Goal: Transaction & Acquisition: Book appointment/travel/reservation

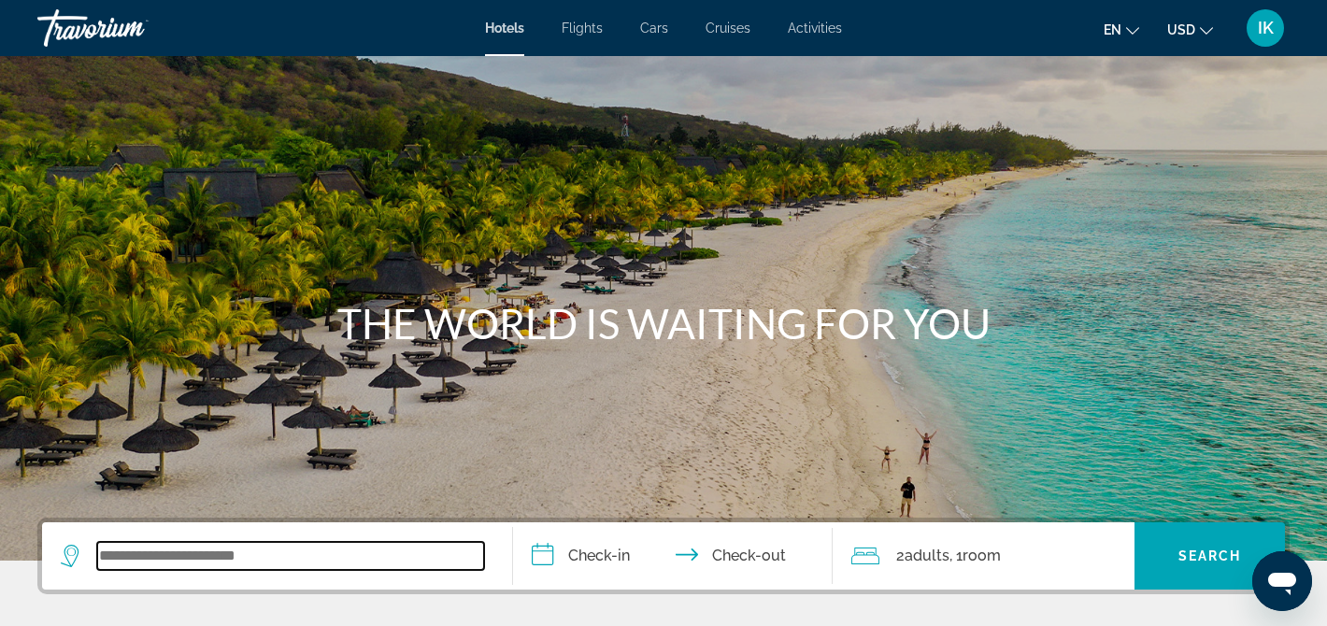
click at [144, 555] on input "Search widget" at bounding box center [290, 556] width 387 height 28
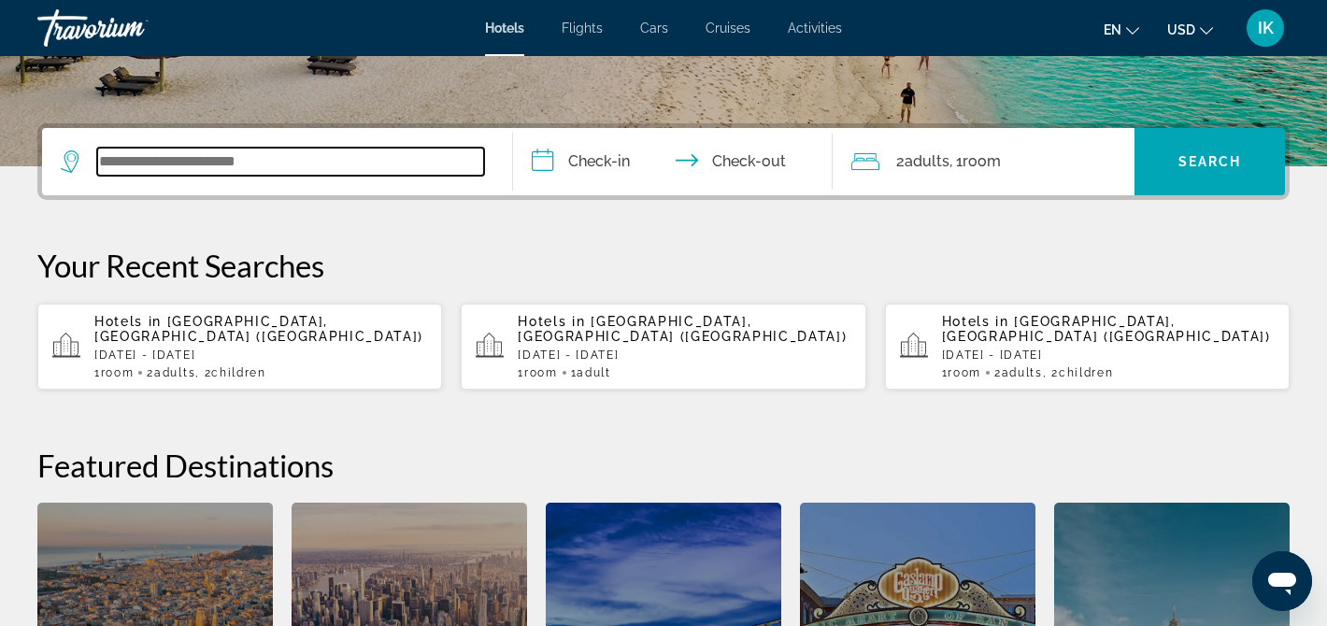
scroll to position [457, 0]
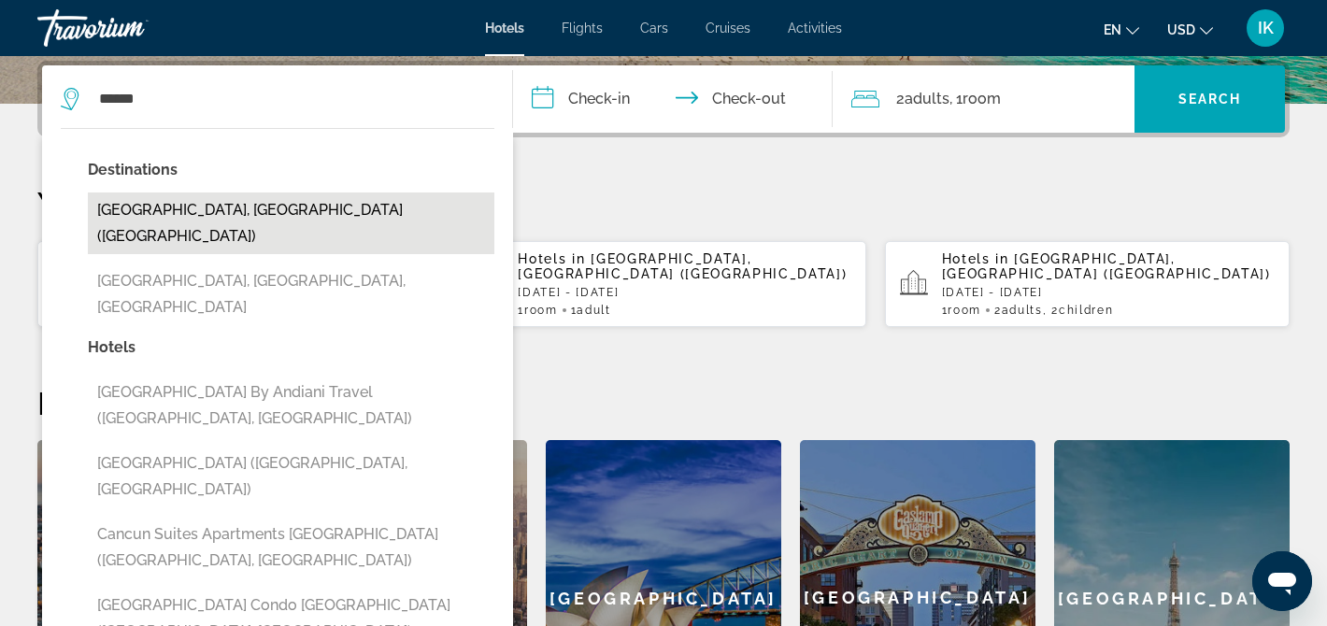
drag, startPoint x: 14, startPoint y: 347, endPoint x: 160, endPoint y: 217, distance: 195.3
click at [160, 217] on button "[GEOGRAPHIC_DATA], [GEOGRAPHIC_DATA] ([GEOGRAPHIC_DATA])" at bounding box center [291, 224] width 407 height 62
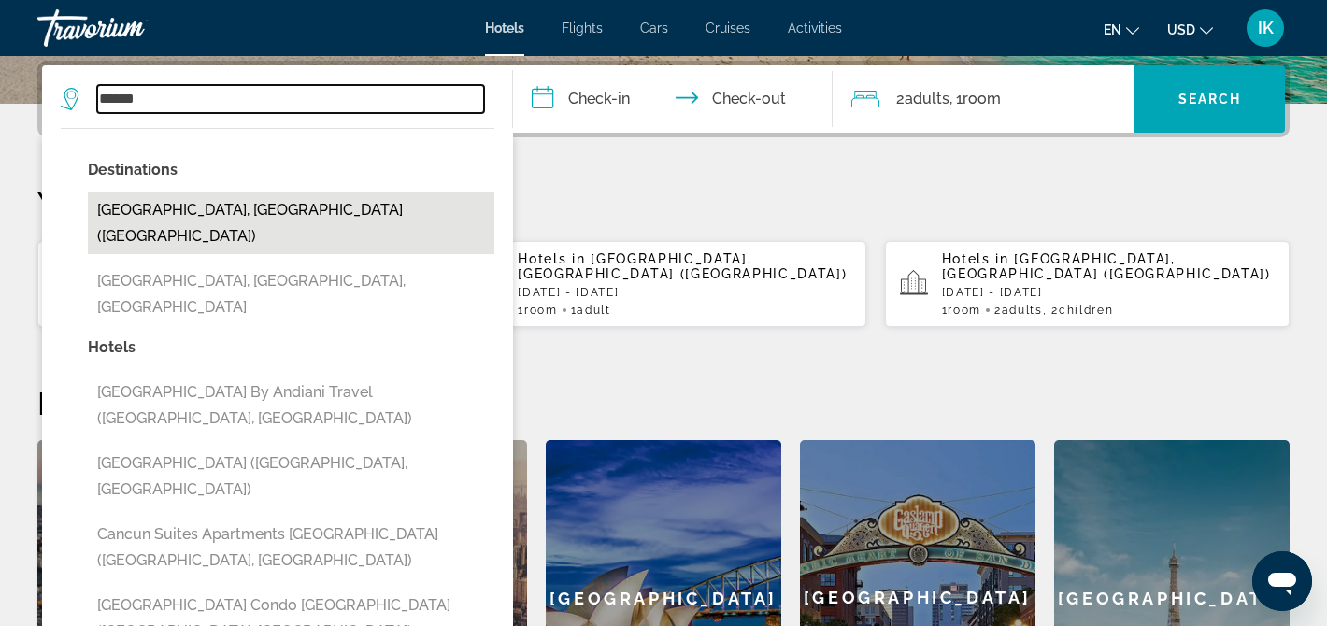
type input "**********"
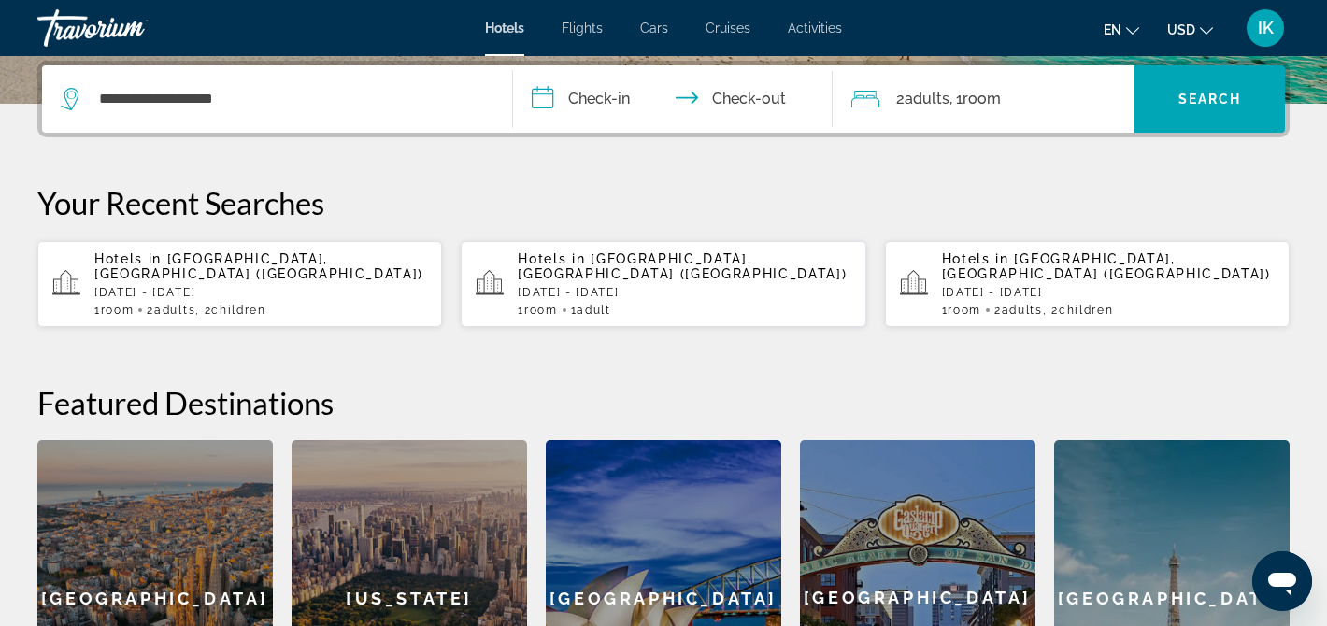
click at [618, 95] on input "**********" at bounding box center [677, 101] width 328 height 73
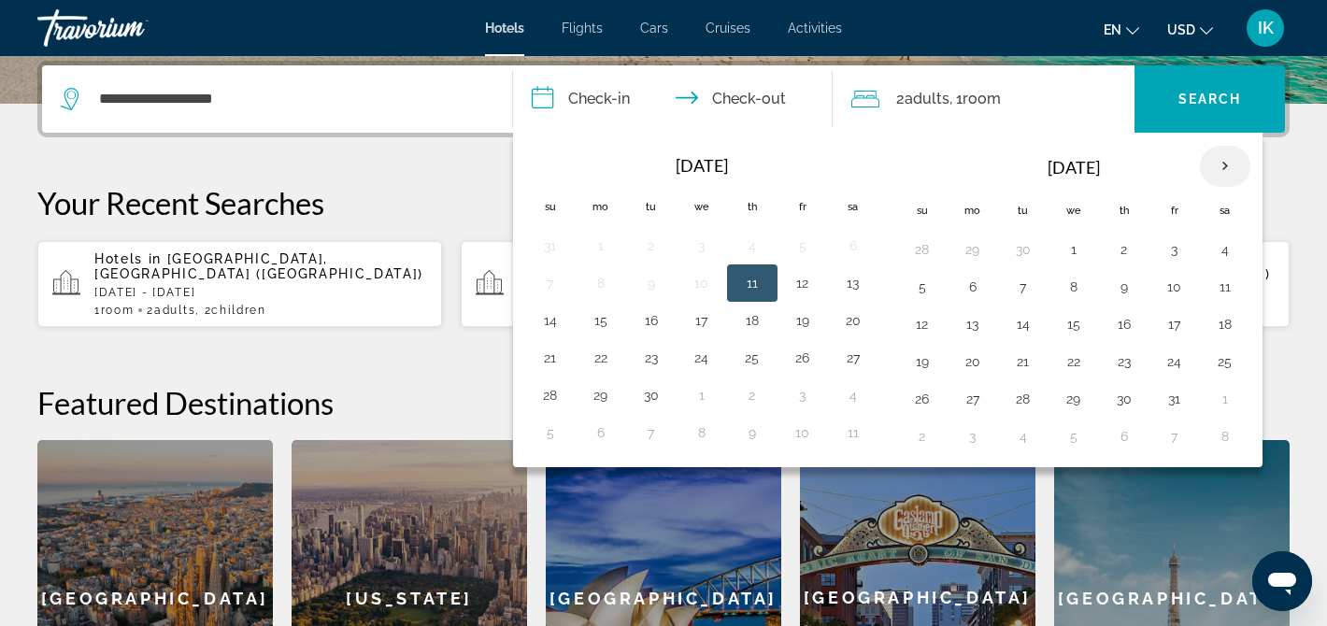
drag, startPoint x: 1117, startPoint y: 106, endPoint x: 1232, endPoint y: 165, distance: 129.2
click at [1232, 165] on th "Next month" at bounding box center [1225, 166] width 50 height 41
click at [1023, 331] on button "11" at bounding box center [1024, 324] width 30 height 26
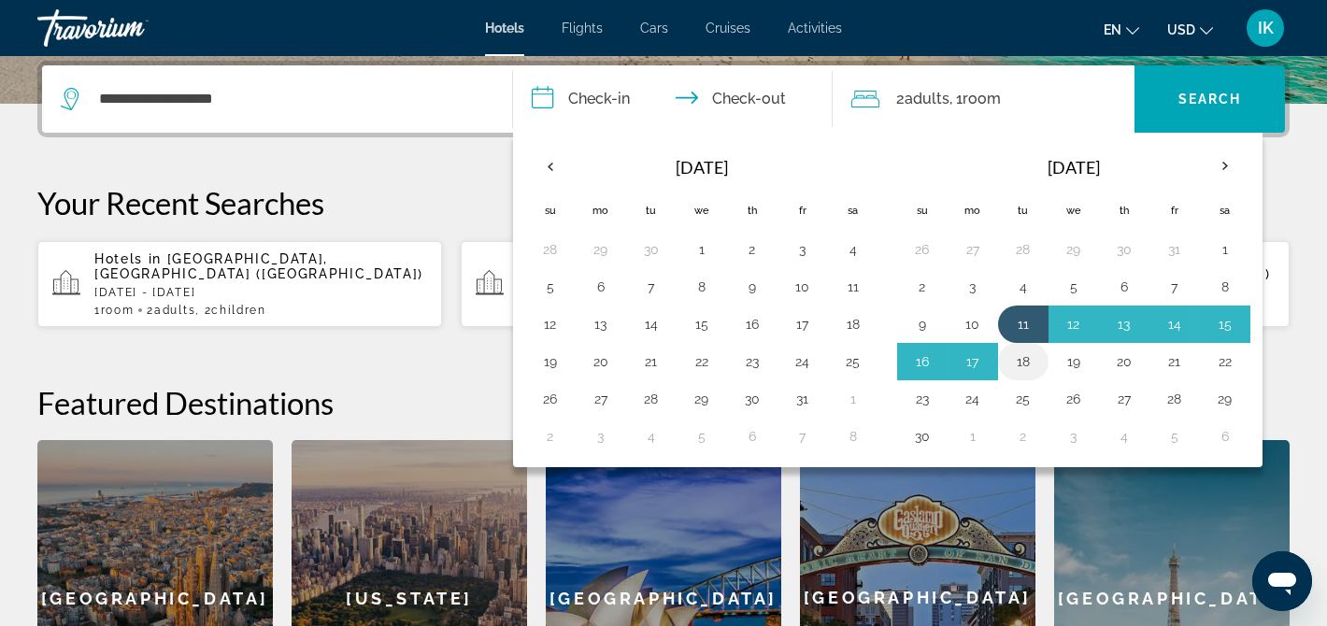
click at [1031, 362] on button "18" at bounding box center [1024, 362] width 30 height 26
type input "**********"
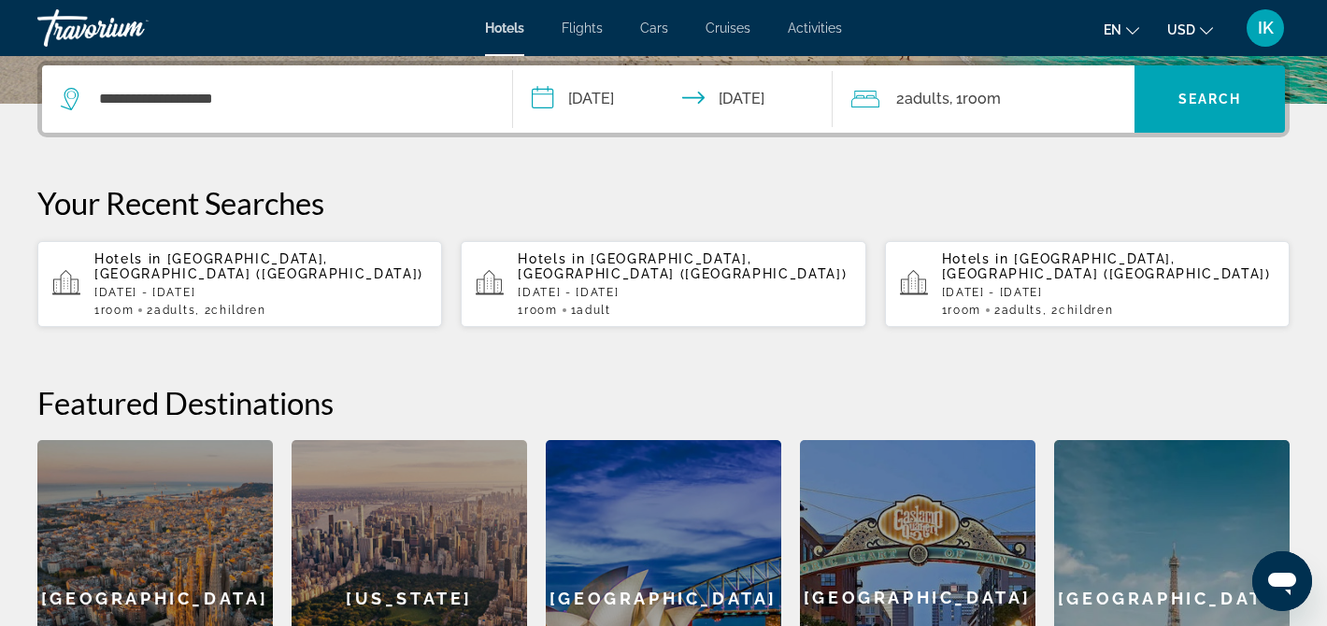
click at [946, 98] on span "Adults" at bounding box center [927, 99] width 45 height 18
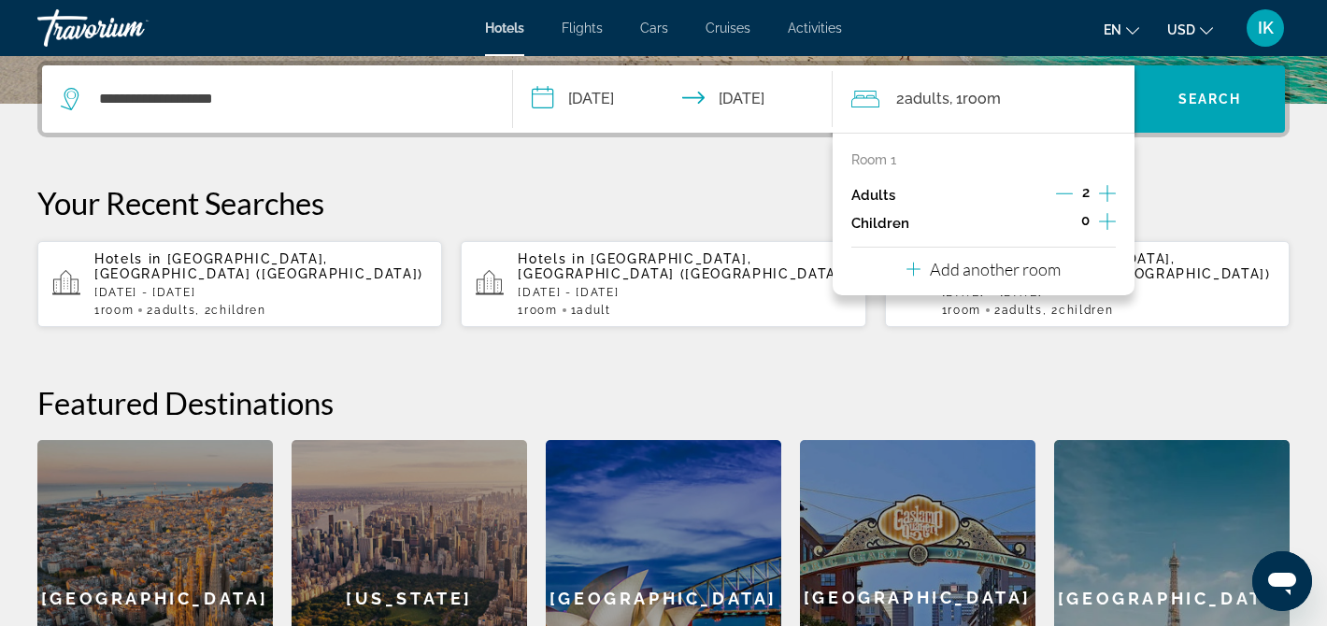
click at [1102, 233] on icon "Increment children" at bounding box center [1107, 221] width 17 height 22
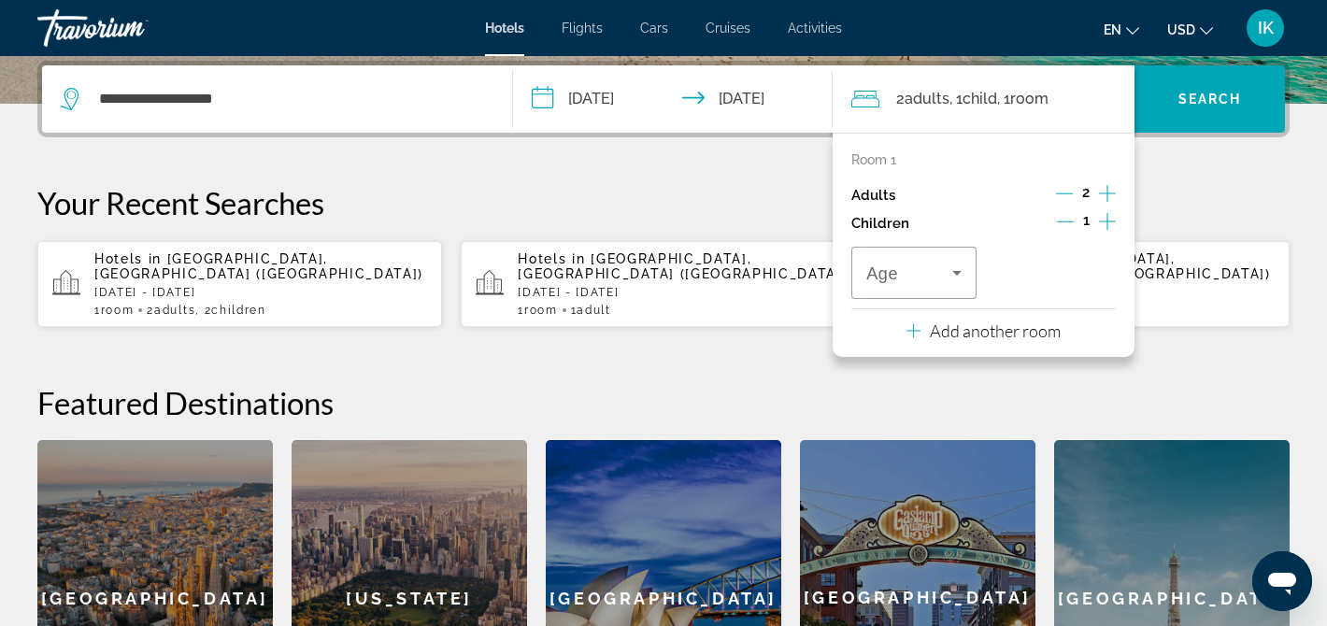
click at [1102, 233] on icon "Increment children" at bounding box center [1107, 221] width 17 height 22
click at [960, 284] on icon "Travelers: 2 adults, 2 children" at bounding box center [957, 273] width 22 height 22
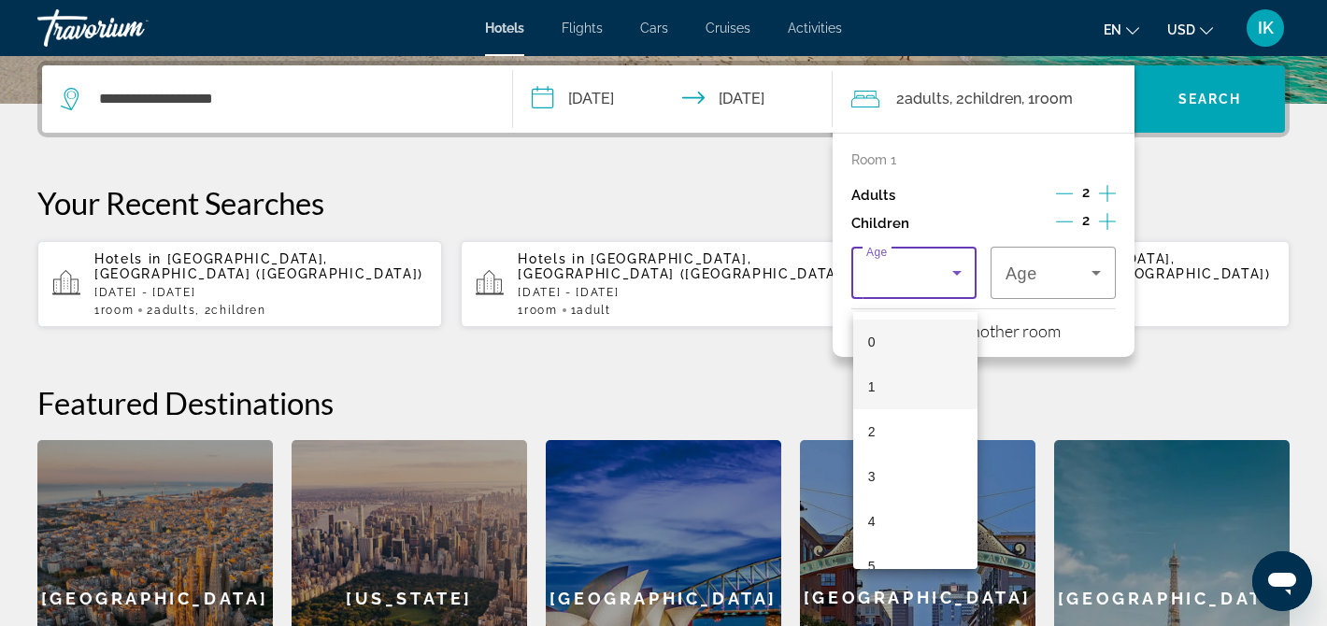
click at [884, 374] on mat-option "1" at bounding box center [915, 387] width 124 height 45
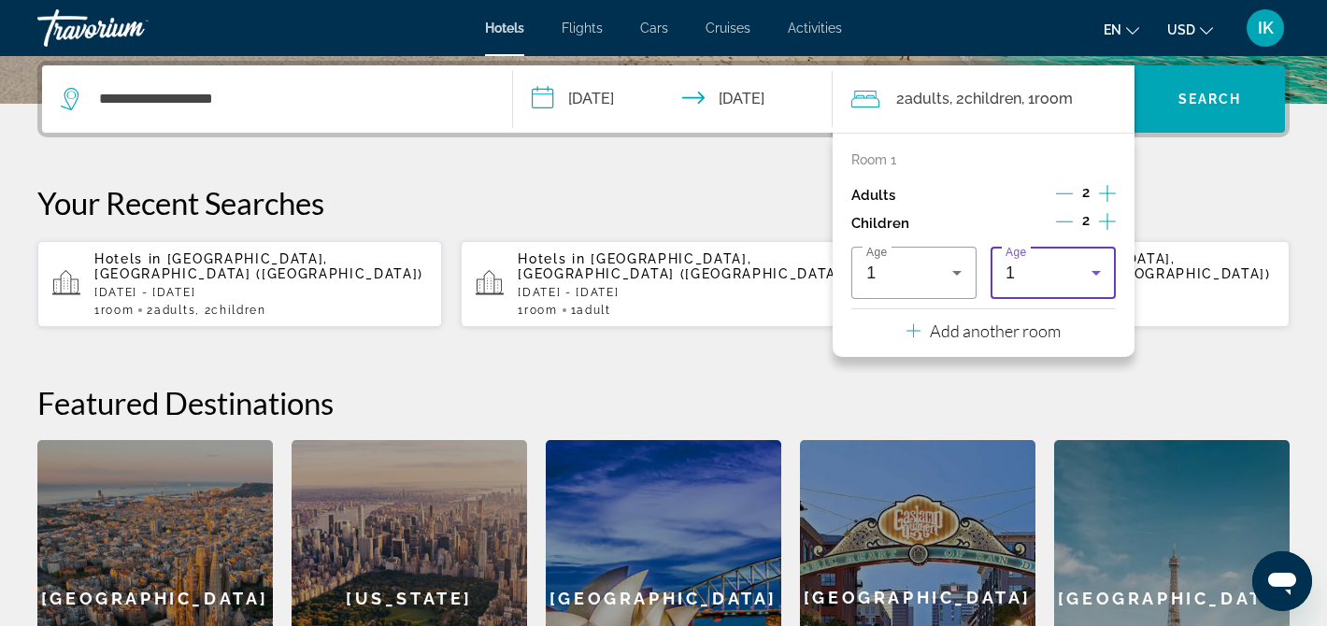
click at [1067, 284] on div "1" at bounding box center [1049, 273] width 86 height 22
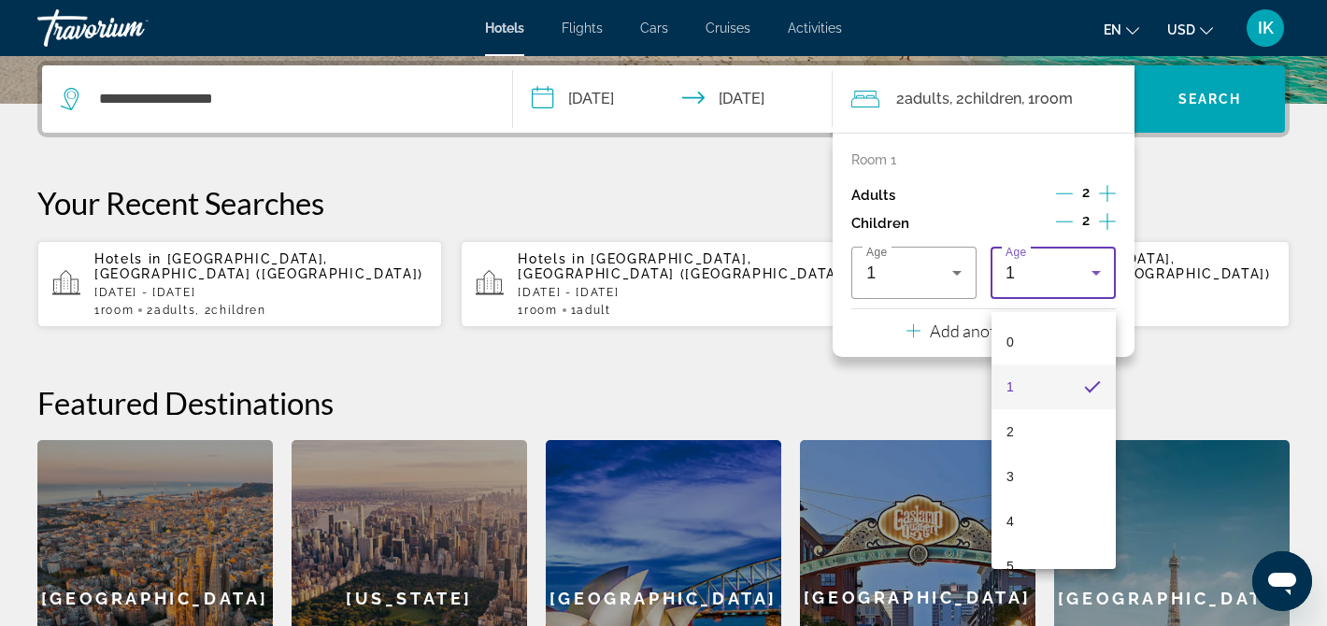
click at [1008, 515] on span "4" at bounding box center [1010, 521] width 7 height 22
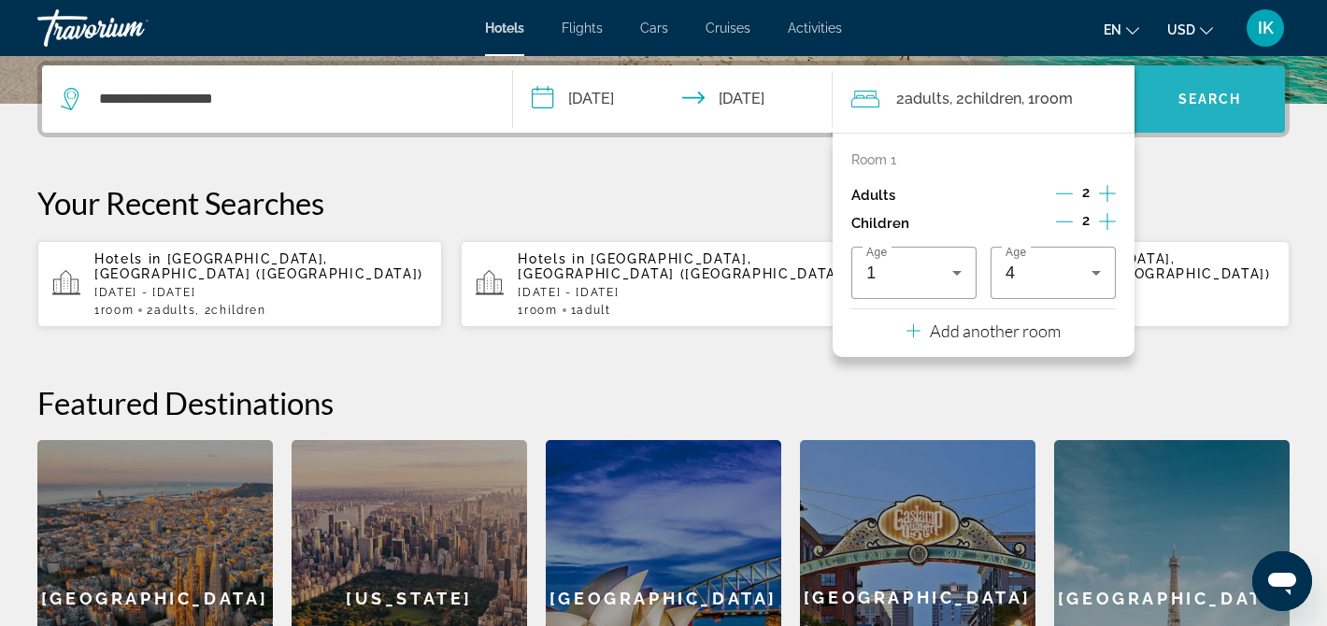
click at [1207, 103] on span "Search" at bounding box center [1211, 99] width 64 height 15
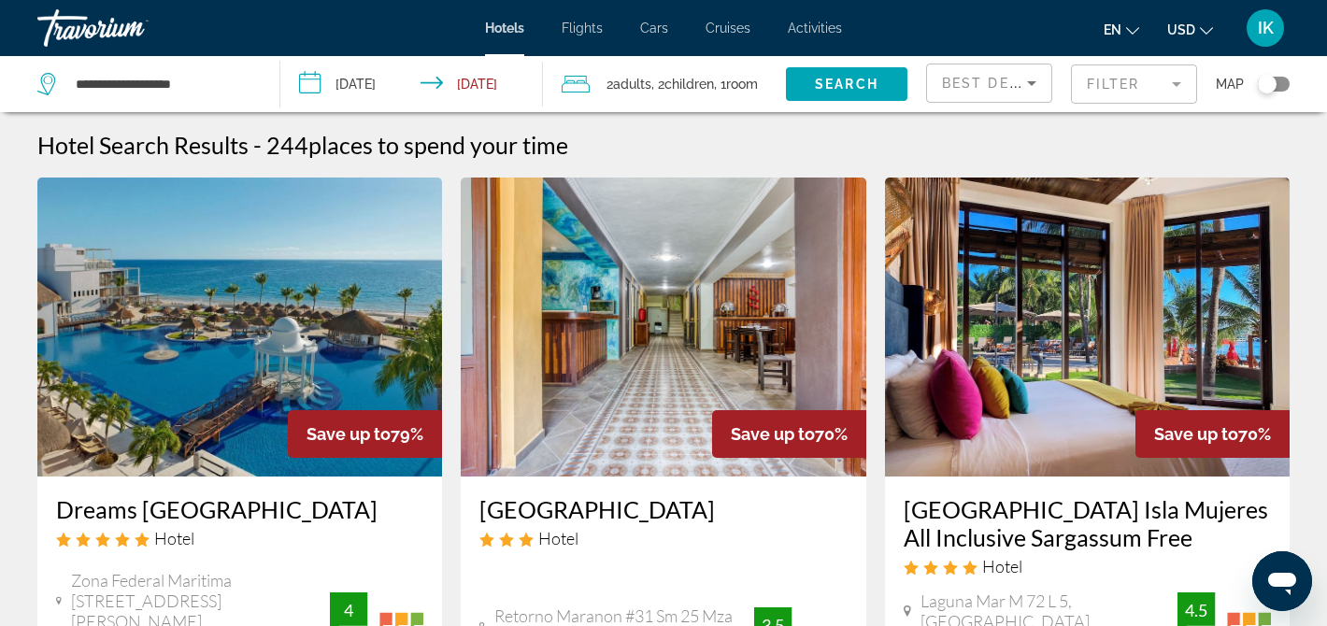
click at [1092, 94] on mat-form-field "Filter" at bounding box center [1134, 83] width 126 height 39
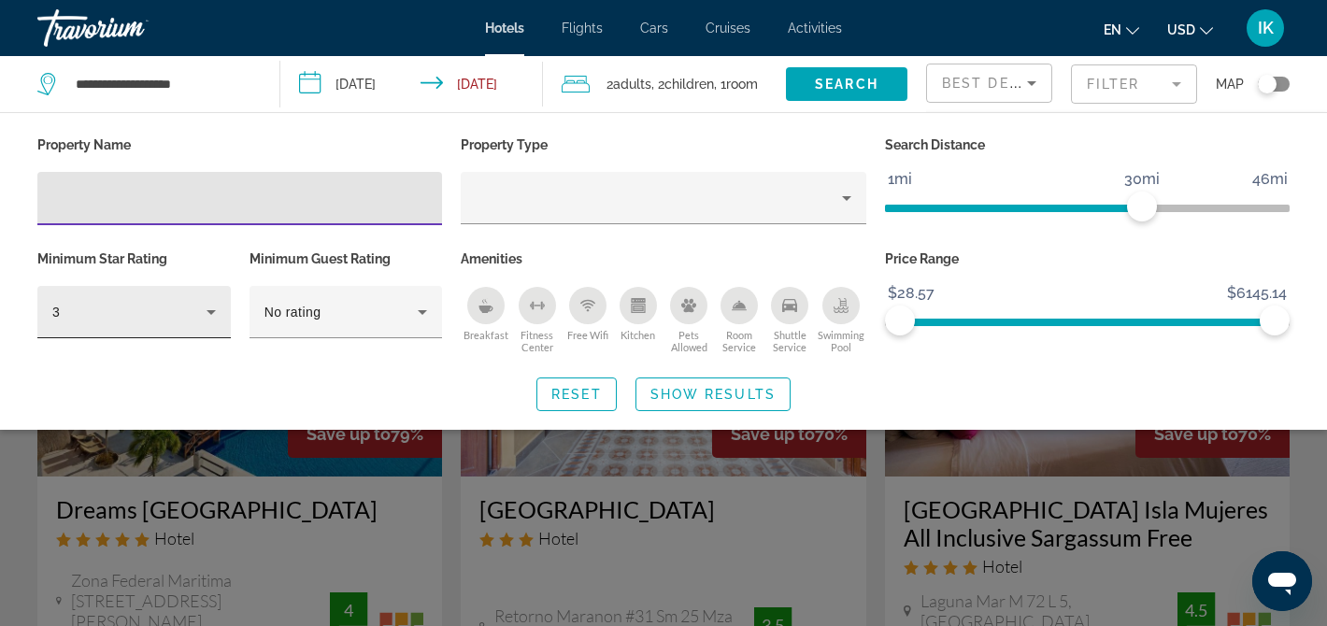
click at [209, 303] on div "3" at bounding box center [134, 312] width 164 height 52
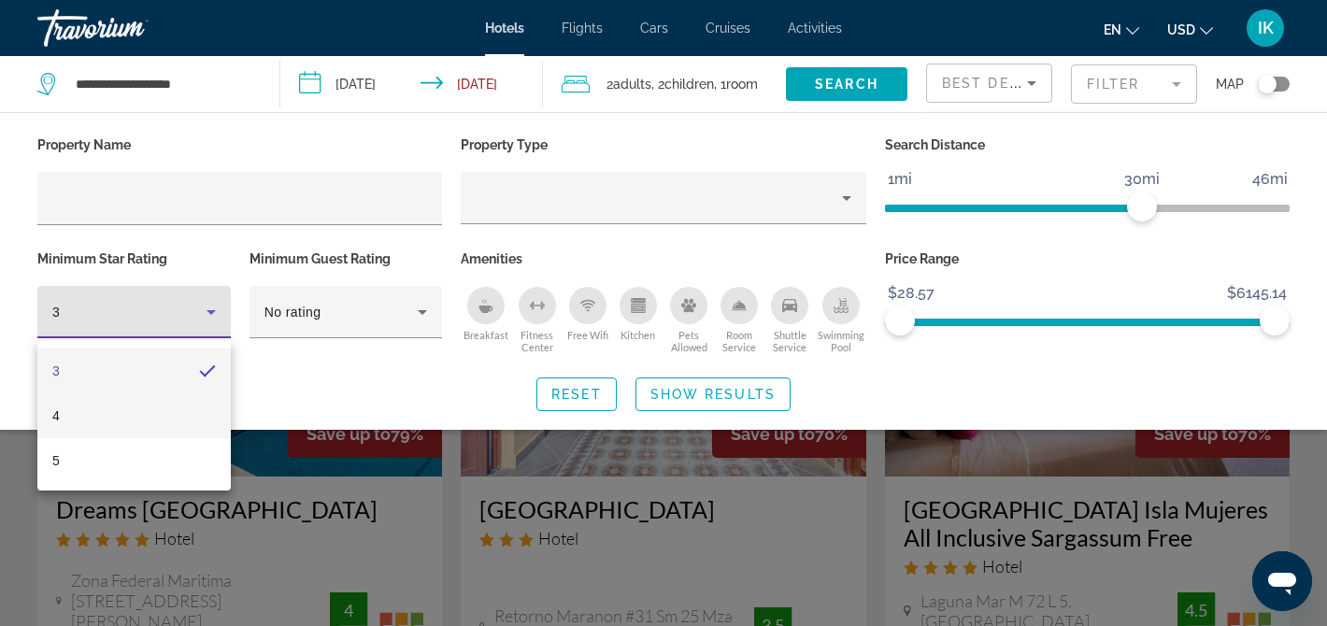
drag, startPoint x: 210, startPoint y: 306, endPoint x: 83, endPoint y: 413, distance: 166.5
click at [84, 413] on mat-option "4" at bounding box center [133, 416] width 193 height 45
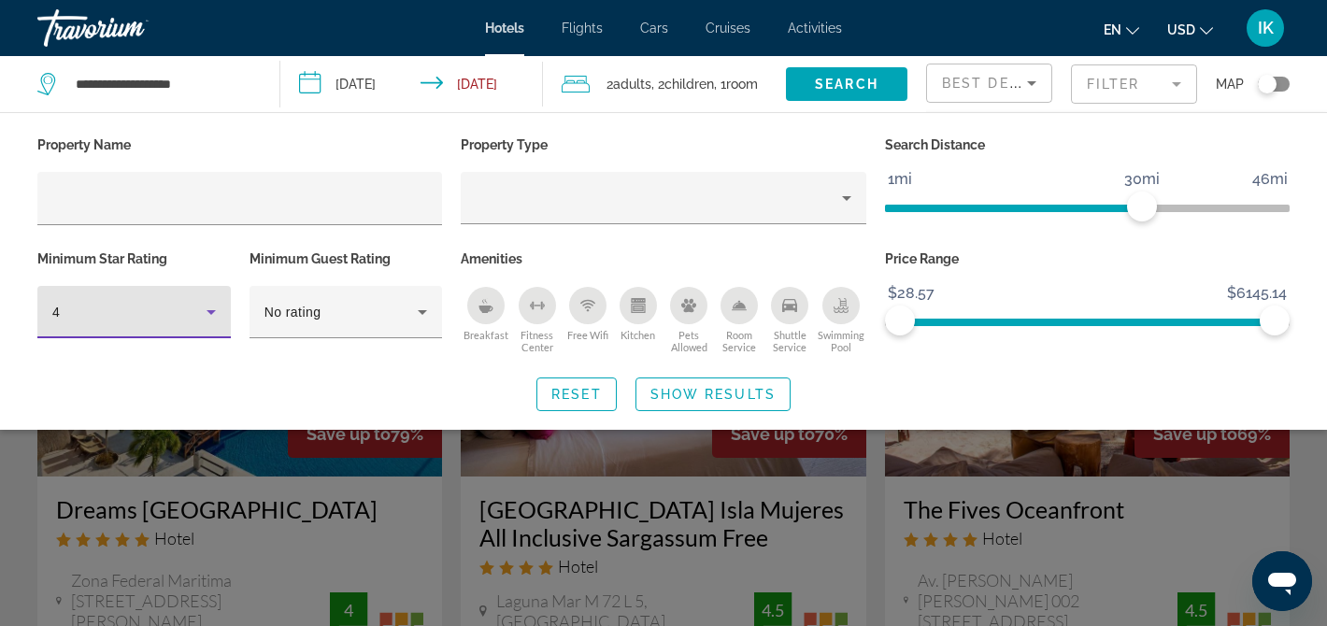
click at [213, 309] on icon "Hotel Filters" at bounding box center [211, 312] width 22 height 22
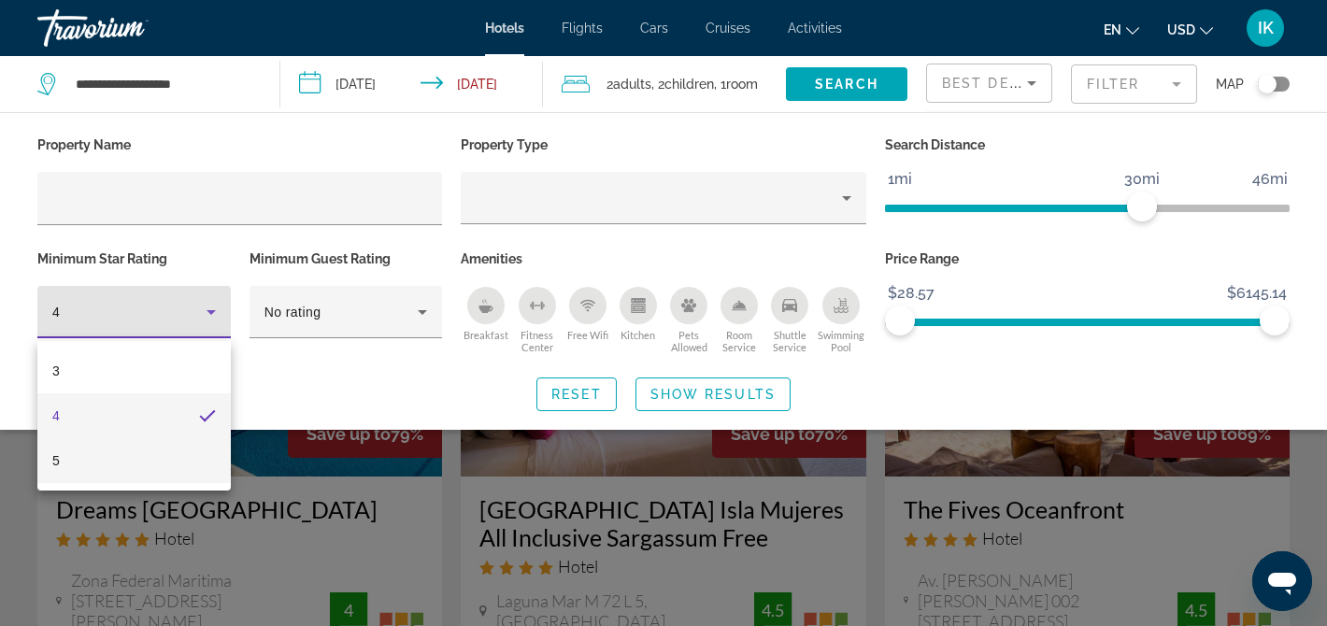
click at [84, 452] on mat-option "5" at bounding box center [133, 460] width 193 height 45
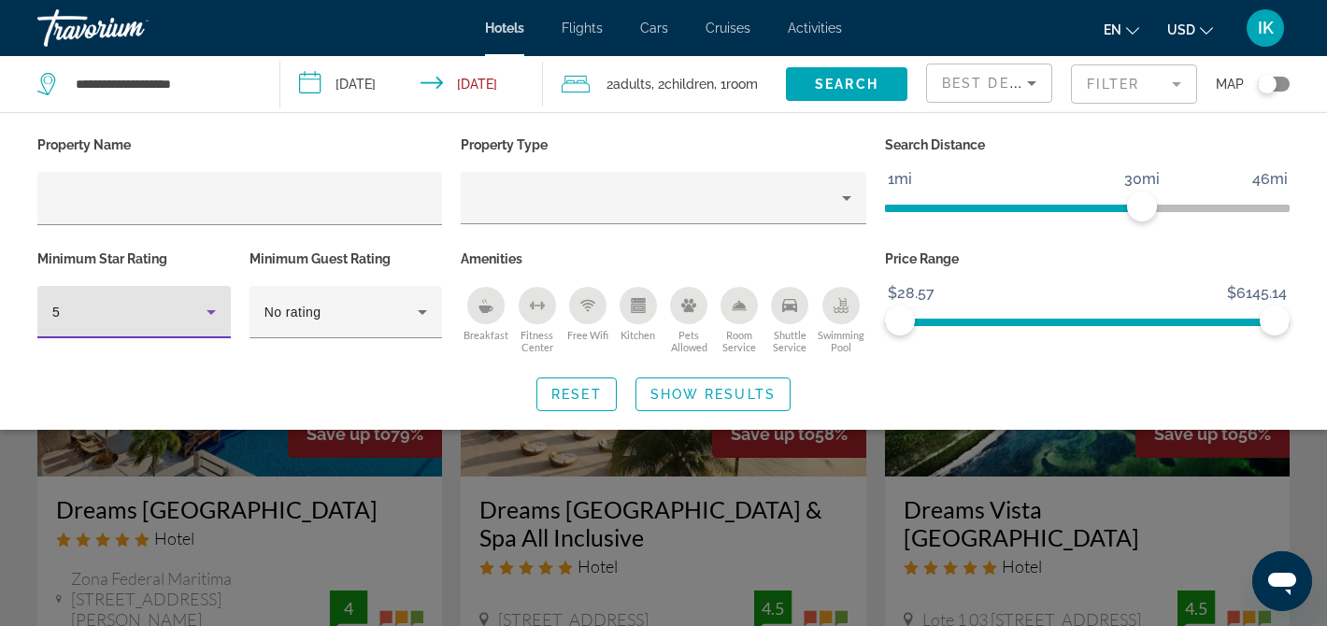
click at [672, 393] on span "Show Results" at bounding box center [713, 394] width 125 height 15
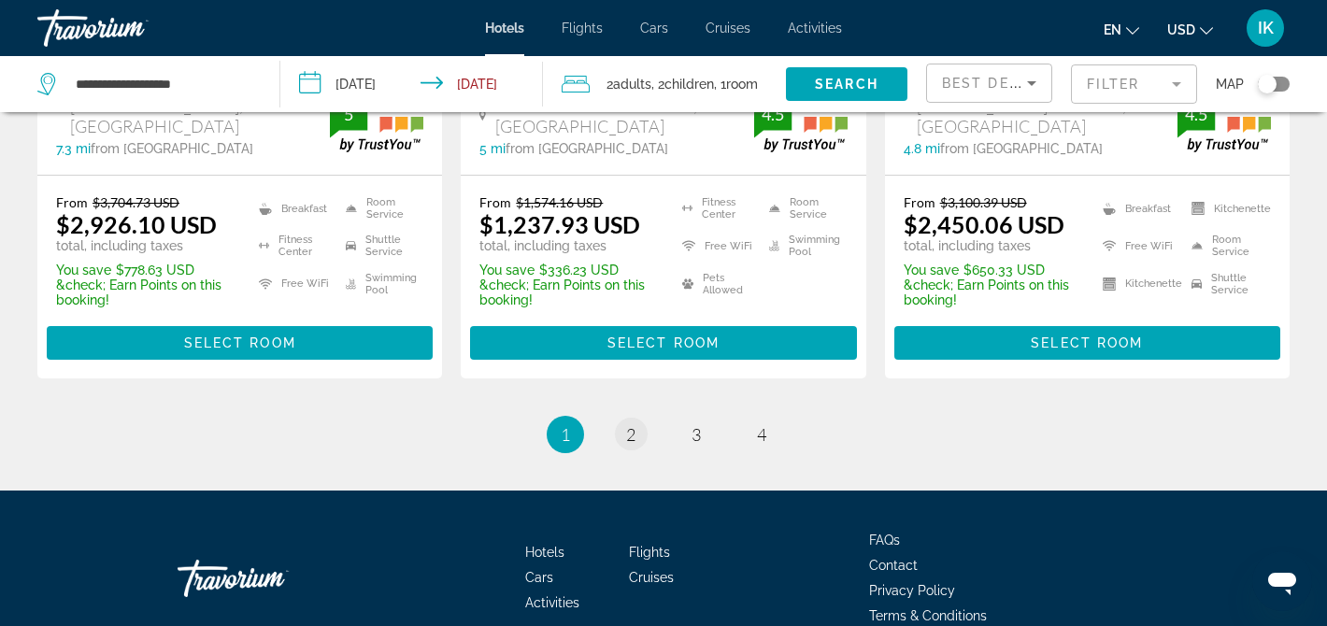
scroll to position [2756, 0]
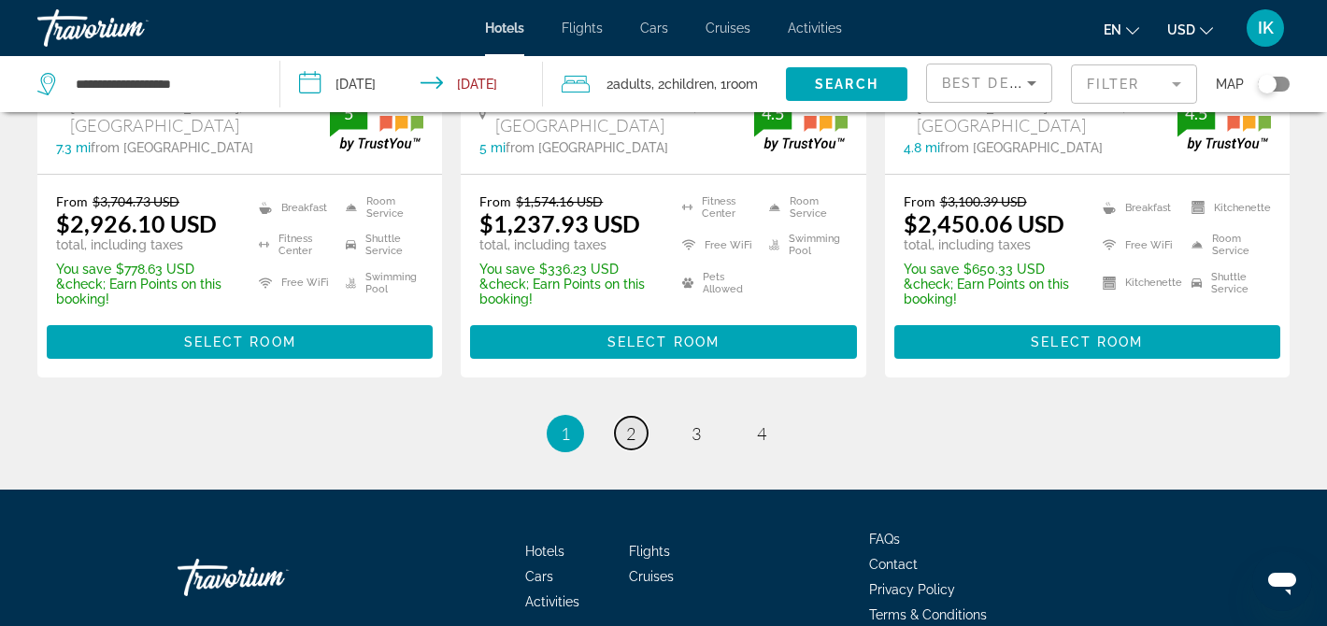
click at [634, 423] on span "2" at bounding box center [630, 433] width 9 height 21
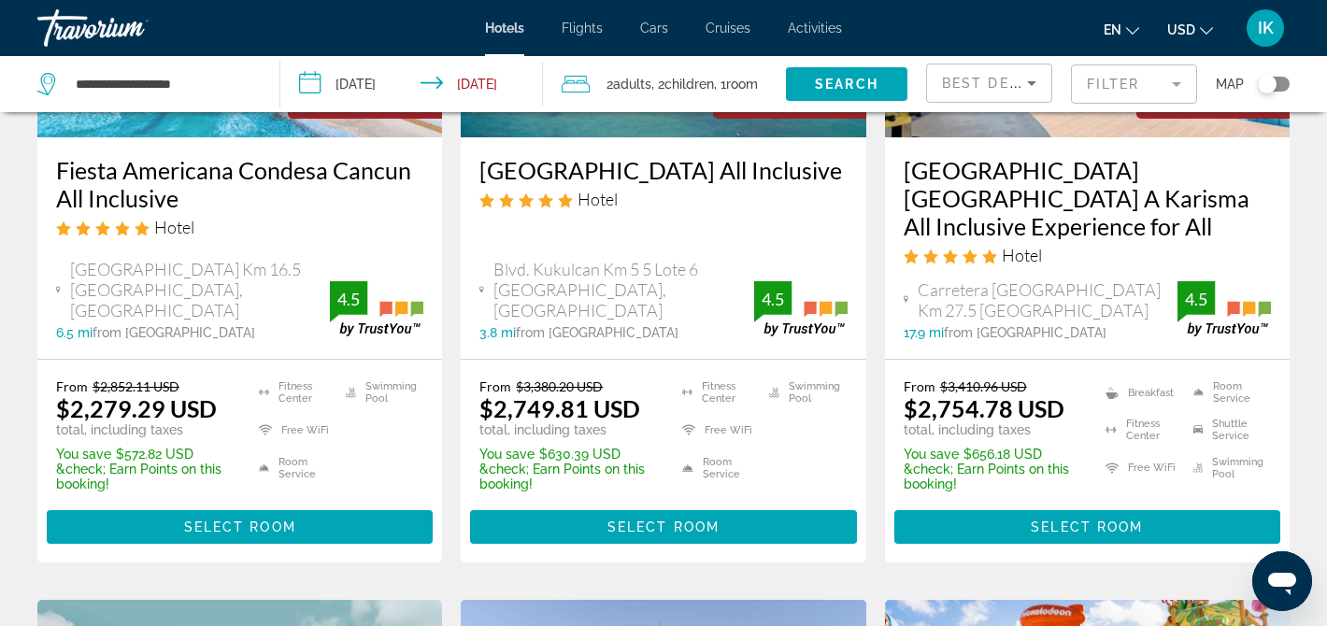
click at [1095, 87] on mat-form-field "Filter" at bounding box center [1134, 83] width 126 height 39
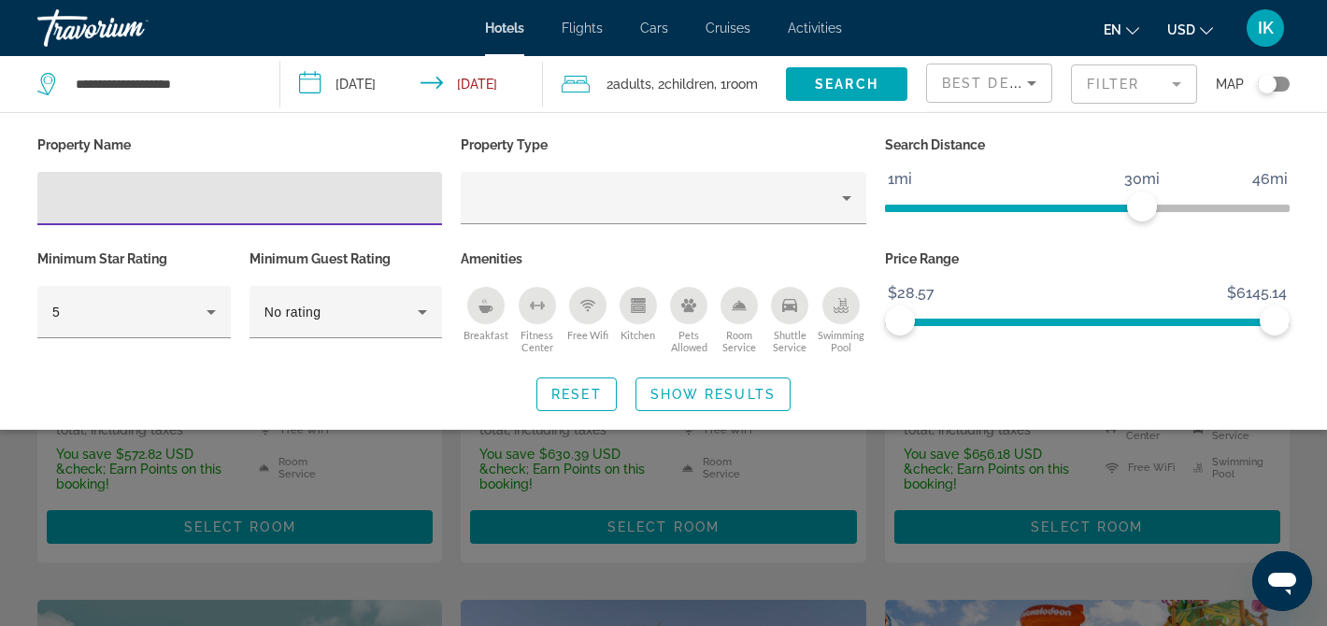
scroll to position [2888, 0]
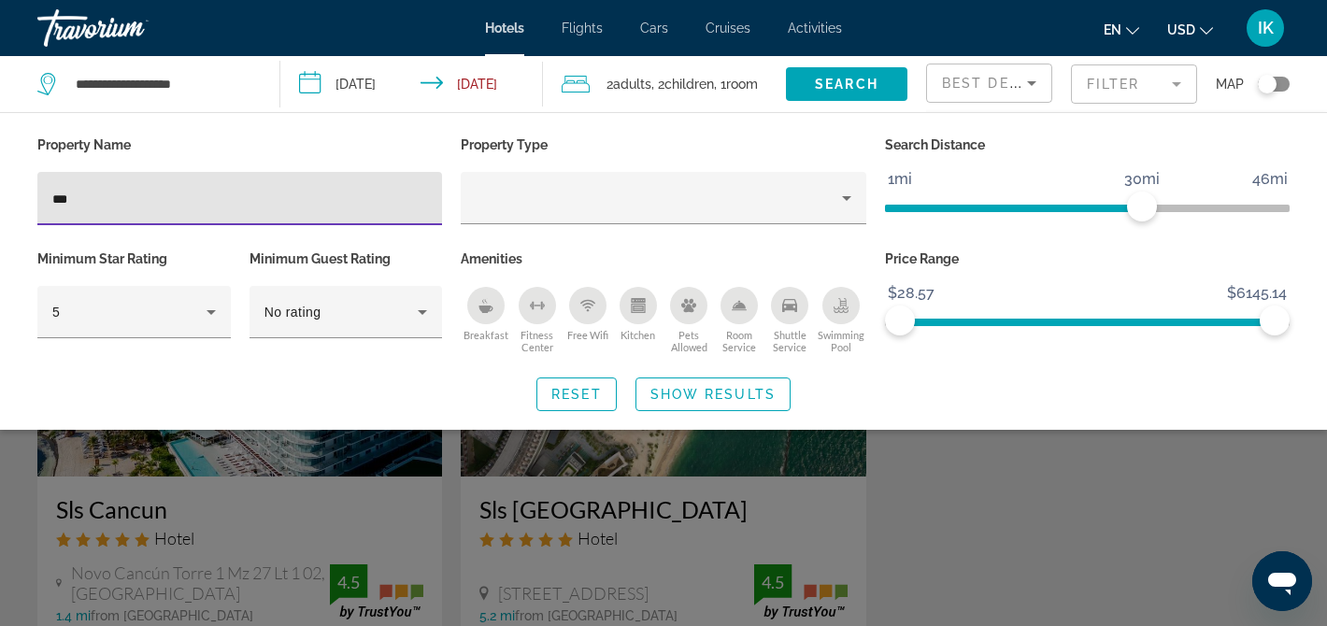
type input "***"
drag, startPoint x: 119, startPoint y: 228, endPoint x: 660, endPoint y: 406, distance: 569.6
click at [659, 402] on span "Show Results" at bounding box center [713, 394] width 125 height 15
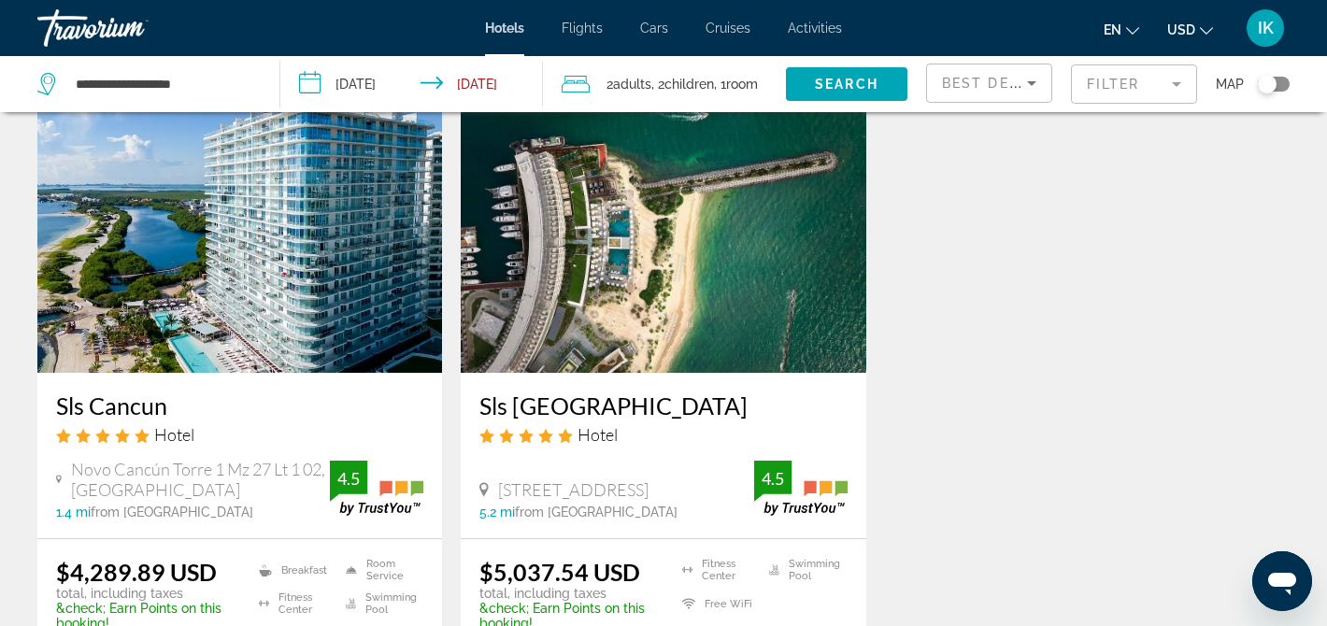
scroll to position [104, 0]
click at [542, 417] on h3 "Sls [GEOGRAPHIC_DATA]" at bounding box center [663, 406] width 367 height 28
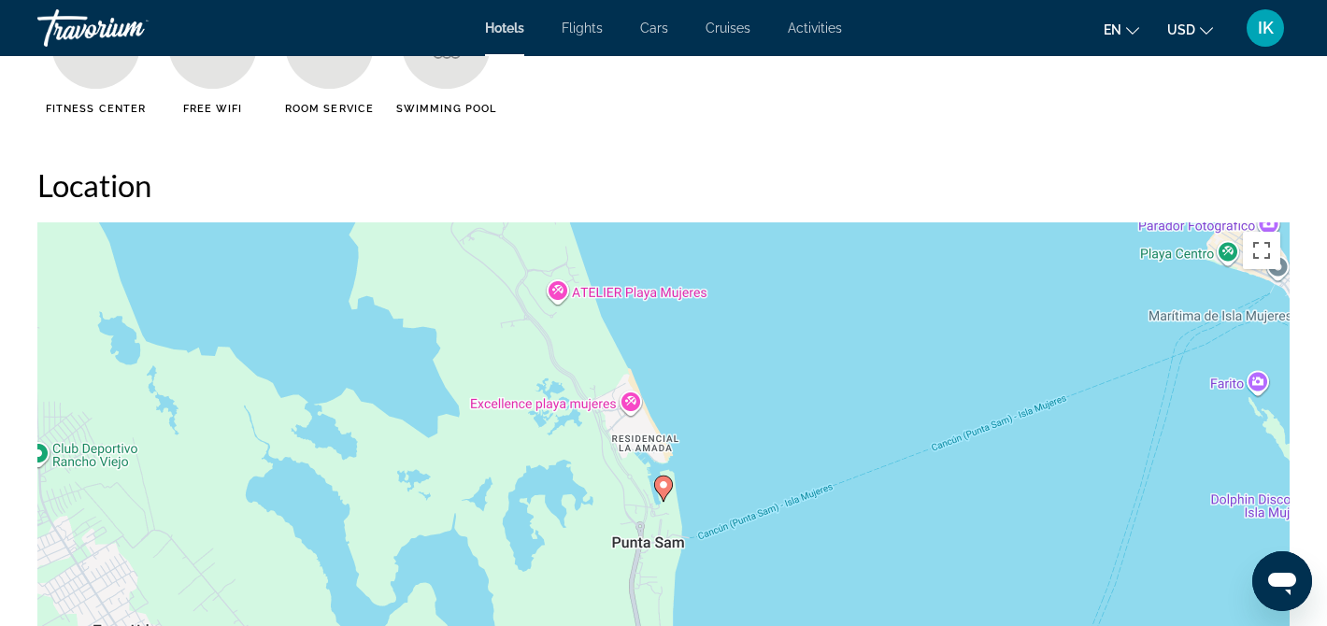
scroll to position [1584, 0]
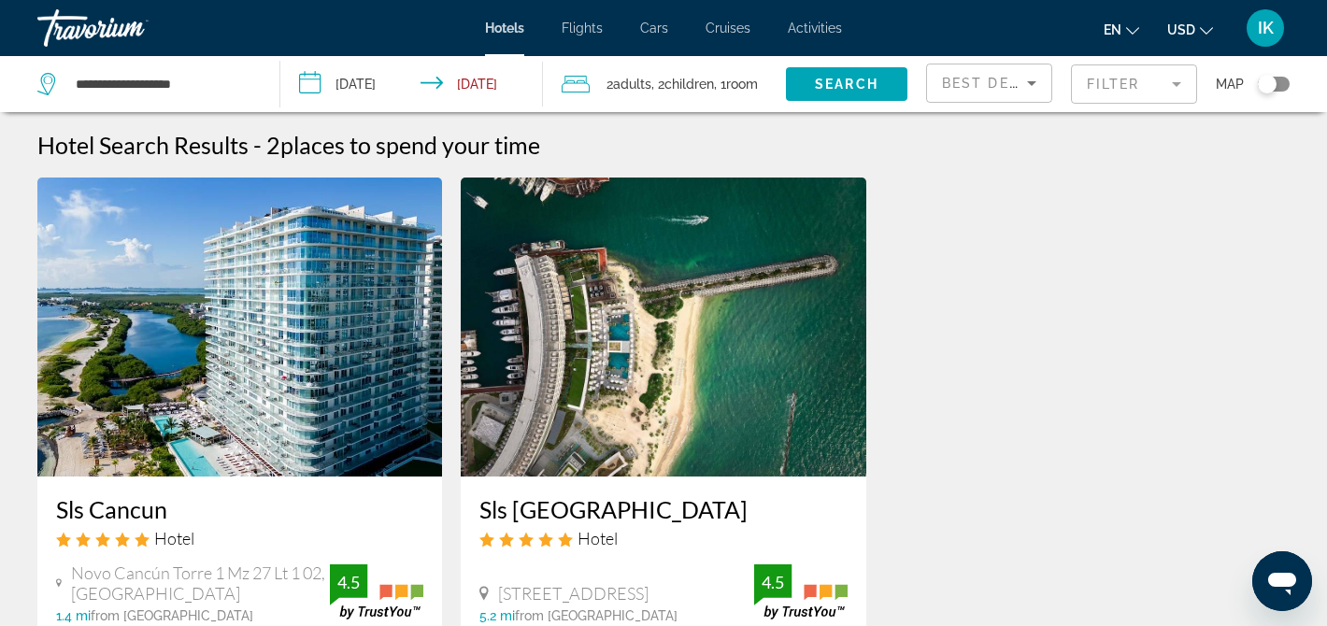
click at [1094, 95] on mat-form-field "Filter" at bounding box center [1134, 83] width 126 height 39
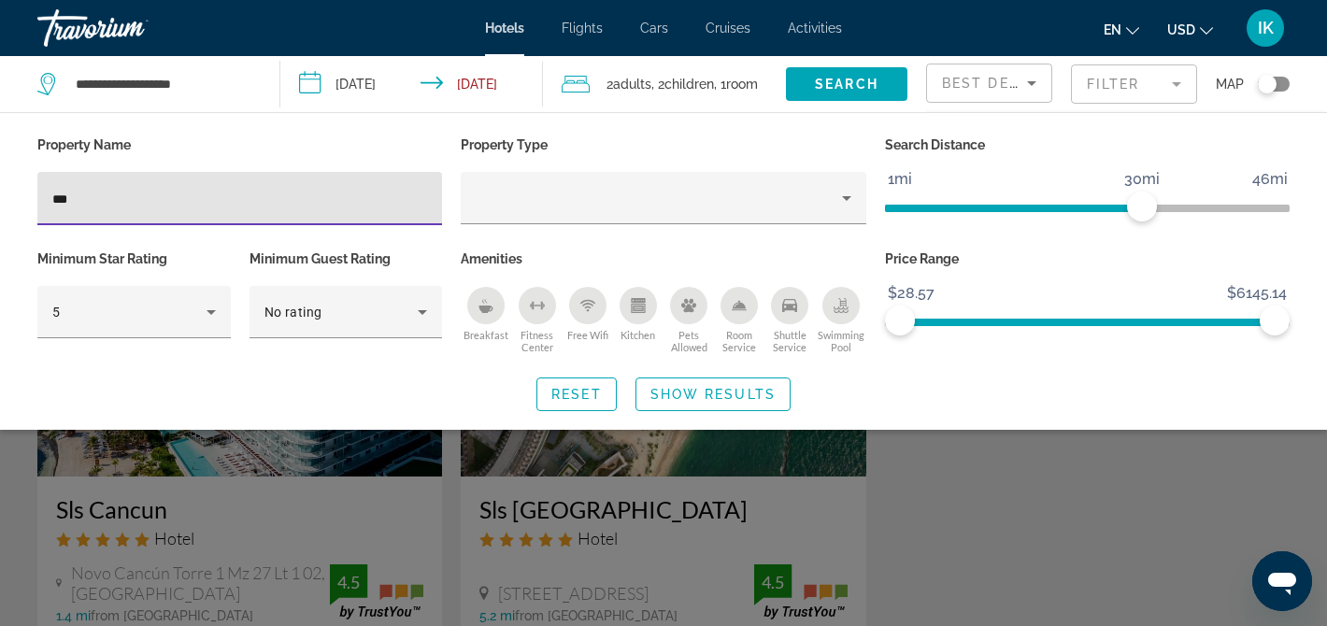
click at [301, 203] on input "***" at bounding box center [239, 199] width 375 height 22
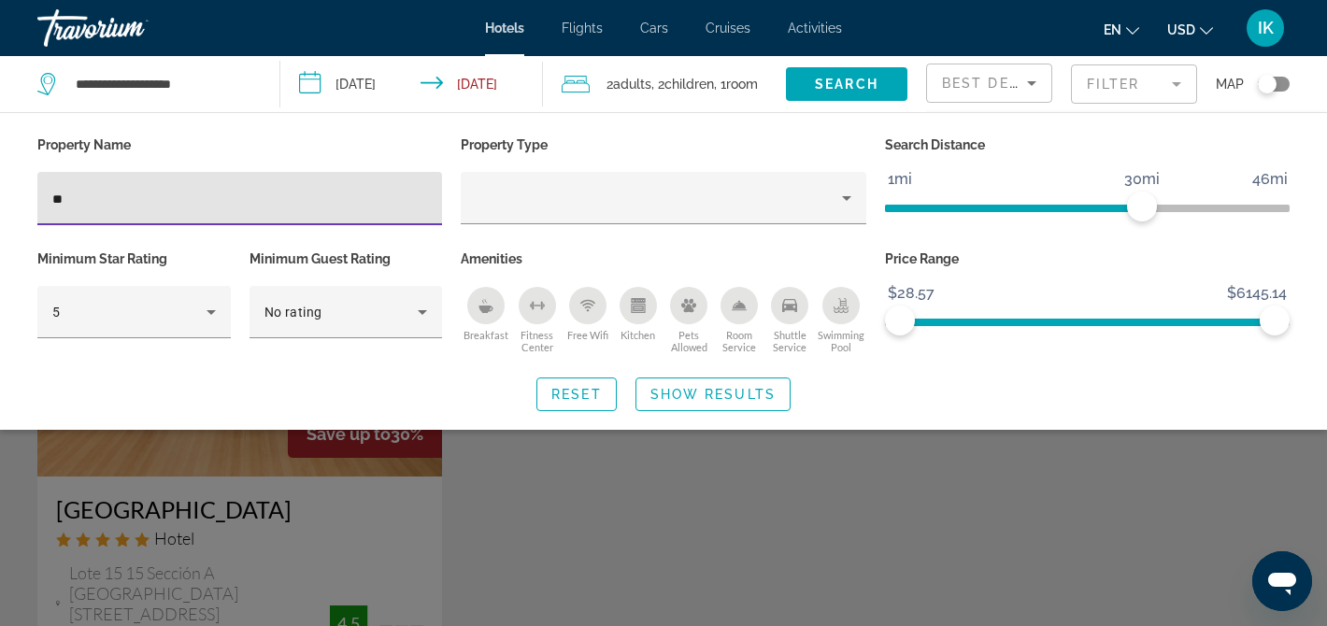
type input "*"
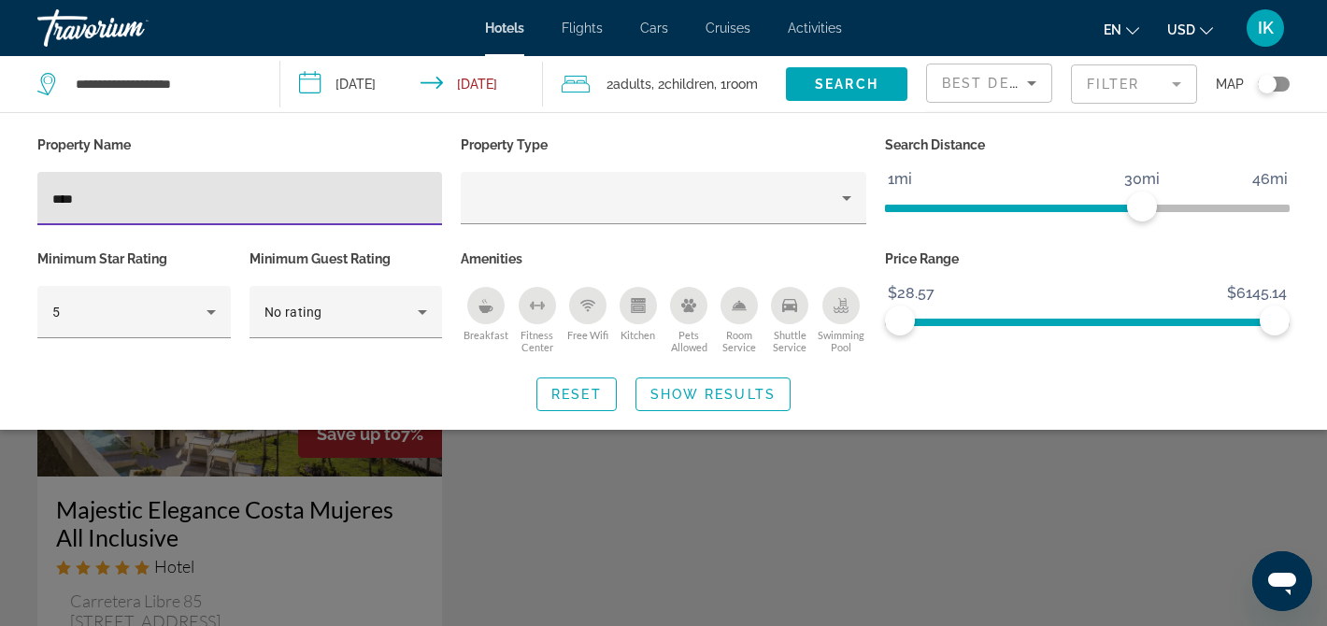
type input "****"
click at [105, 541] on div "Search widget" at bounding box center [663, 453] width 1327 height 346
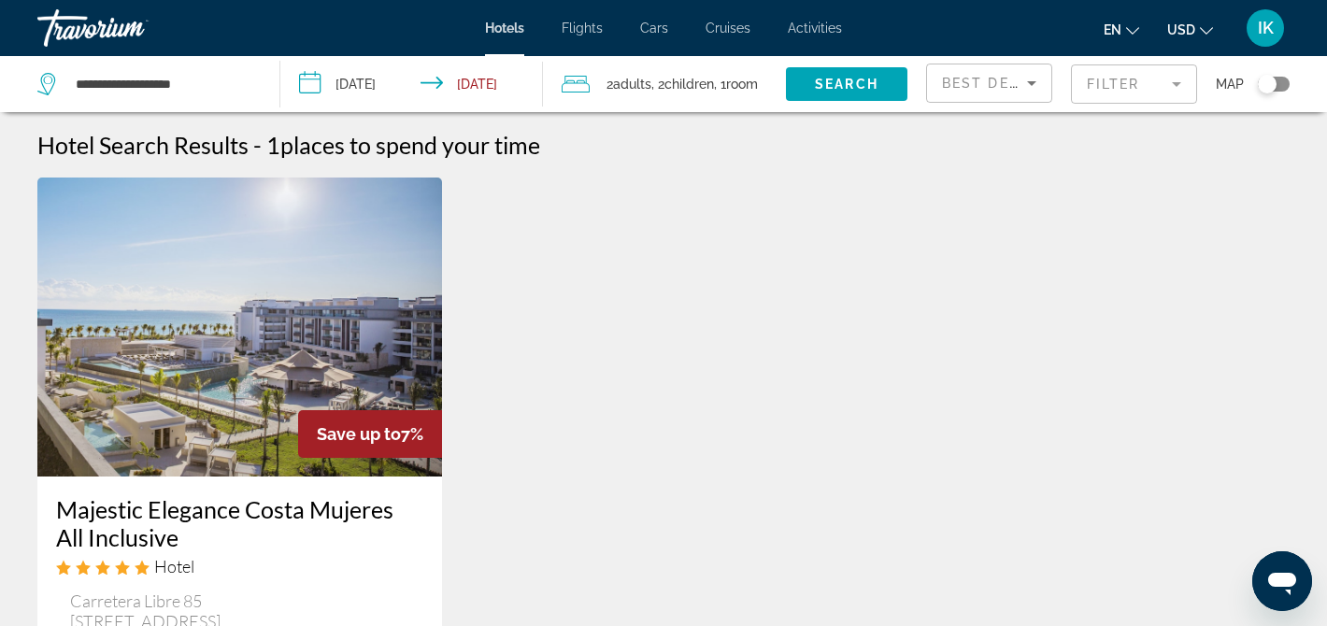
click at [114, 513] on h3 "Majestic Elegance Costa Mujeres All Inclusive" at bounding box center [239, 523] width 367 height 56
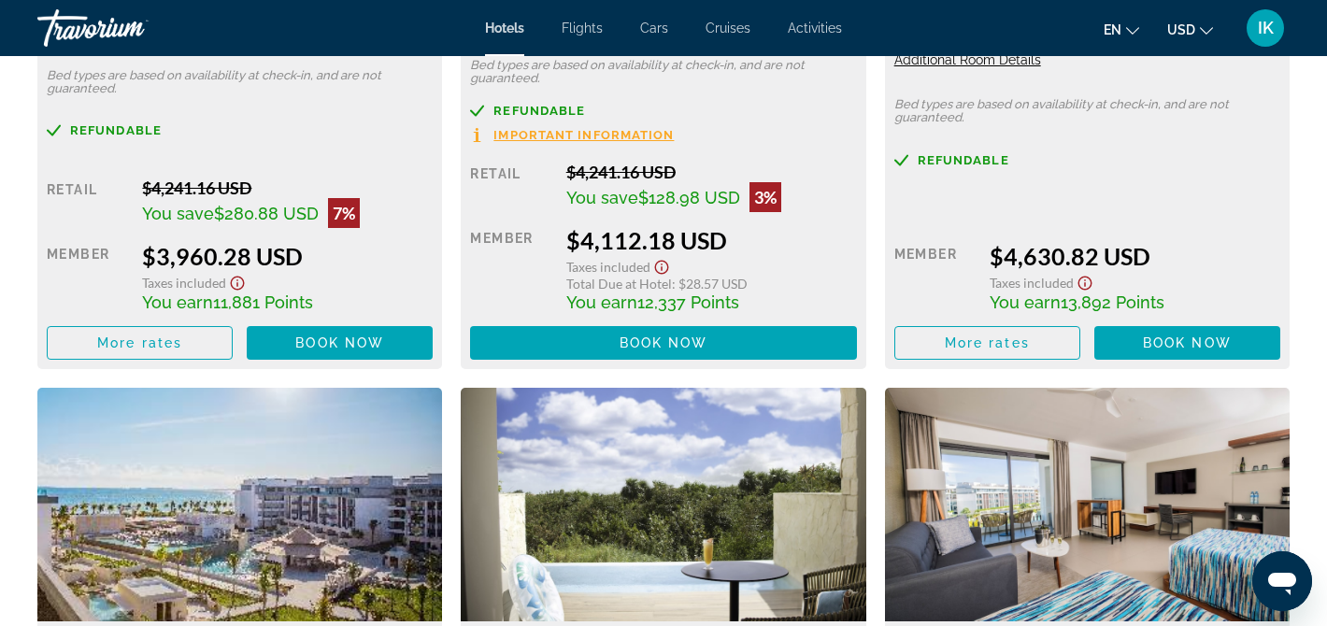
scroll to position [2915, 0]
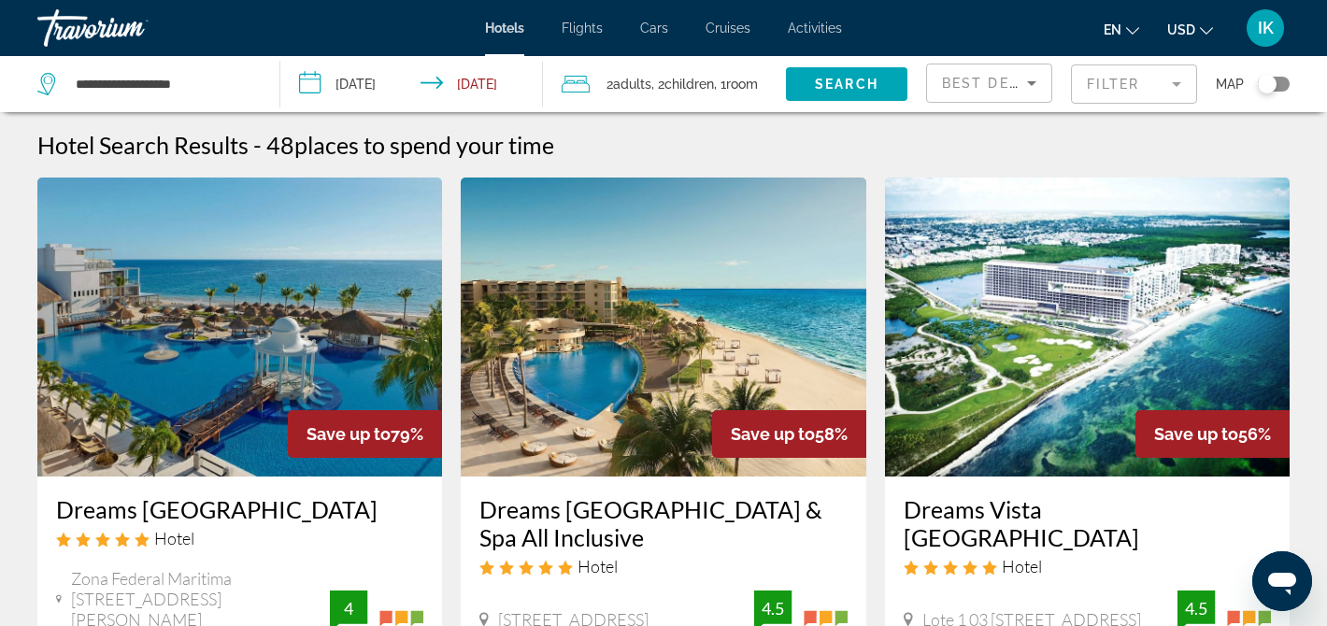
click at [1138, 85] on mat-form-field "Filter" at bounding box center [1134, 83] width 126 height 39
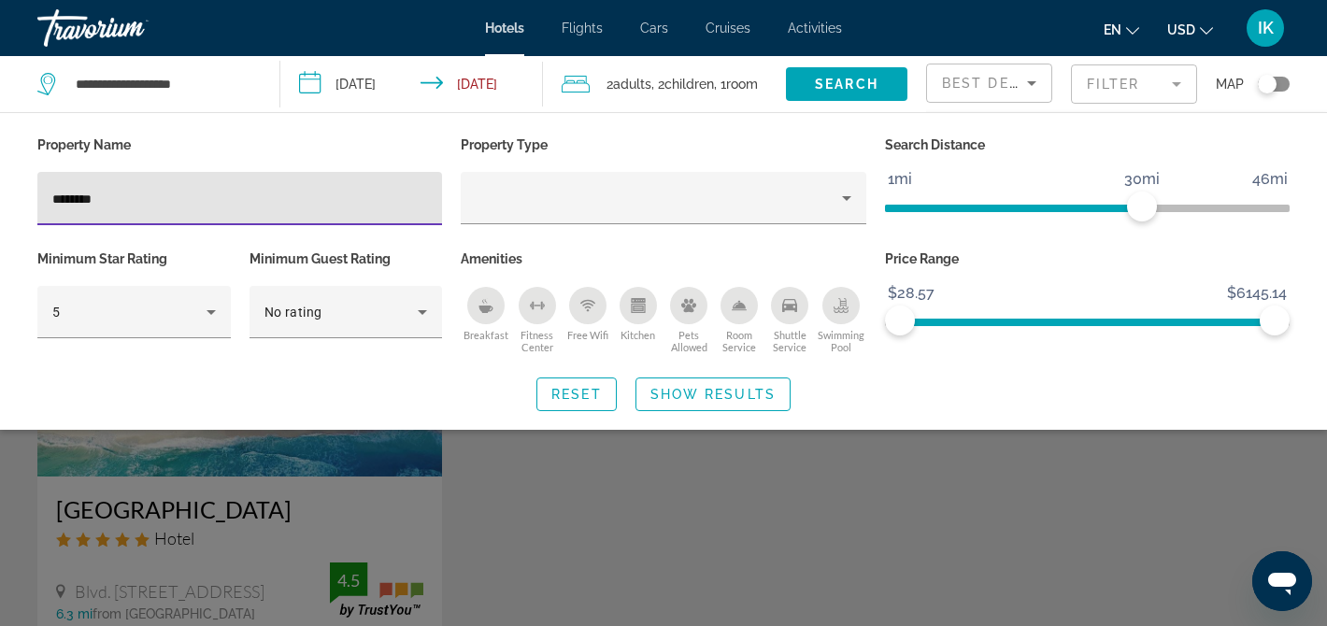
type input "********"
click at [707, 402] on span "Show Results" at bounding box center [713, 394] width 125 height 15
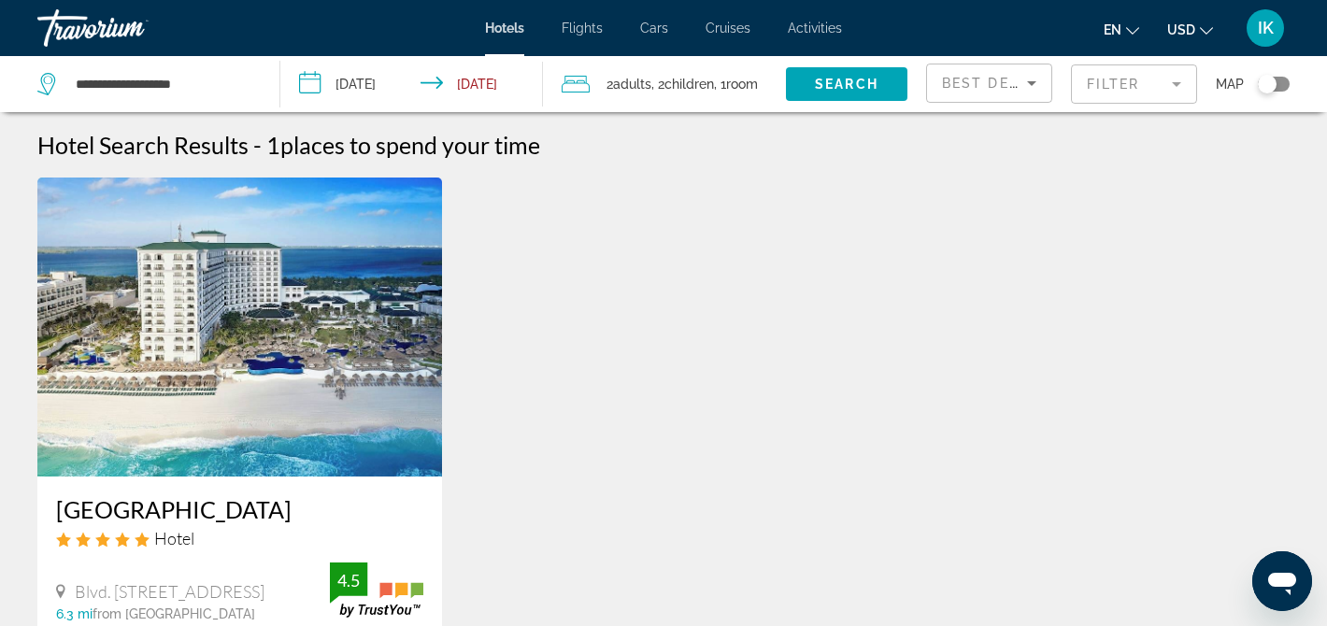
click at [1087, 98] on mat-form-field "Filter" at bounding box center [1134, 83] width 126 height 39
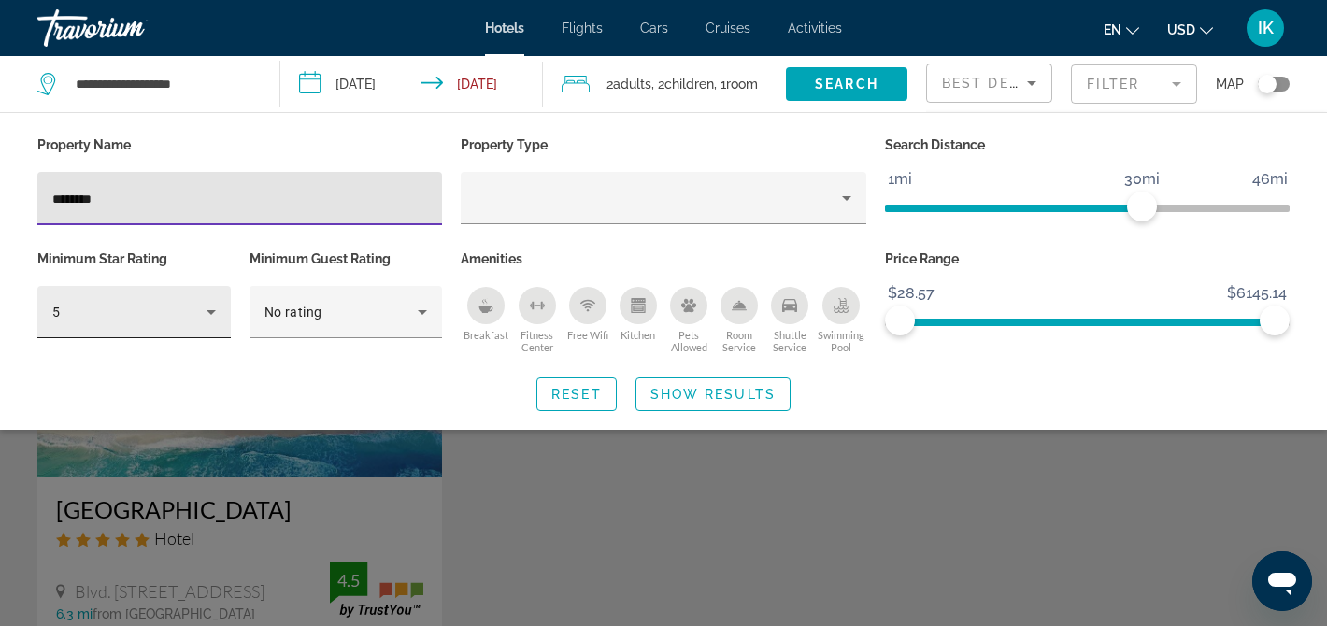
click at [209, 319] on icon "Hotel Filters" at bounding box center [211, 312] width 22 height 22
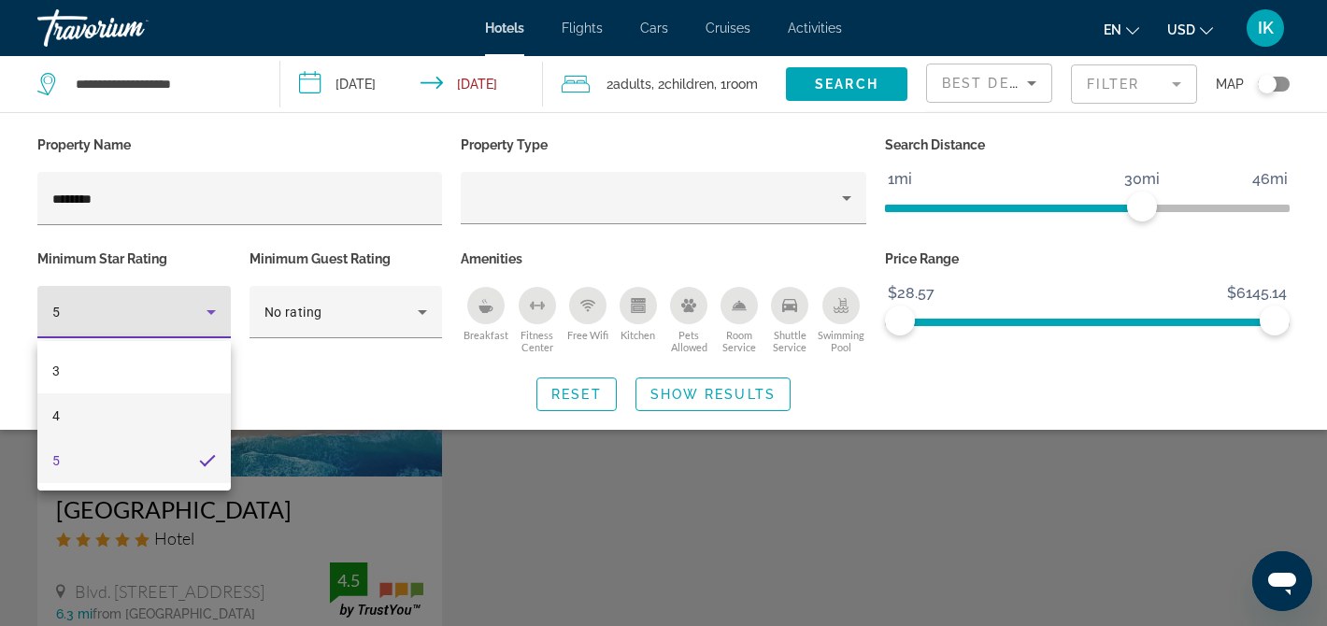
click at [105, 404] on mat-option "4" at bounding box center [133, 416] width 193 height 45
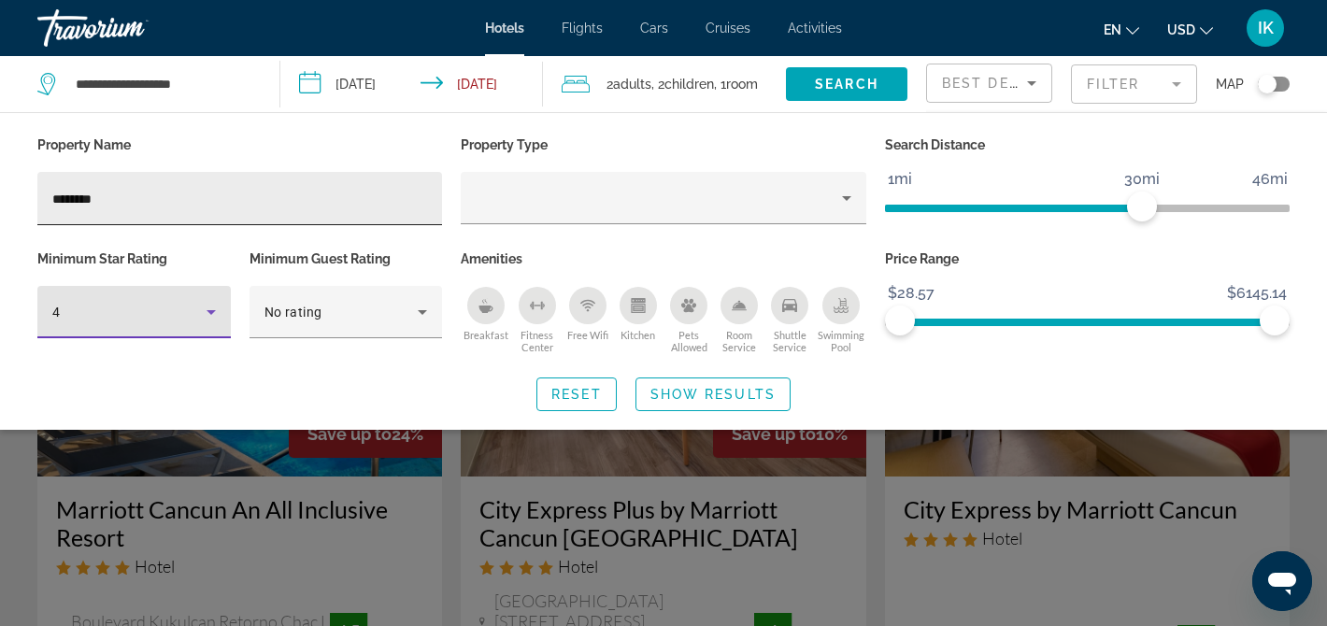
click at [265, 199] on input "********" at bounding box center [239, 199] width 375 height 22
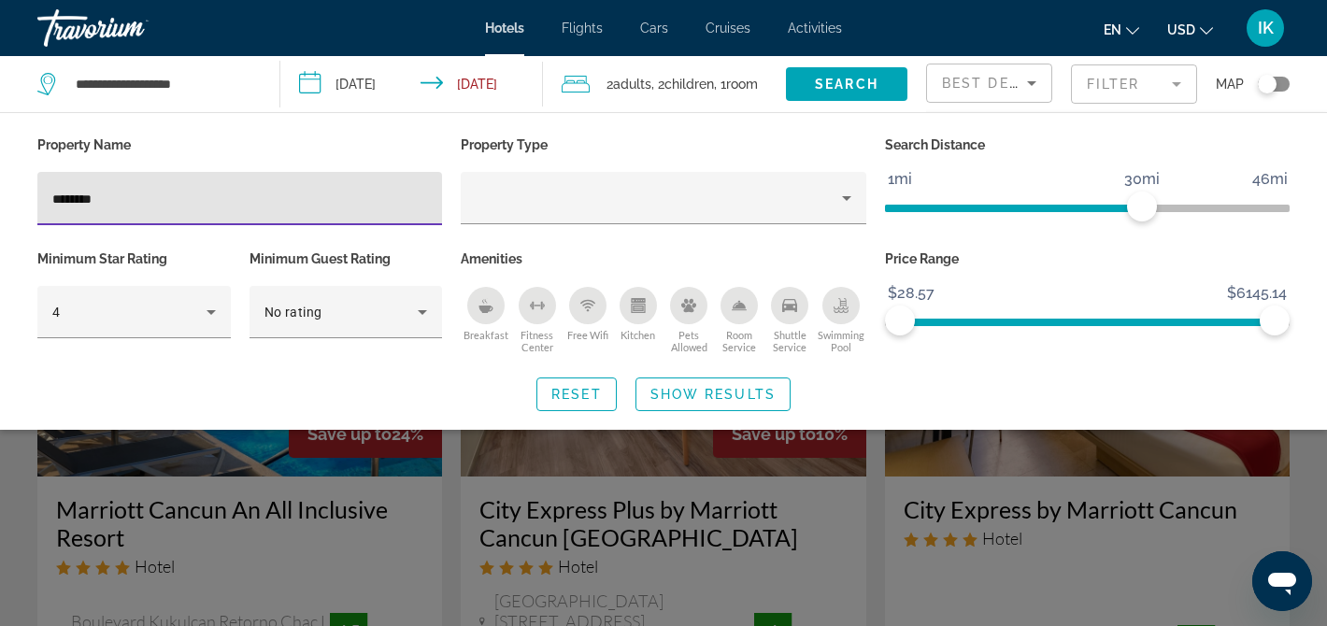
type input "********"
click at [736, 394] on span "Show Results" at bounding box center [713, 394] width 125 height 15
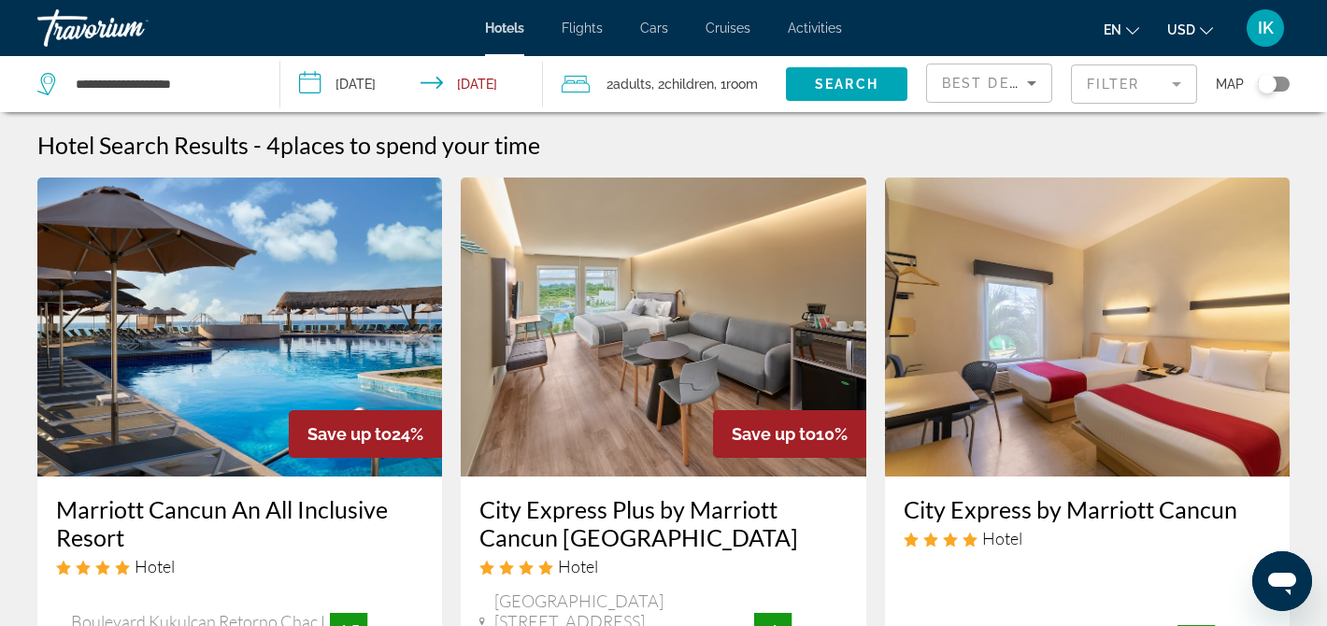
click at [276, 510] on h3 "Marriott Cancun An All Inclusive Resort" at bounding box center [239, 523] width 367 height 56
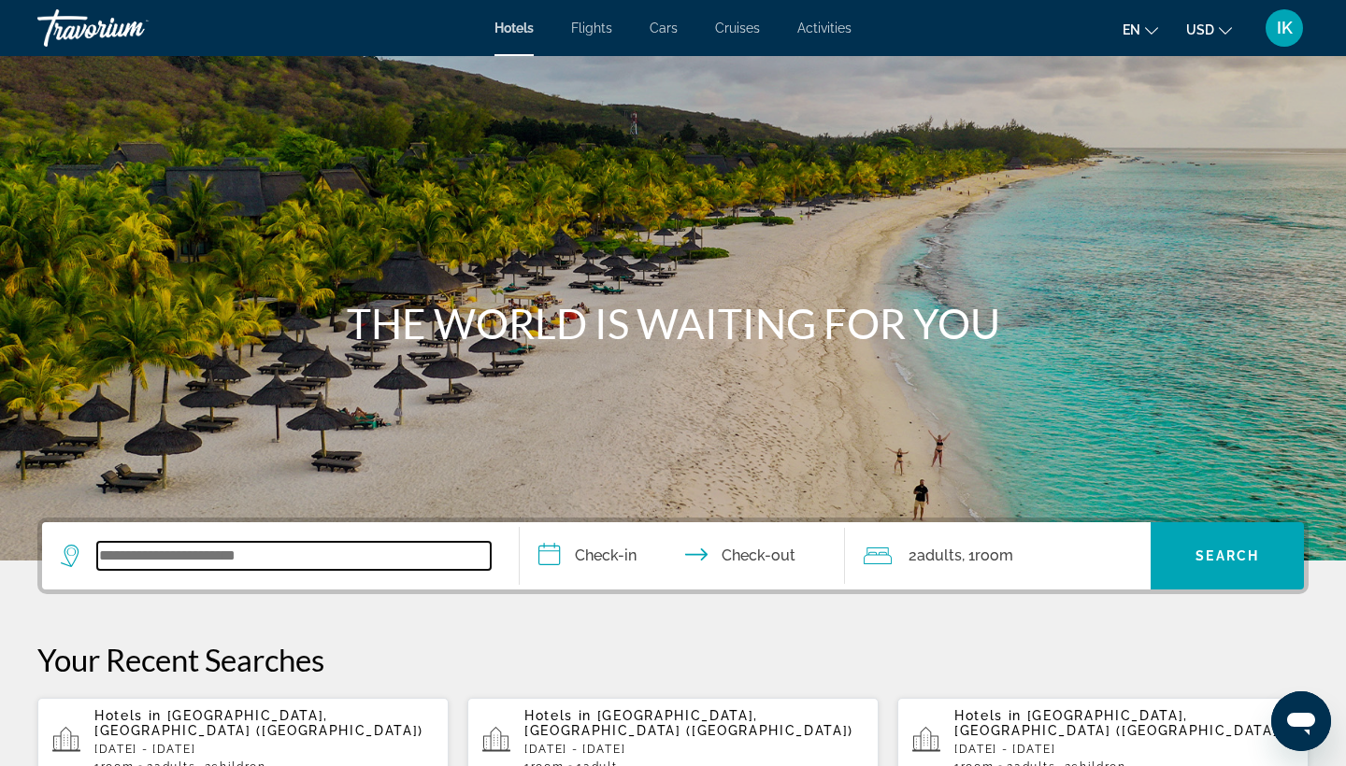
click at [236, 546] on input "Search widget" at bounding box center [294, 556] width 394 height 28
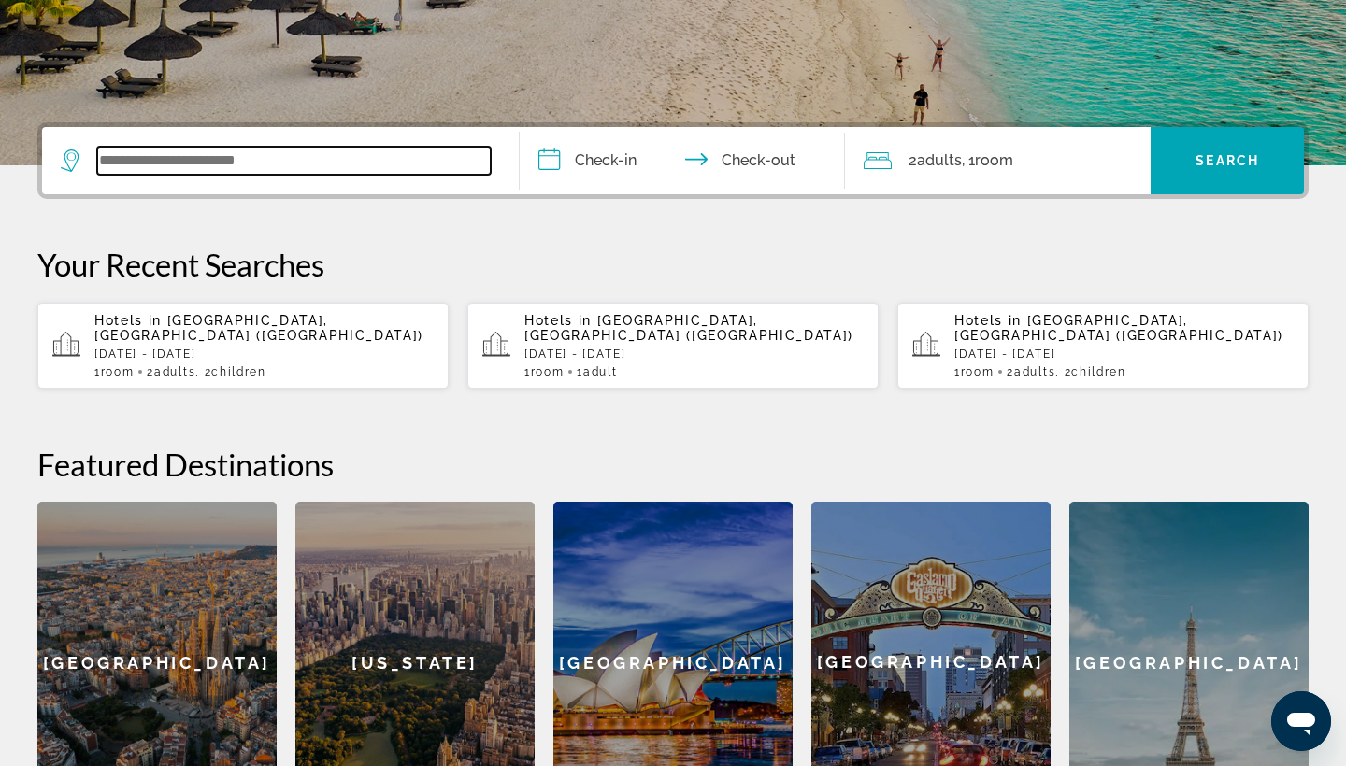
scroll to position [457, 0]
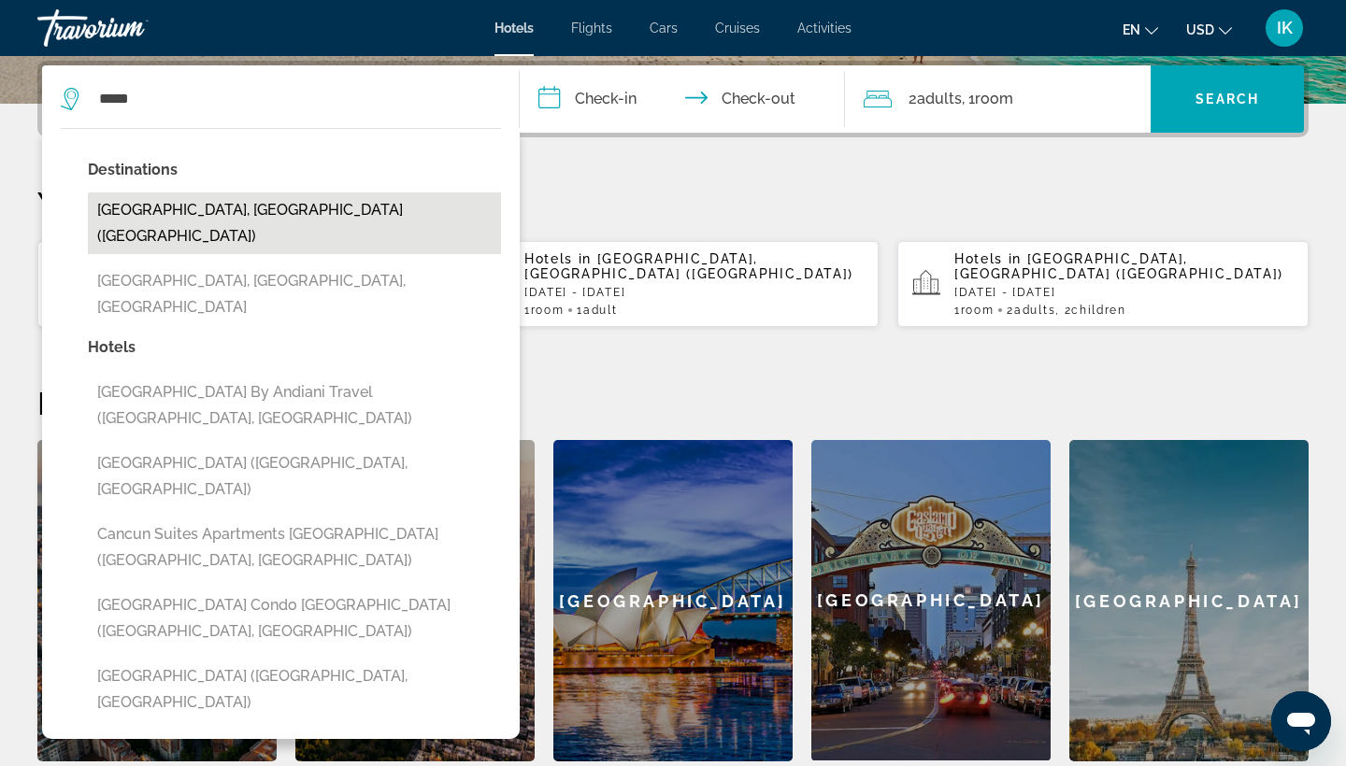
click at [181, 202] on button "[GEOGRAPHIC_DATA], [GEOGRAPHIC_DATA] ([GEOGRAPHIC_DATA])" at bounding box center [294, 224] width 413 height 62
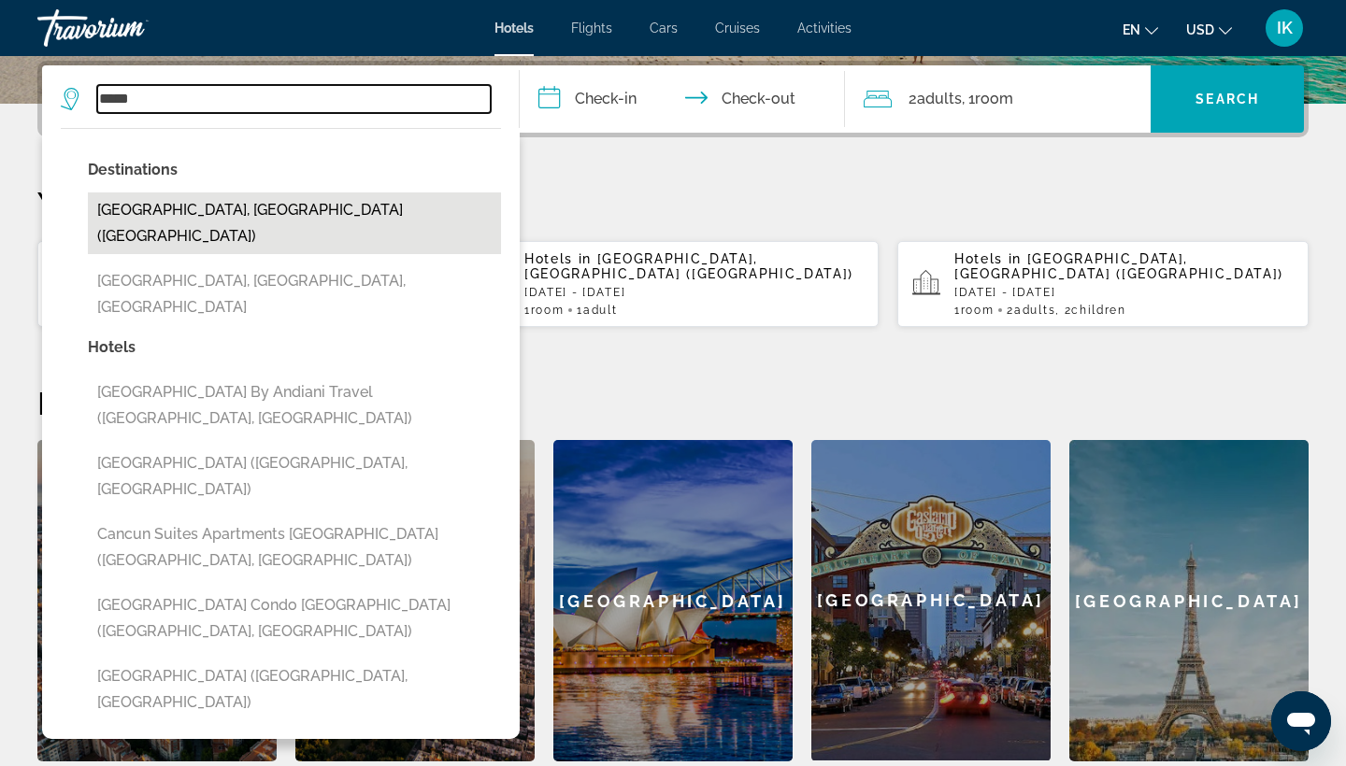
type input "**********"
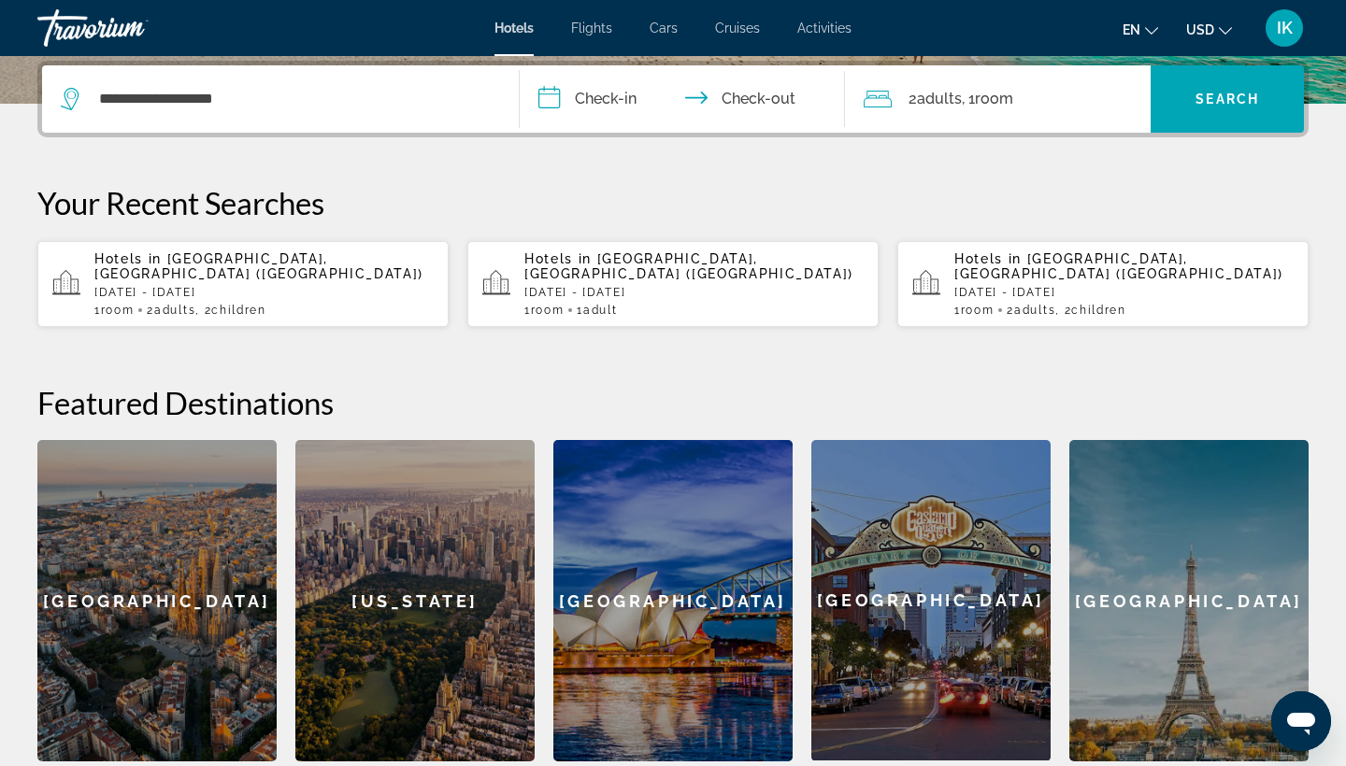
click at [593, 103] on input "**********" at bounding box center [686, 101] width 333 height 73
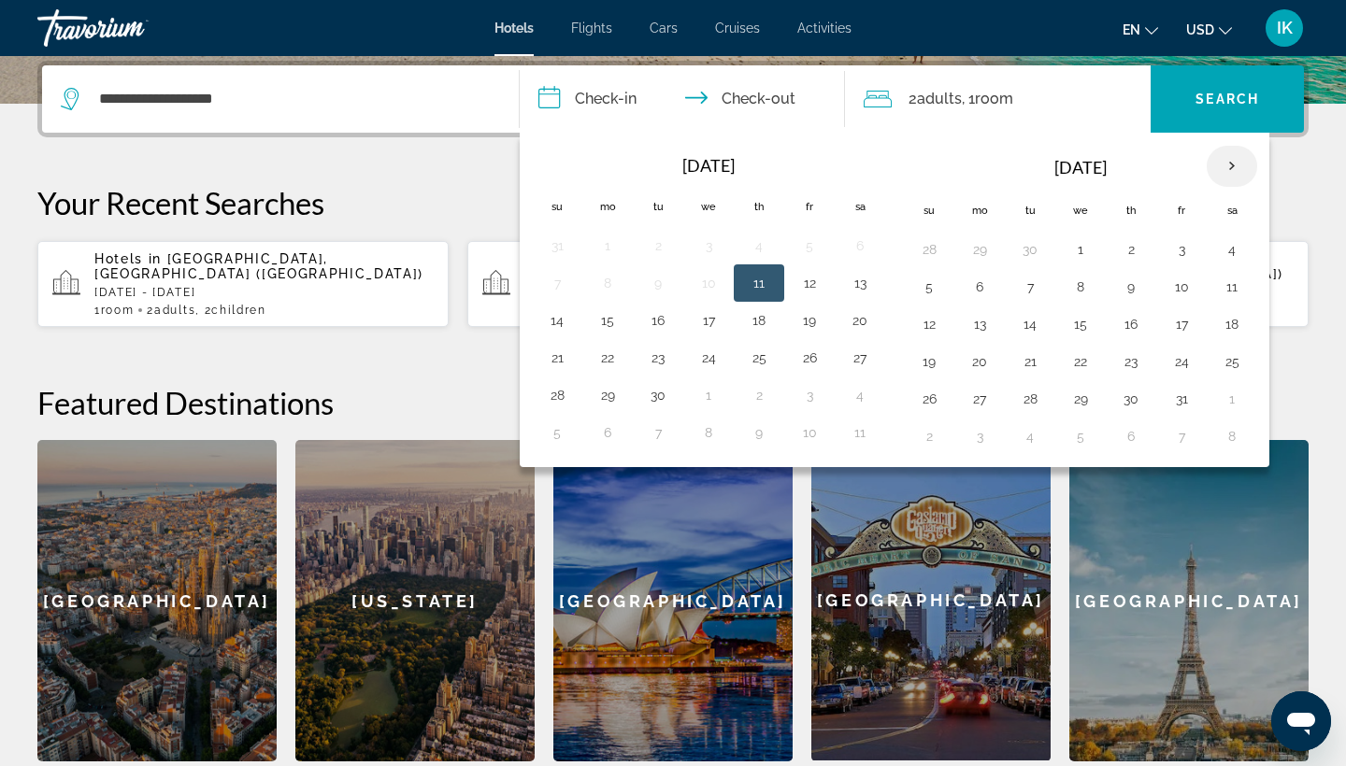
drag, startPoint x: 1126, startPoint y: 145, endPoint x: 1229, endPoint y: 165, distance: 104.7
click at [1228, 165] on th "Next month" at bounding box center [1232, 166] width 50 height 41
click at [1041, 331] on button "11" at bounding box center [1030, 324] width 30 height 26
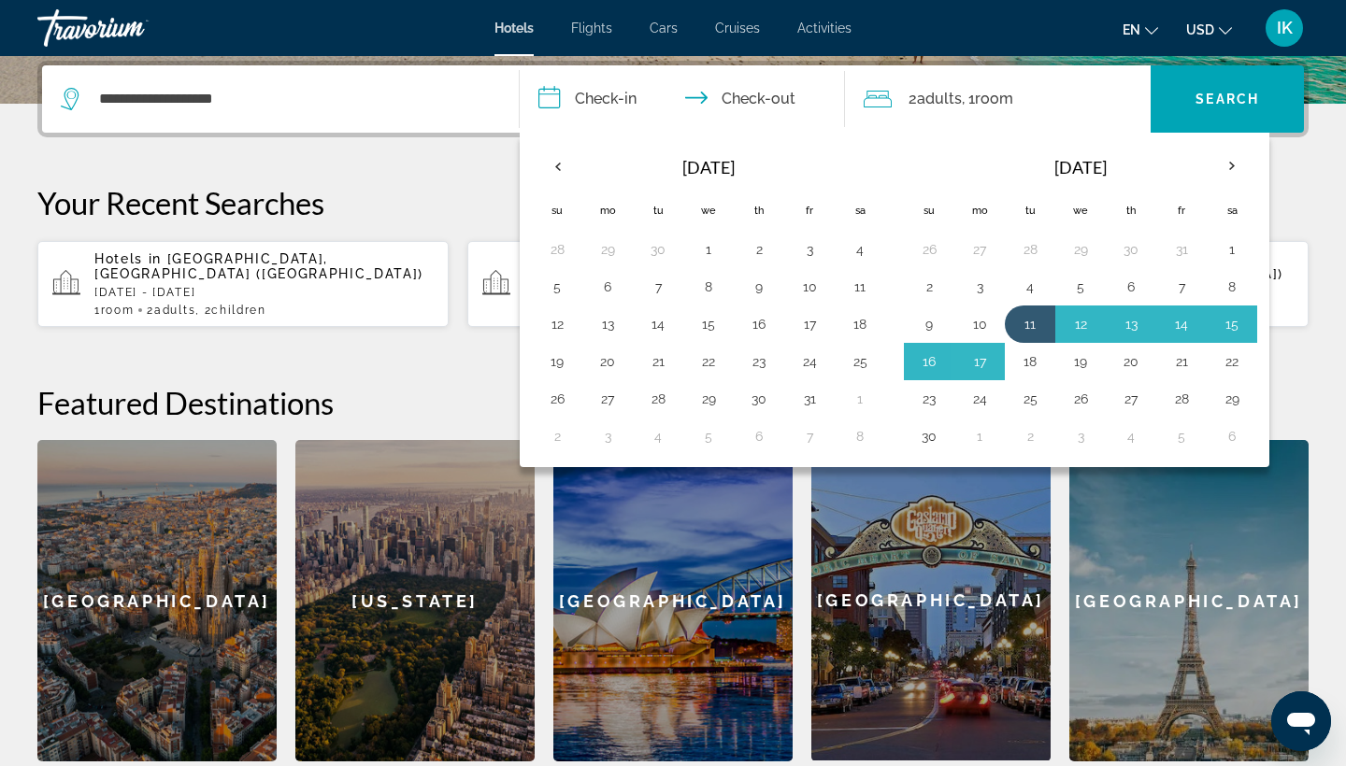
click at [1038, 363] on button "18" at bounding box center [1030, 362] width 30 height 26
type input "**********"
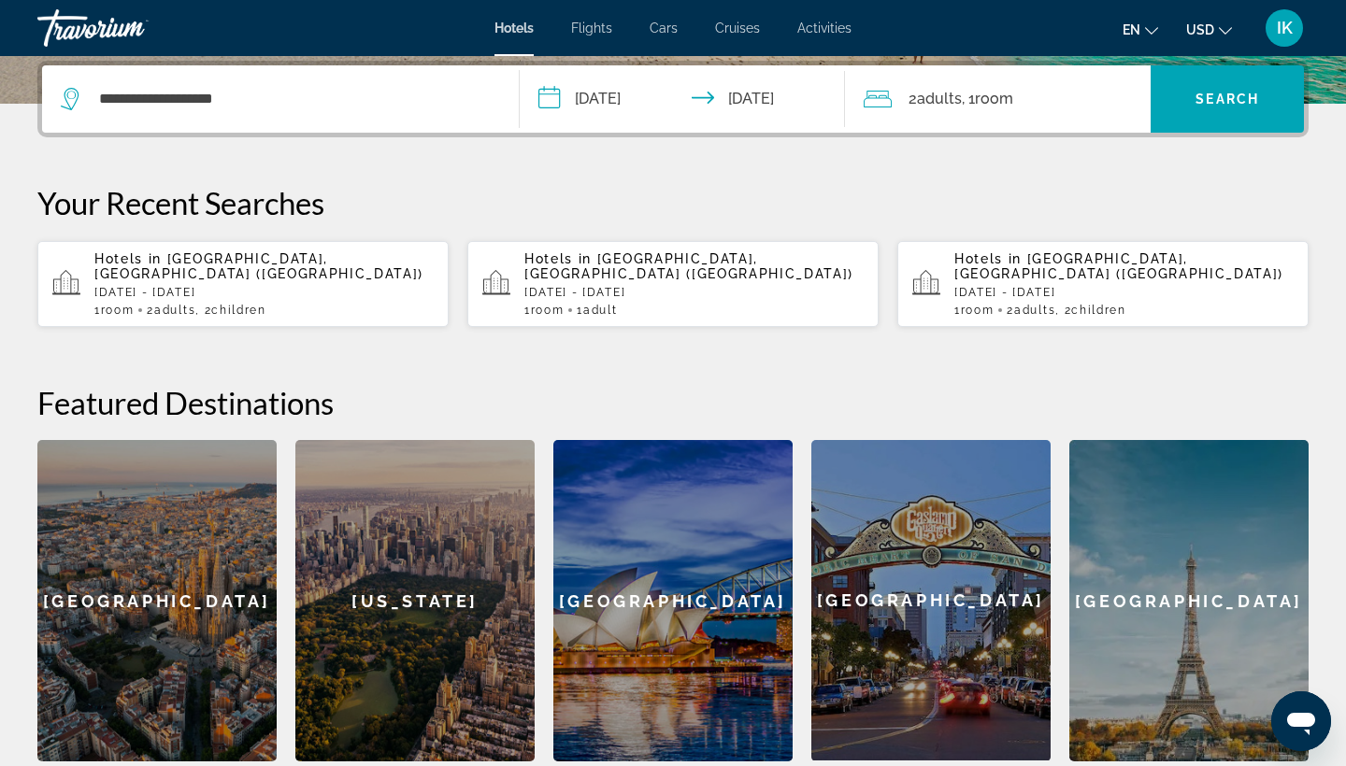
click at [994, 95] on span "Room" at bounding box center [994, 99] width 38 height 18
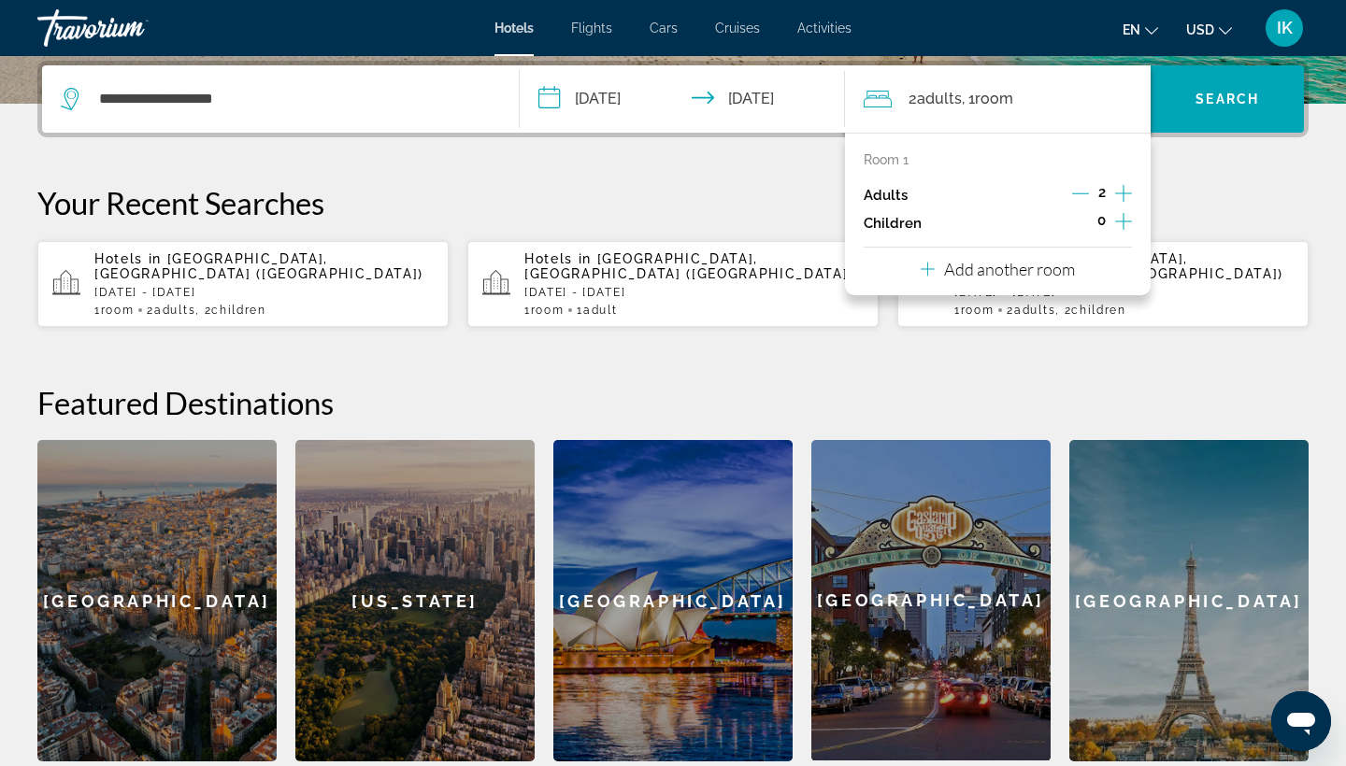
click at [1122, 233] on icon "Increment children" at bounding box center [1123, 221] width 17 height 22
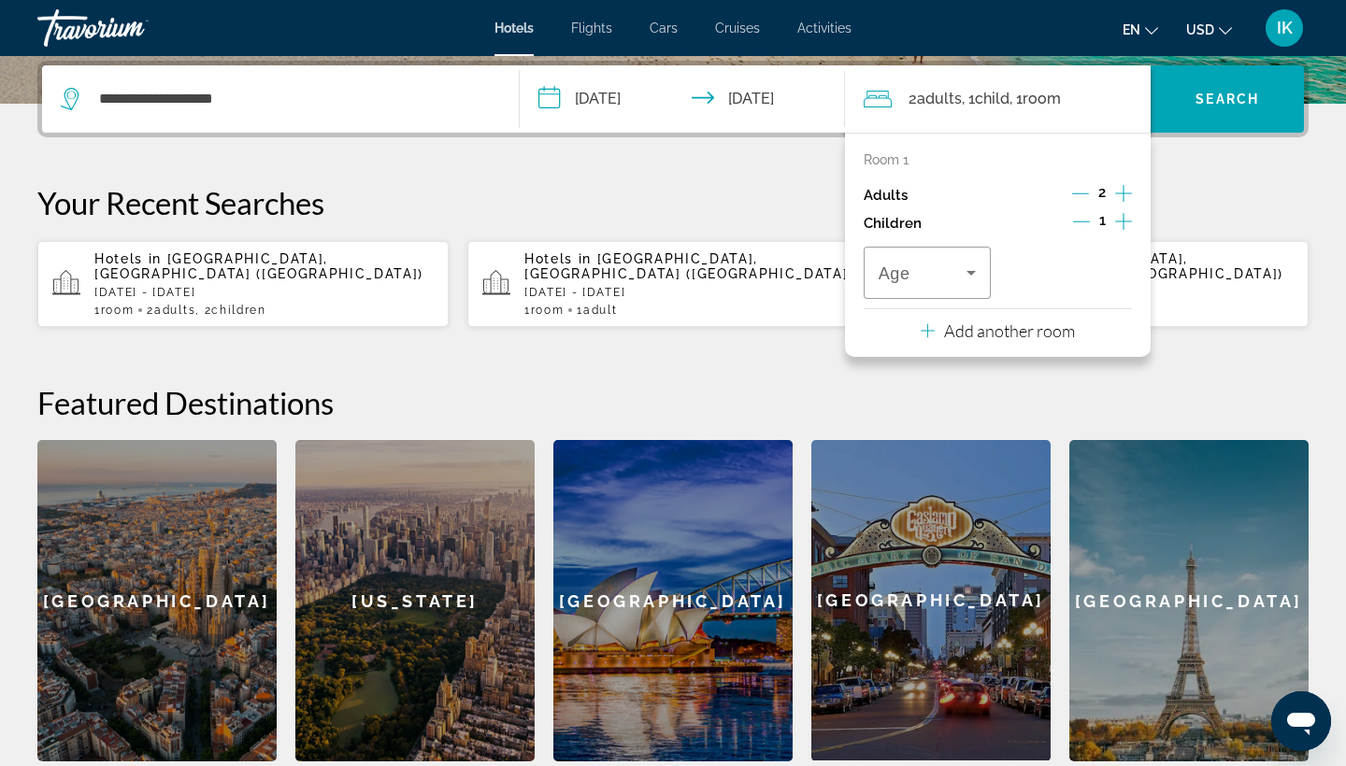
click at [1123, 233] on icon "Increment children" at bounding box center [1123, 221] width 17 height 22
click at [924, 283] on span "Travelers: 2 adults, 2 children" at bounding box center [923, 273] width 88 height 22
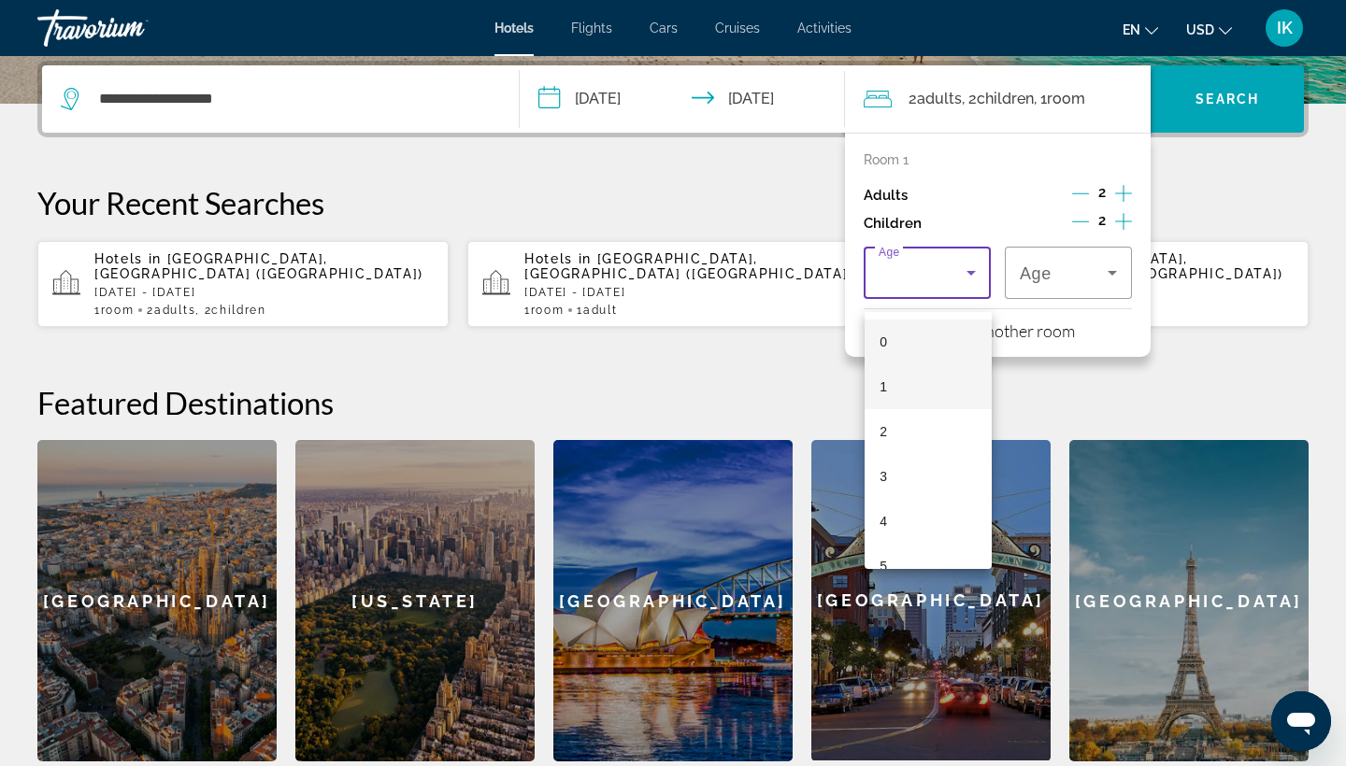
click at [892, 367] on mat-option "1" at bounding box center [928, 387] width 127 height 45
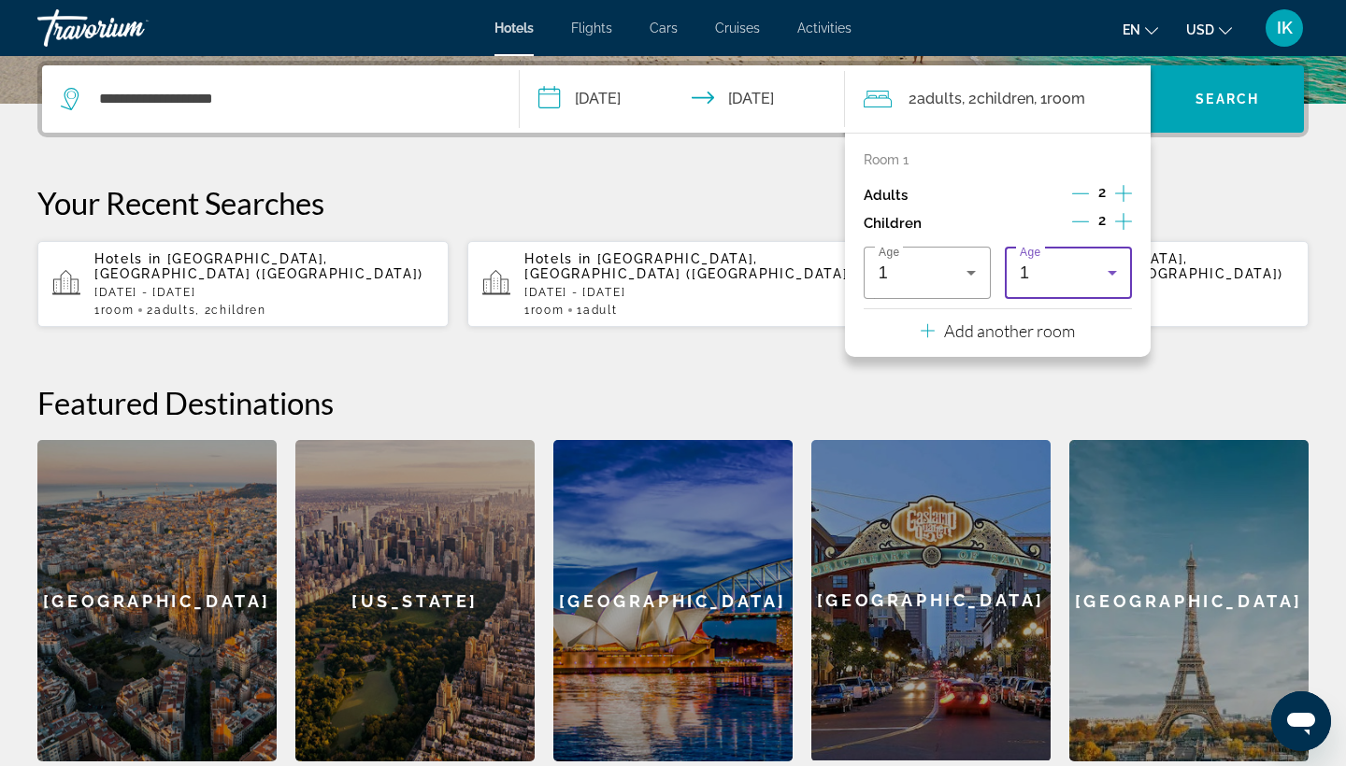
click at [1042, 282] on div "1" at bounding box center [1064, 273] width 88 height 22
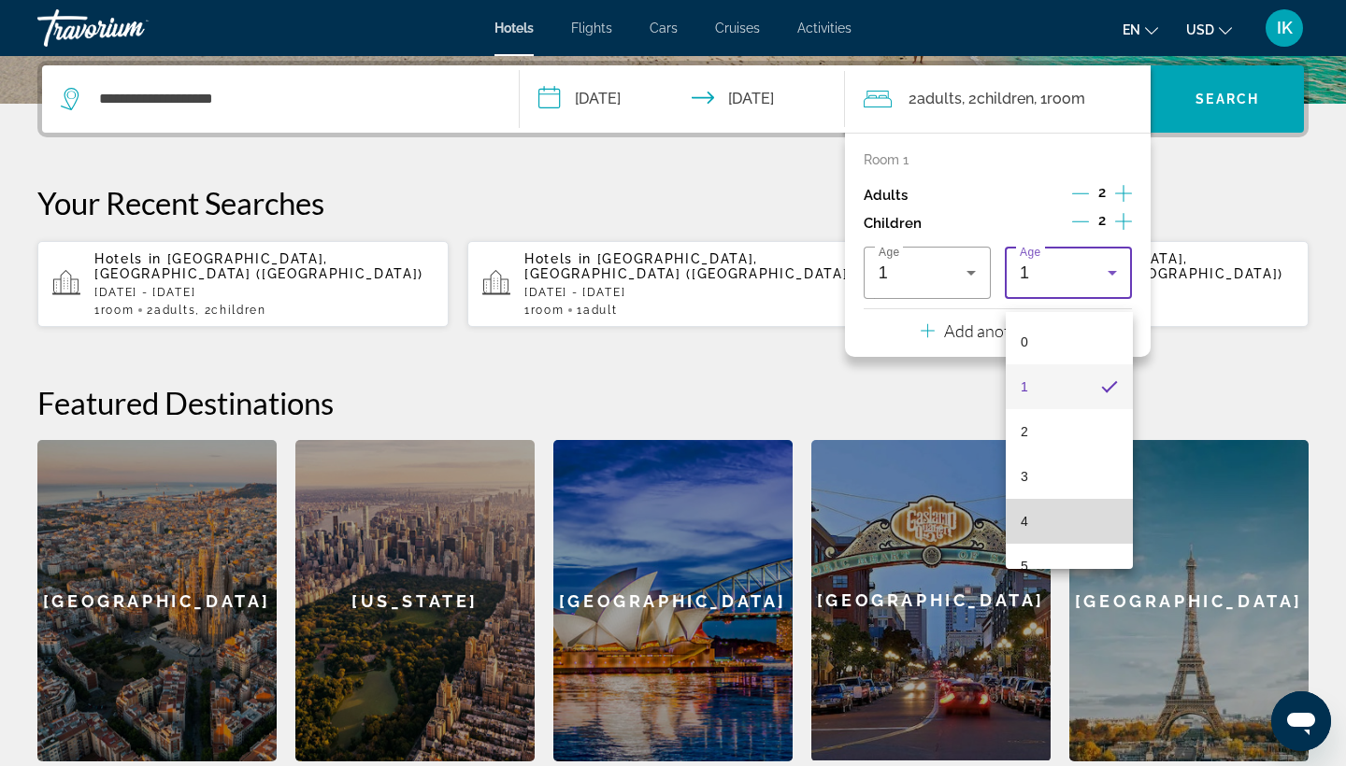
click at [1034, 516] on mat-option "4" at bounding box center [1069, 521] width 127 height 45
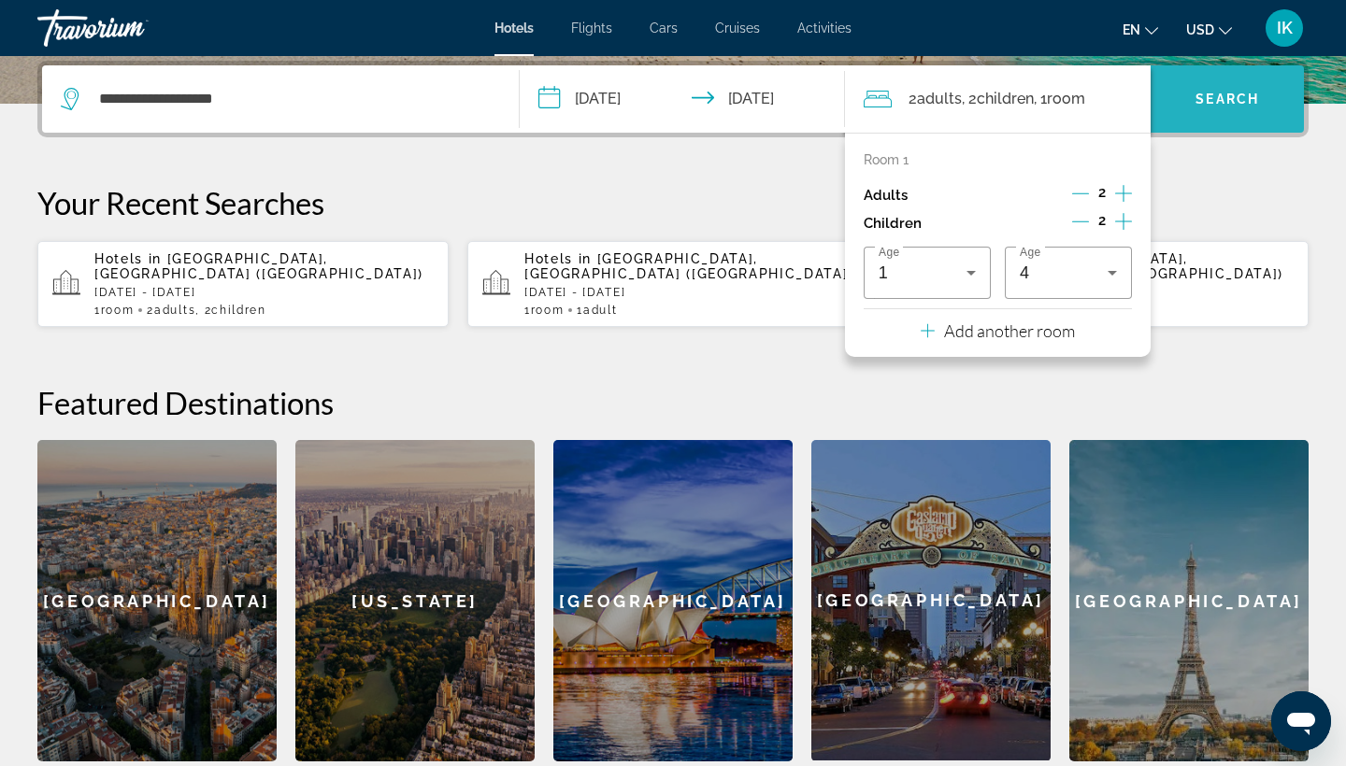
click at [1224, 105] on span "Search" at bounding box center [1228, 99] width 64 height 15
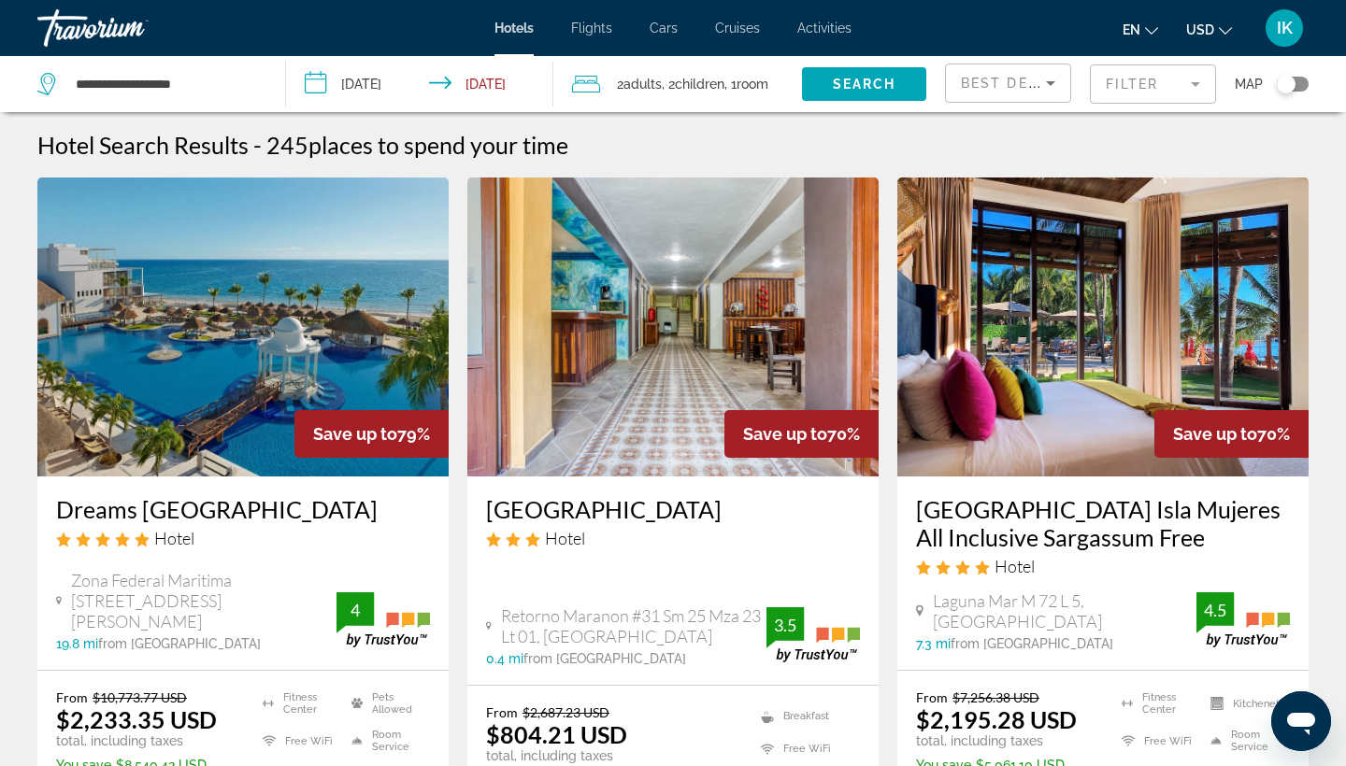
click at [1129, 98] on mat-form-field "Filter" at bounding box center [1153, 83] width 126 height 39
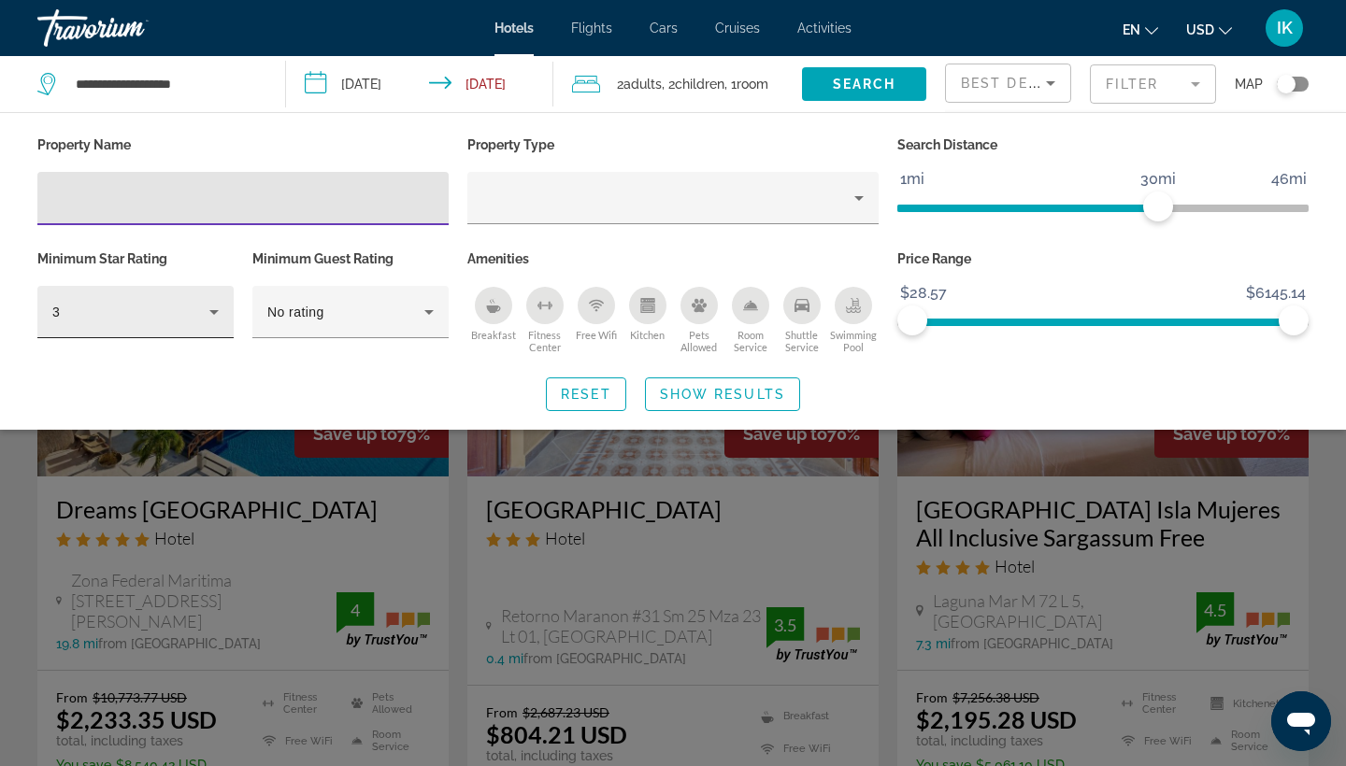
click at [106, 308] on div "3" at bounding box center [130, 312] width 157 height 22
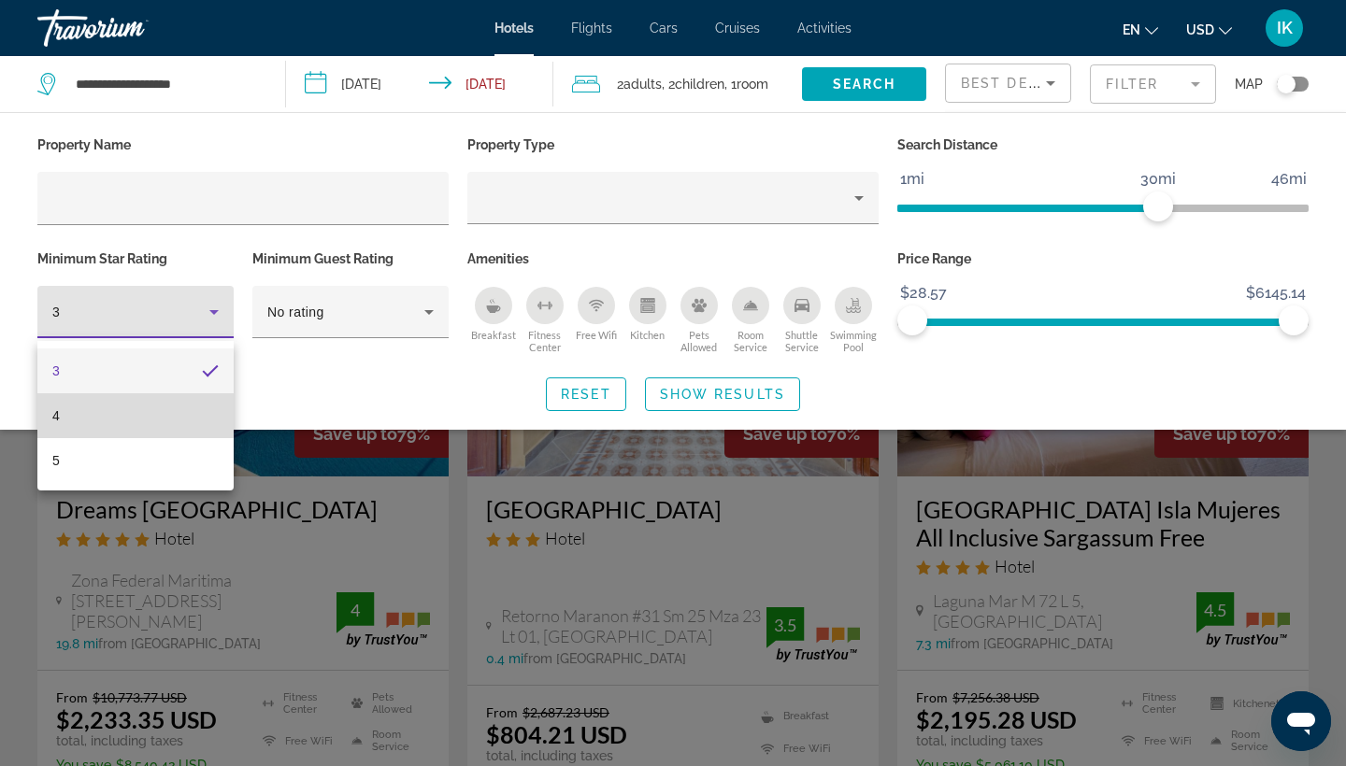
click at [70, 406] on mat-option "4" at bounding box center [135, 416] width 196 height 45
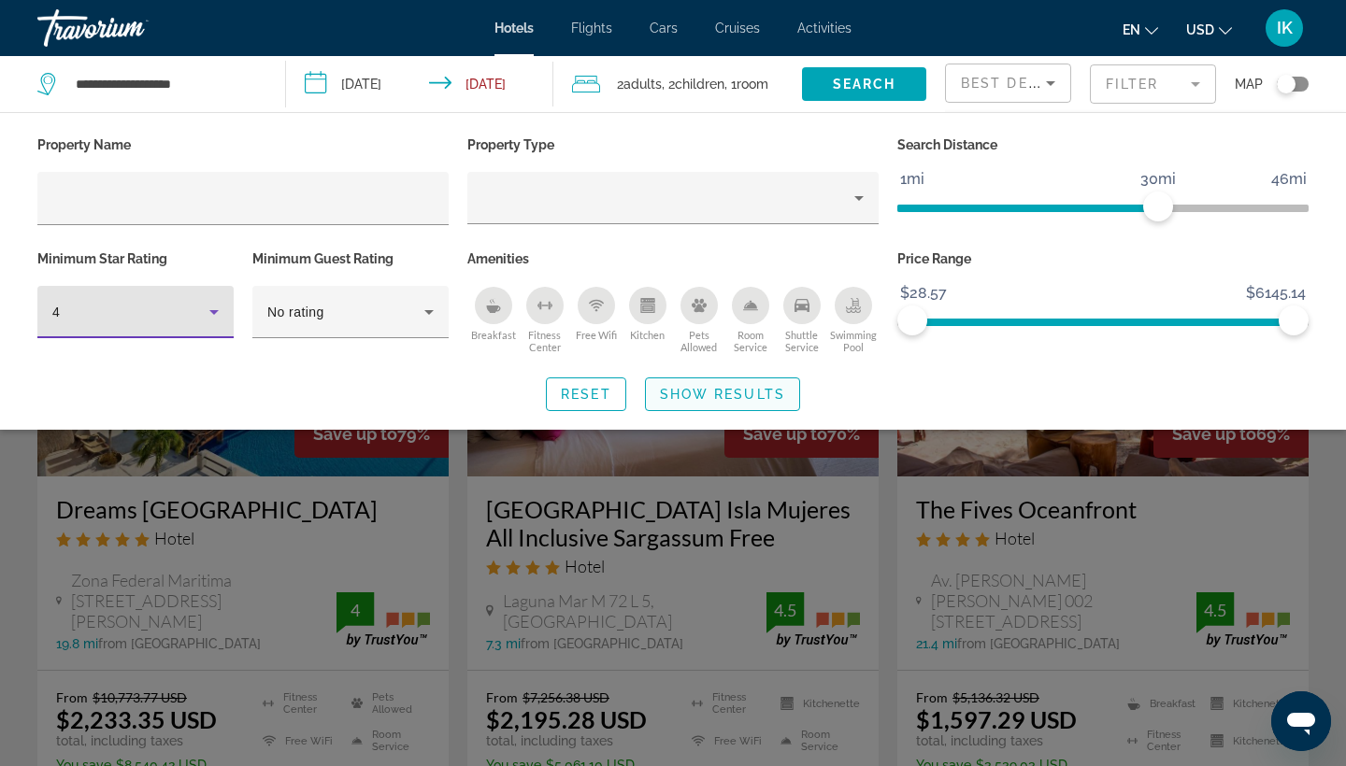
click at [721, 402] on span "Show Results" at bounding box center [722, 394] width 125 height 15
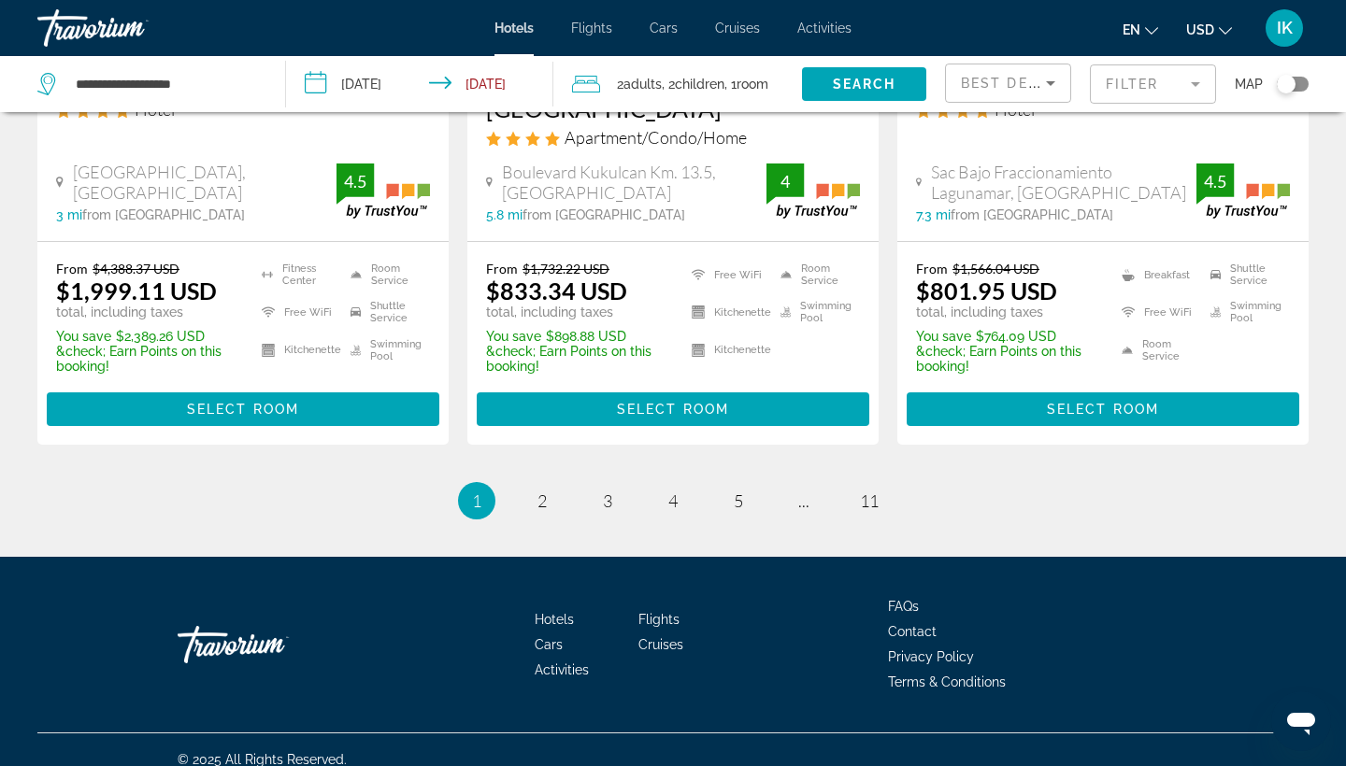
scroll to position [2649, 0]
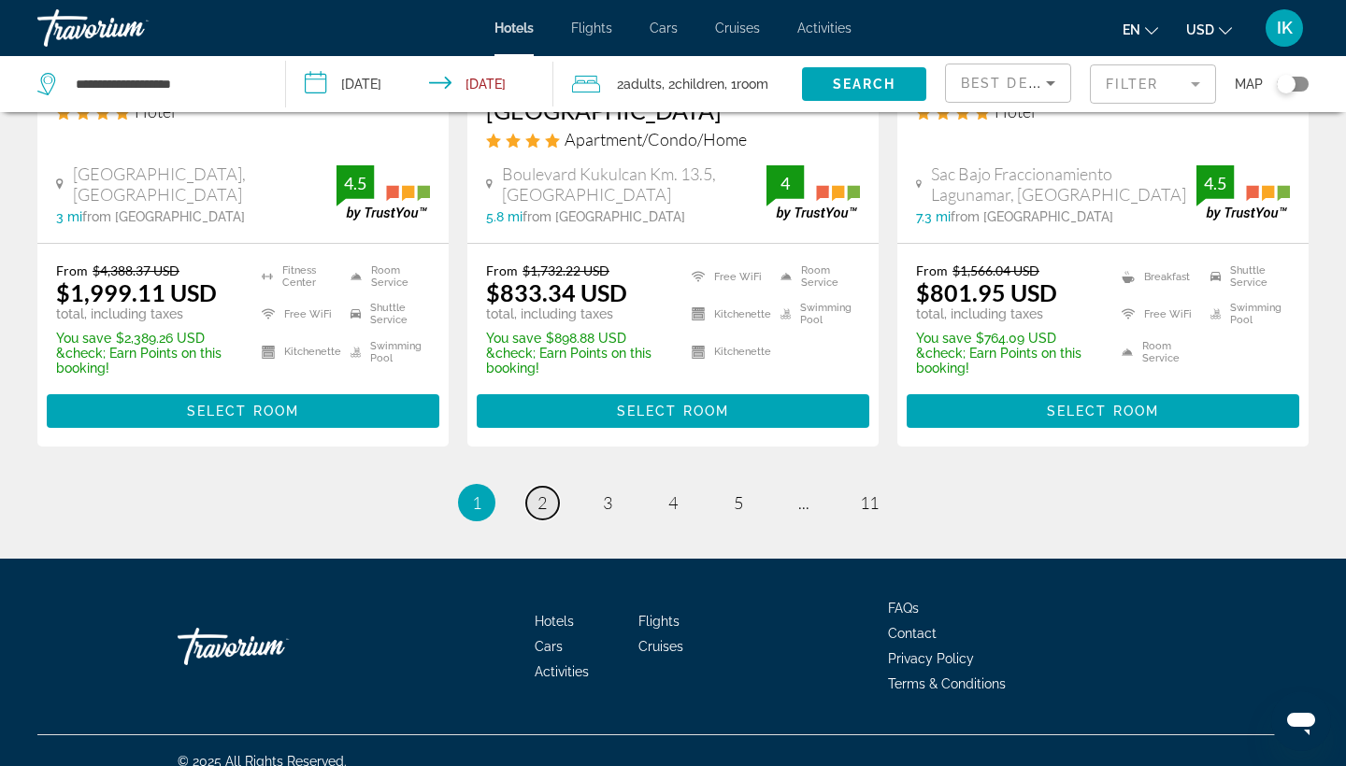
click at [537, 493] on span "2" at bounding box center [541, 503] width 9 height 21
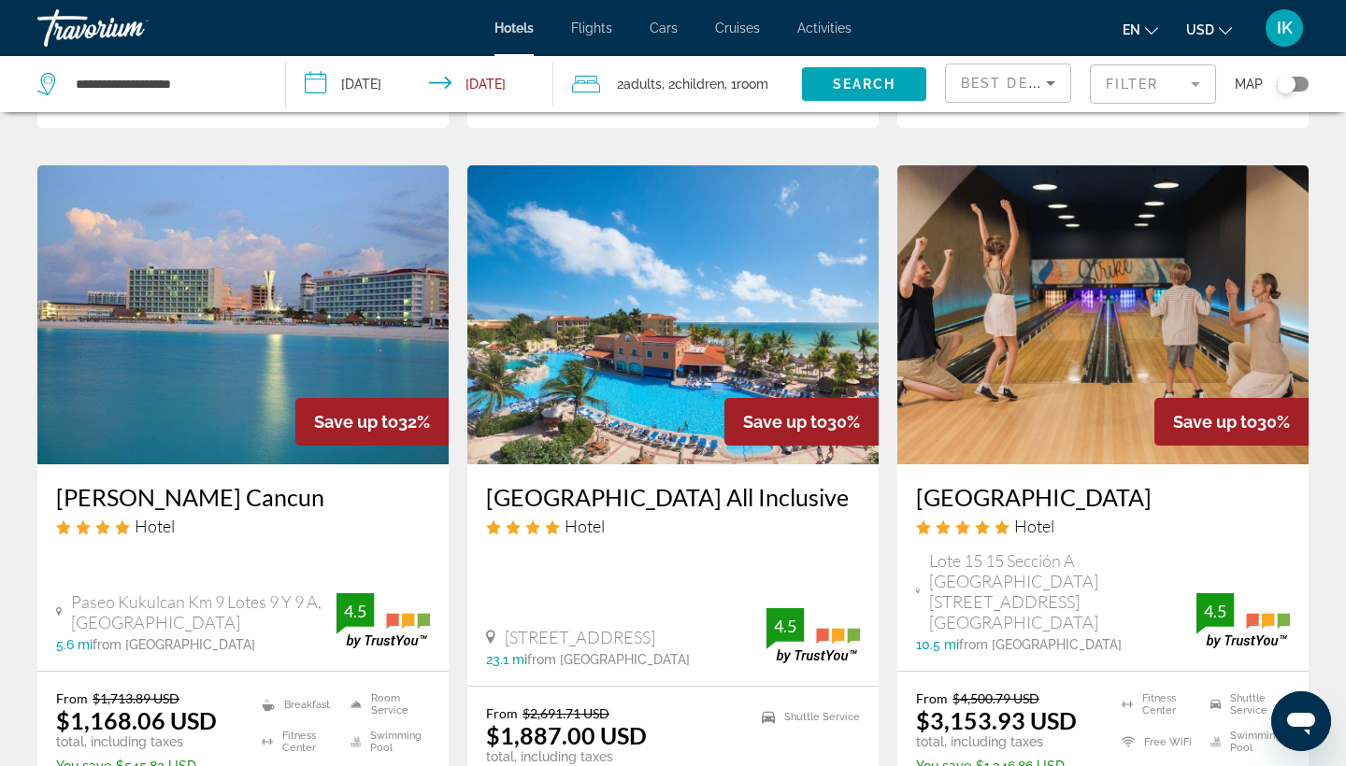
scroll to position [1523, 0]
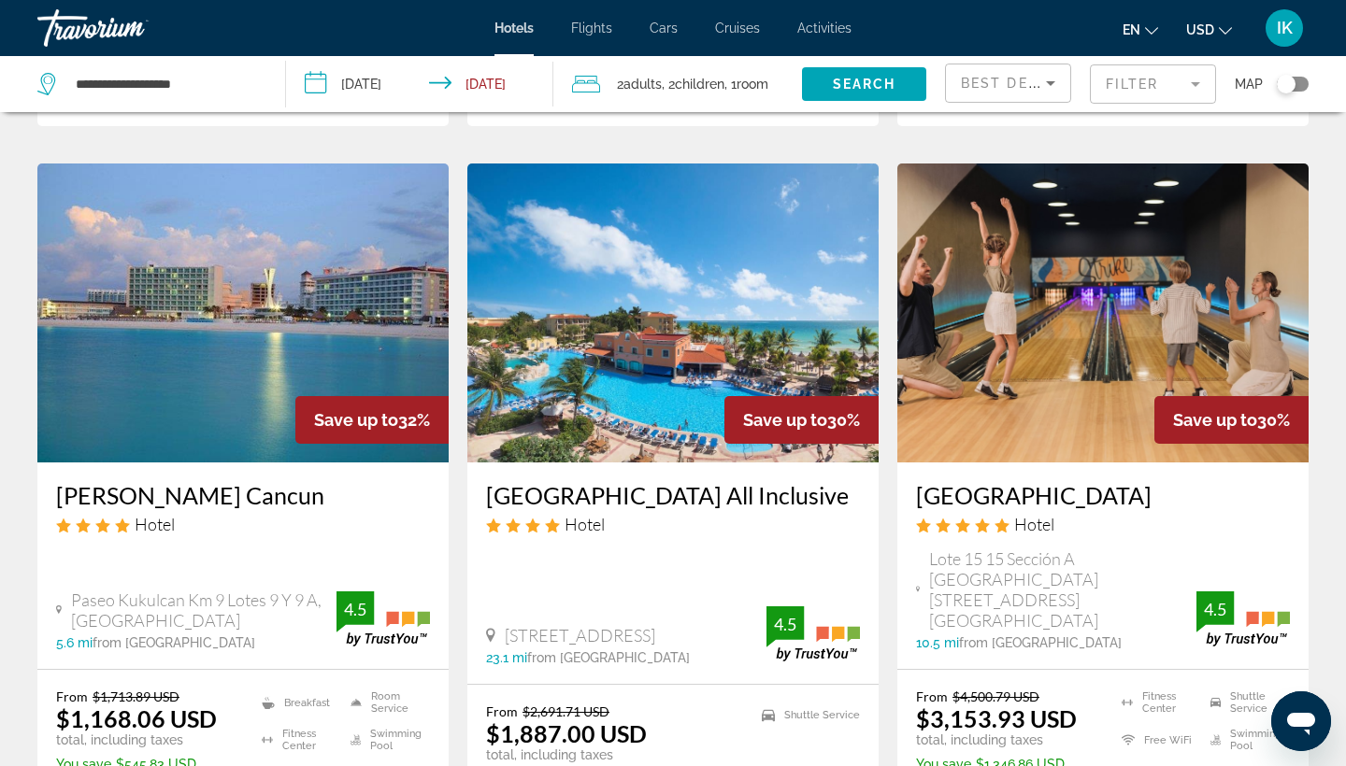
click at [1002, 483] on h3 "[GEOGRAPHIC_DATA]" at bounding box center [1103, 495] width 374 height 28
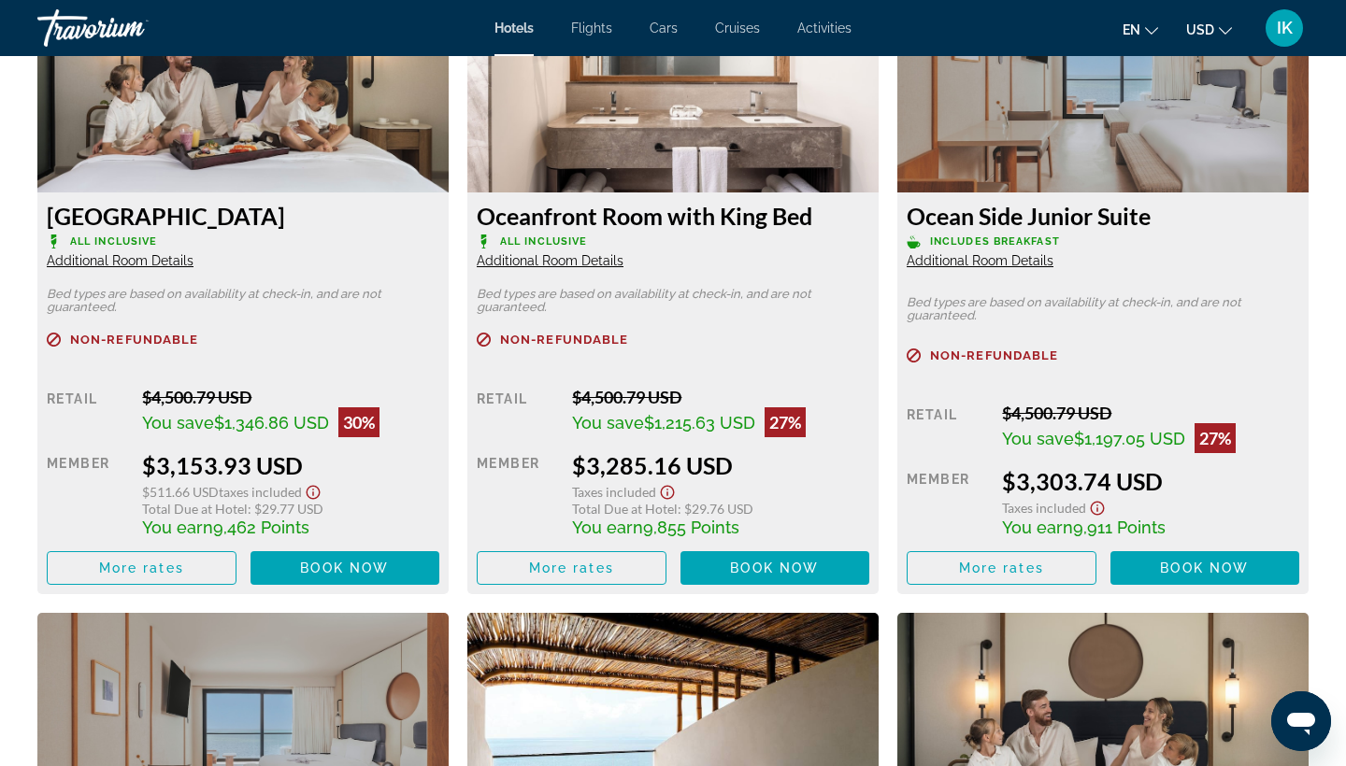
scroll to position [2683, 0]
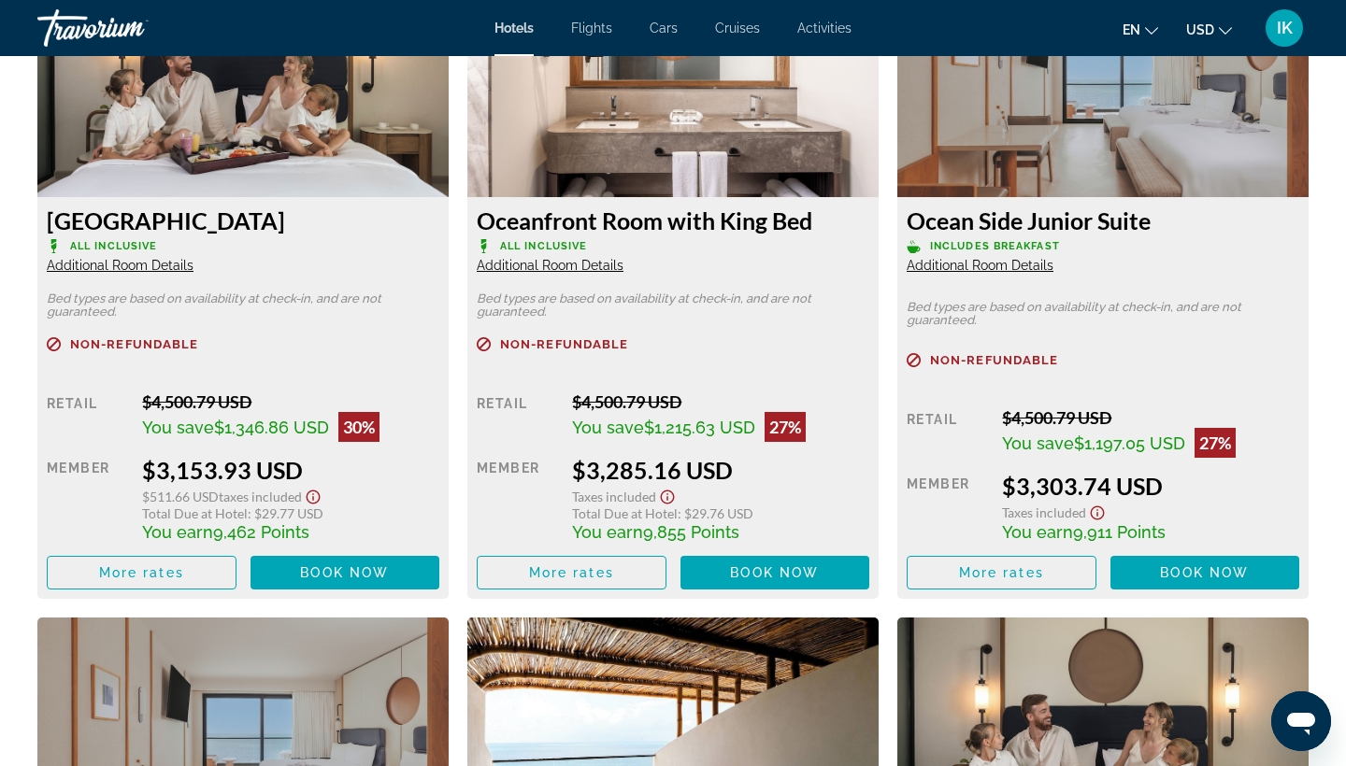
click at [93, 265] on span "Additional Room Details" at bounding box center [120, 265] width 147 height 15
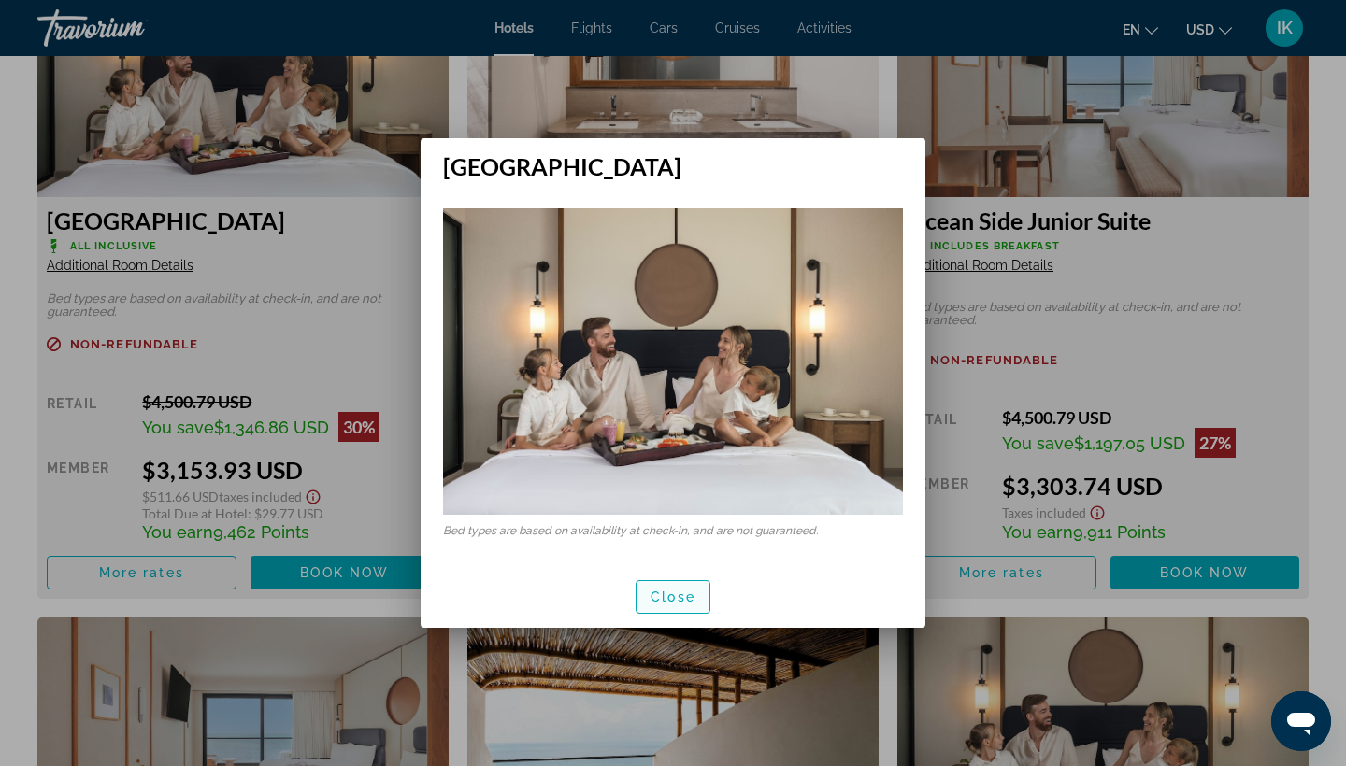
click at [680, 605] on span "button" at bounding box center [673, 597] width 73 height 45
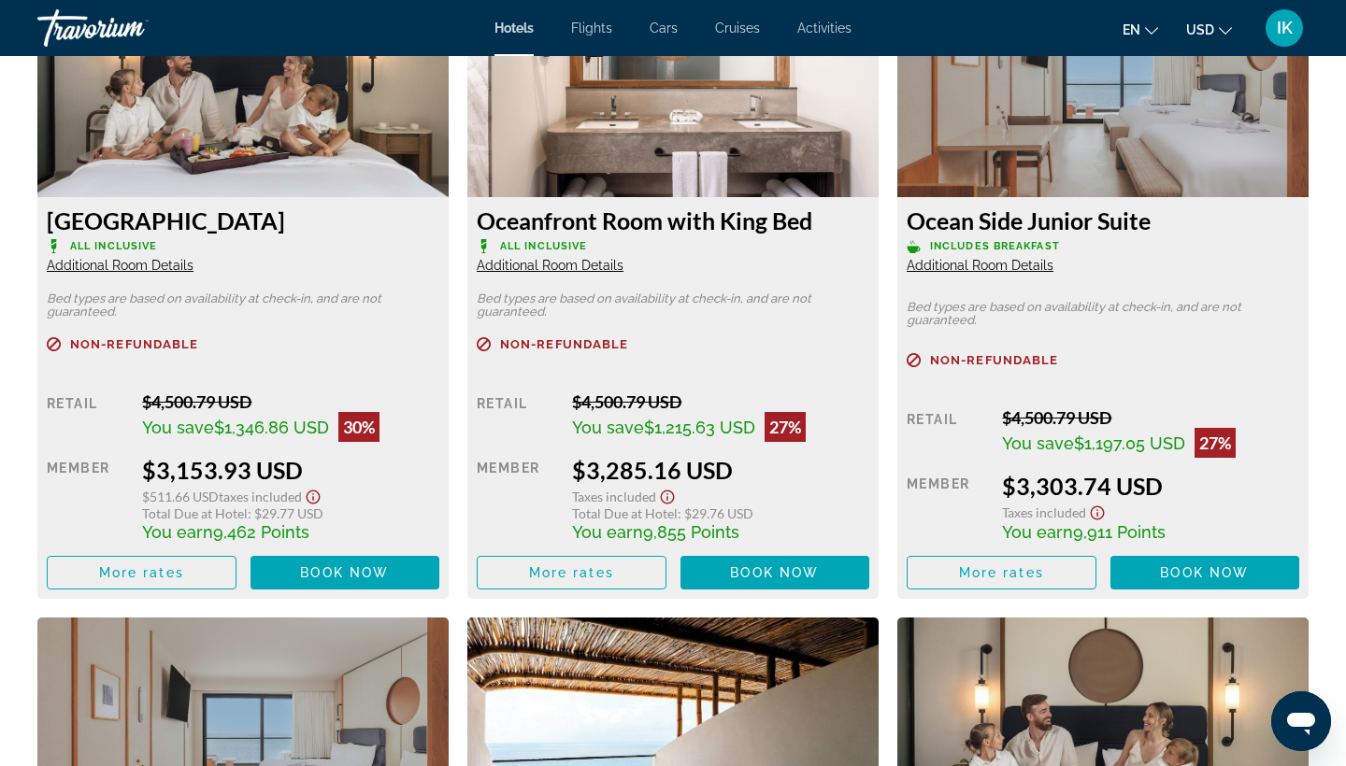
scroll to position [2683, 0]
click at [80, 215] on h3 "[GEOGRAPHIC_DATA]" at bounding box center [243, 221] width 393 height 28
click at [300, 578] on span "Book now" at bounding box center [344, 573] width 89 height 15
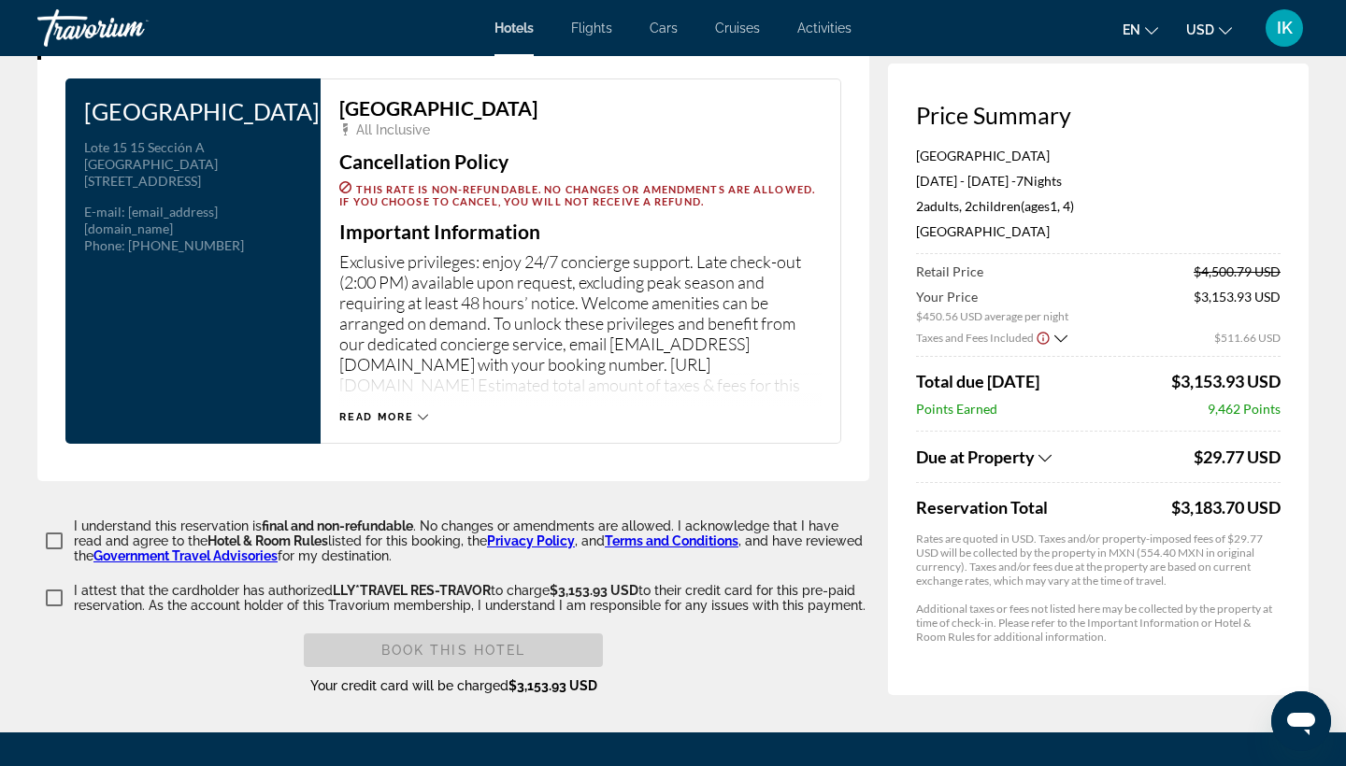
scroll to position [2433, 0]
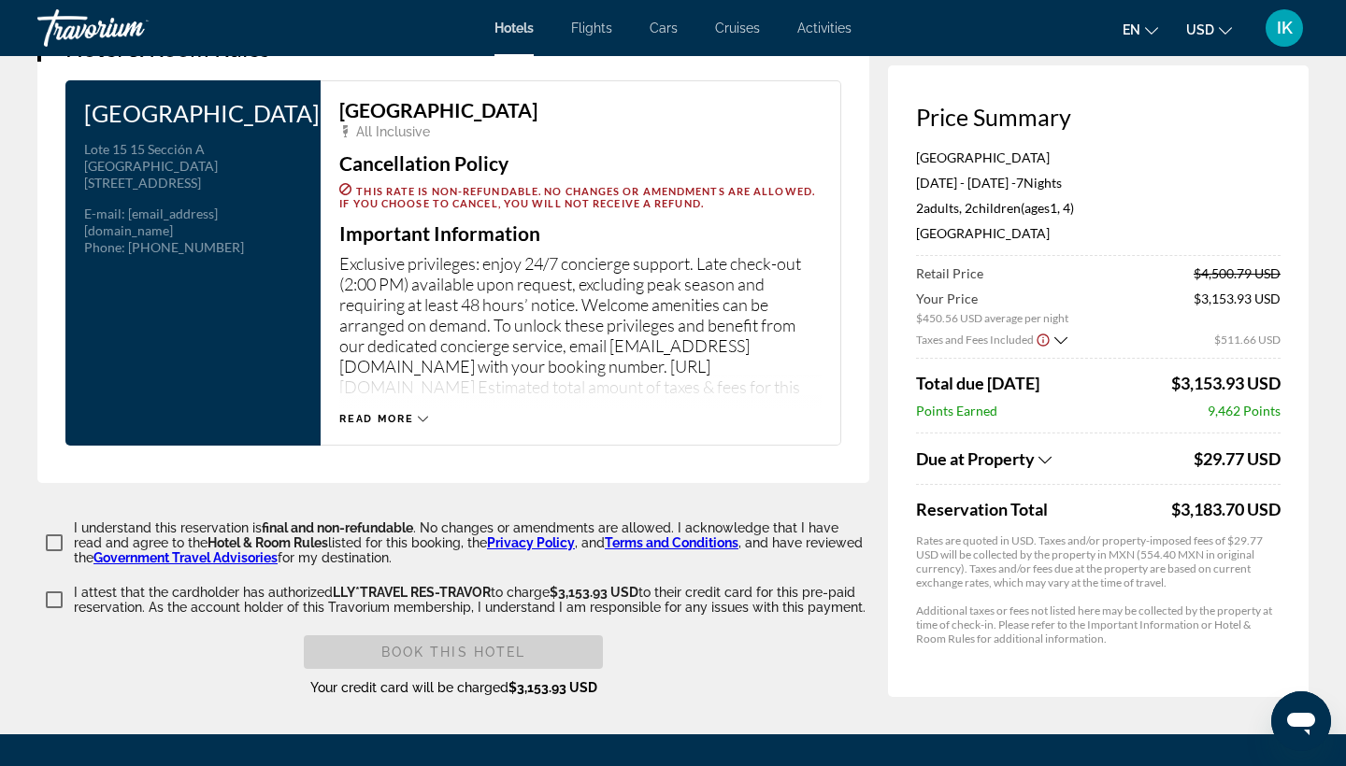
click at [419, 424] on icon "Main content" at bounding box center [423, 419] width 10 height 10
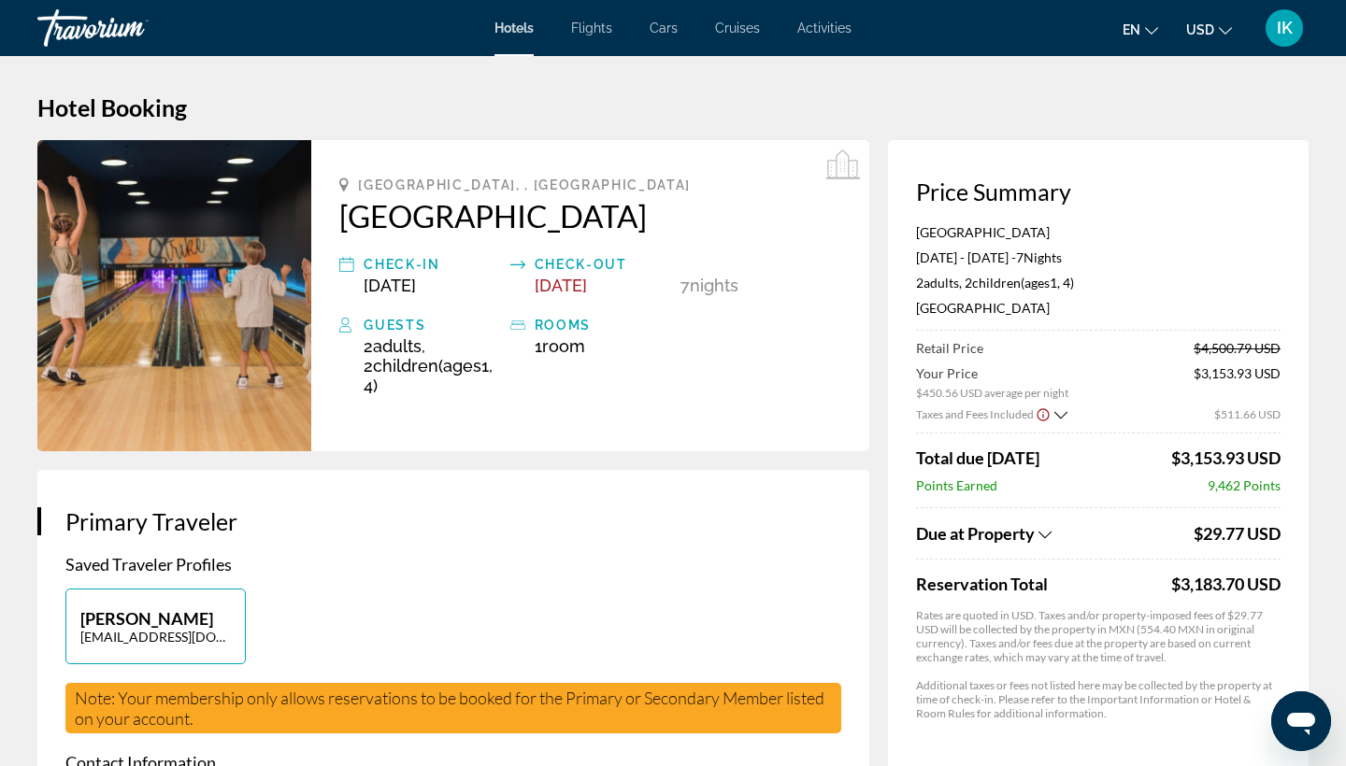
scroll to position [0, 0]
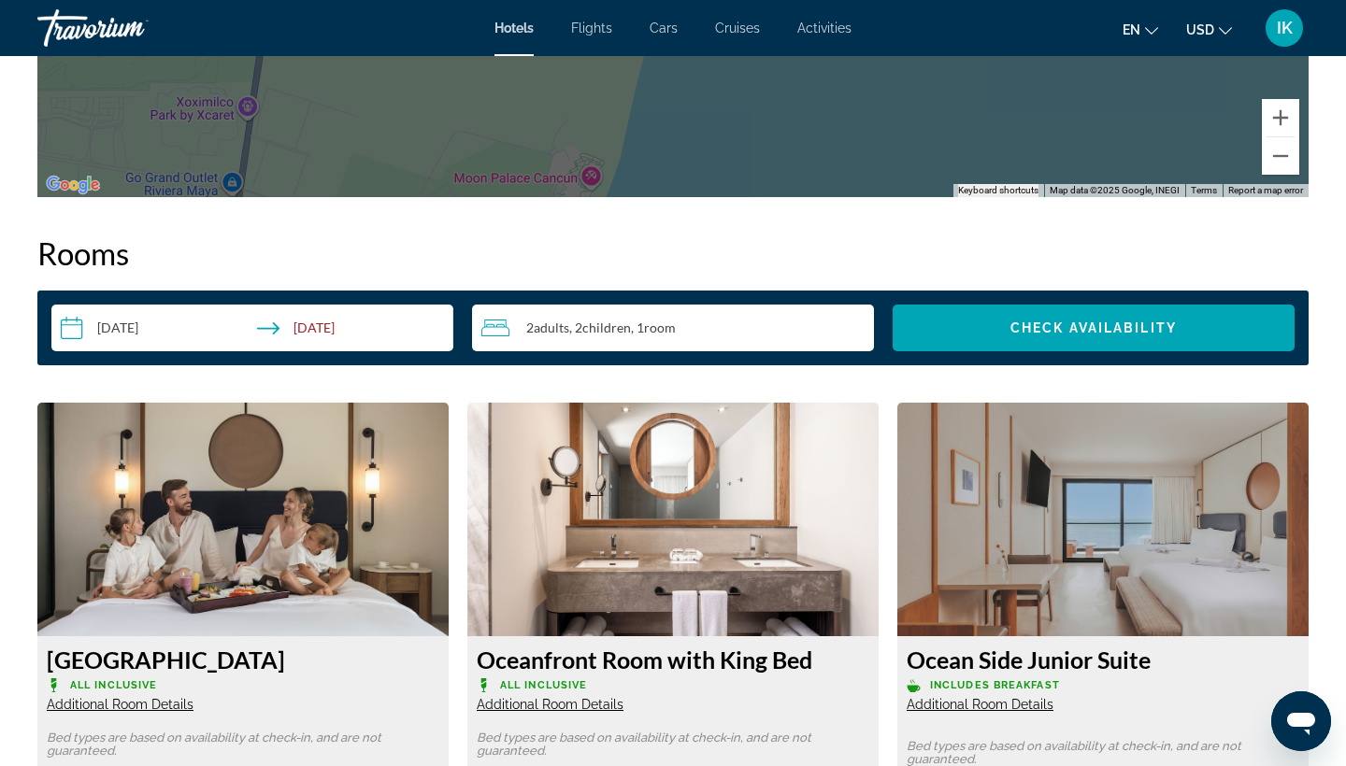
scroll to position [2287, 0]
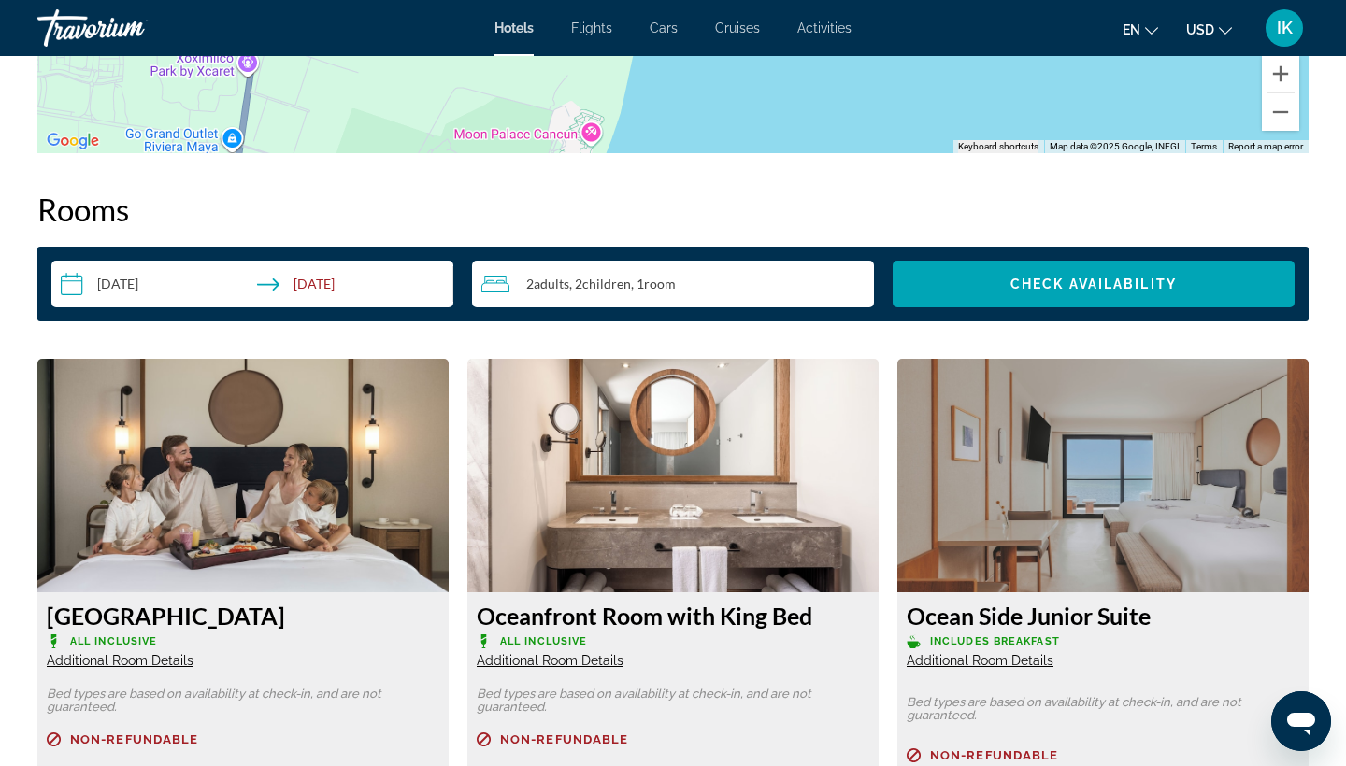
click at [544, 279] on span "Adults" at bounding box center [552, 284] width 36 height 16
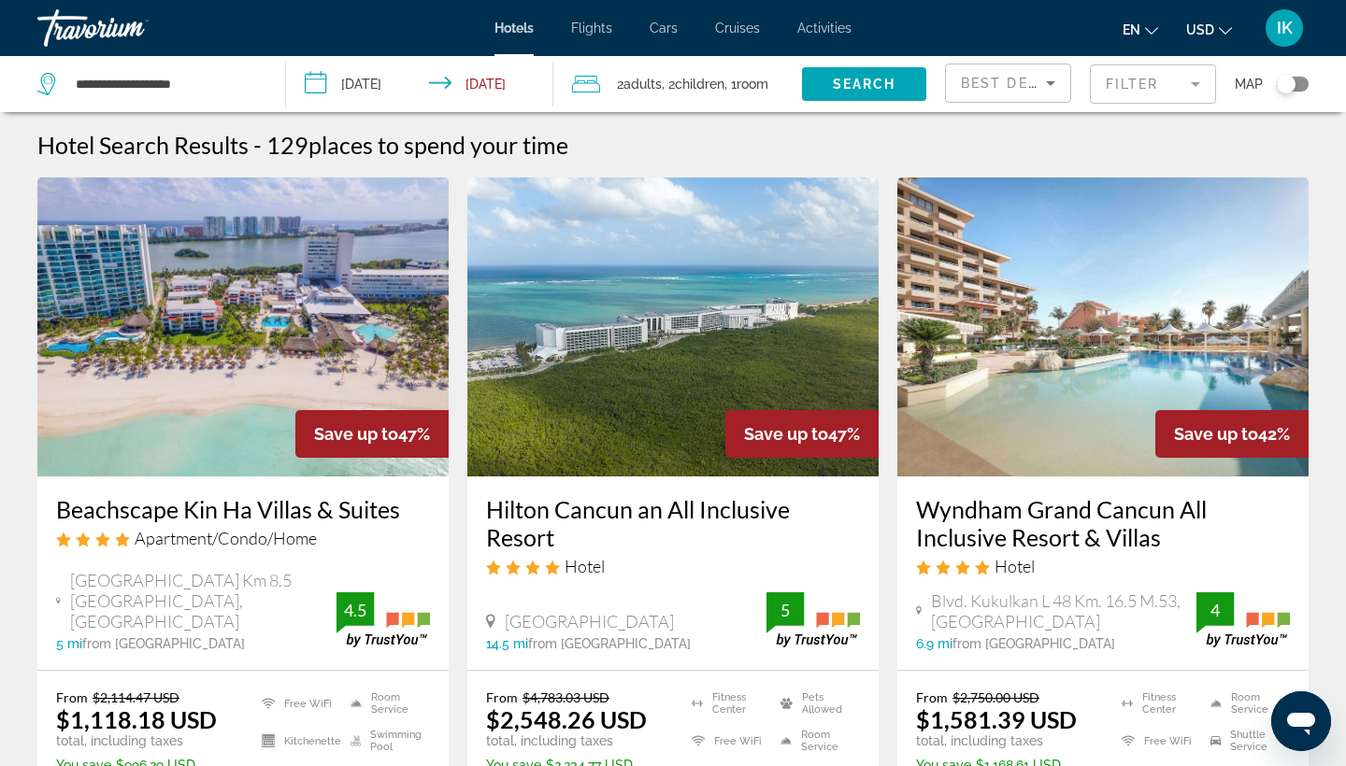
click at [700, 81] on span "Children" at bounding box center [700, 84] width 50 height 15
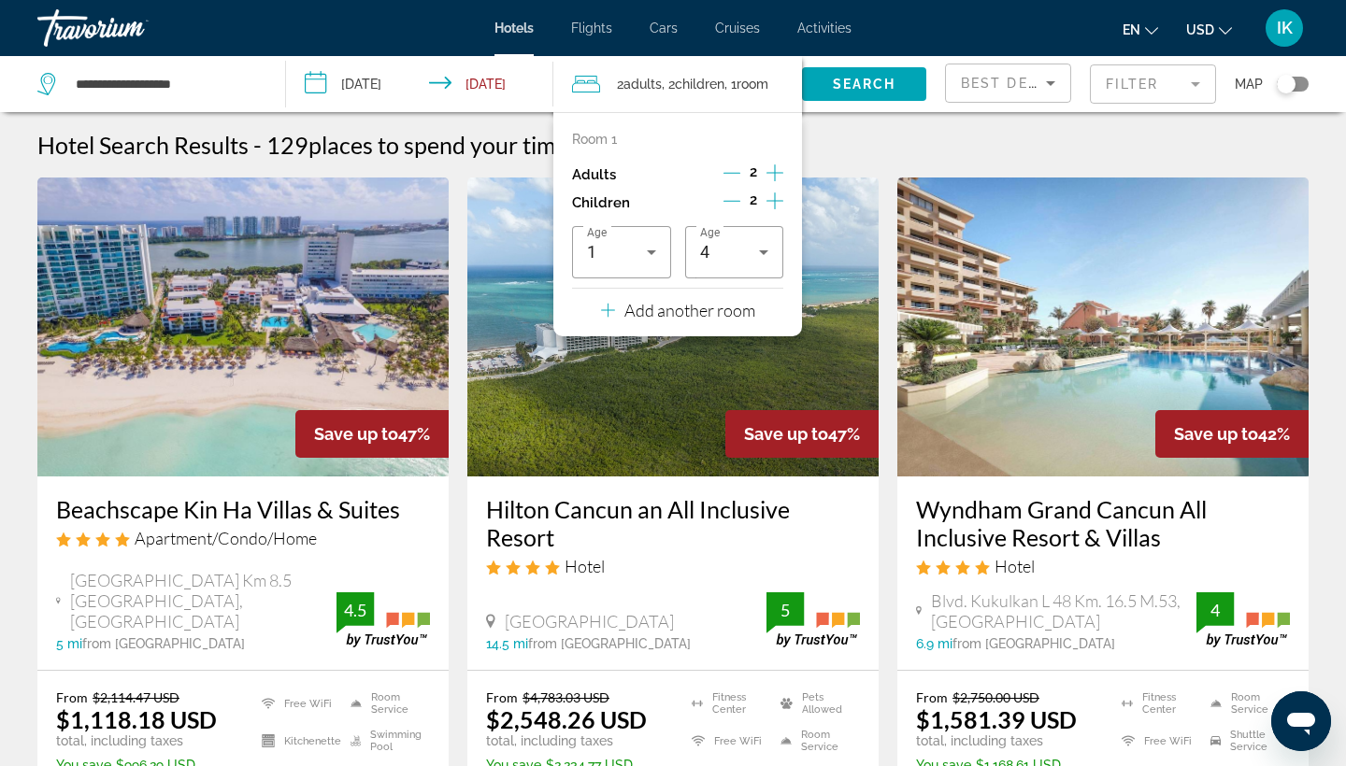
click at [645, 321] on p "Add another room" at bounding box center [689, 310] width 131 height 21
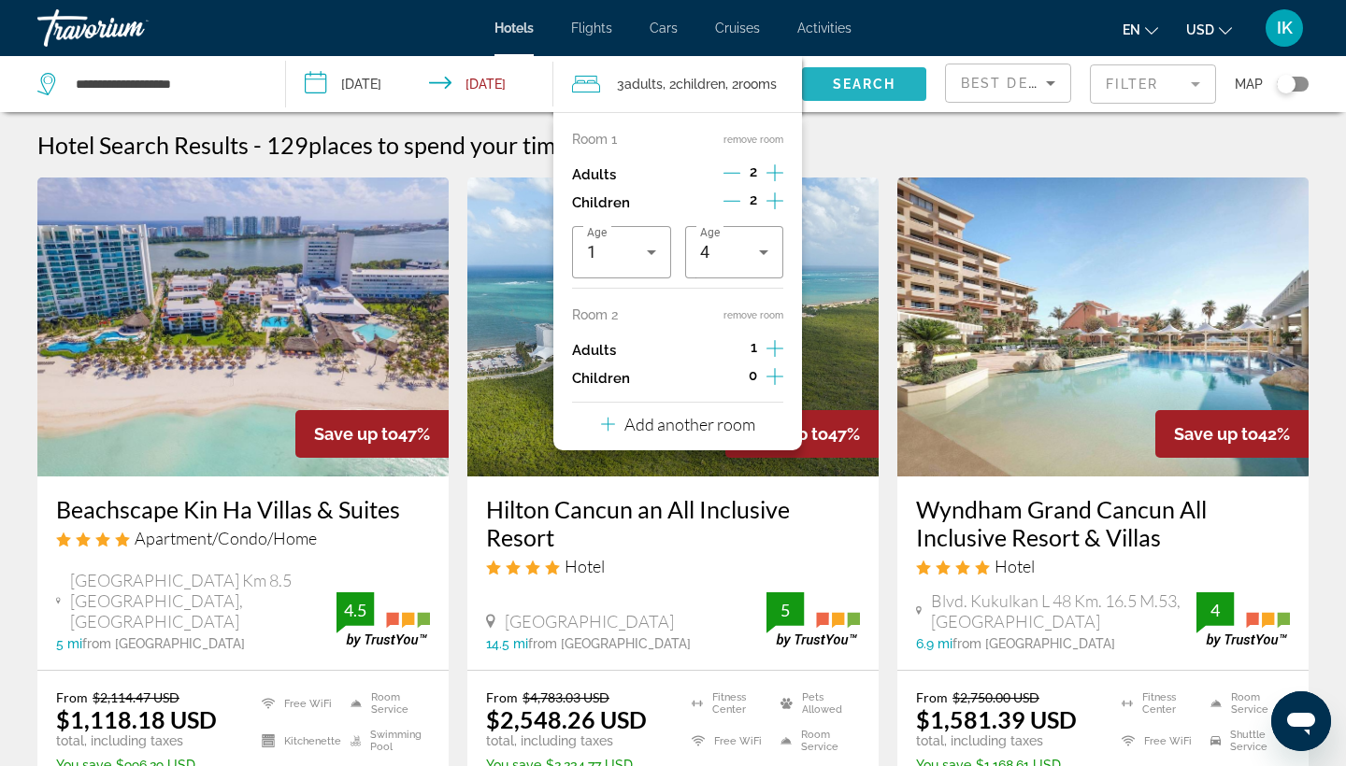
click at [830, 92] on span "Search widget" at bounding box center [864, 84] width 124 height 45
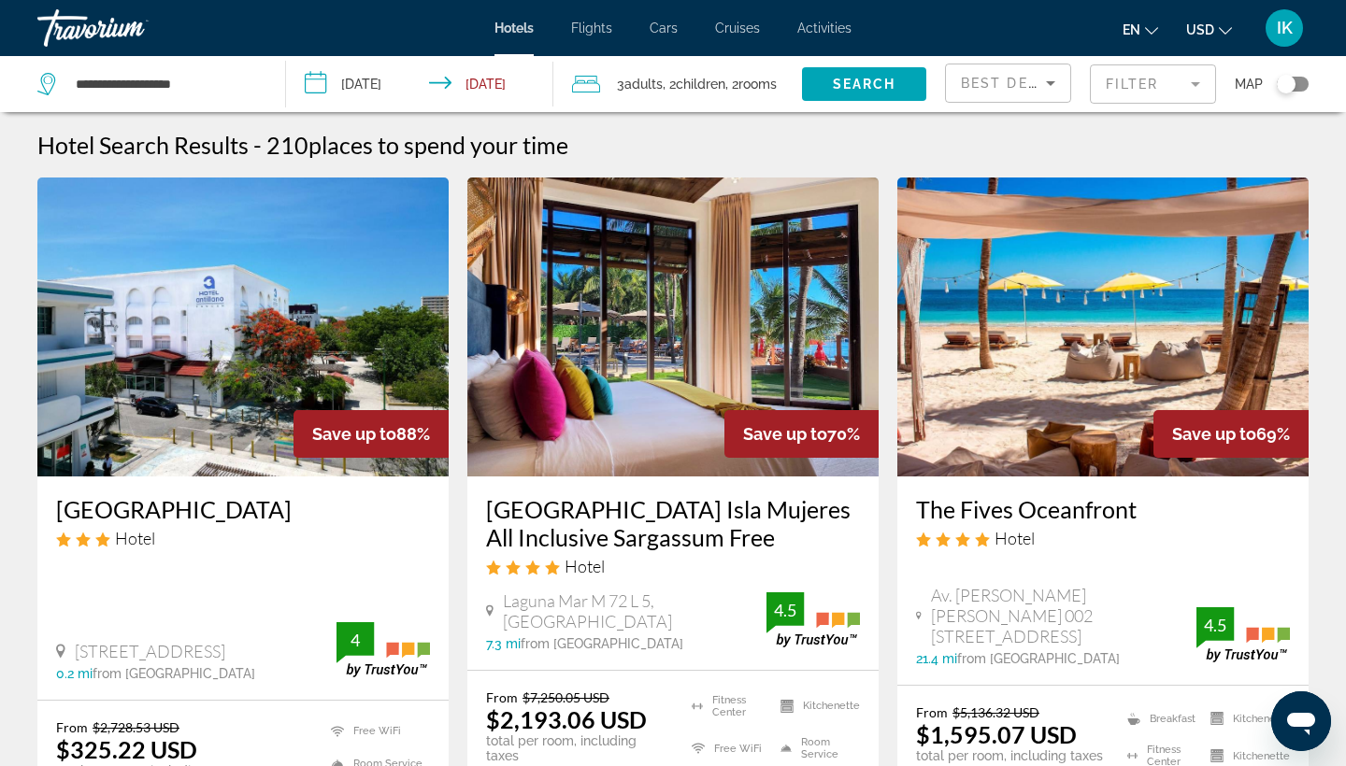
click at [1124, 79] on mat-form-field "Filter" at bounding box center [1153, 83] width 126 height 39
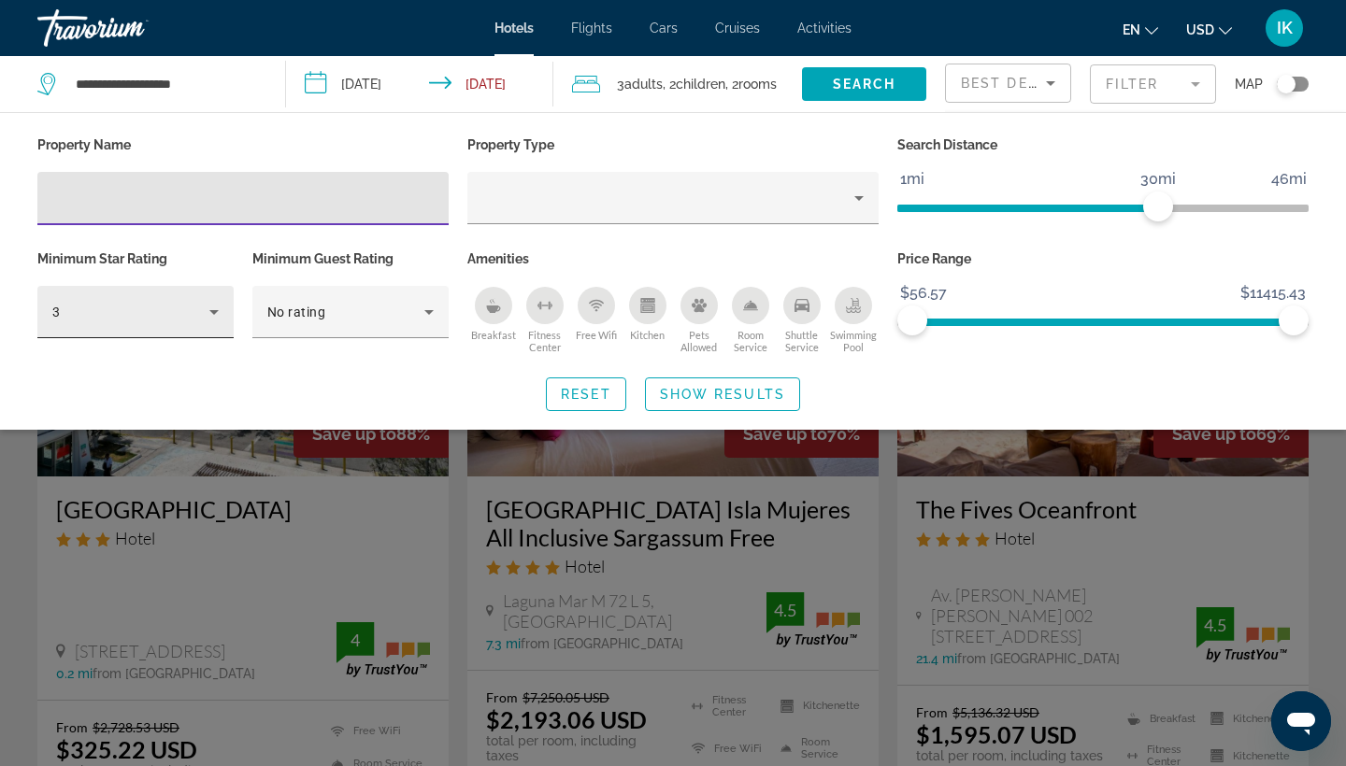
click at [202, 321] on div "3" at bounding box center [130, 312] width 157 height 22
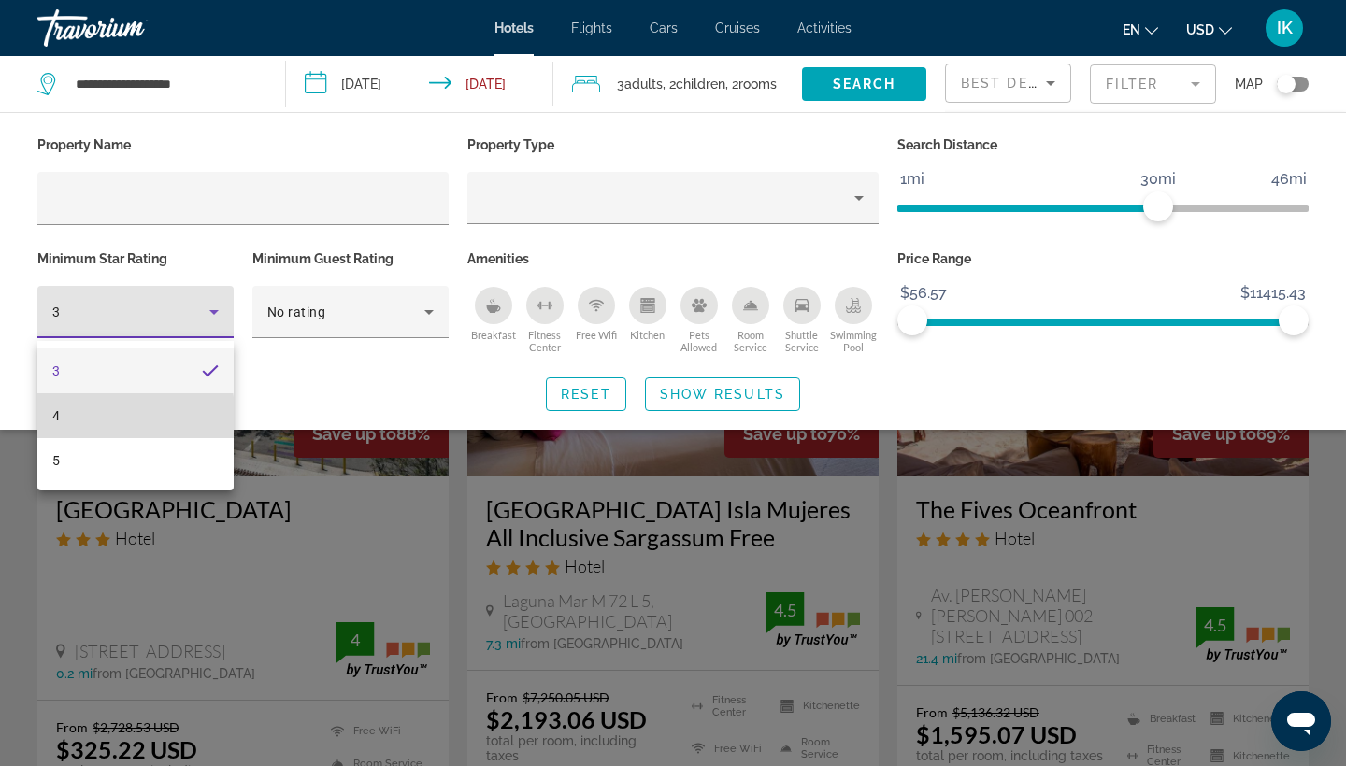
click at [97, 419] on mat-option "4" at bounding box center [135, 416] width 196 height 45
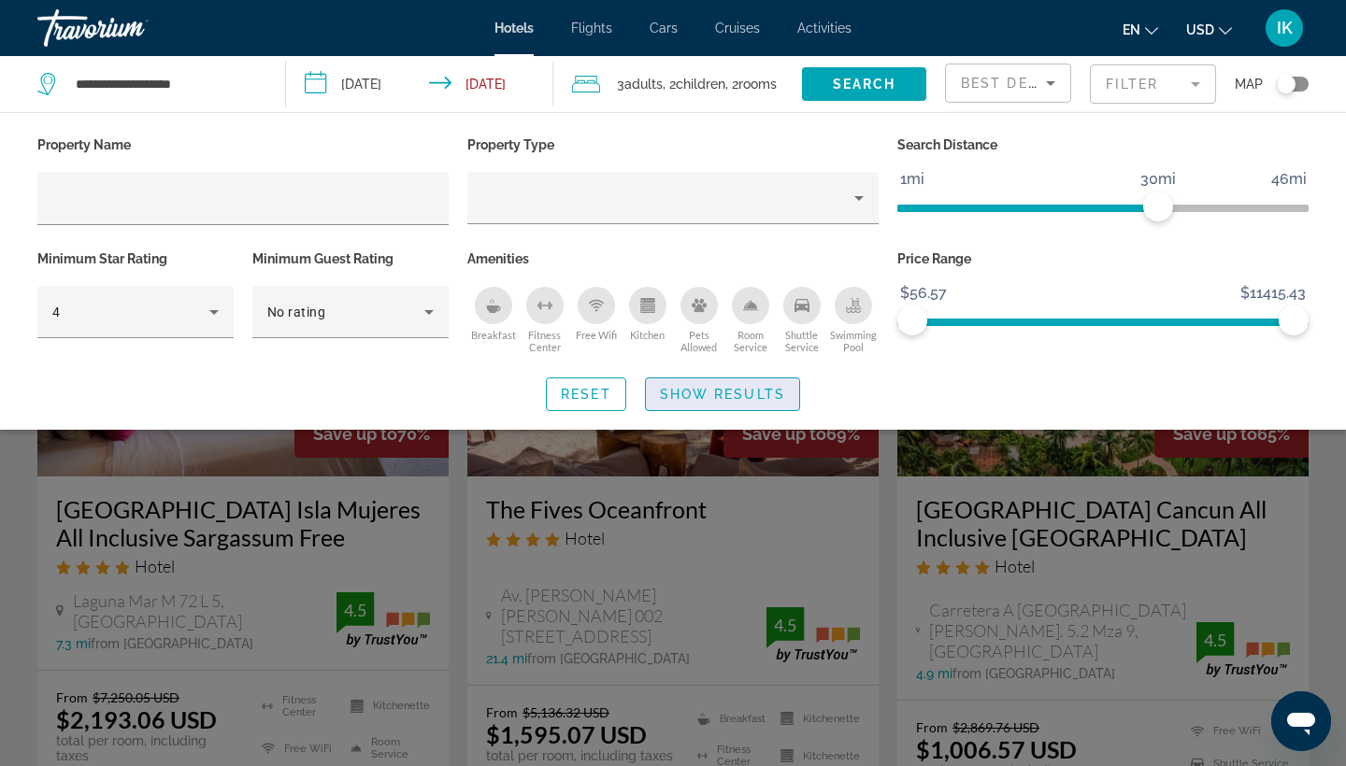
click at [696, 407] on span "Search widget" at bounding box center [722, 394] width 153 height 45
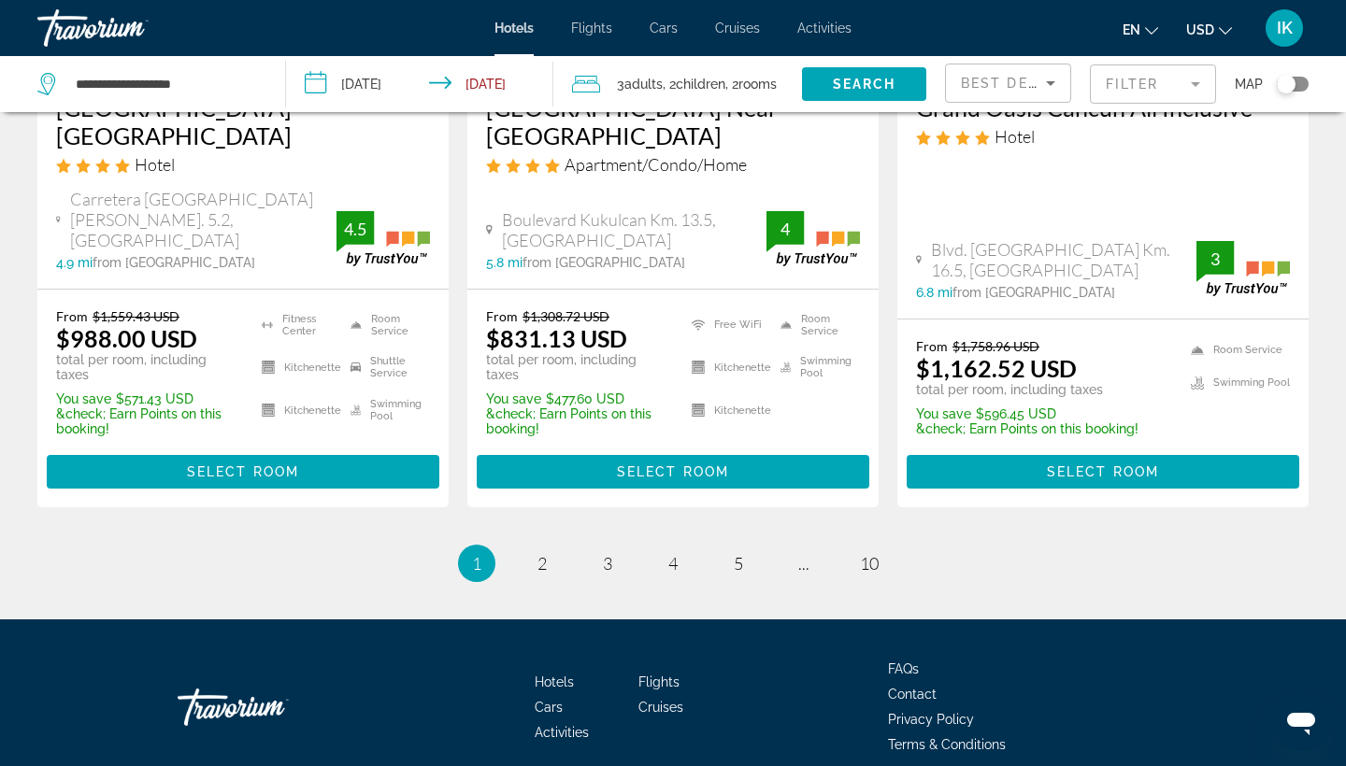
scroll to position [2722, 0]
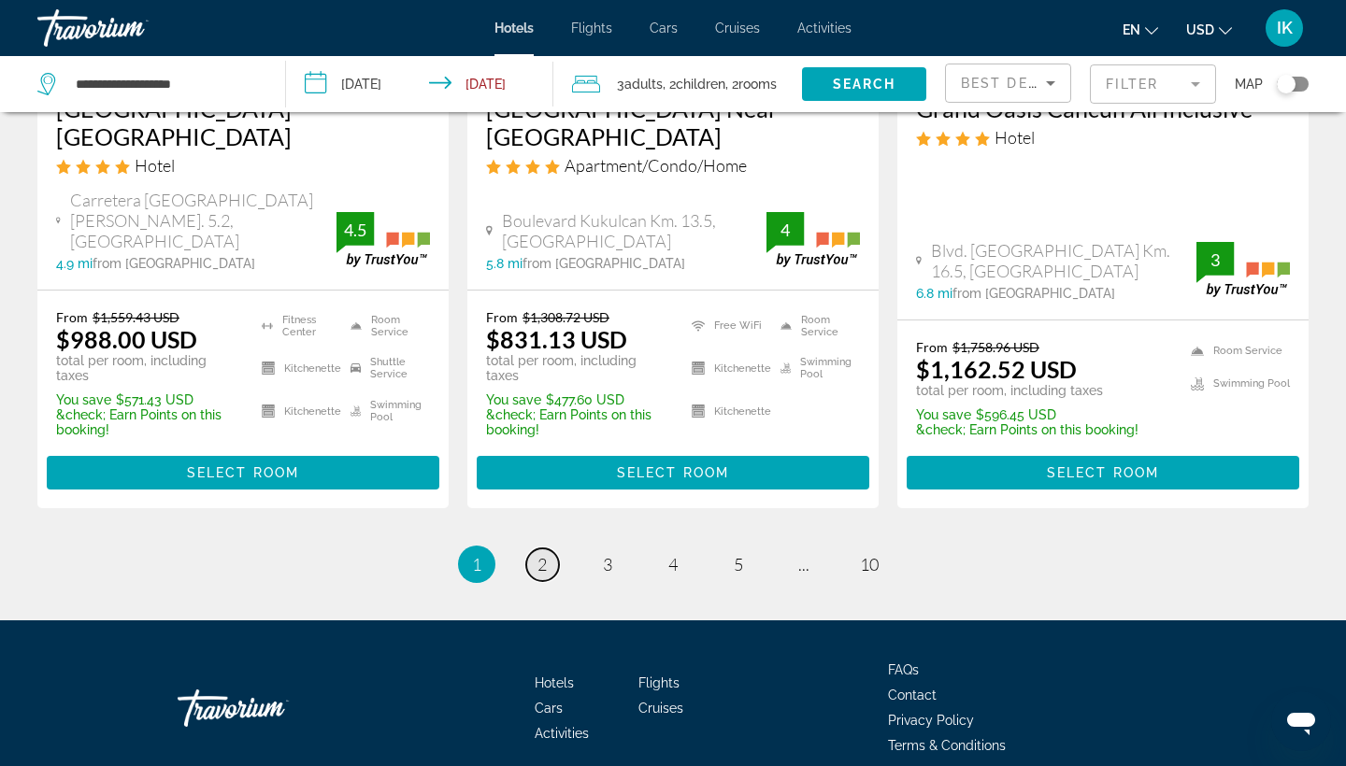
click at [542, 554] on span "2" at bounding box center [541, 564] width 9 height 21
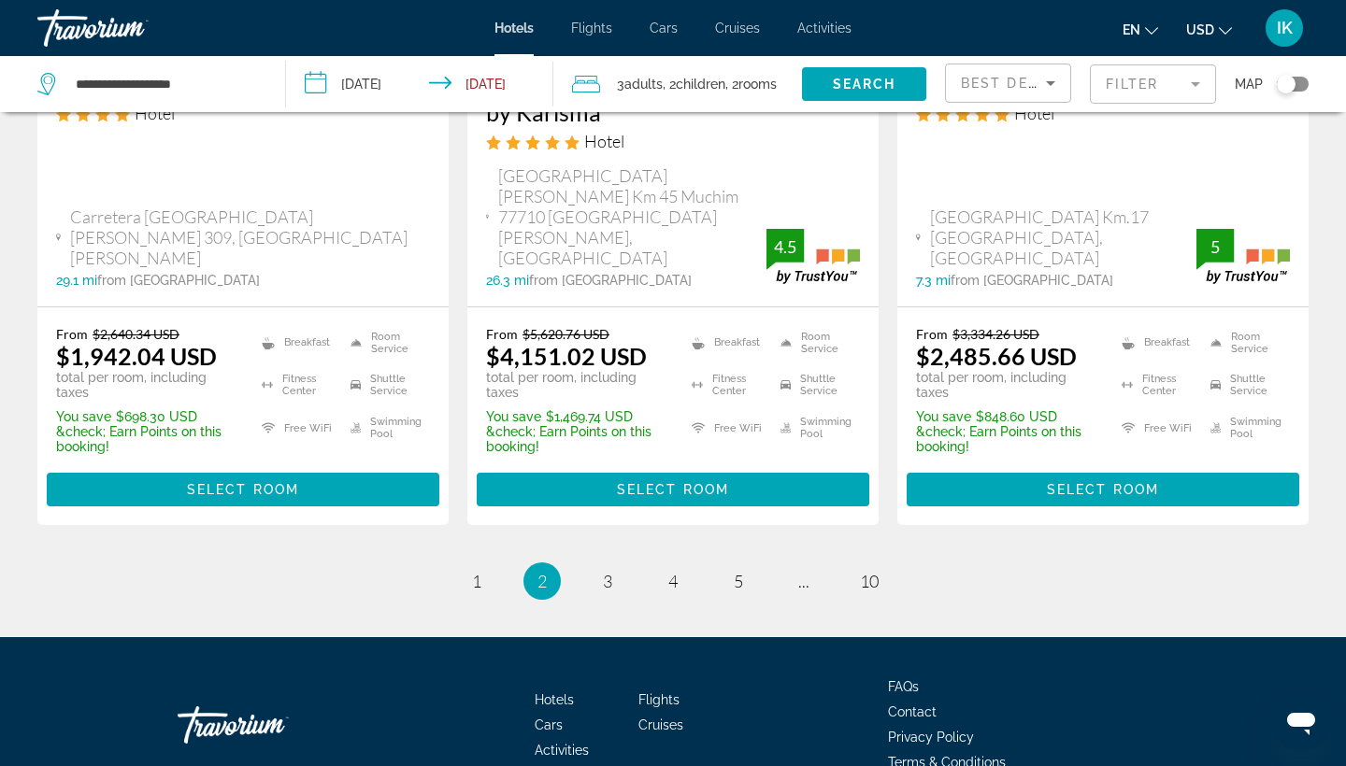
scroll to position [2768, 0]
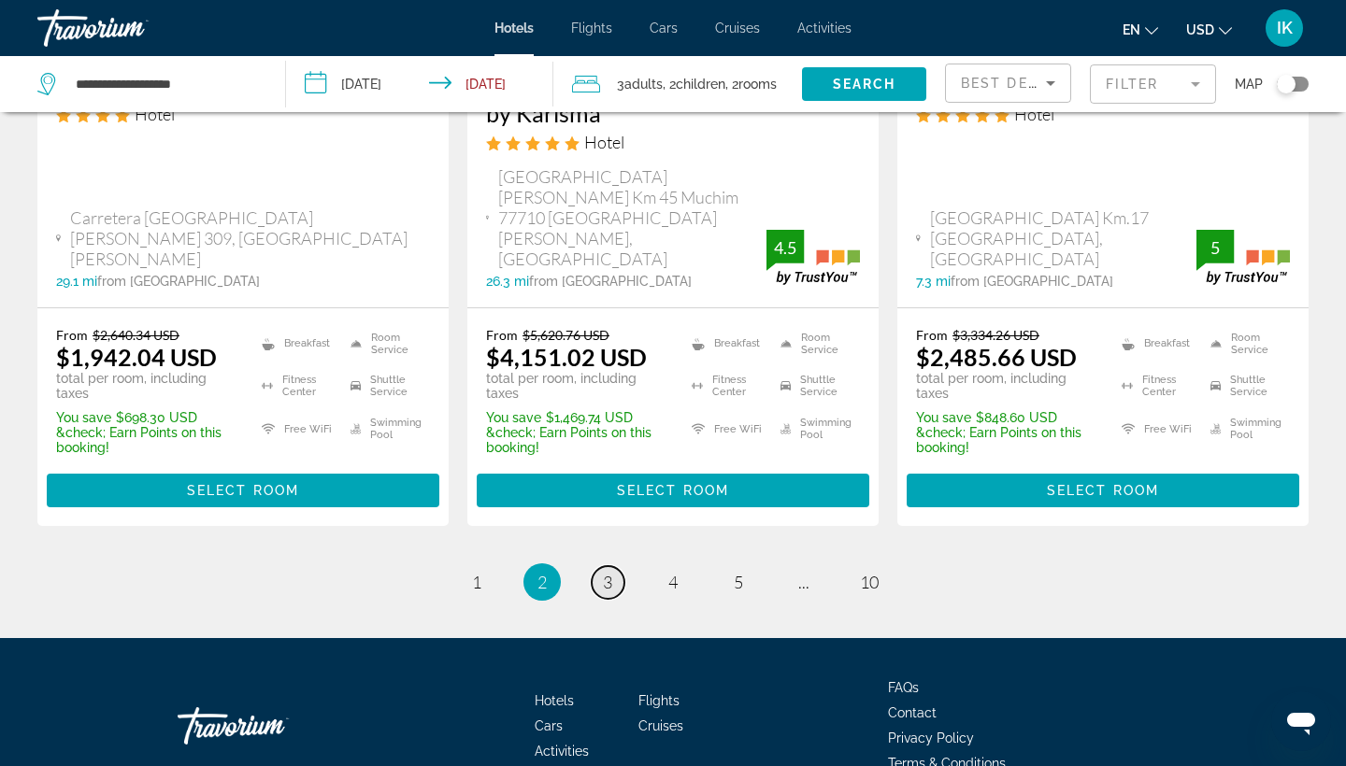
click at [596, 566] on link "page 3" at bounding box center [608, 582] width 33 height 33
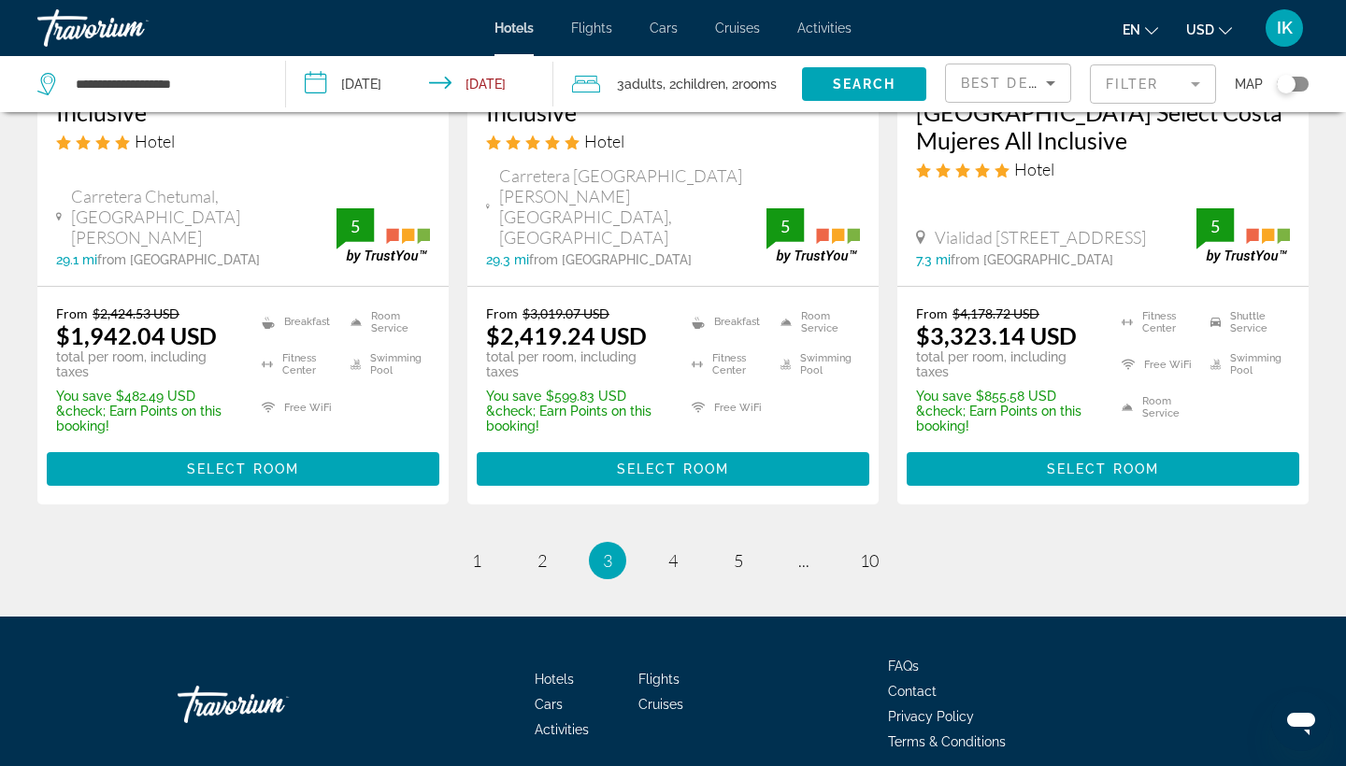
scroll to position [2731, 0]
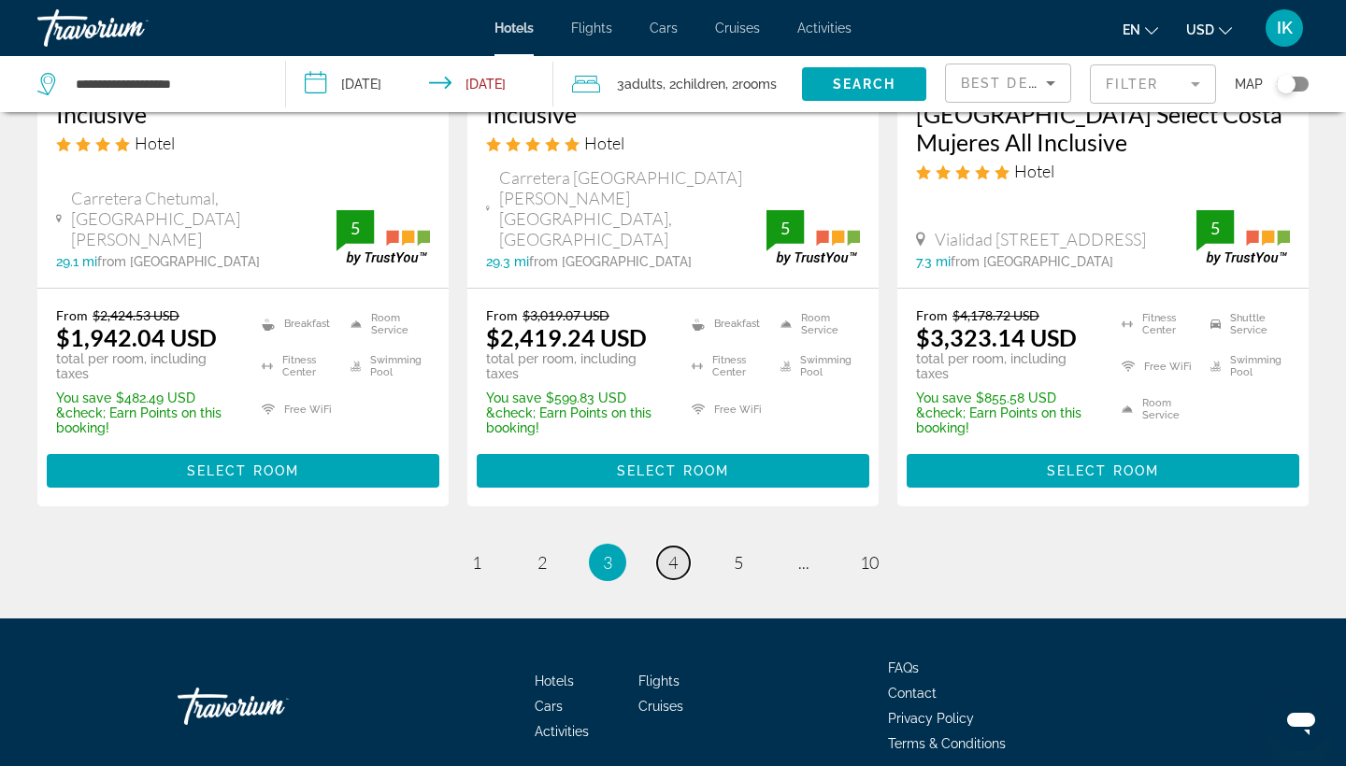
click at [673, 552] on span "4" at bounding box center [672, 562] width 9 height 21
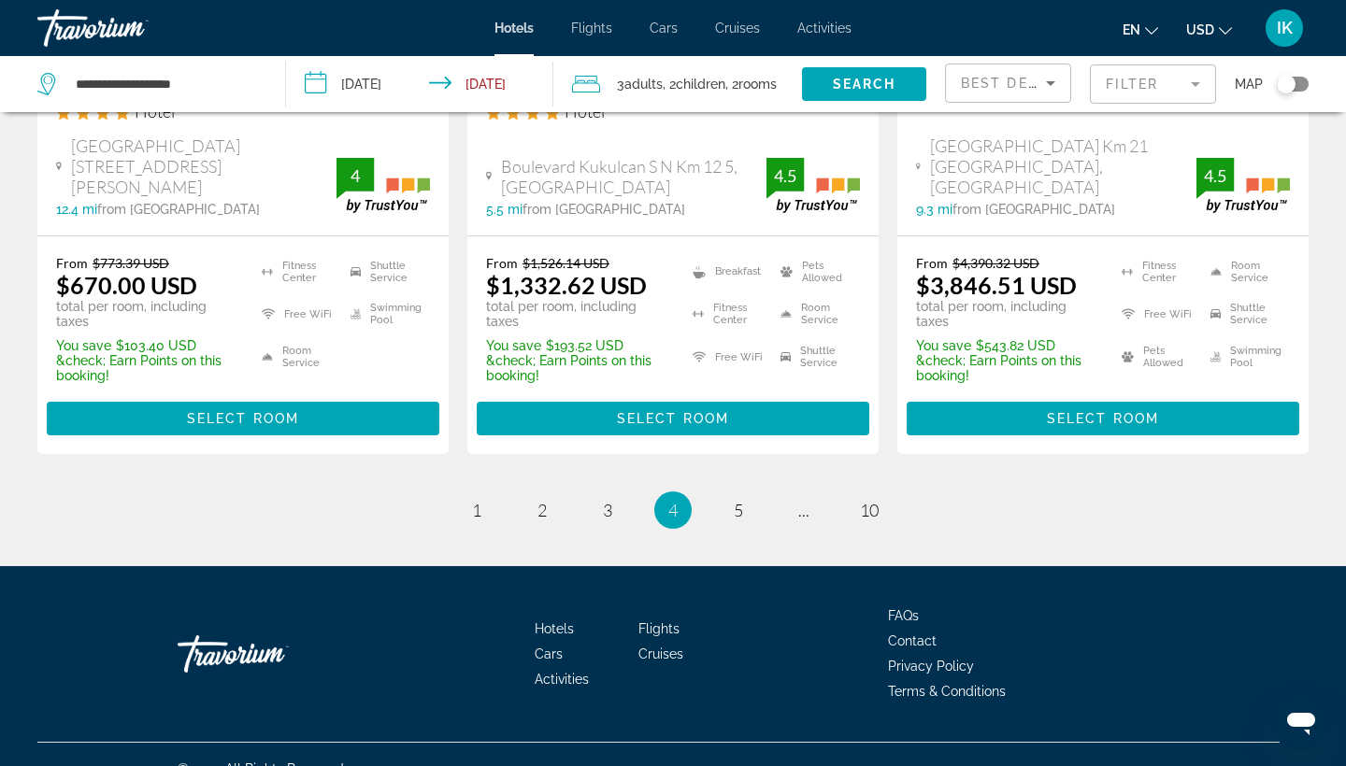
scroll to position [2692, 0]
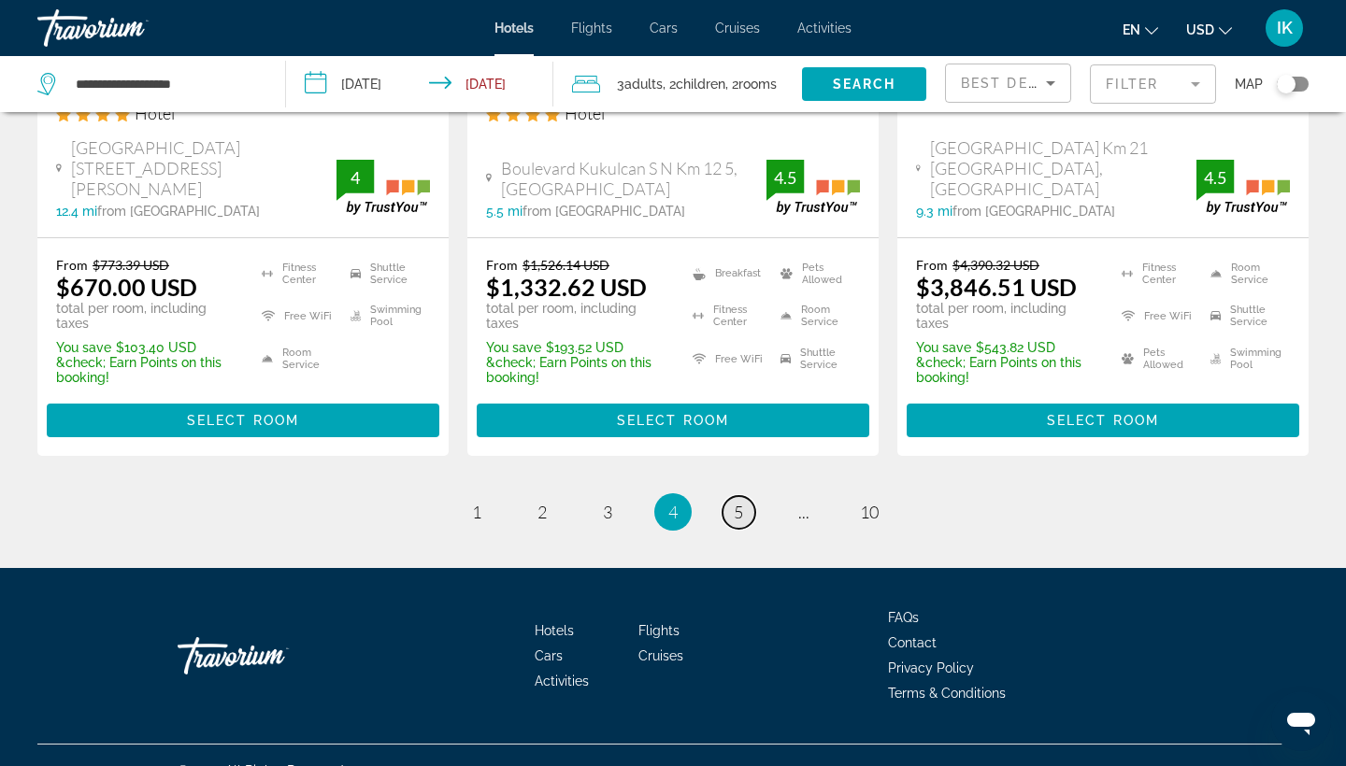
click at [743, 502] on span "5" at bounding box center [738, 512] width 9 height 21
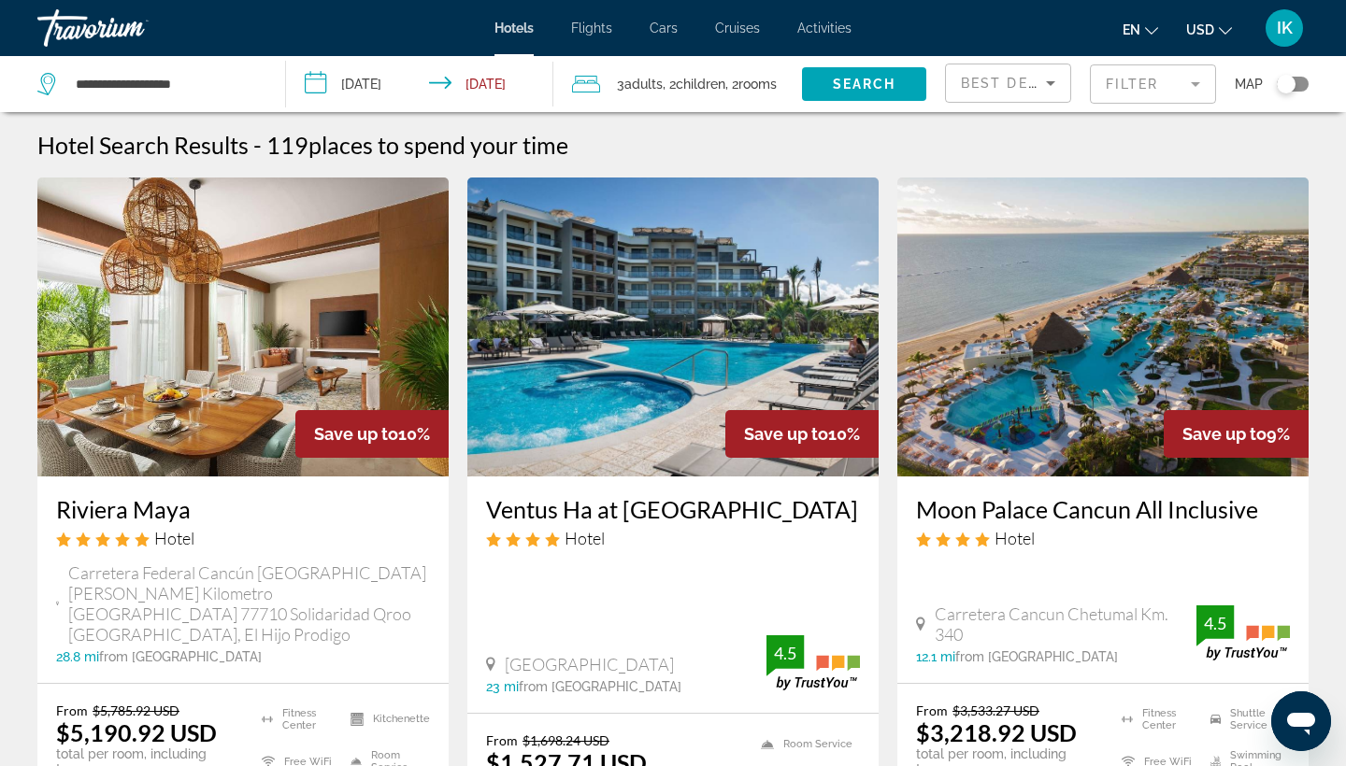
click at [1112, 95] on mat-form-field "Filter" at bounding box center [1153, 83] width 126 height 39
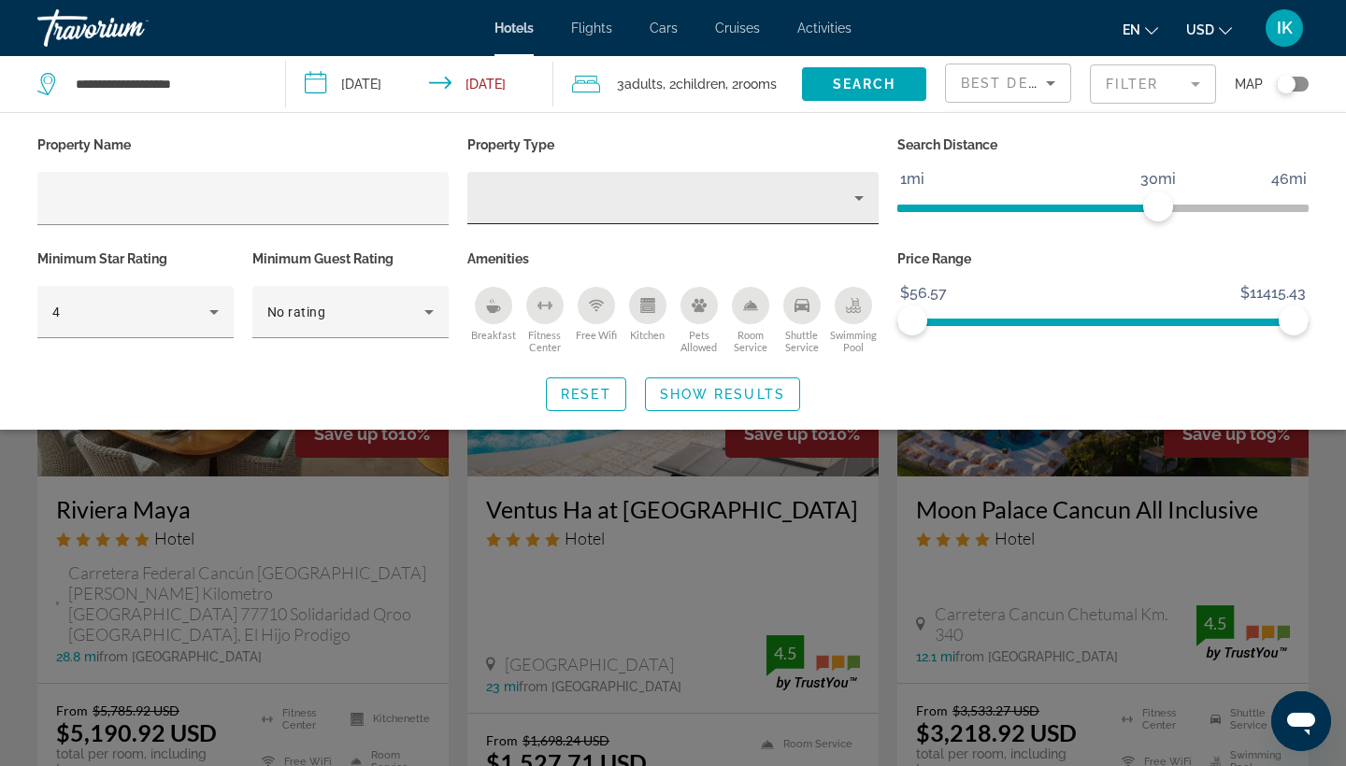
click at [523, 210] on div "Hotel Filters" at bounding box center [672, 198] width 381 height 52
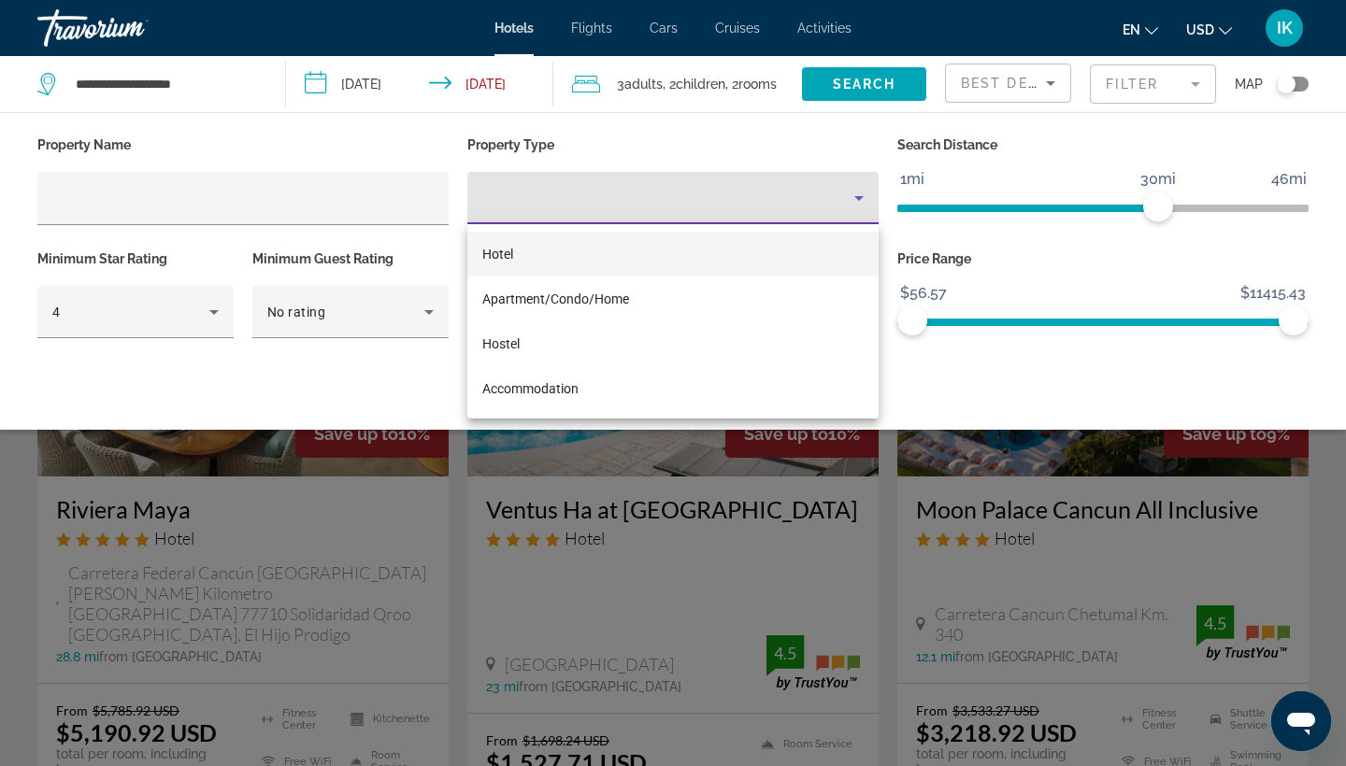
click at [523, 206] on div at bounding box center [673, 383] width 1346 height 766
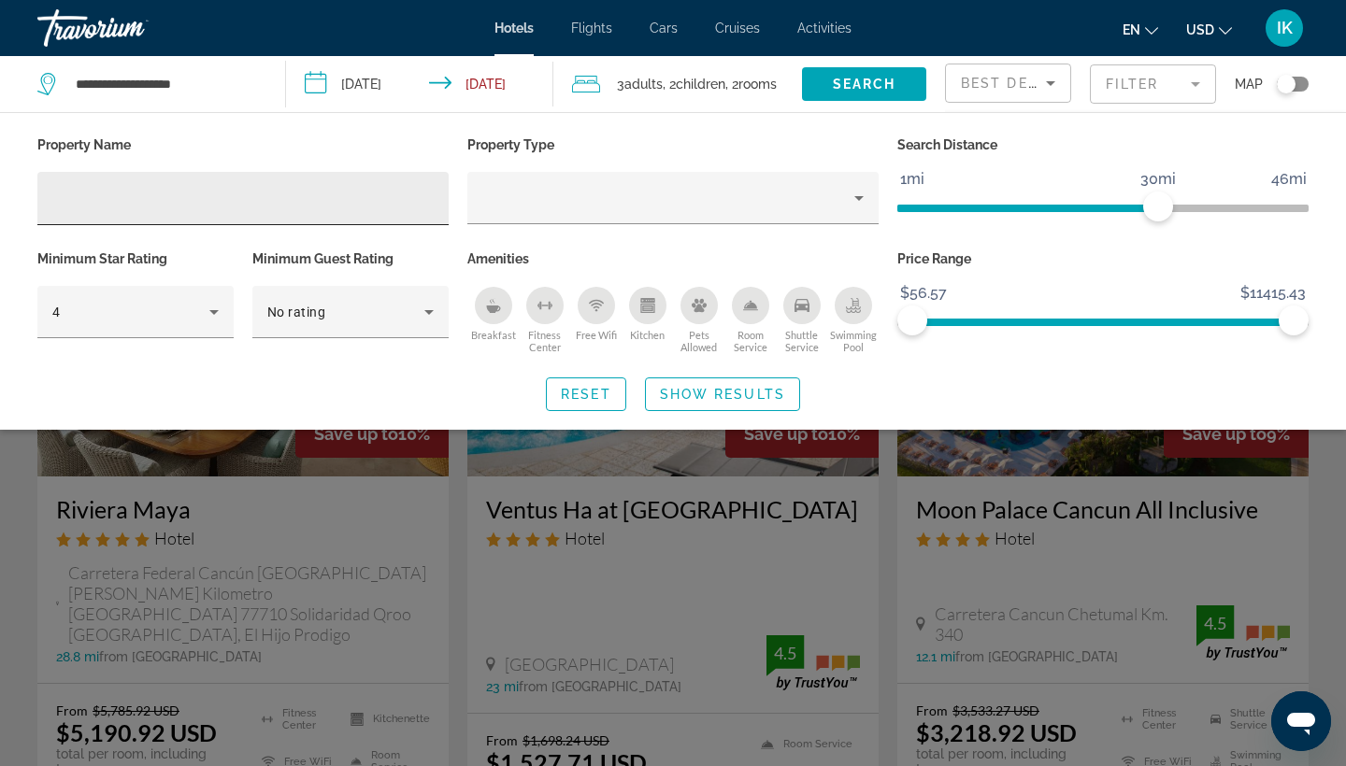
click at [206, 204] on input "Hotel Filters" at bounding box center [242, 199] width 381 height 22
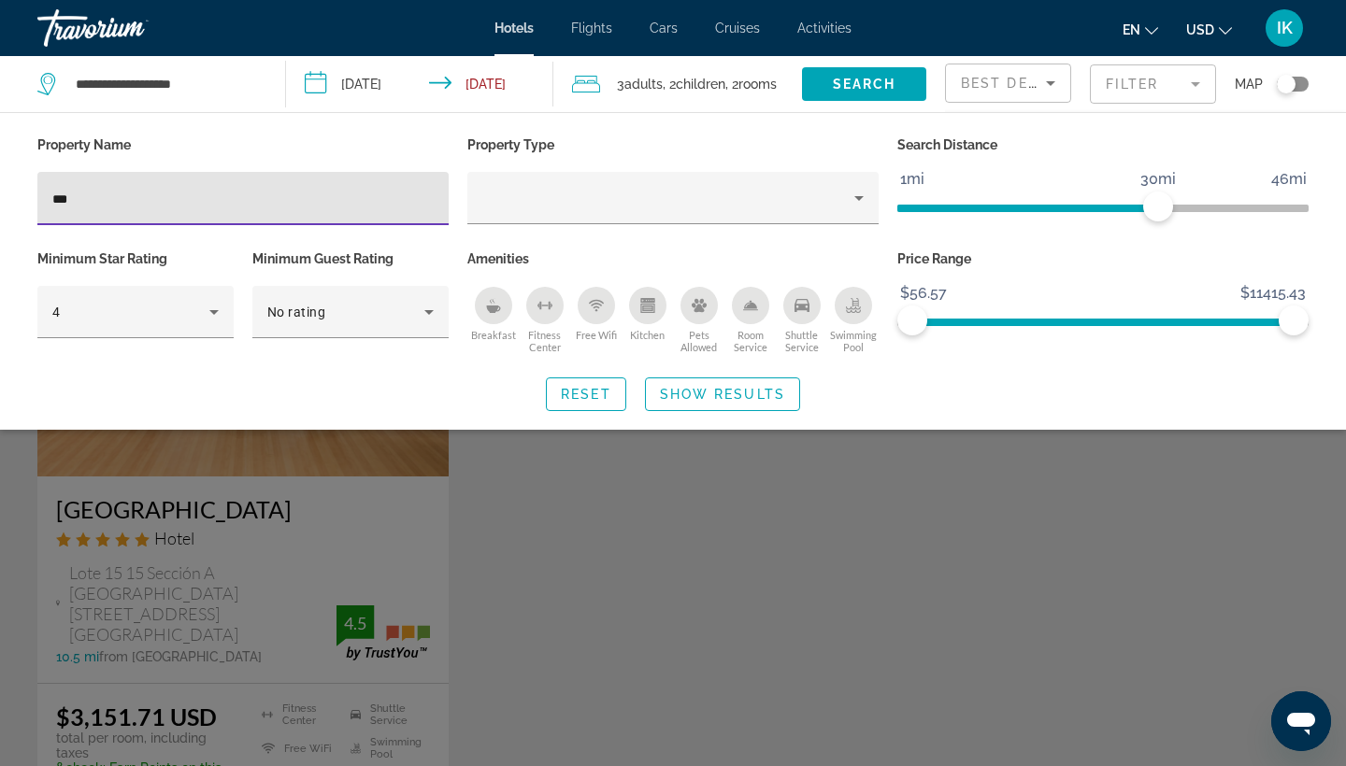
type input "***"
click at [115, 543] on div "Search widget" at bounding box center [673, 523] width 1346 height 486
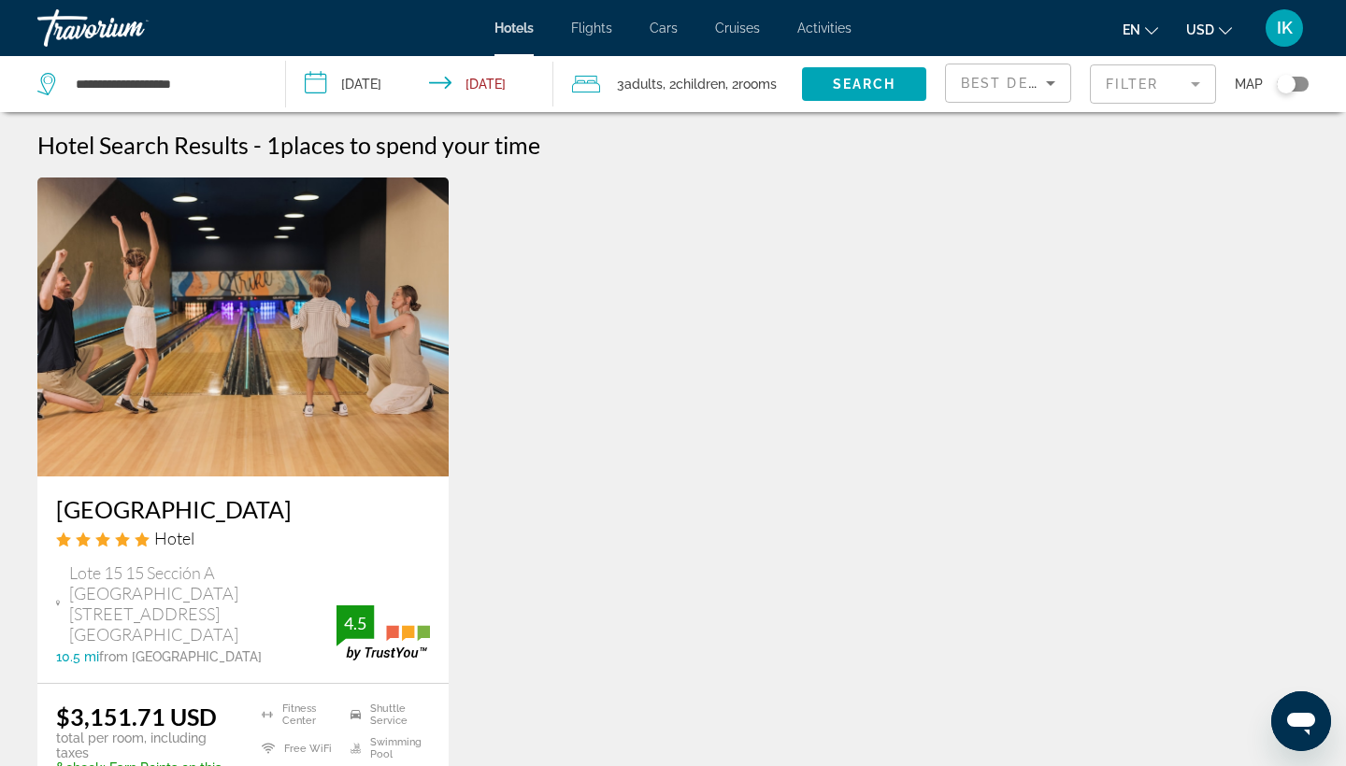
click at [128, 499] on h3 "[GEOGRAPHIC_DATA]" at bounding box center [243, 509] width 374 height 28
click at [1147, 83] on mat-form-field "Filter" at bounding box center [1153, 83] width 126 height 39
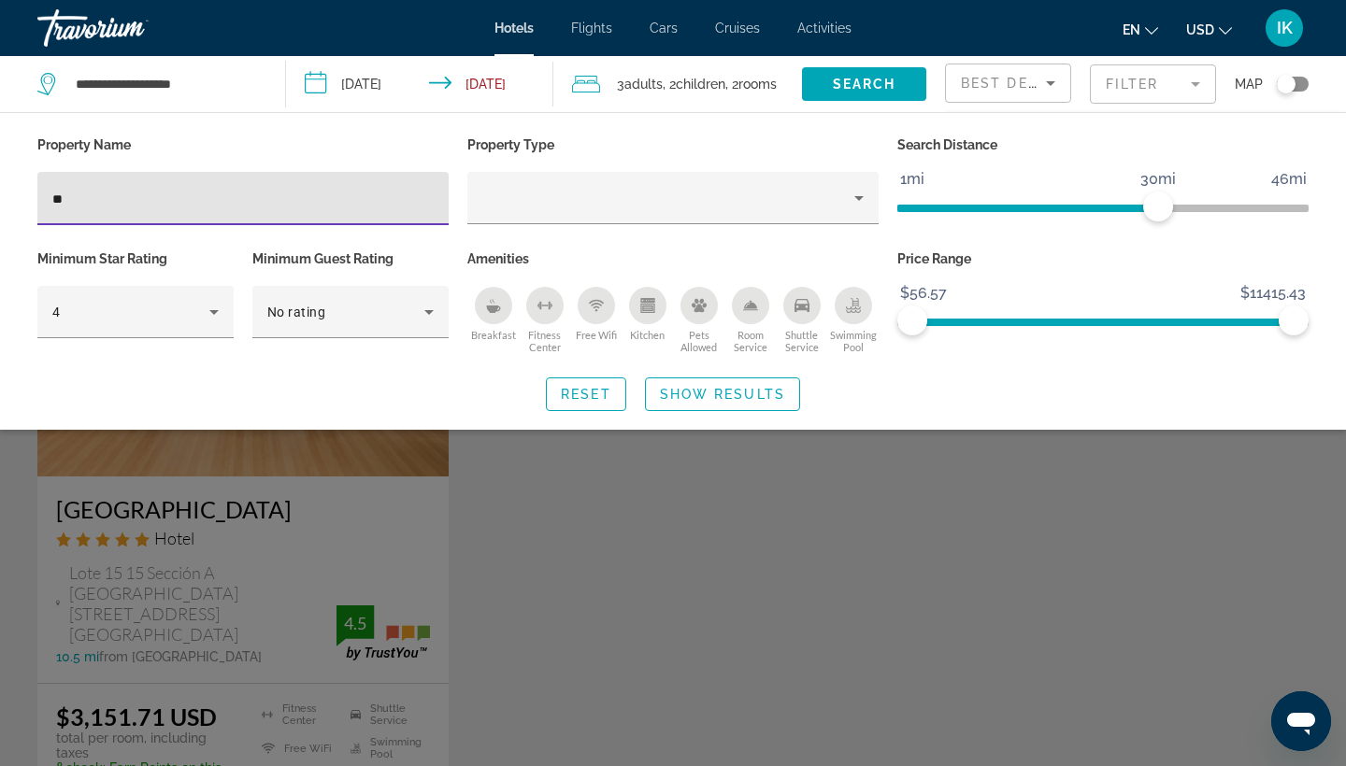
type input "*"
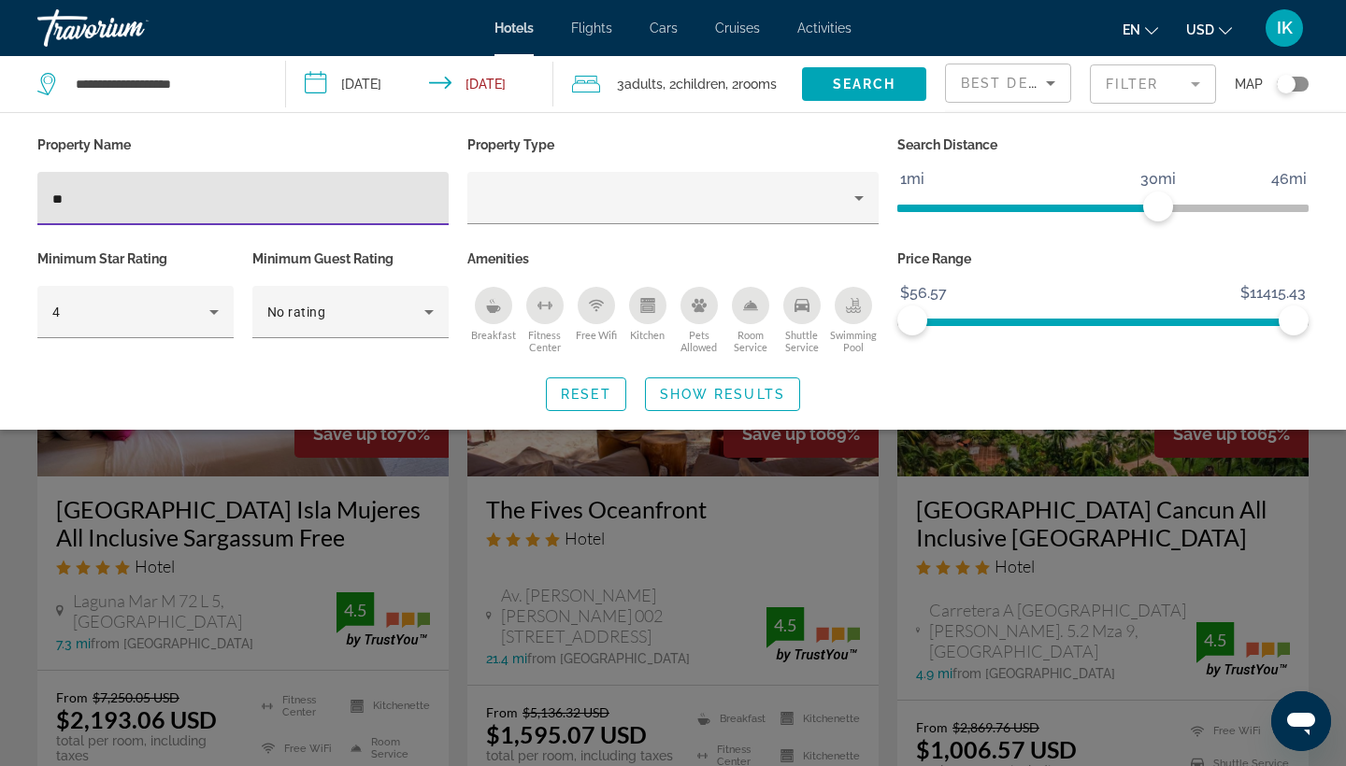
type input "***"
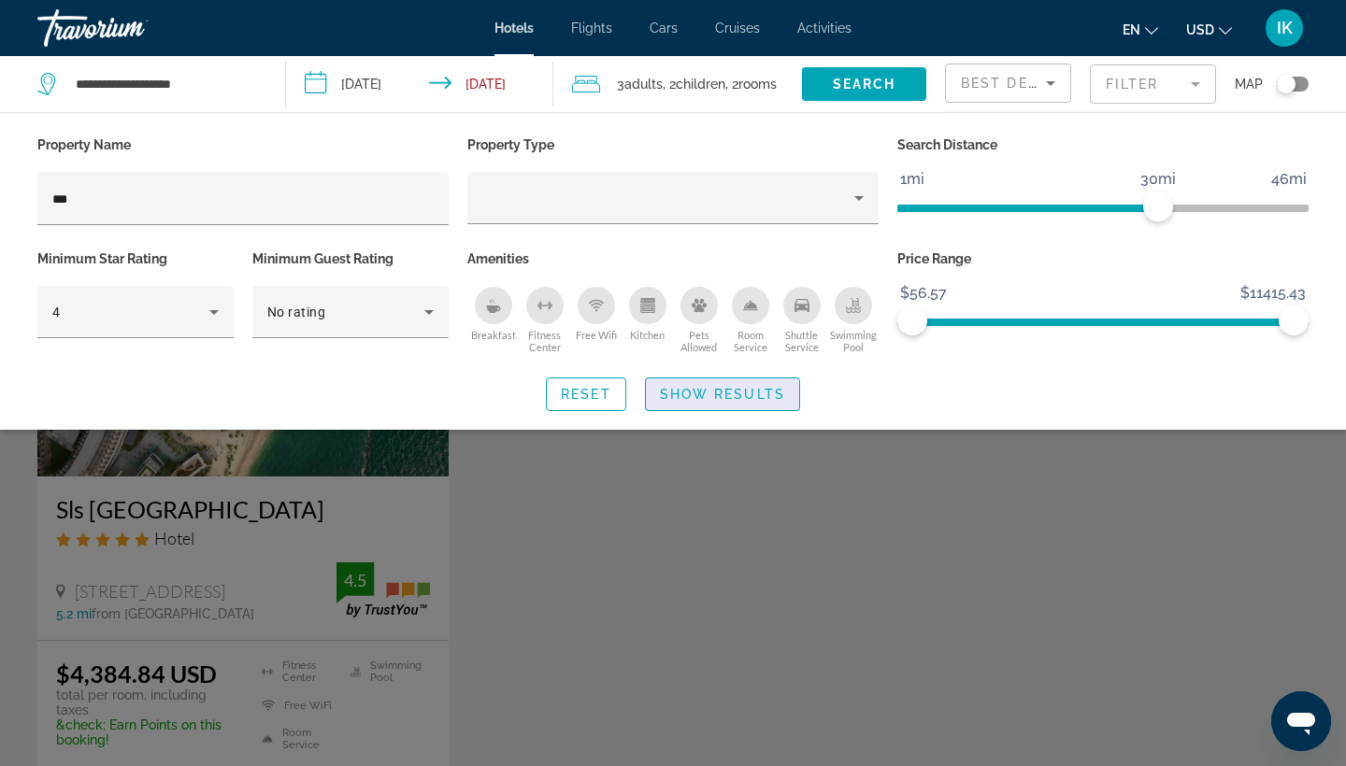
drag, startPoint x: 141, startPoint y: 215, endPoint x: 692, endPoint y: 404, distance: 582.0
click at [692, 402] on span "Show Results" at bounding box center [722, 394] width 125 height 15
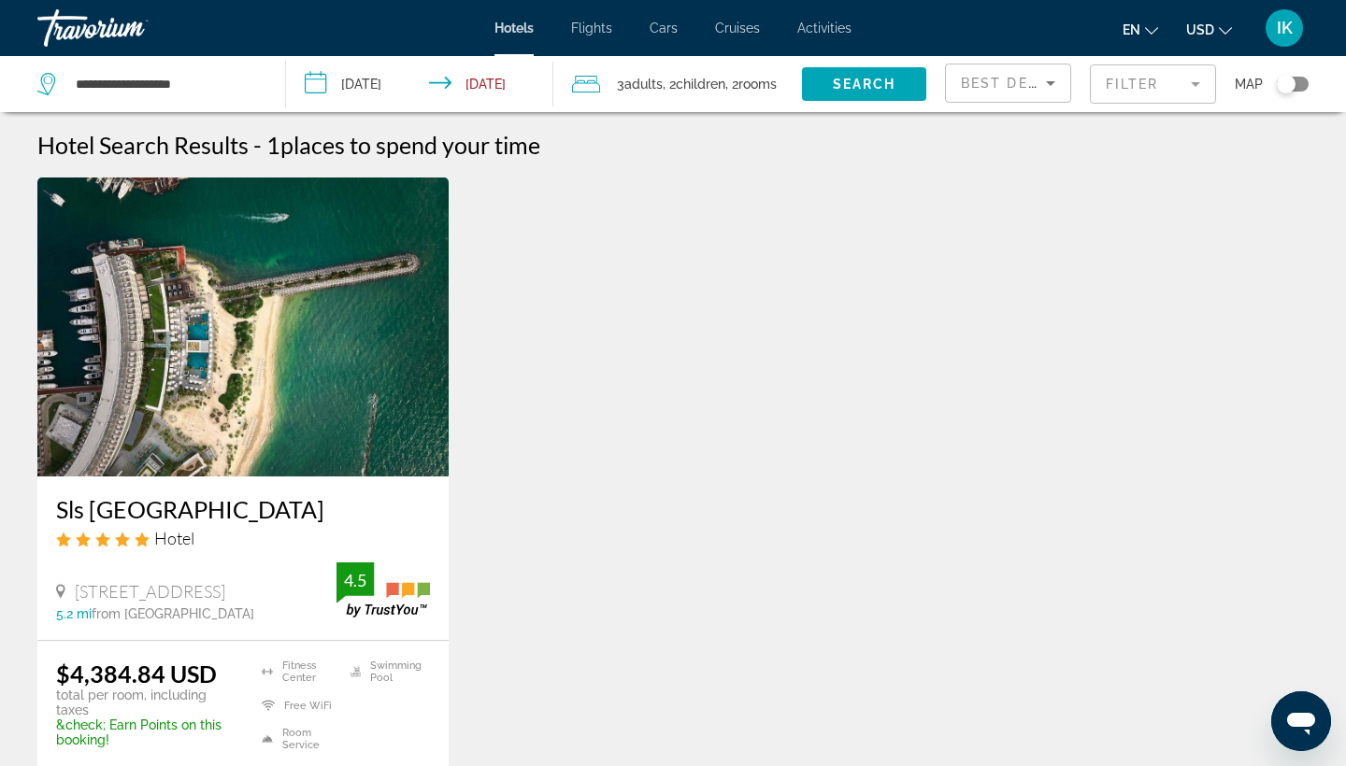
click at [170, 512] on h3 "Sls [GEOGRAPHIC_DATA]" at bounding box center [243, 509] width 374 height 28
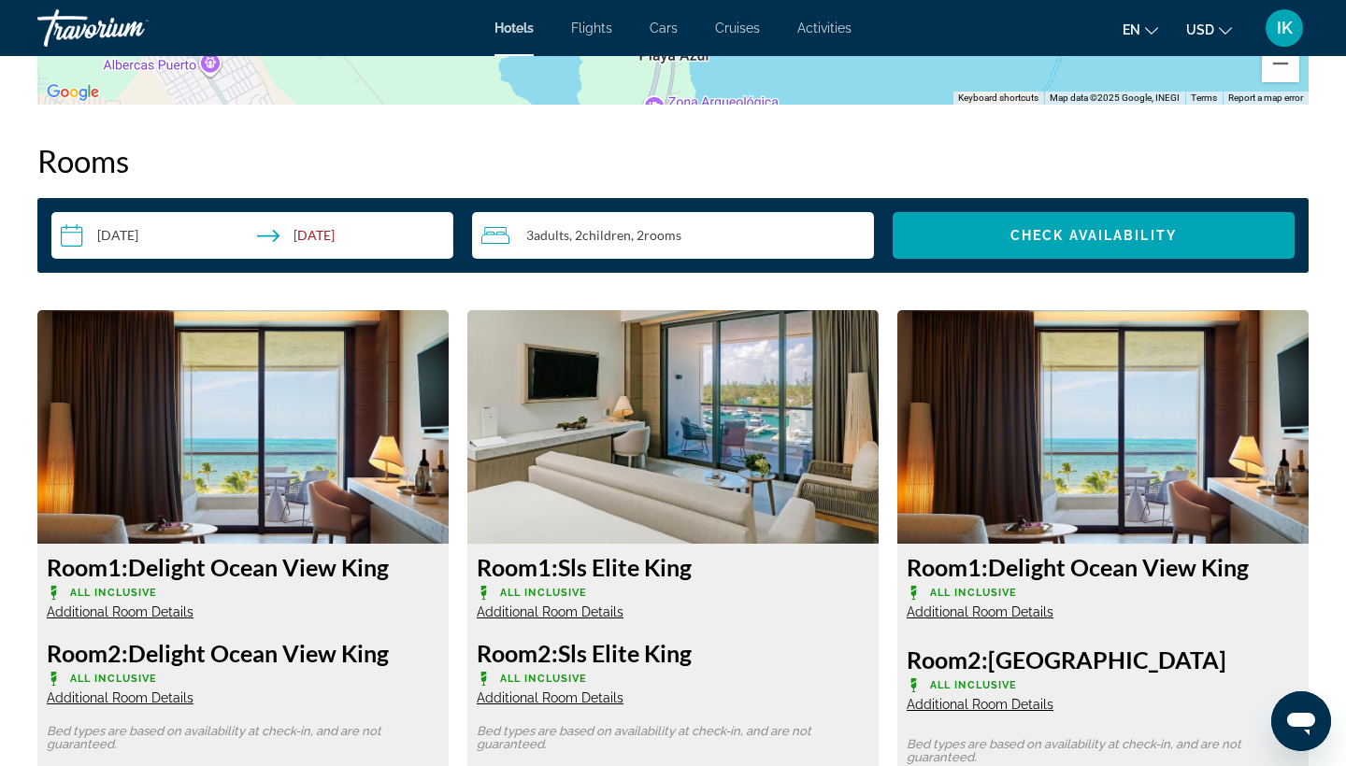
scroll to position [2282, 0]
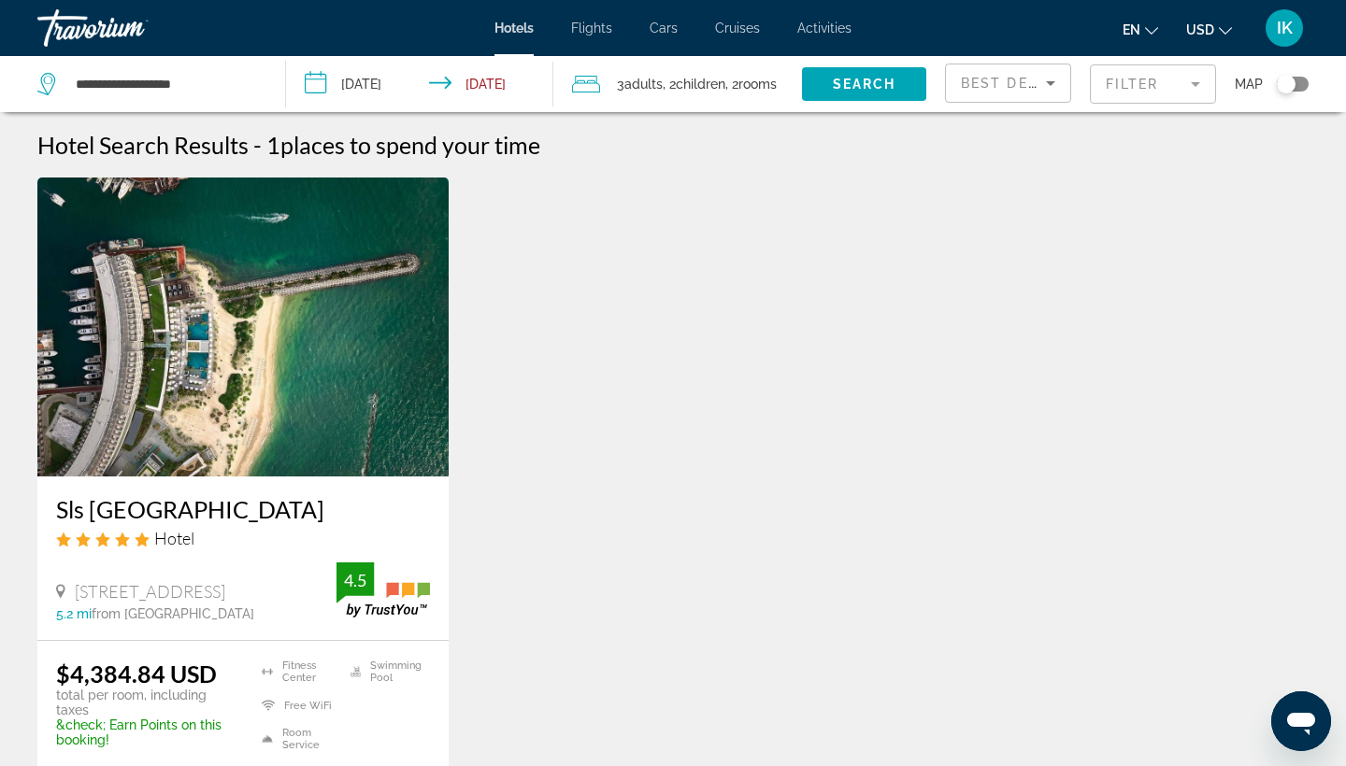
click at [653, 93] on span "3 Adult Adults" at bounding box center [640, 84] width 46 height 26
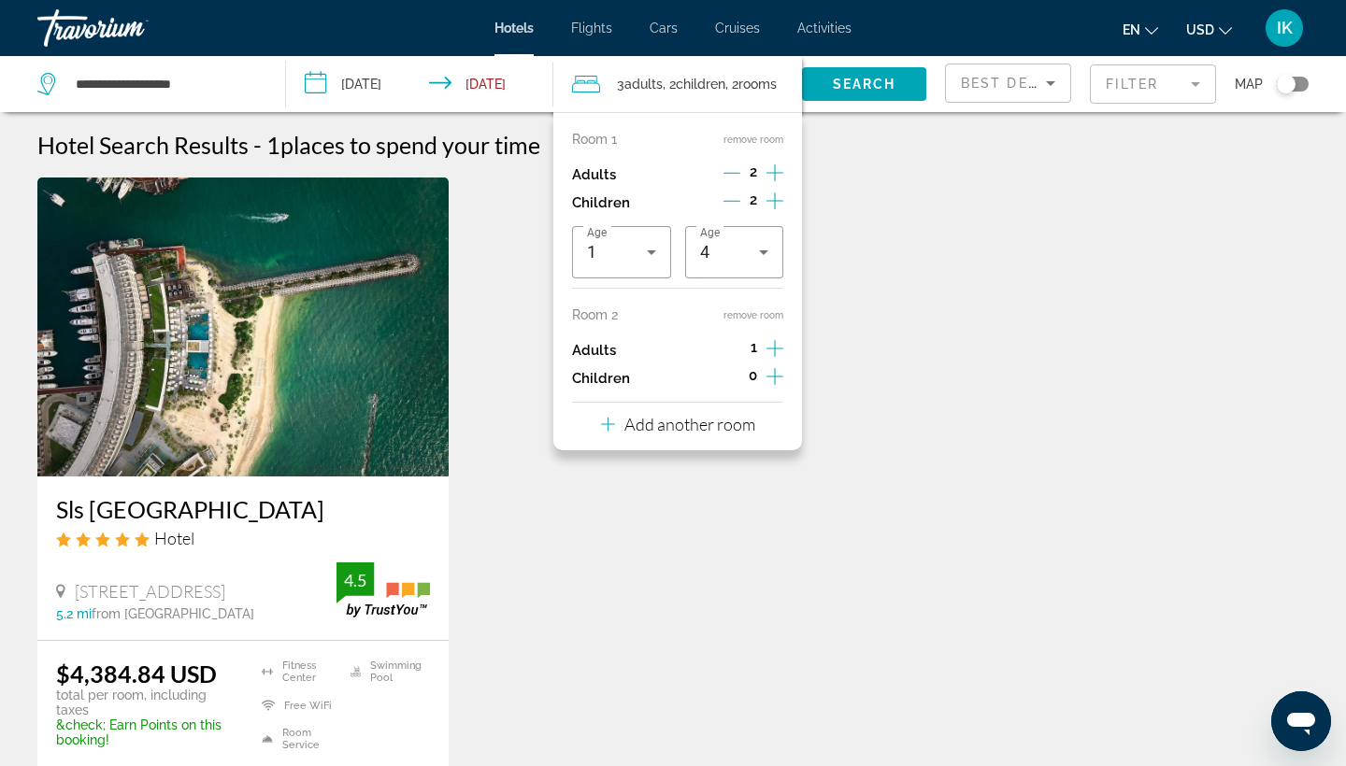
click at [733, 209] on icon "Decrement children" at bounding box center [731, 201] width 17 height 17
click at [780, 388] on icon "Increment children" at bounding box center [774, 376] width 17 height 22
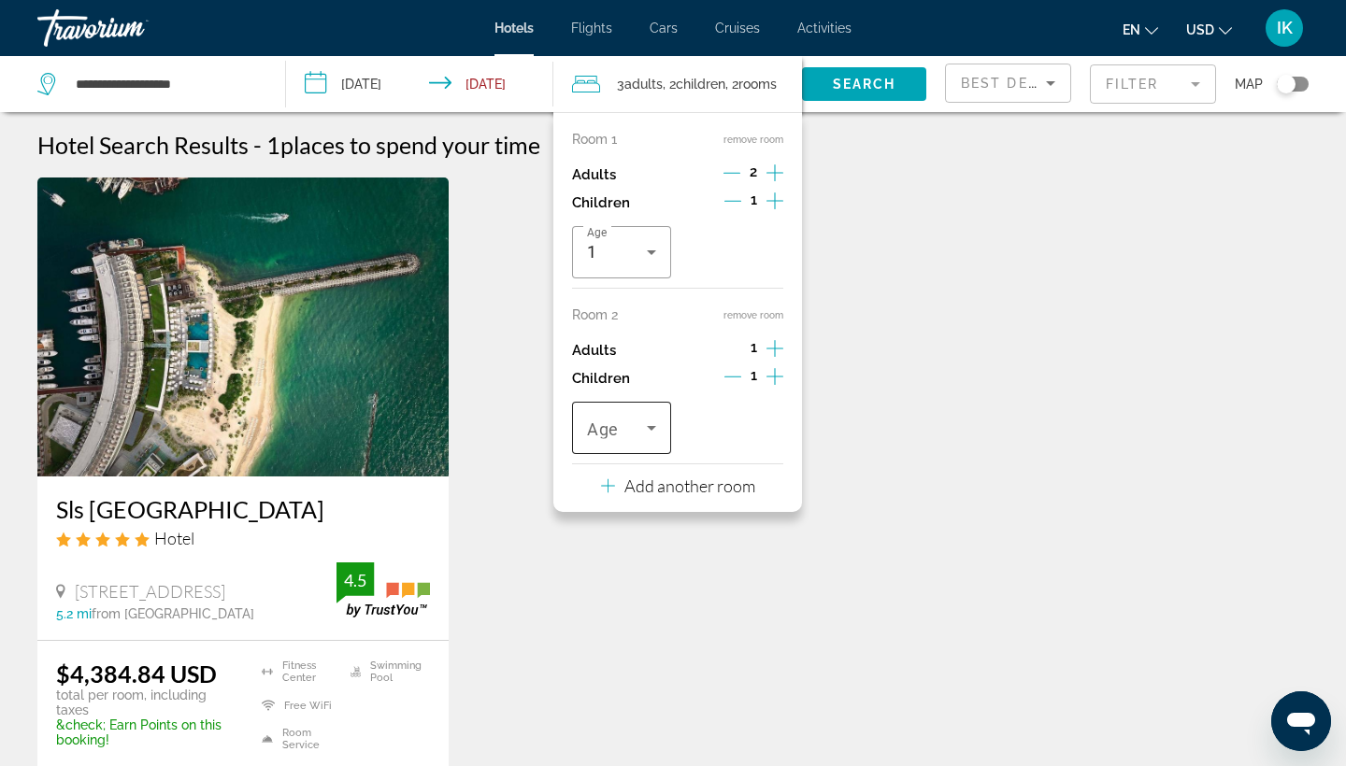
click at [615, 454] on div "Travelers: 3 adults, 2 children" at bounding box center [621, 428] width 69 height 52
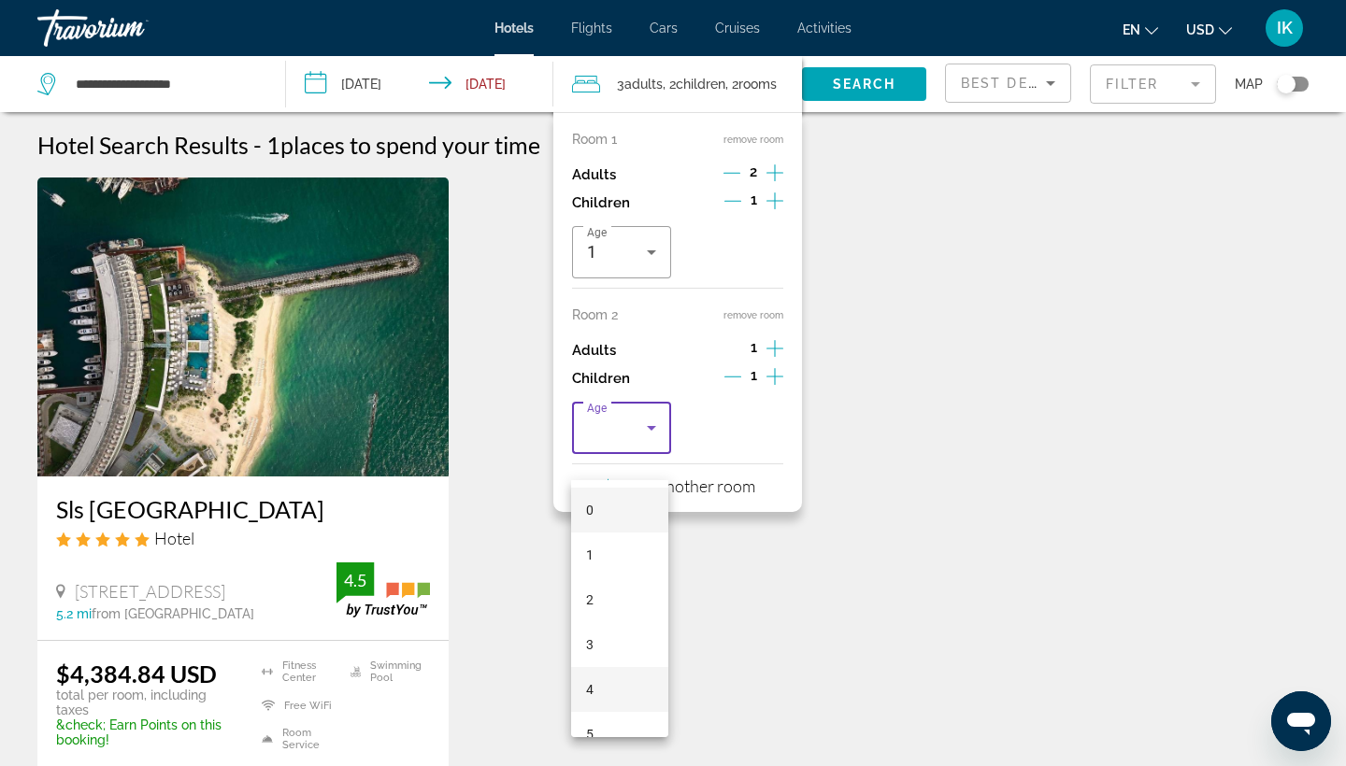
click at [605, 698] on mat-option "4" at bounding box center [619, 689] width 97 height 45
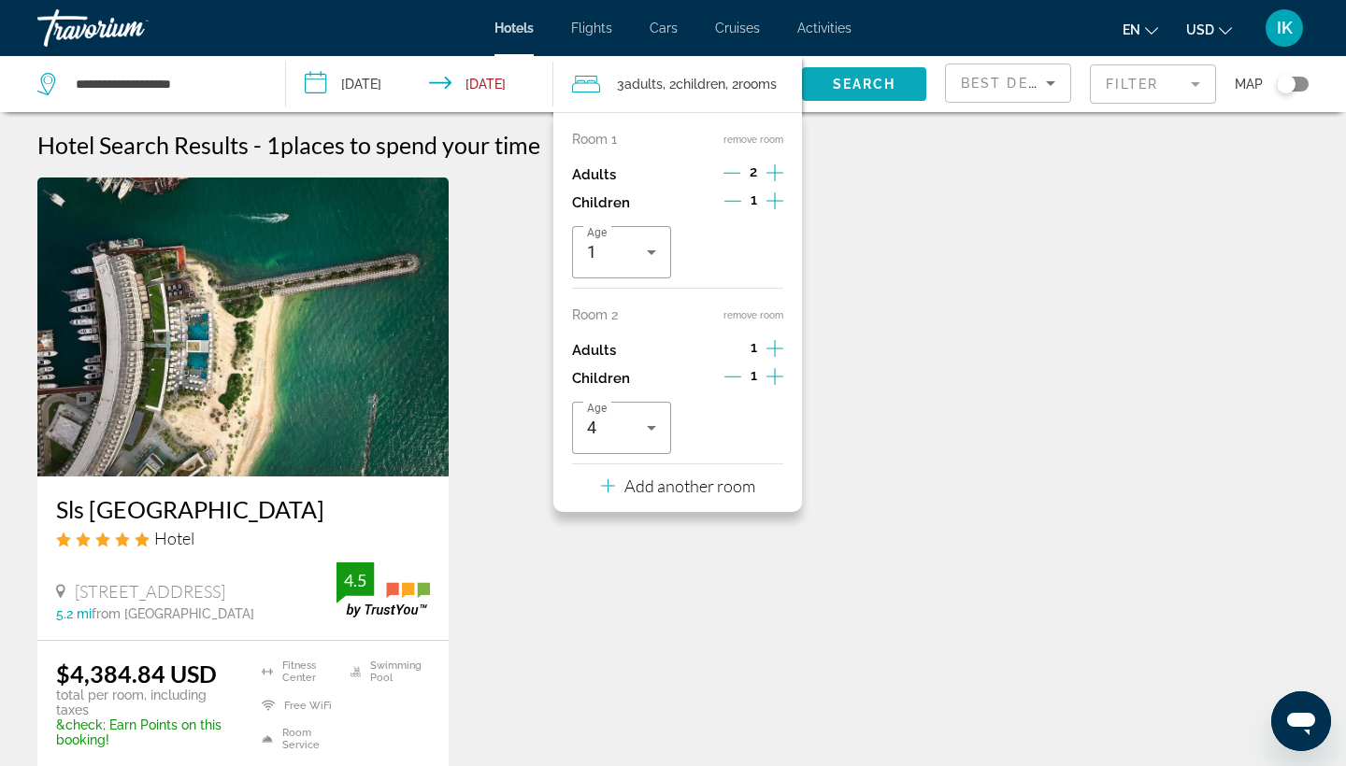
click at [866, 84] on span "Search" at bounding box center [865, 84] width 64 height 15
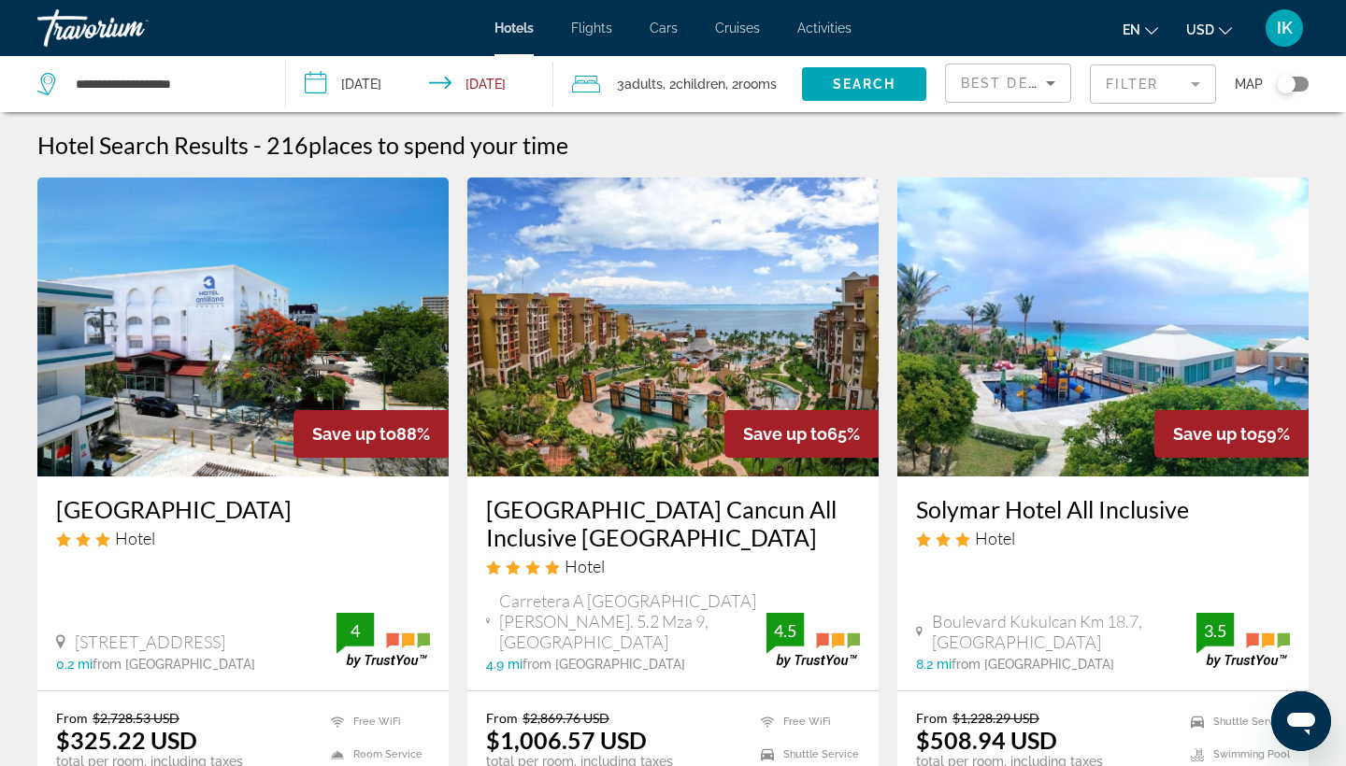
click at [1147, 81] on mat-form-field "Filter" at bounding box center [1153, 83] width 126 height 39
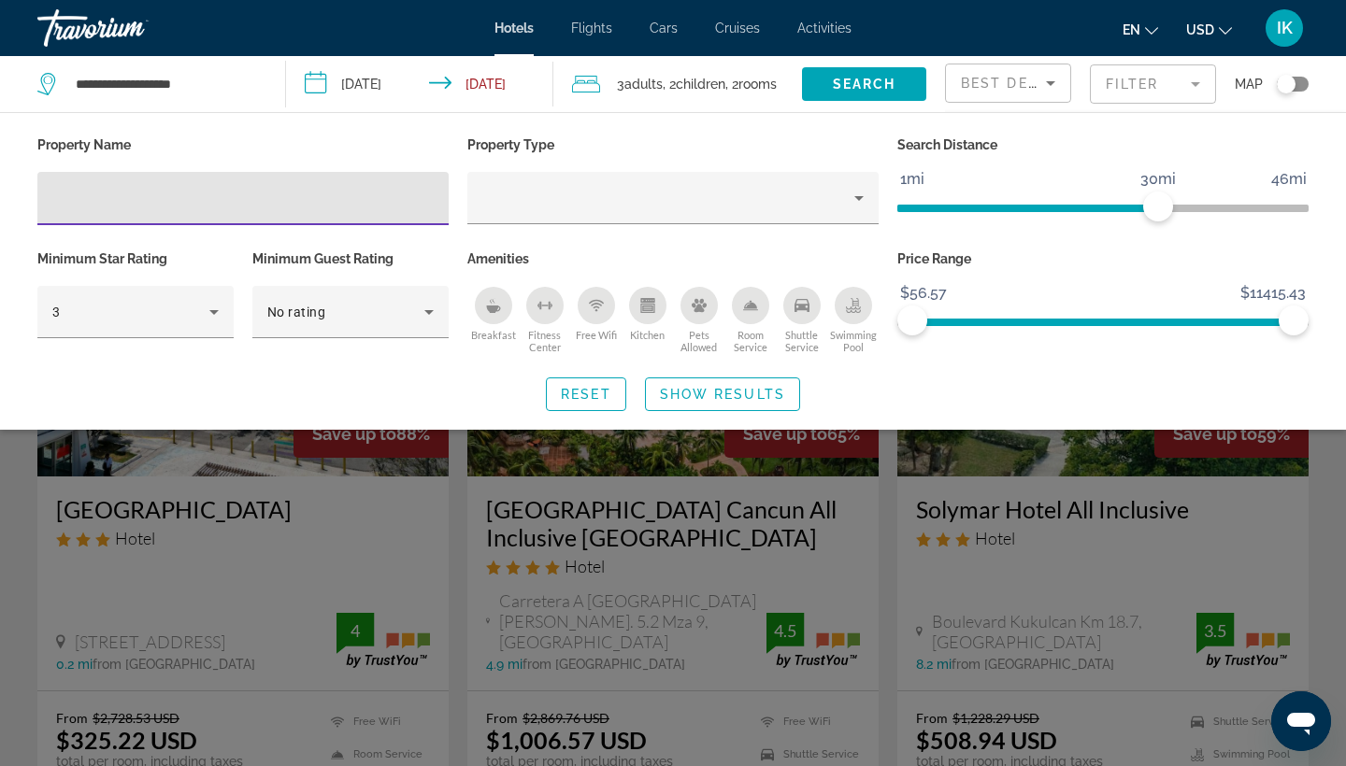
click at [202, 185] on div "Hotel Filters" at bounding box center [242, 198] width 381 height 53
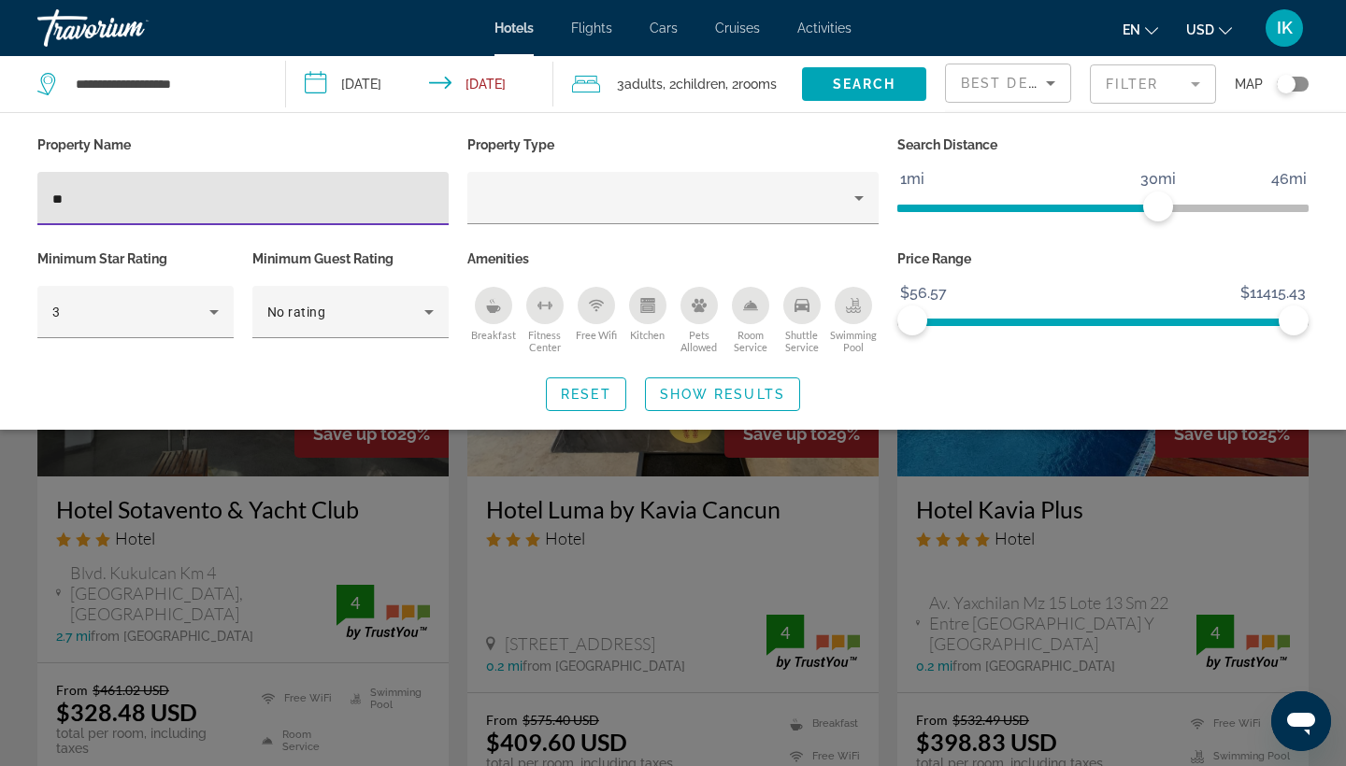
type input "***"
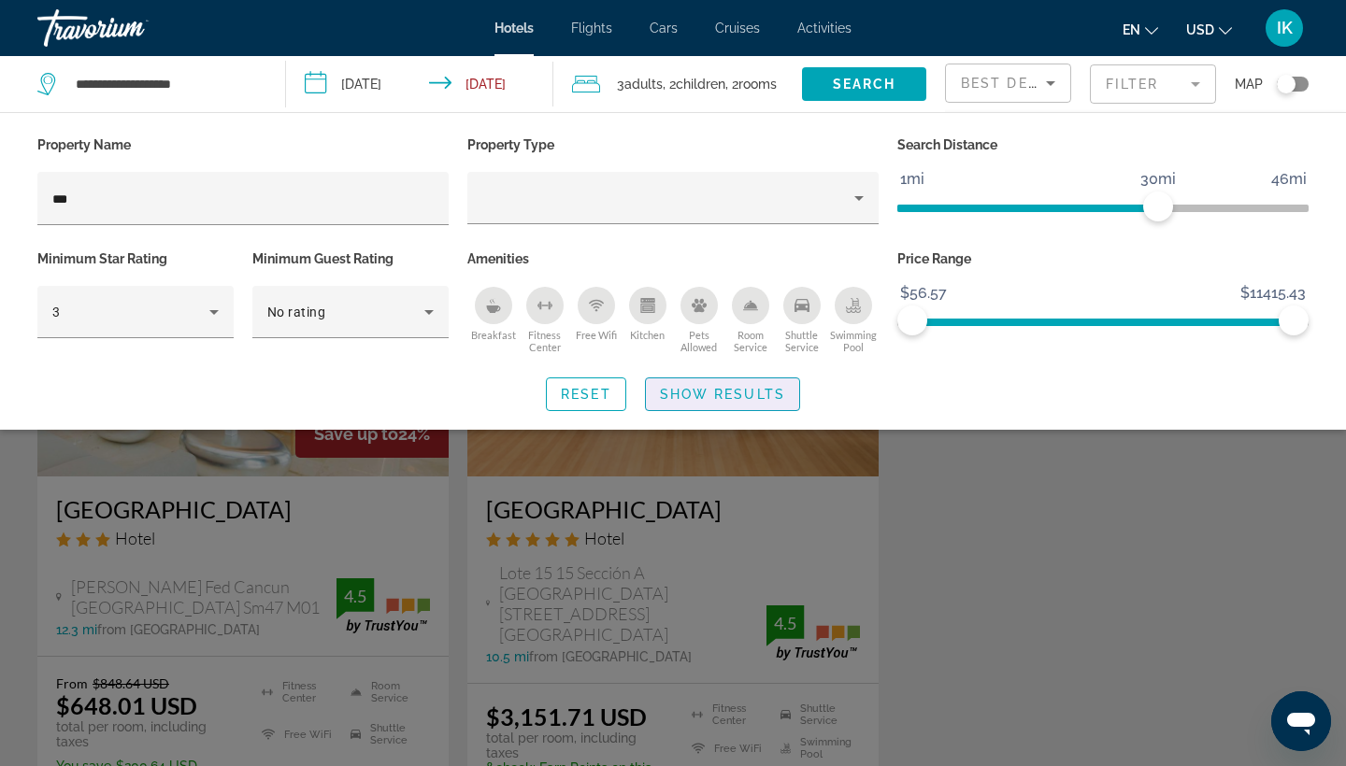
click at [696, 402] on span "Show Results" at bounding box center [722, 394] width 125 height 15
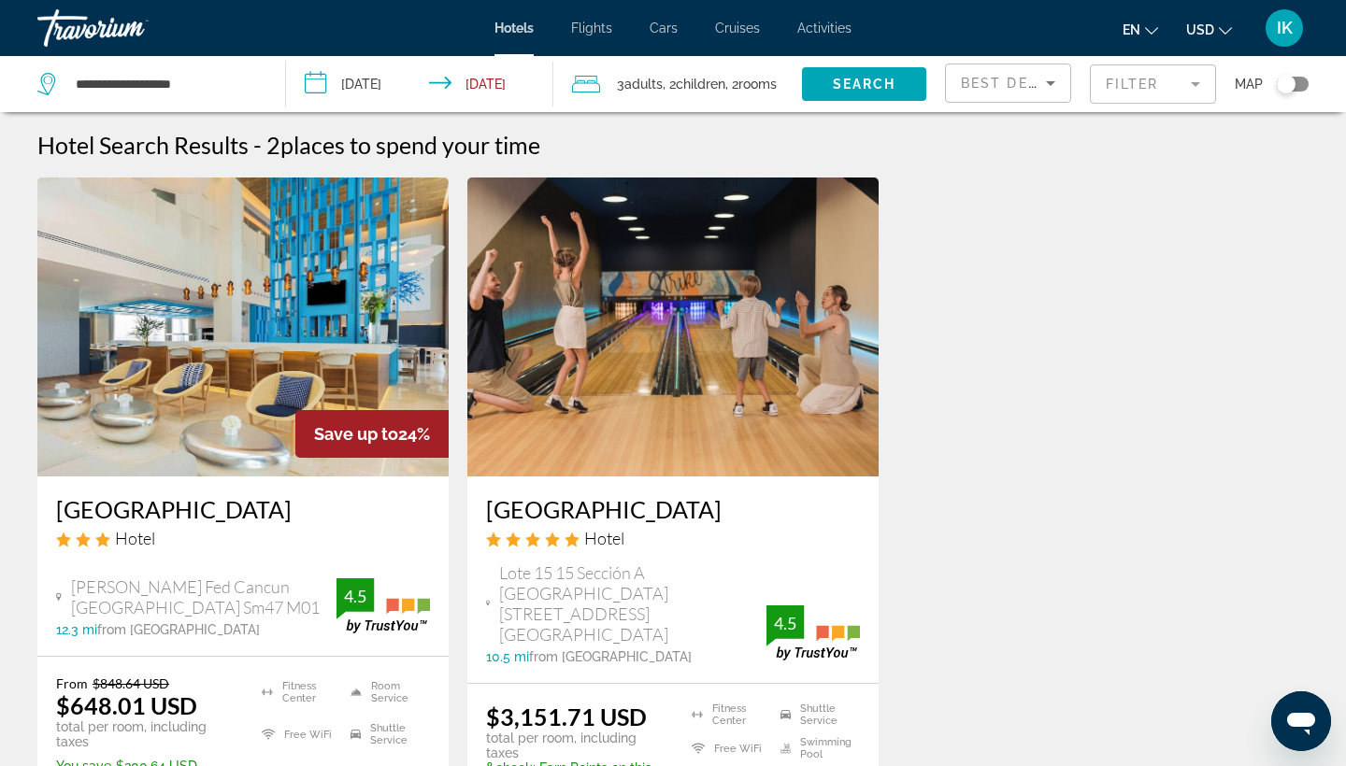
scroll to position [77, 0]
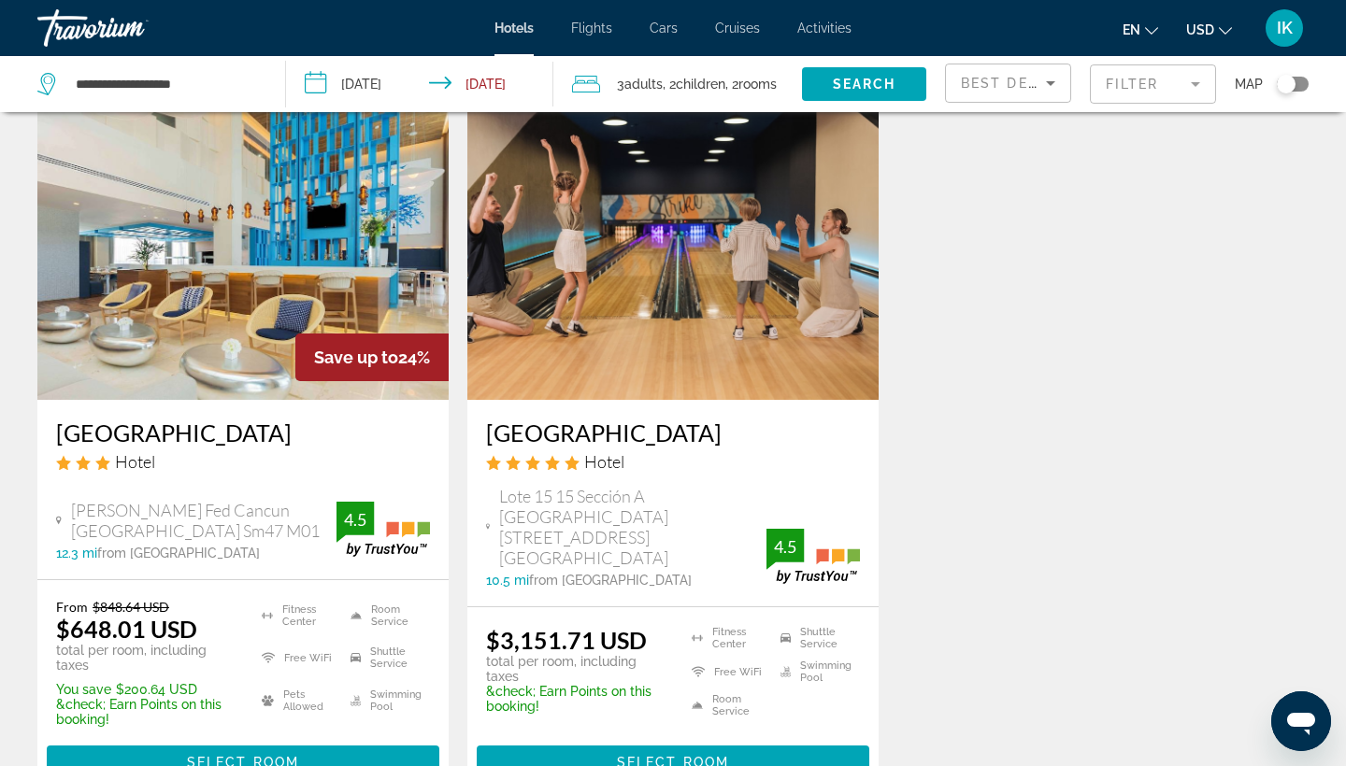
click at [584, 433] on h3 "[GEOGRAPHIC_DATA]" at bounding box center [673, 433] width 374 height 28
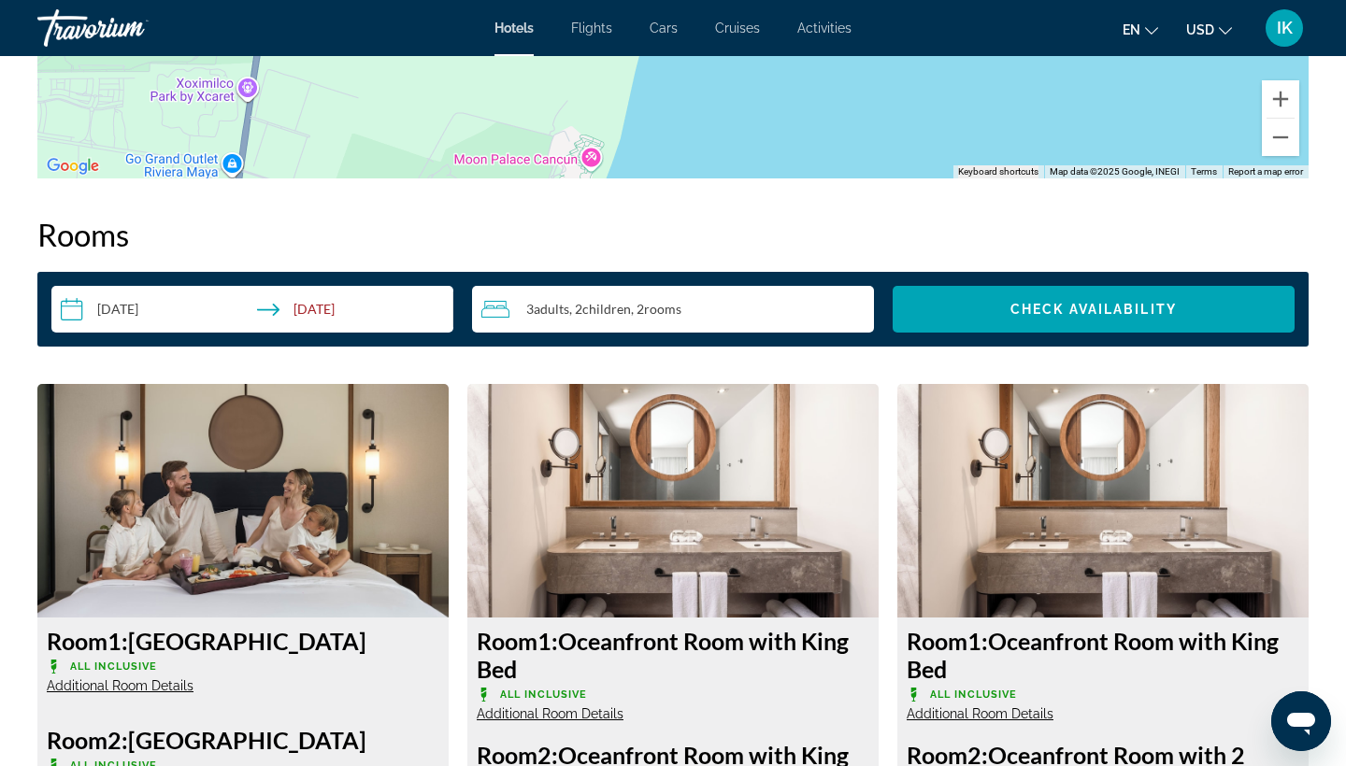
scroll to position [2255, 0]
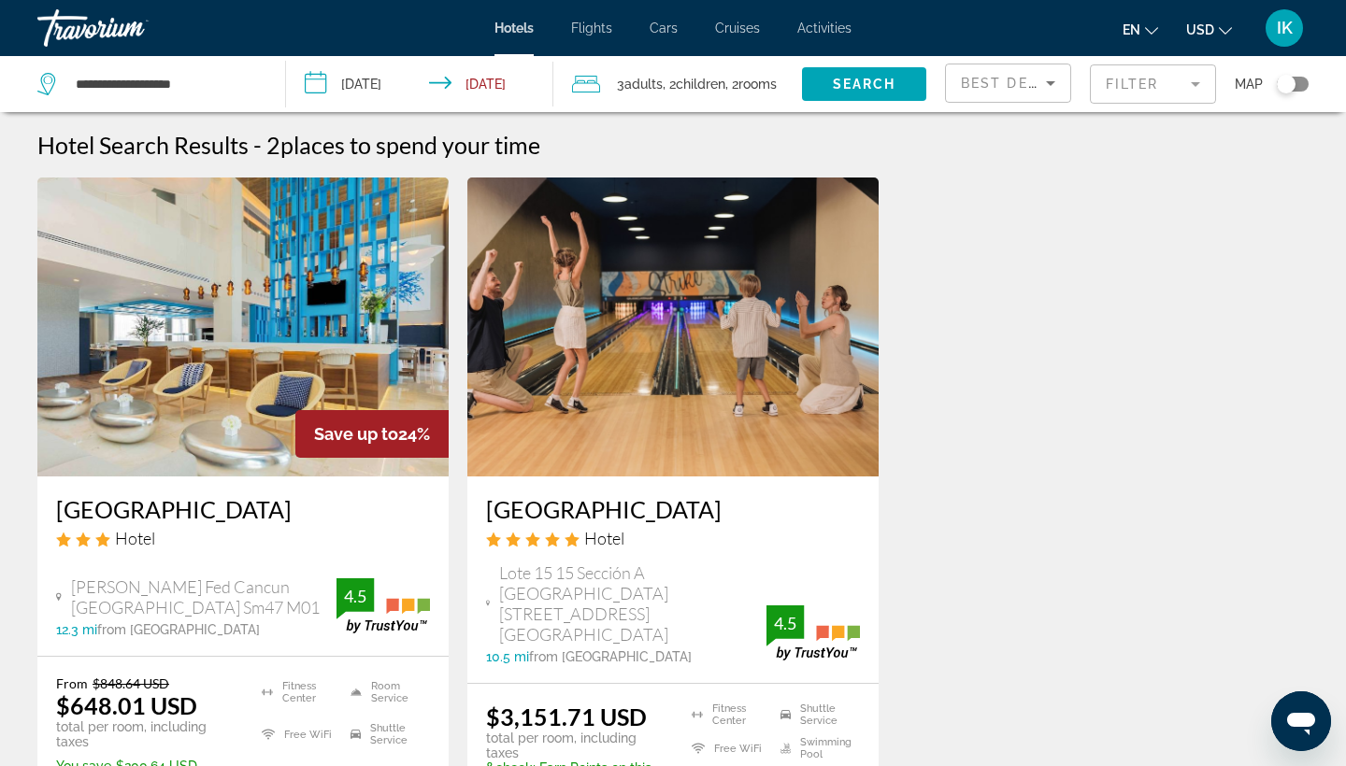
click at [1113, 94] on mat-form-field "Filter" at bounding box center [1153, 83] width 126 height 39
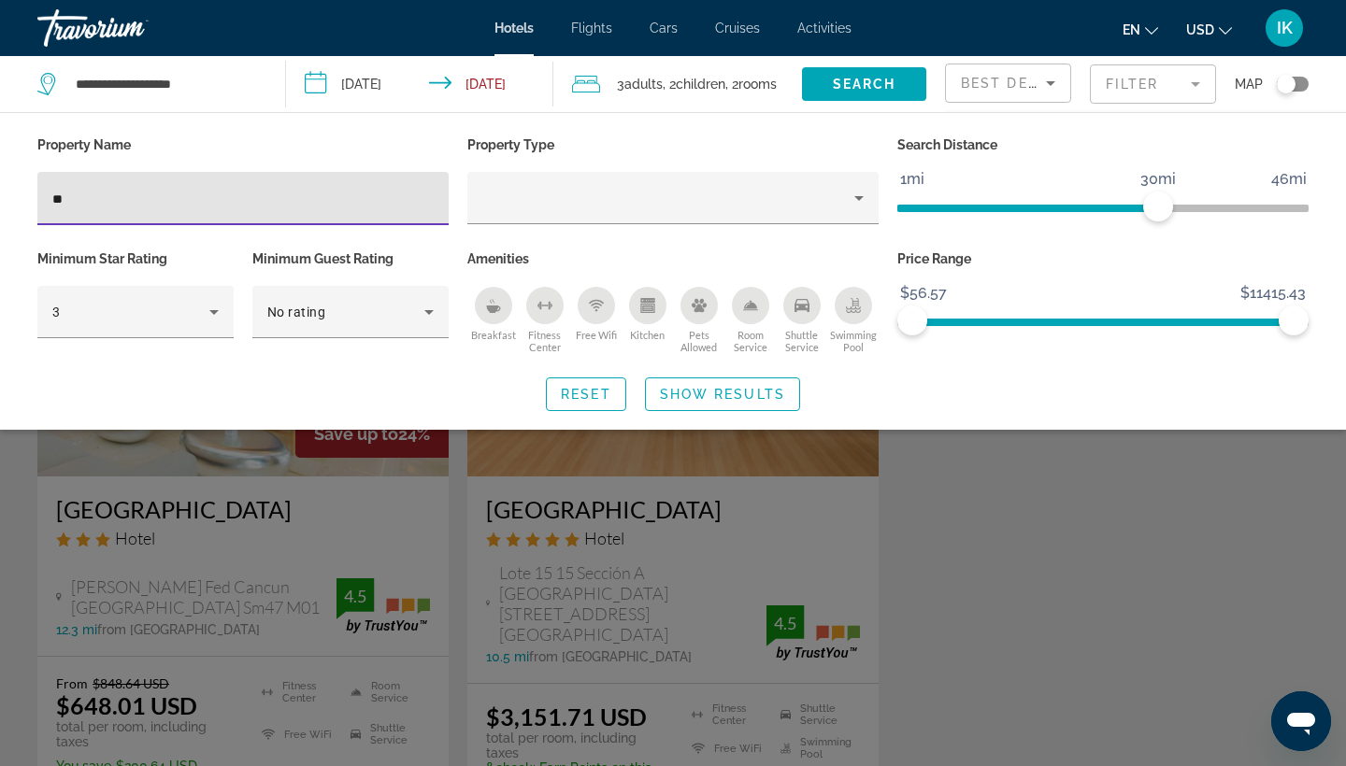
type input "*"
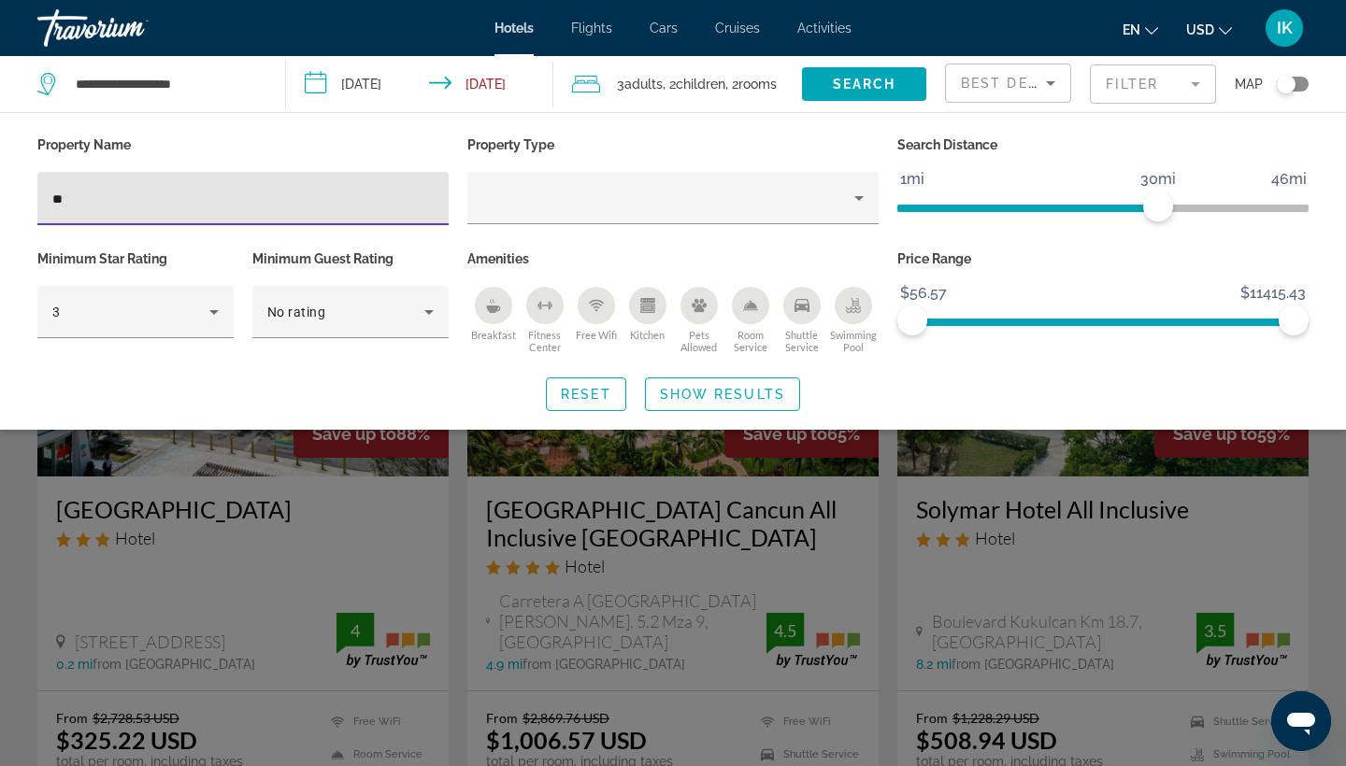
type input "***"
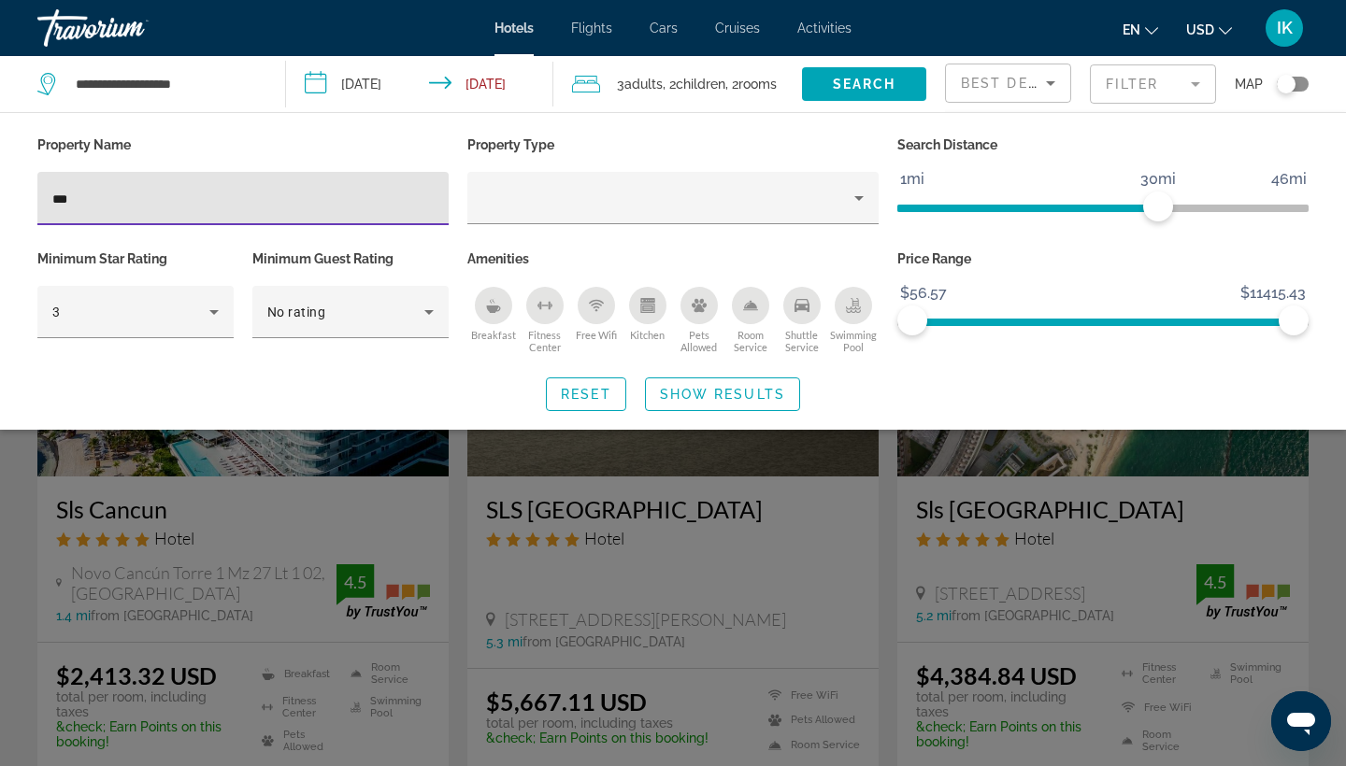
drag, startPoint x: 227, startPoint y: 211, endPoint x: 688, endPoint y: 392, distance: 494.9
click at [688, 392] on span "Show Results" at bounding box center [722, 394] width 125 height 15
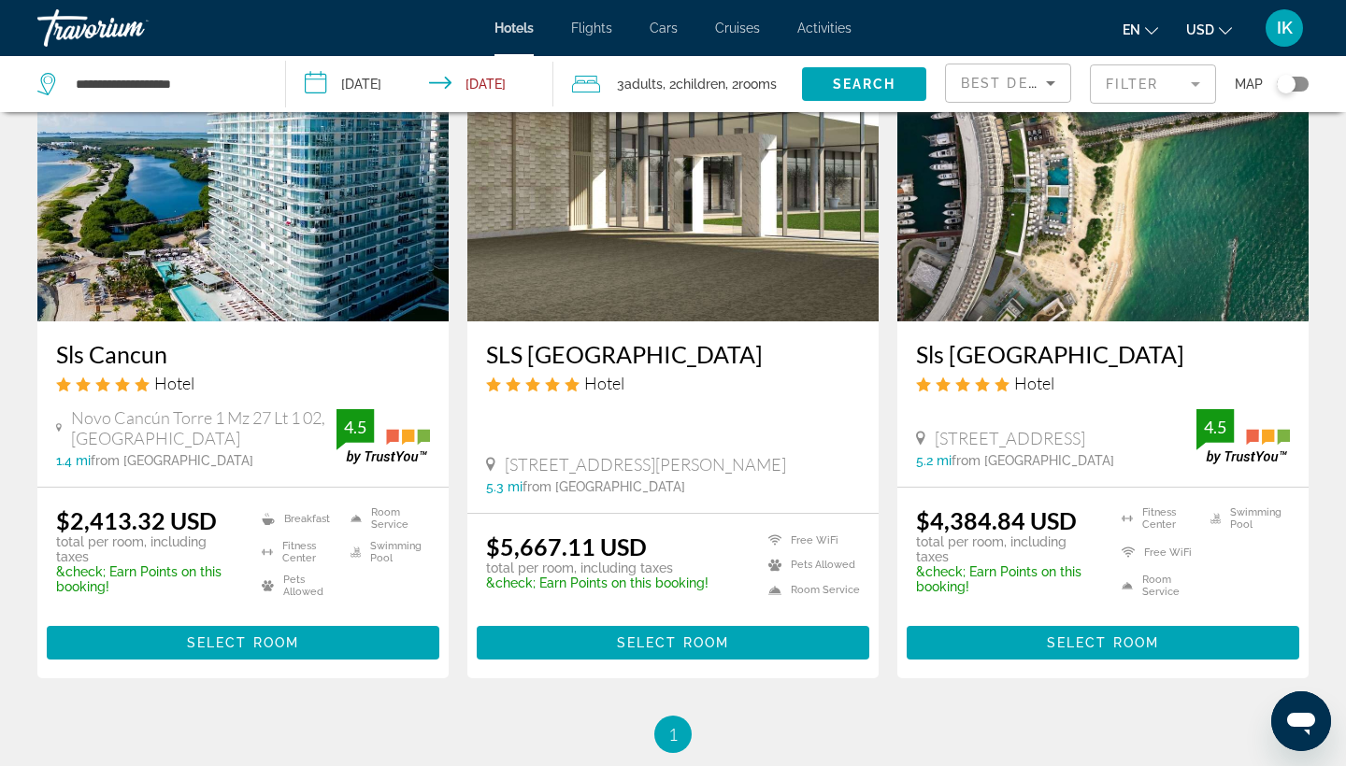
scroll to position [155, 0]
drag, startPoint x: 1084, startPoint y: 354, endPoint x: 548, endPoint y: 360, distance: 536.6
click at [548, 360] on h3 "SLS [GEOGRAPHIC_DATA]" at bounding box center [673, 354] width 374 height 28
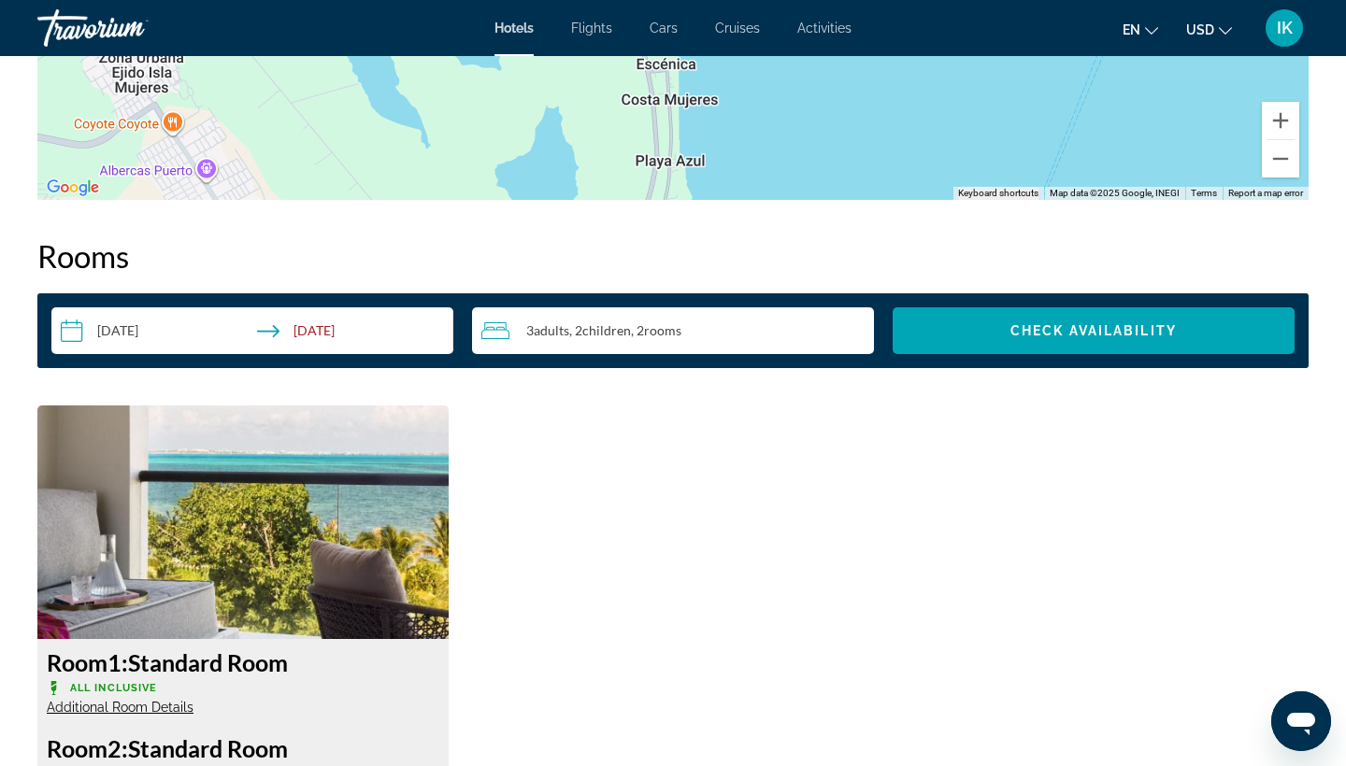
scroll to position [2205, 0]
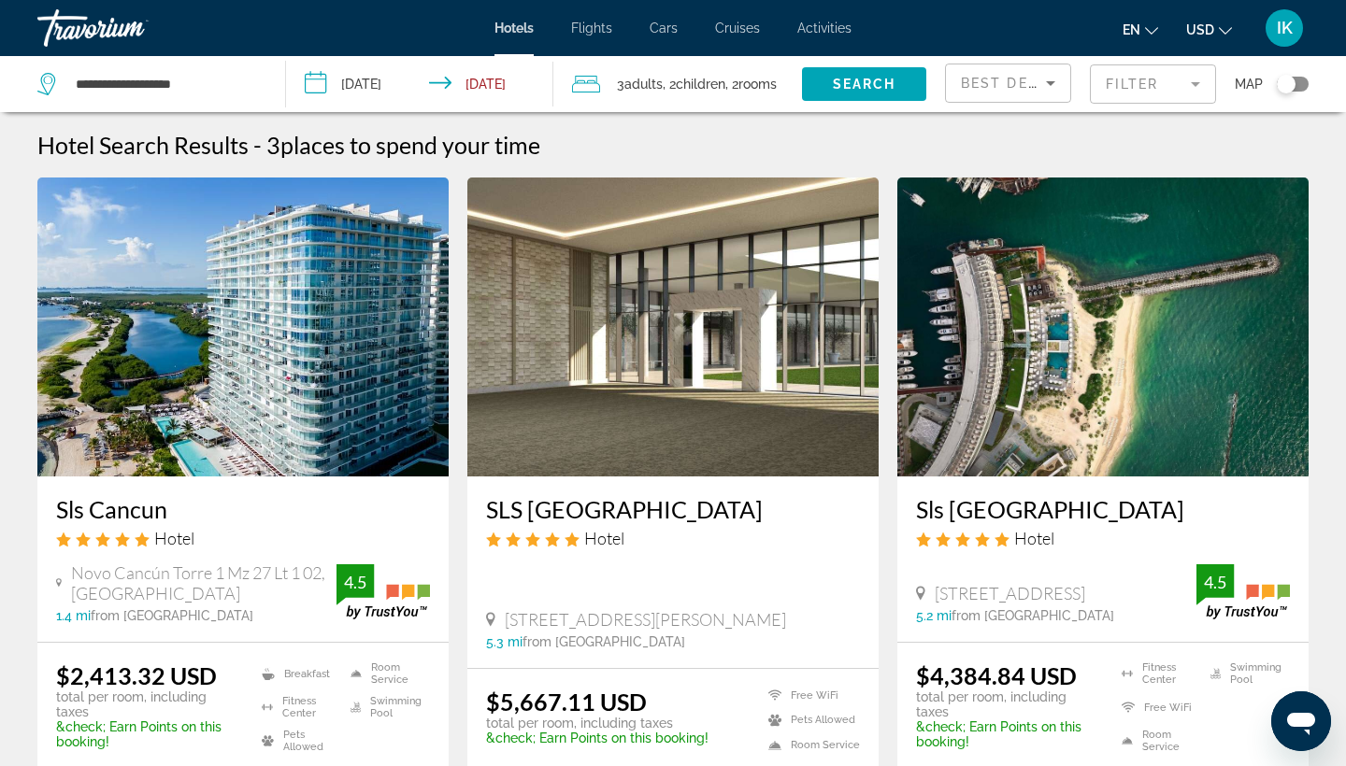
click at [979, 504] on h3 "Sls [GEOGRAPHIC_DATA]" at bounding box center [1103, 509] width 374 height 28
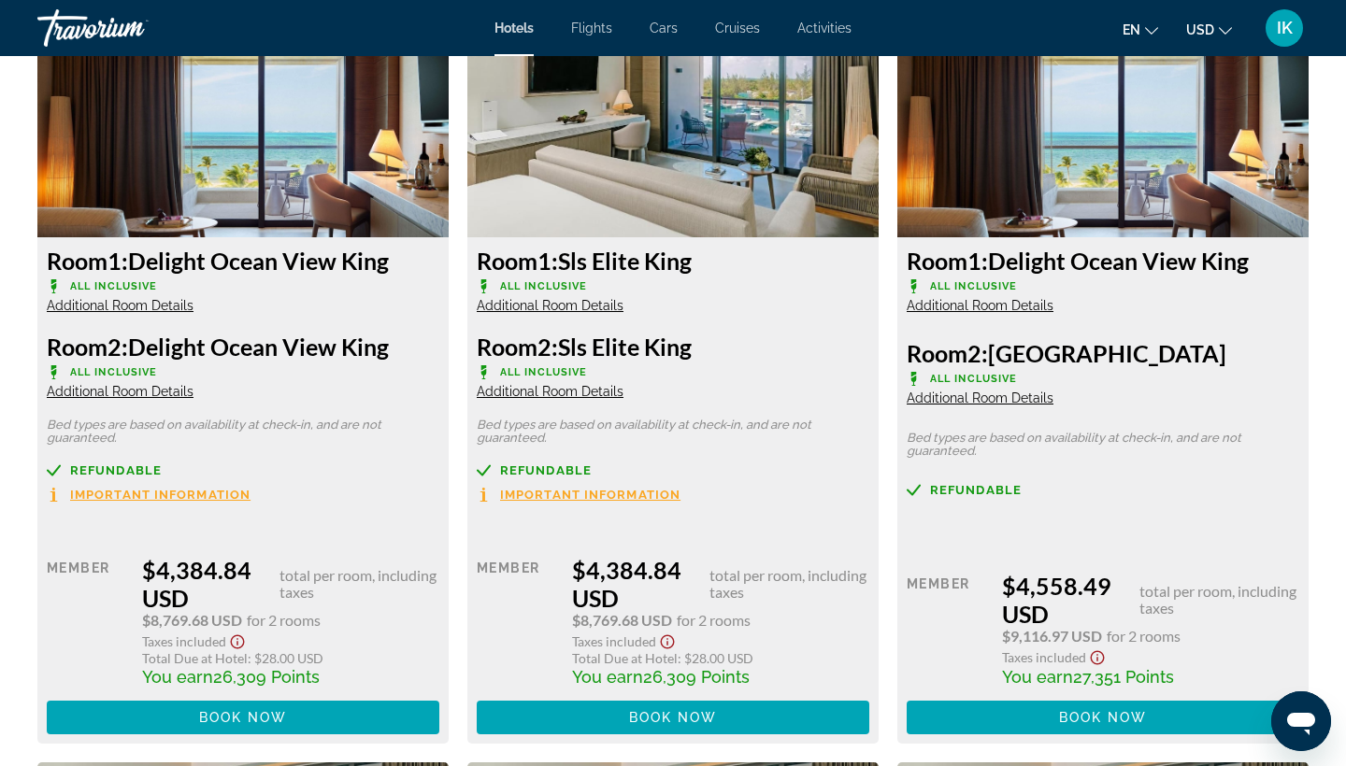
scroll to position [2587, 0]
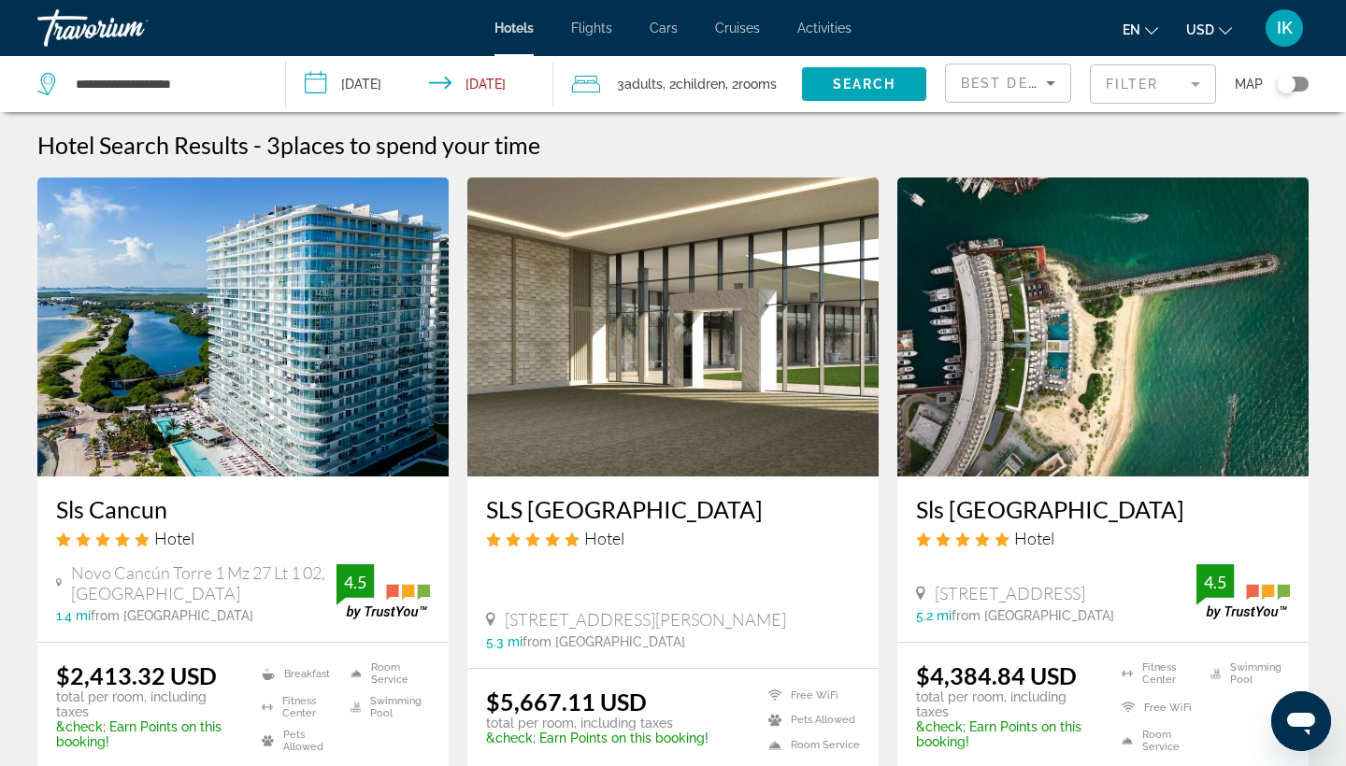
click at [1127, 80] on mat-form-field "Filter" at bounding box center [1153, 83] width 126 height 39
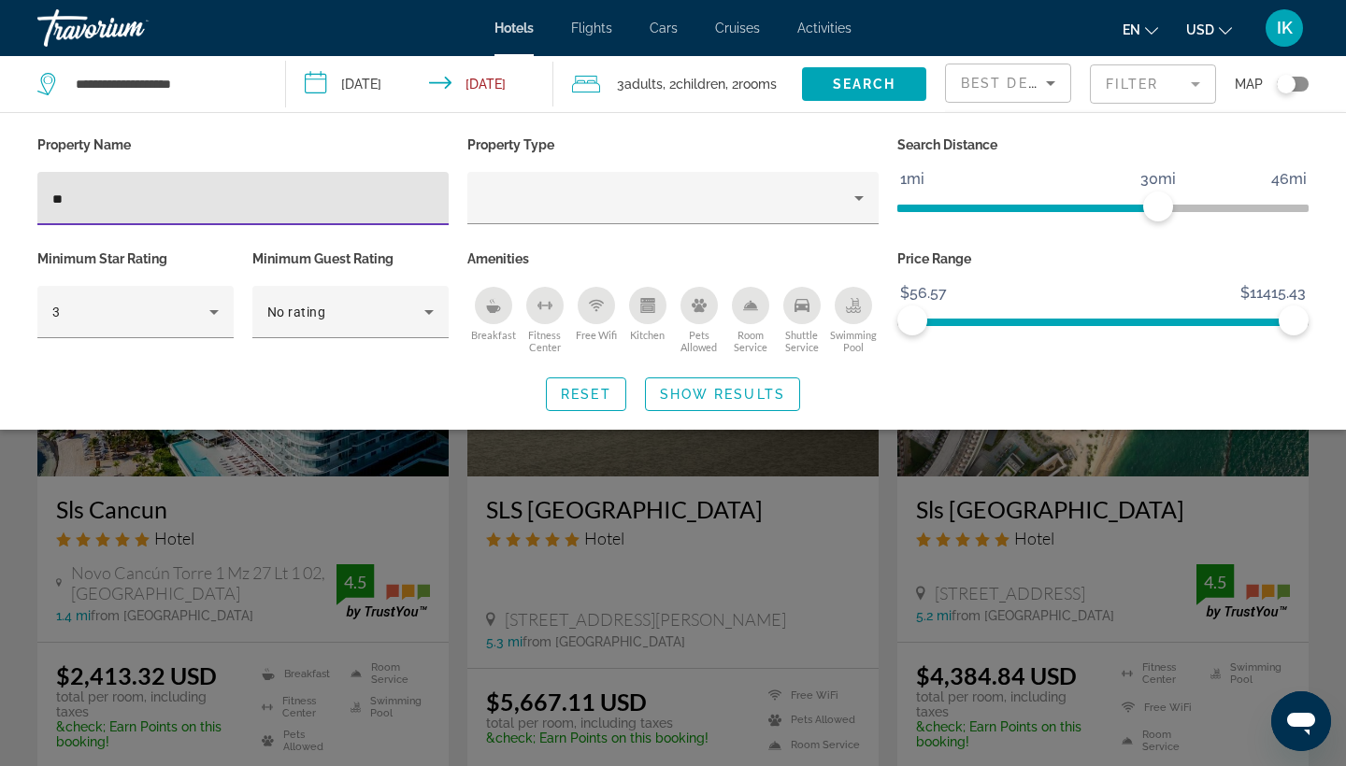
type input "*"
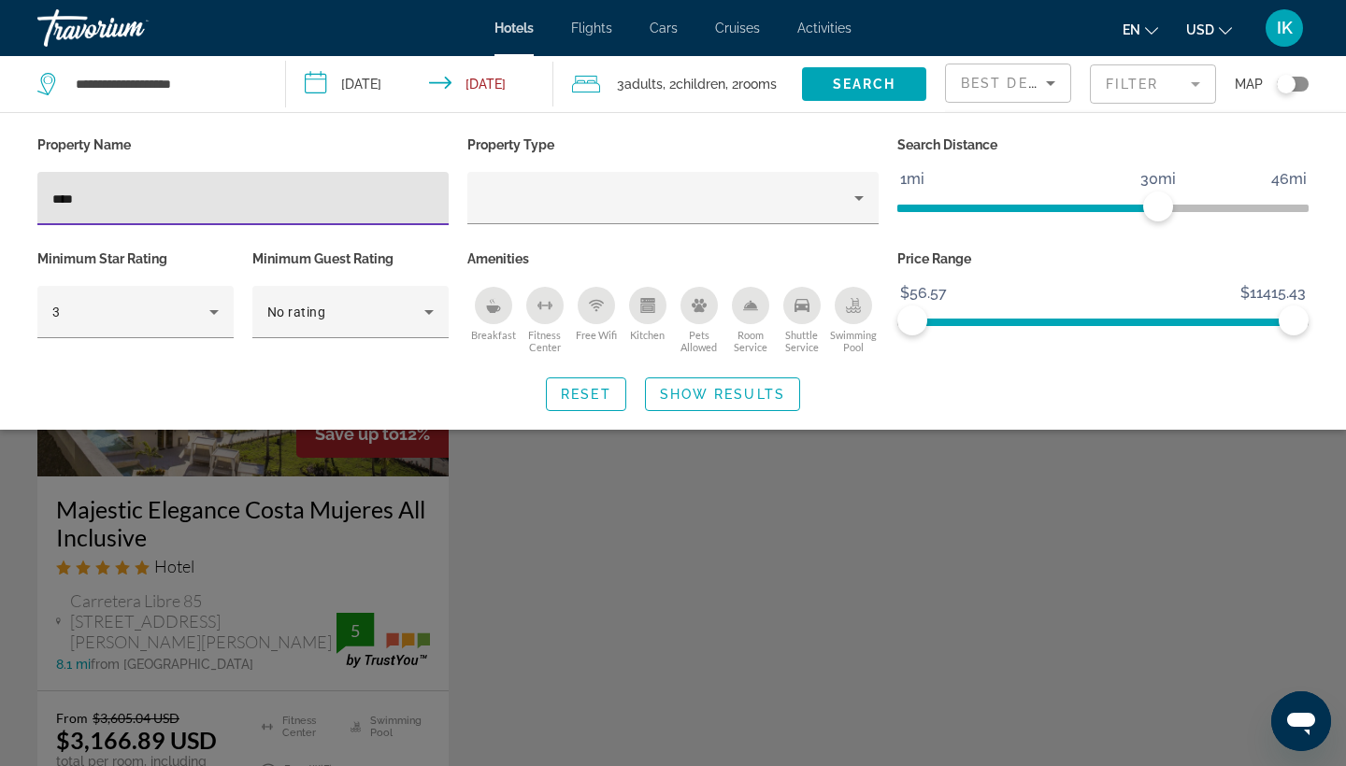
type input "****"
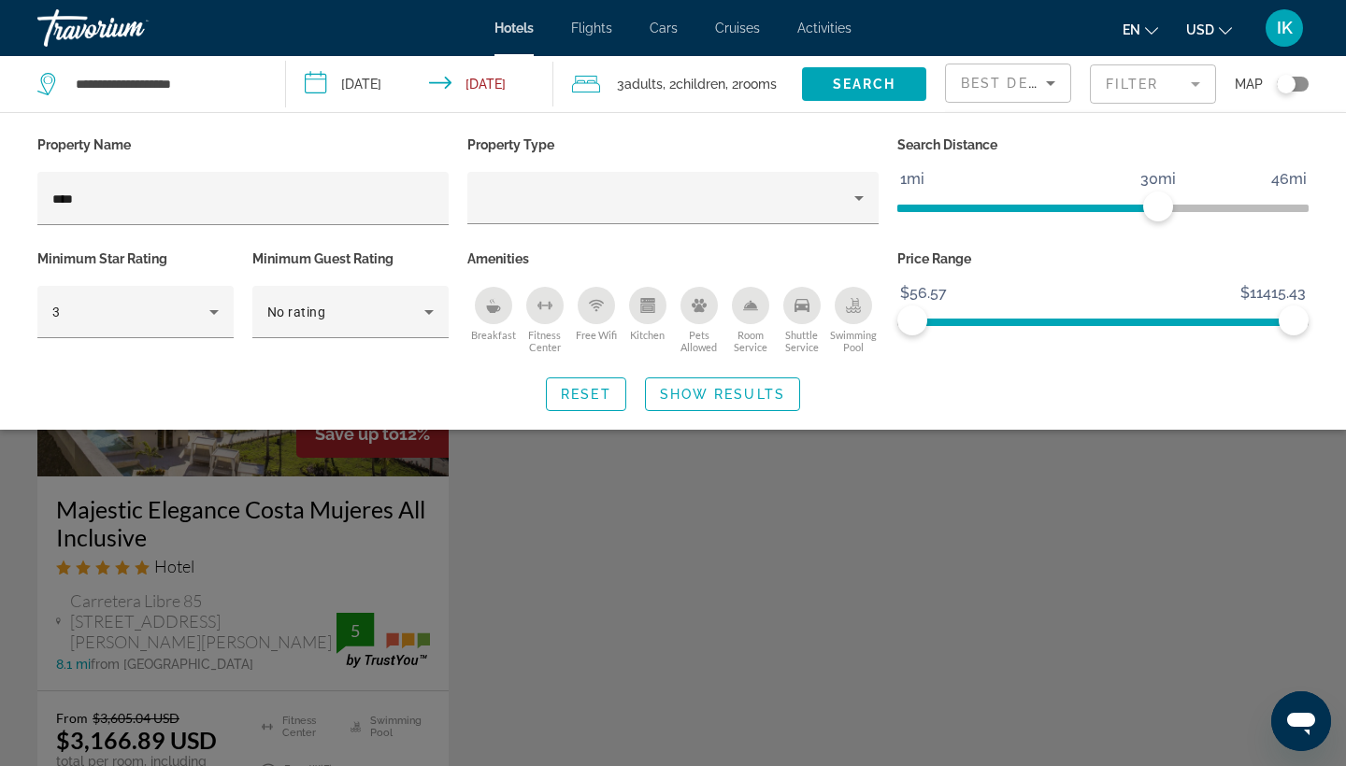
click at [273, 522] on div "Search widget" at bounding box center [673, 523] width 1346 height 486
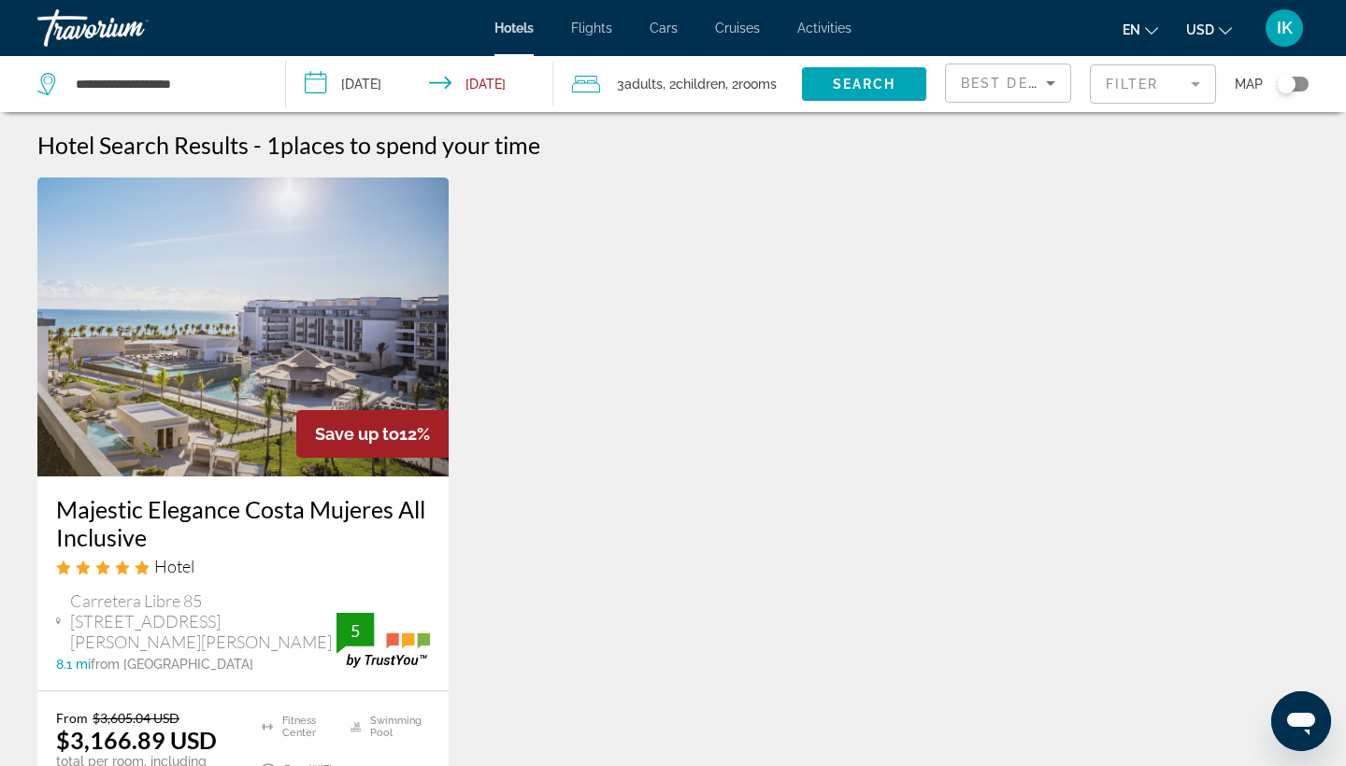
click at [182, 515] on h3 "Majestic Elegance Costa Mujeres All Inclusive" at bounding box center [243, 523] width 374 height 56
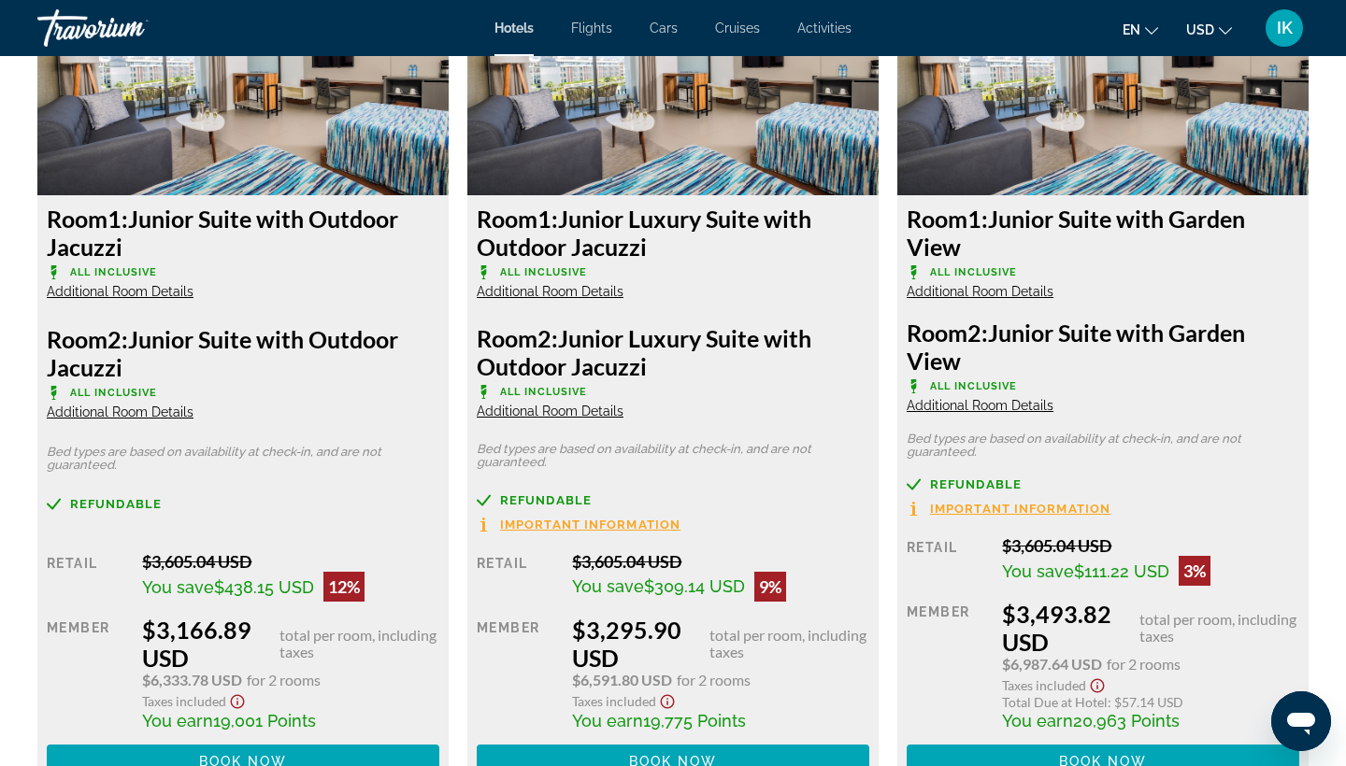
scroll to position [2697, 0]
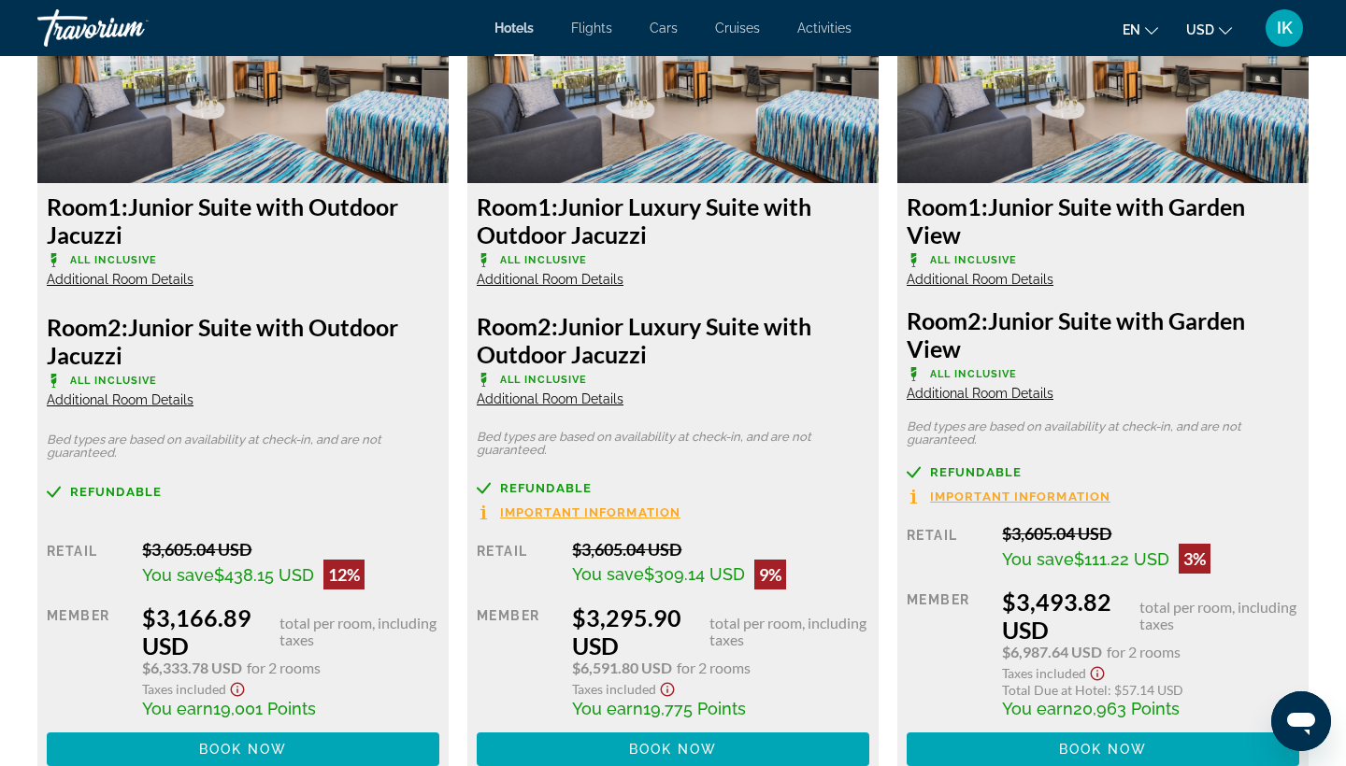
click at [212, 217] on h3 "Room 1: Junior Suite with Outdoor Jacuzzi" at bounding box center [243, 221] width 393 height 56
click at [110, 286] on span "Additional Room Details" at bounding box center [120, 279] width 147 height 15
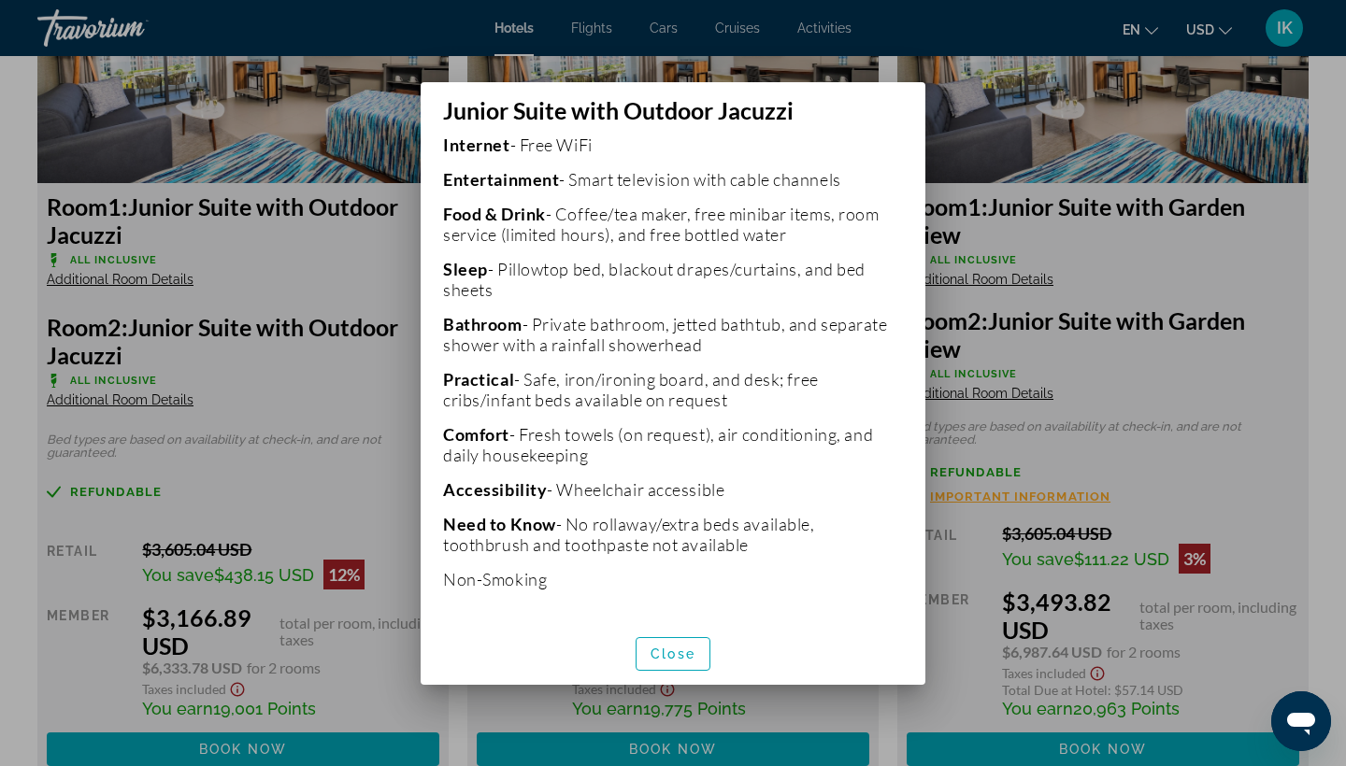
scroll to position [515, 0]
click at [686, 656] on span "Close" at bounding box center [673, 654] width 45 height 15
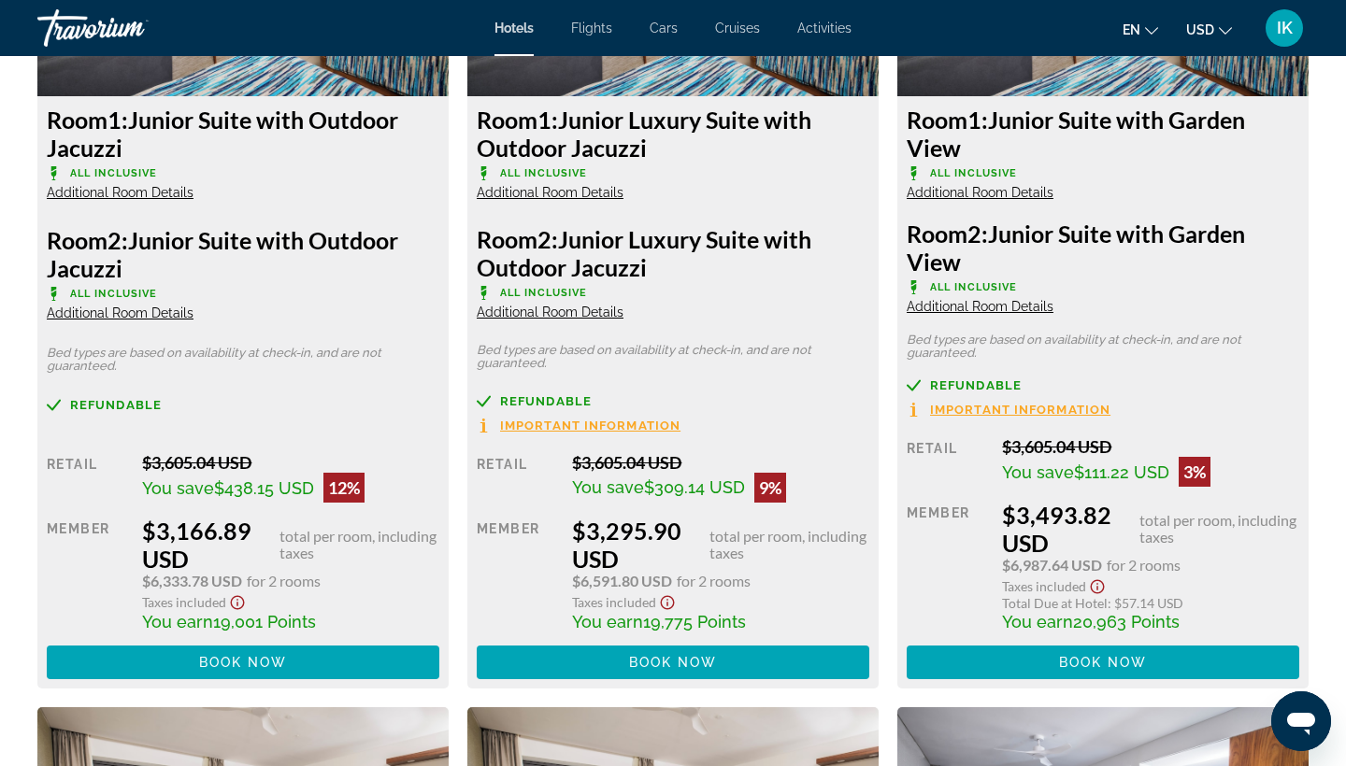
scroll to position [2822, 0]
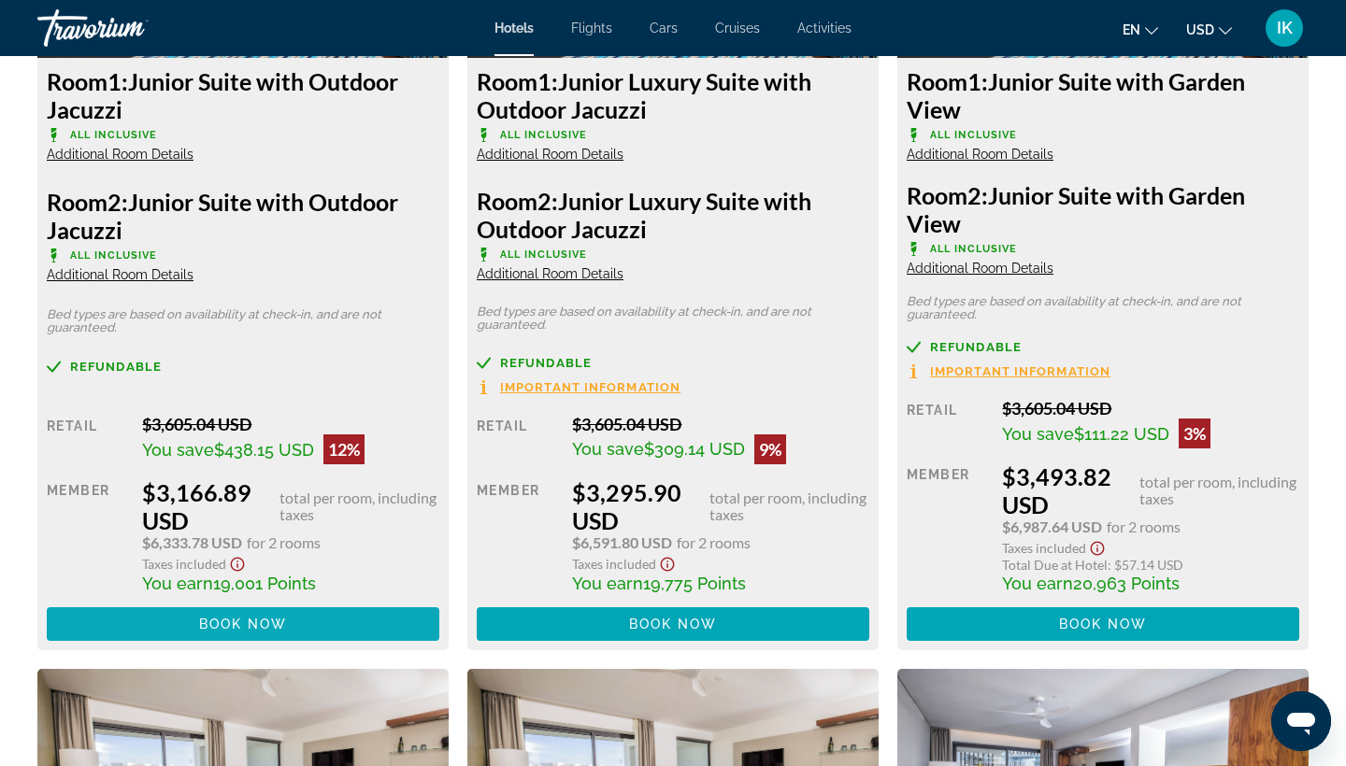
click at [240, 632] on span "Book now" at bounding box center [243, 624] width 89 height 15
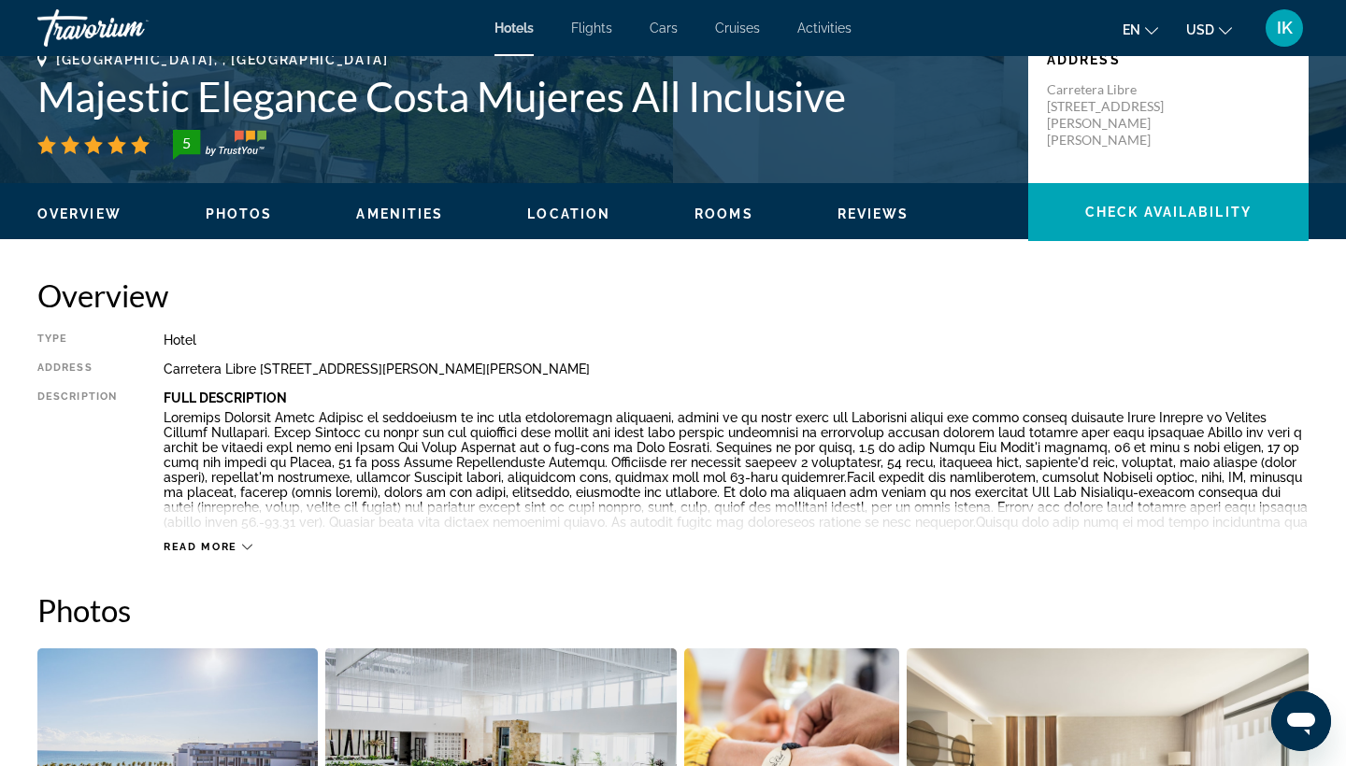
scroll to position [437, 0]
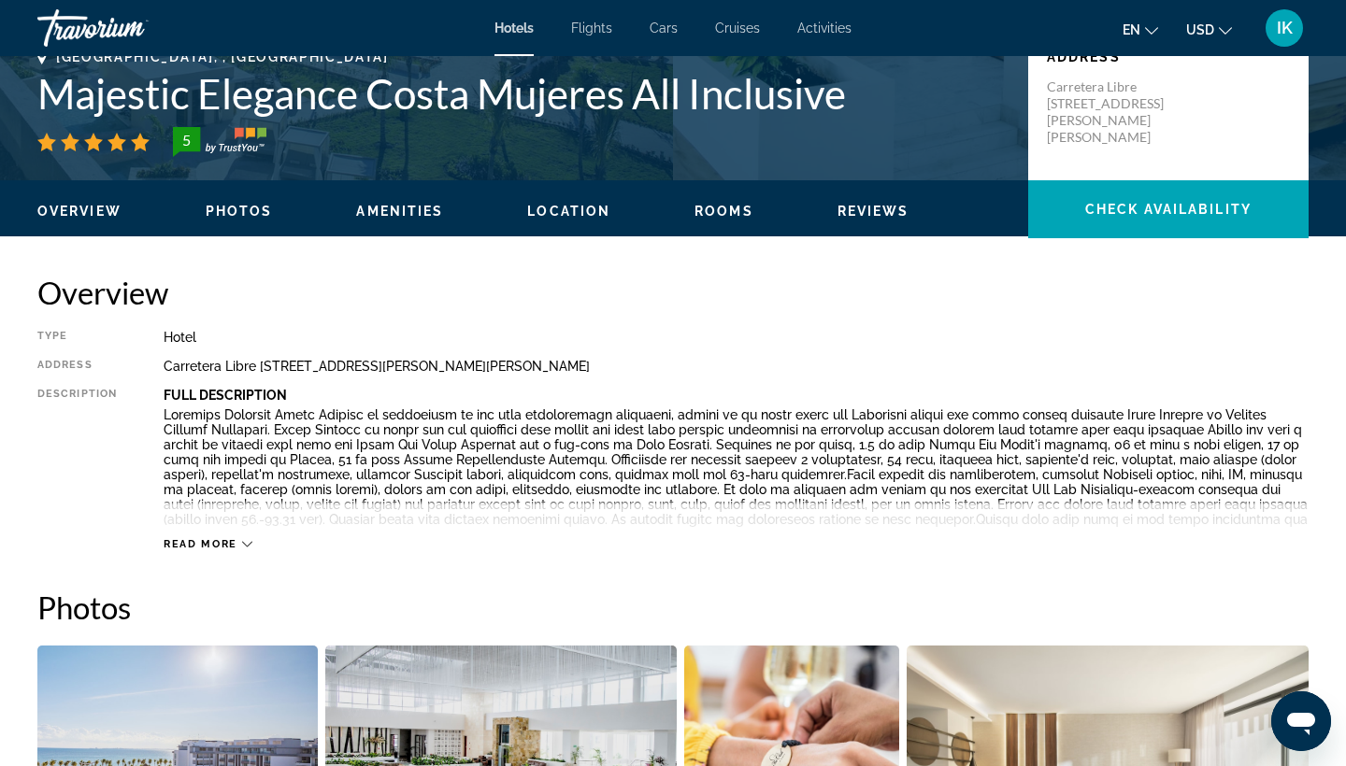
click at [246, 541] on icon "Main content" at bounding box center [247, 544] width 10 height 10
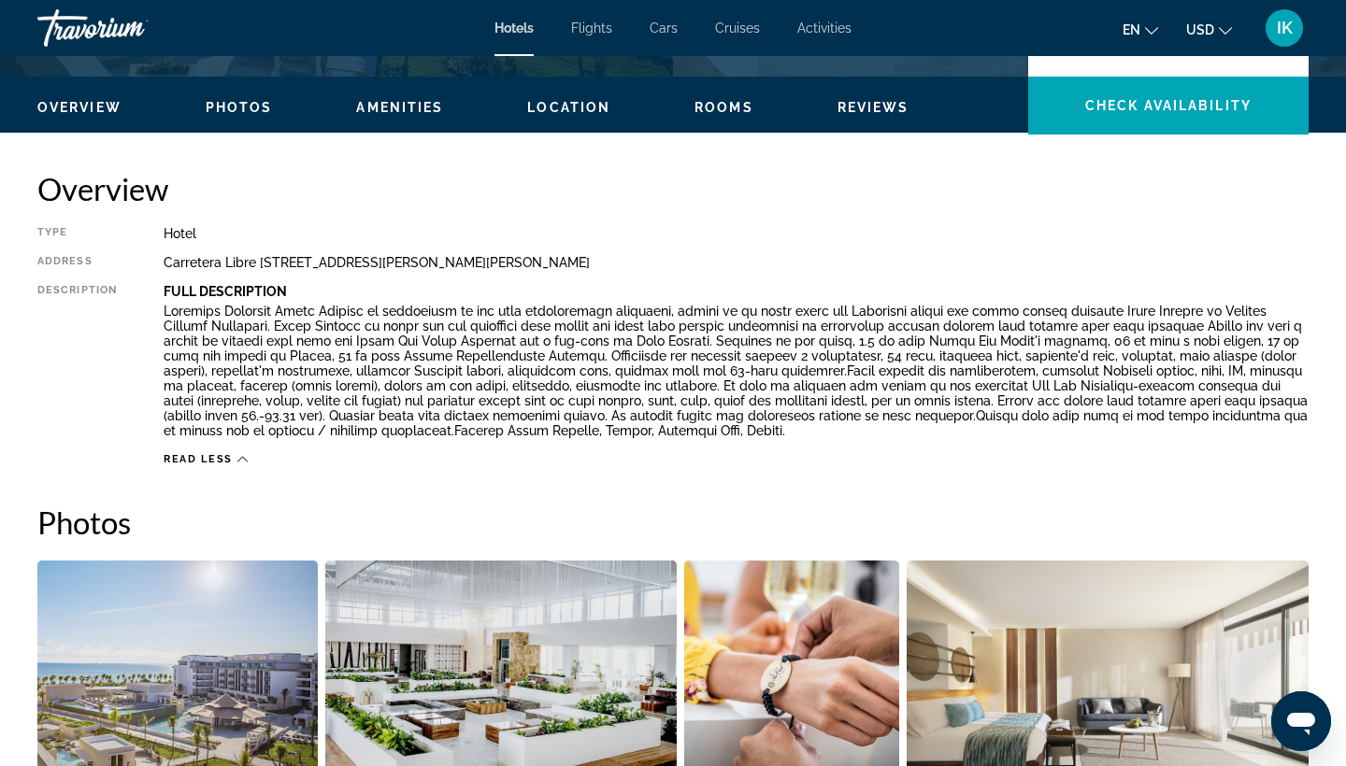
scroll to position [537, 0]
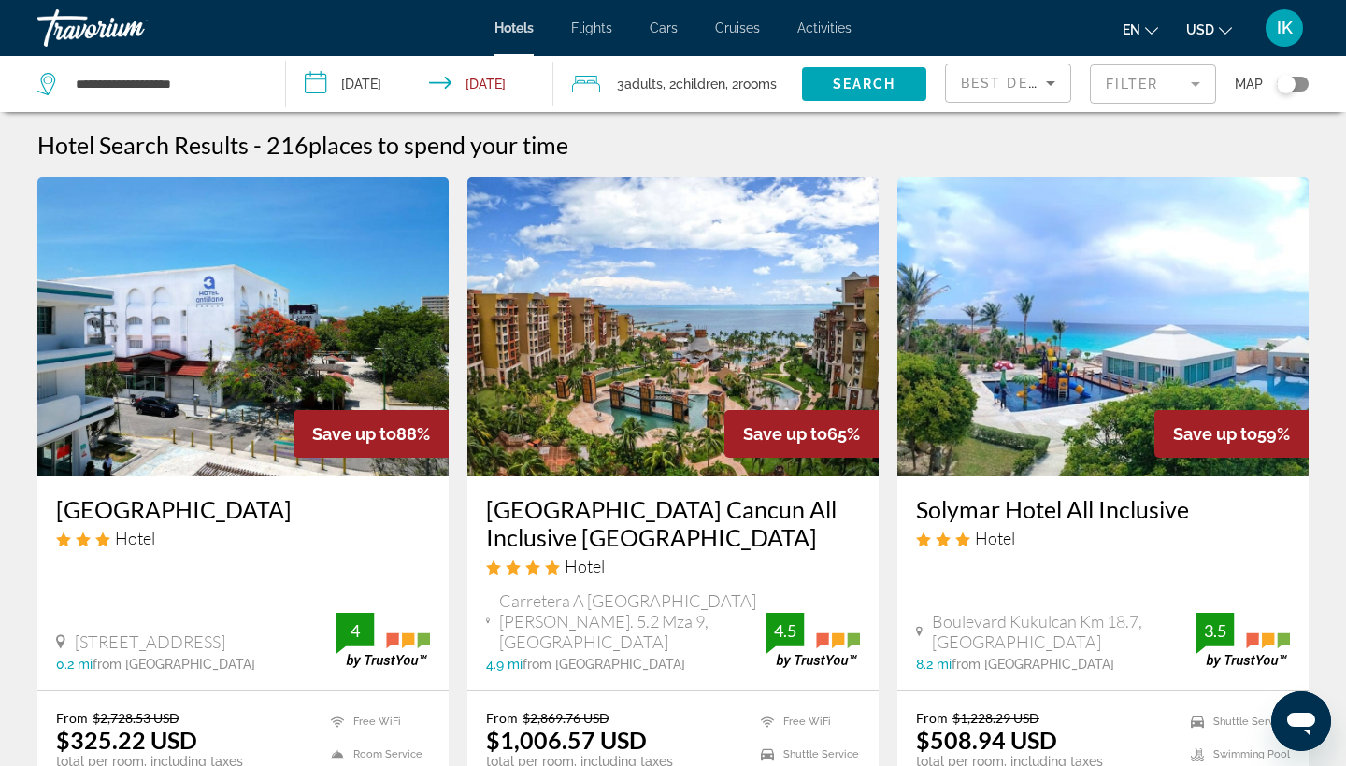
click at [1133, 71] on mat-form-field "Filter" at bounding box center [1153, 83] width 126 height 39
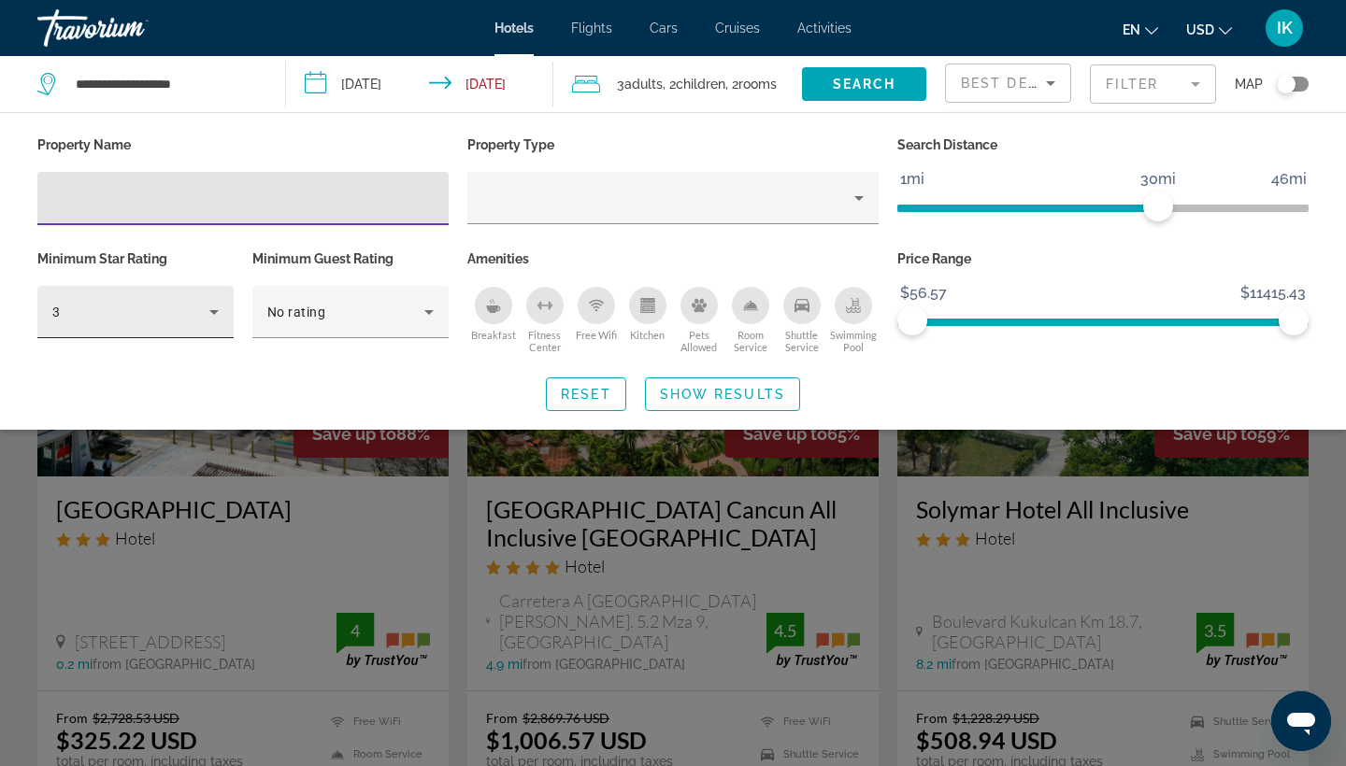
click at [201, 311] on div "3" at bounding box center [130, 312] width 157 height 22
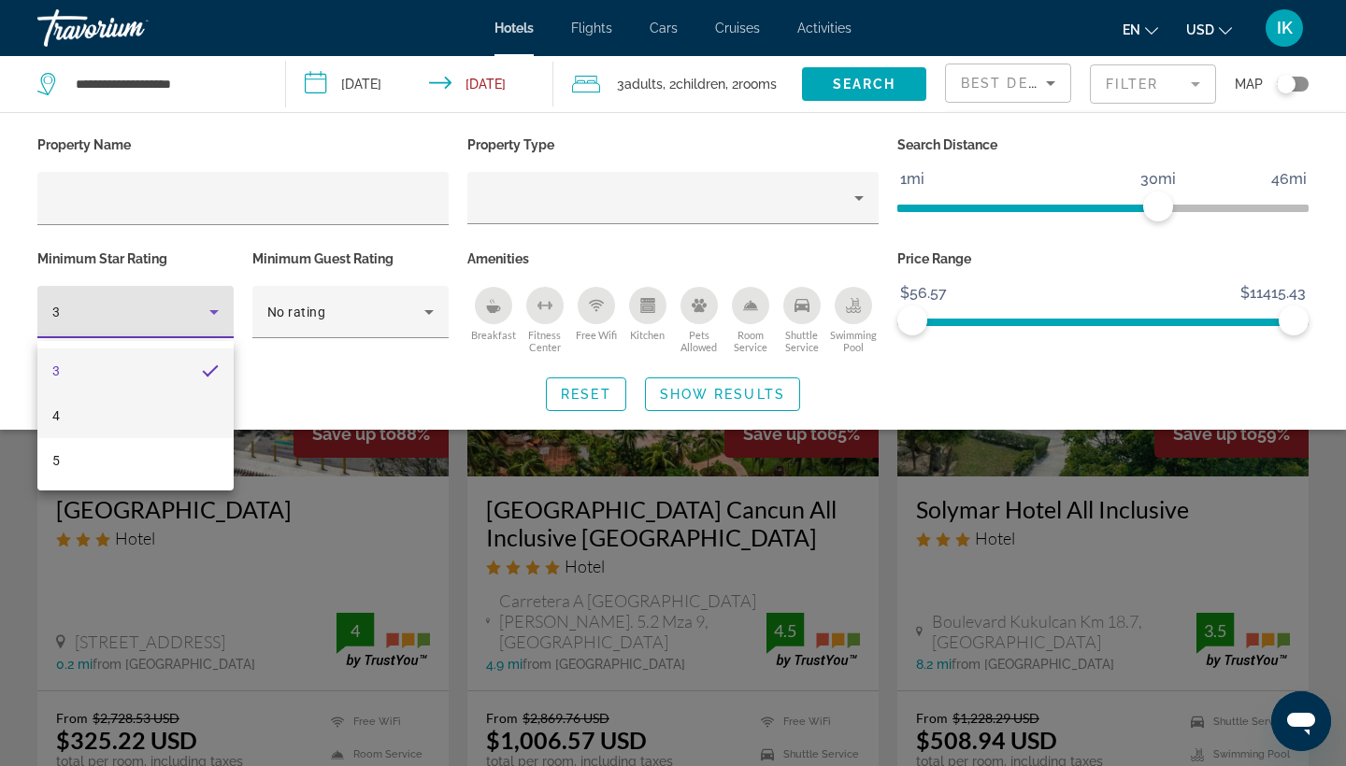
click at [95, 408] on mat-option "4" at bounding box center [135, 416] width 196 height 45
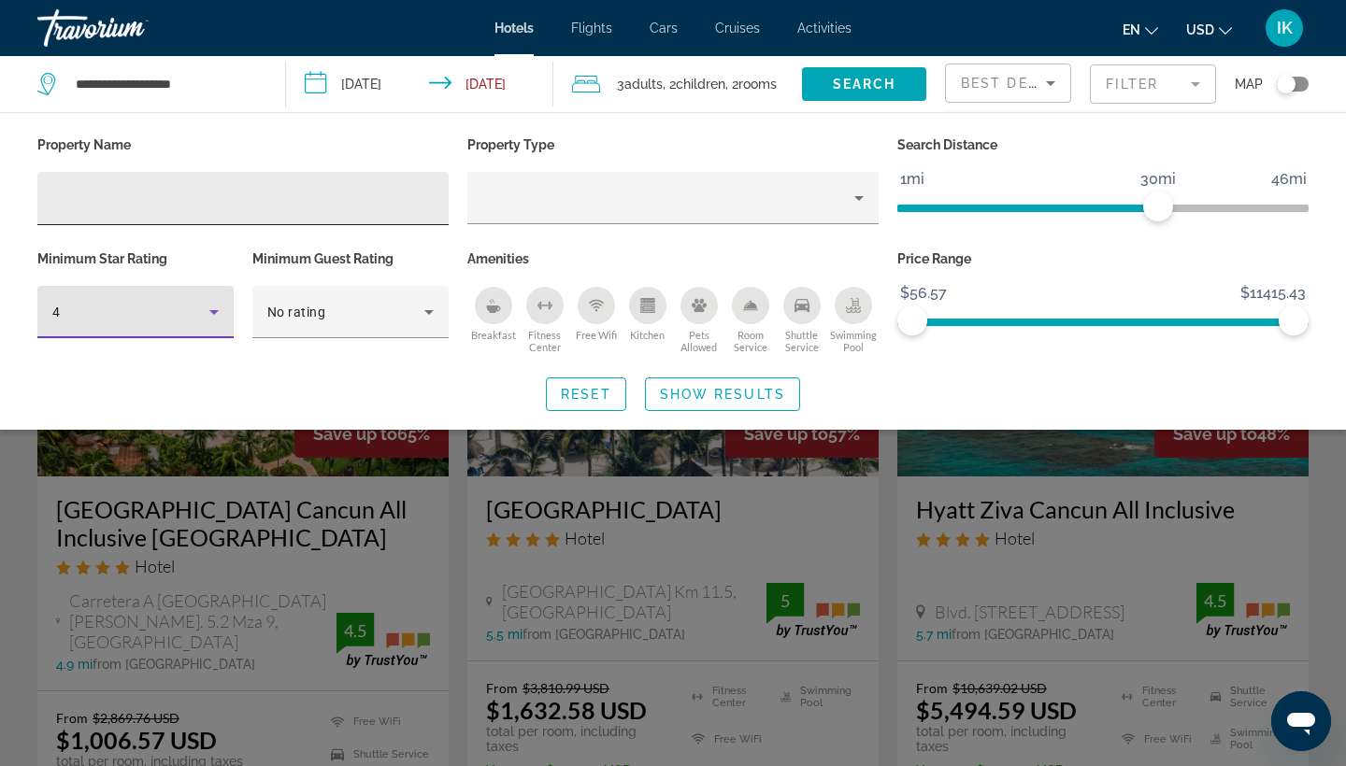
click at [120, 196] on input "Hotel Filters" at bounding box center [242, 199] width 381 height 22
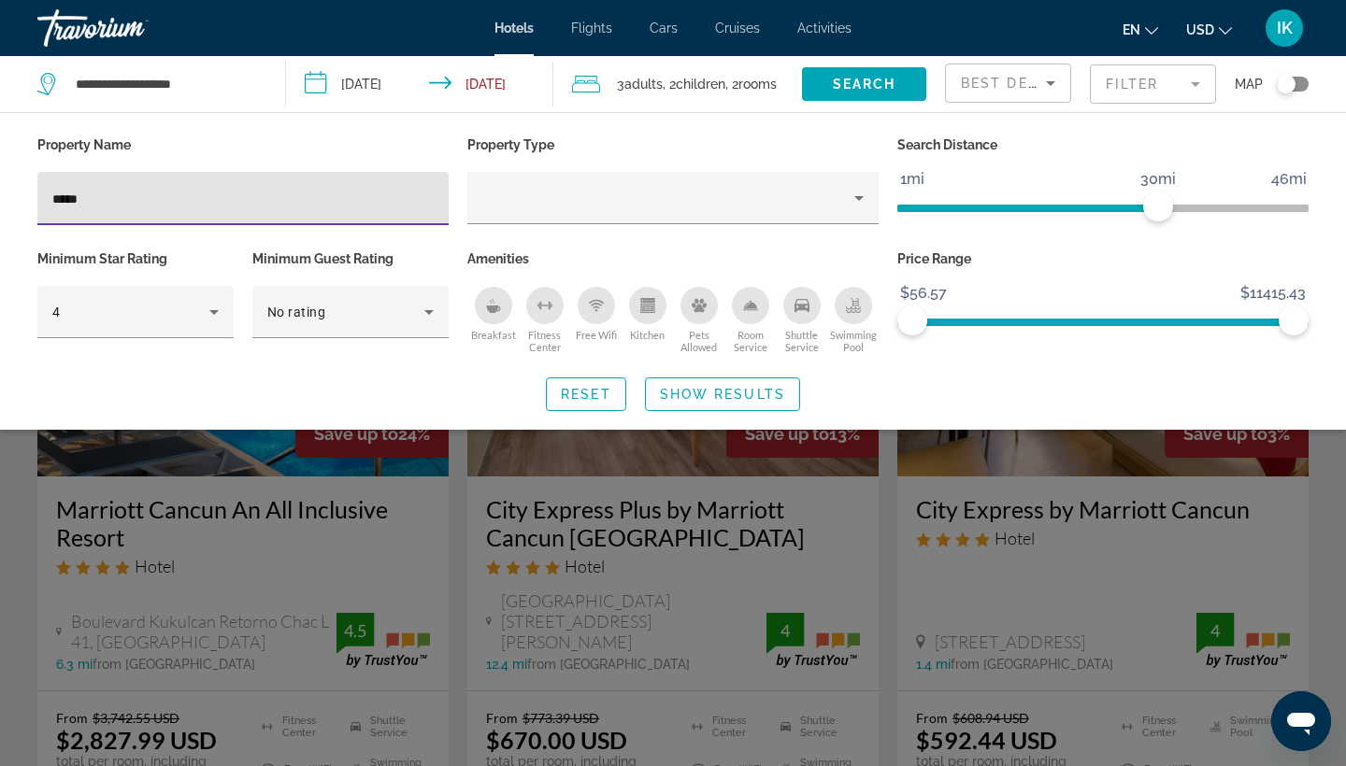
type input "*****"
click at [246, 580] on div "Search widget" at bounding box center [673, 523] width 1346 height 486
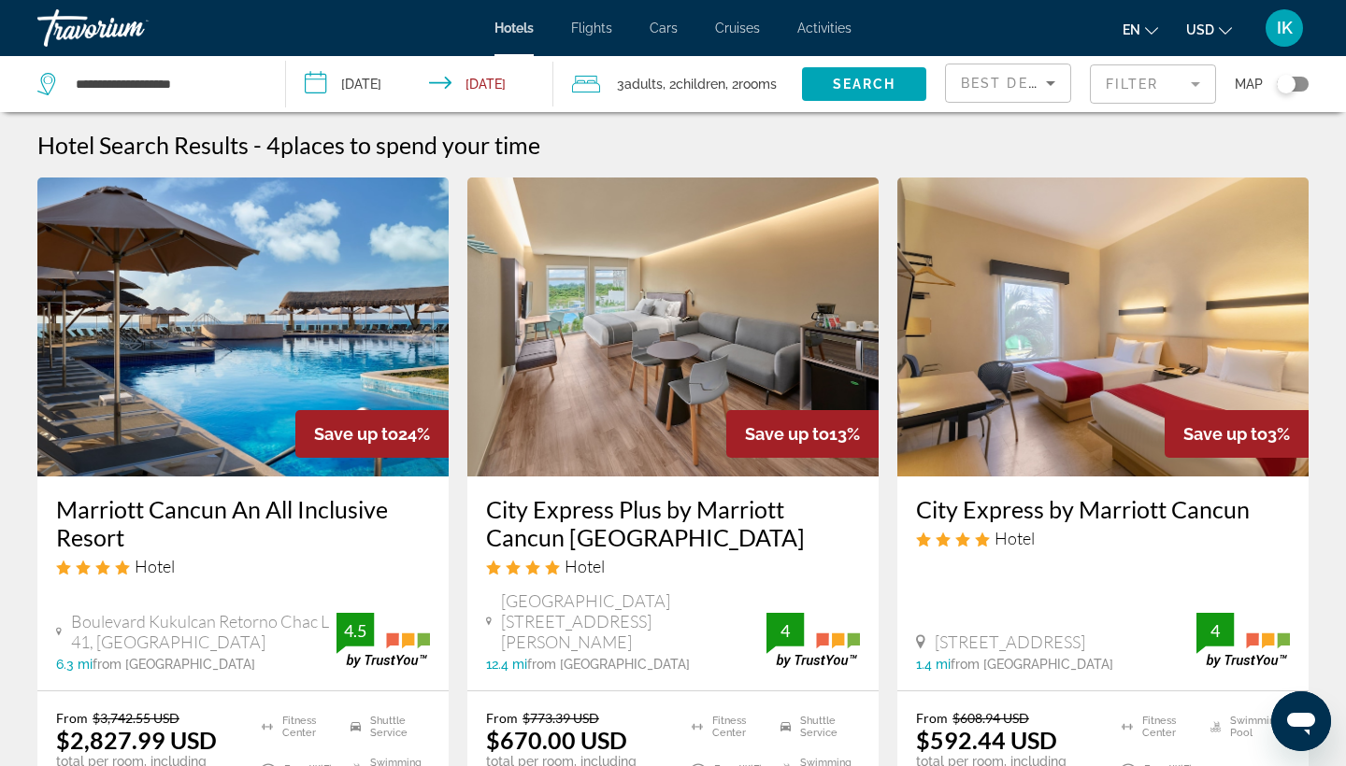
click at [185, 513] on h3 "Marriott Cancun An All Inclusive Resort" at bounding box center [243, 523] width 374 height 56
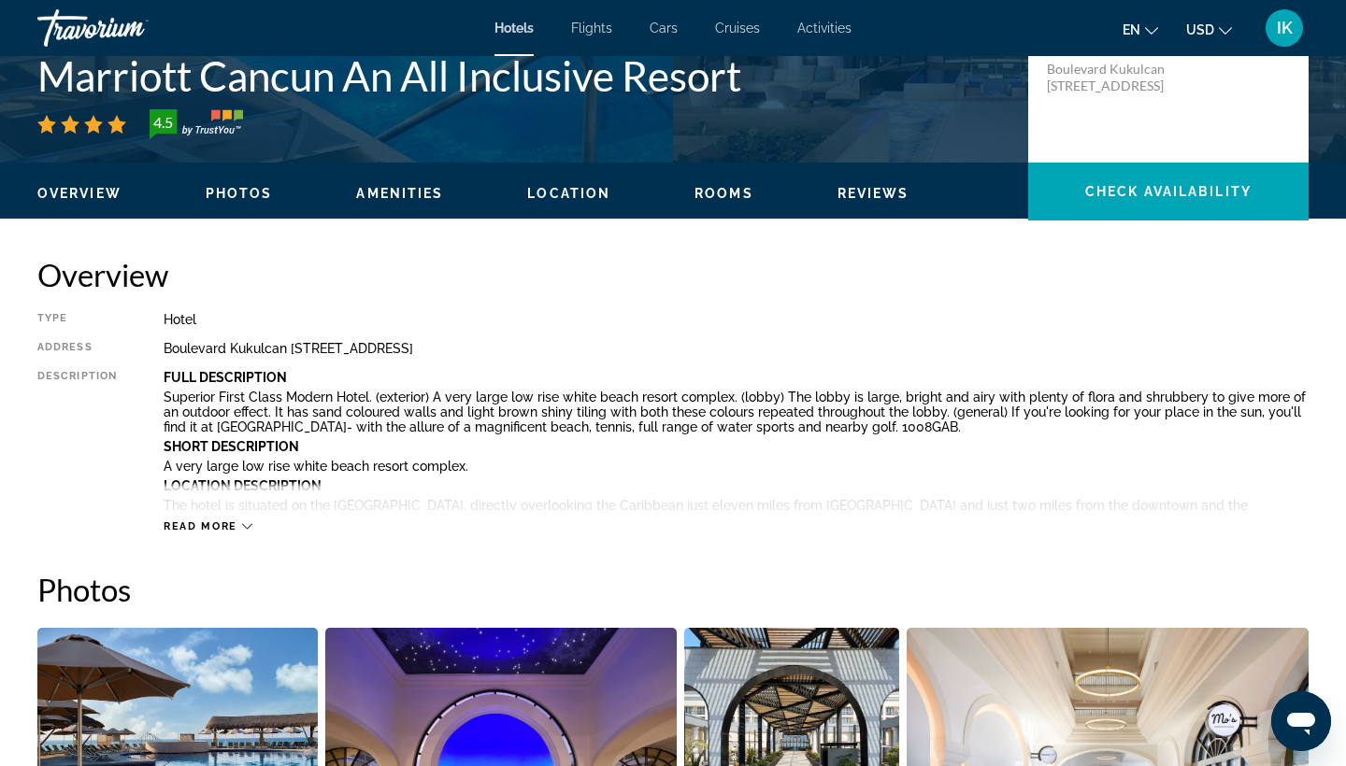
scroll to position [455, 0]
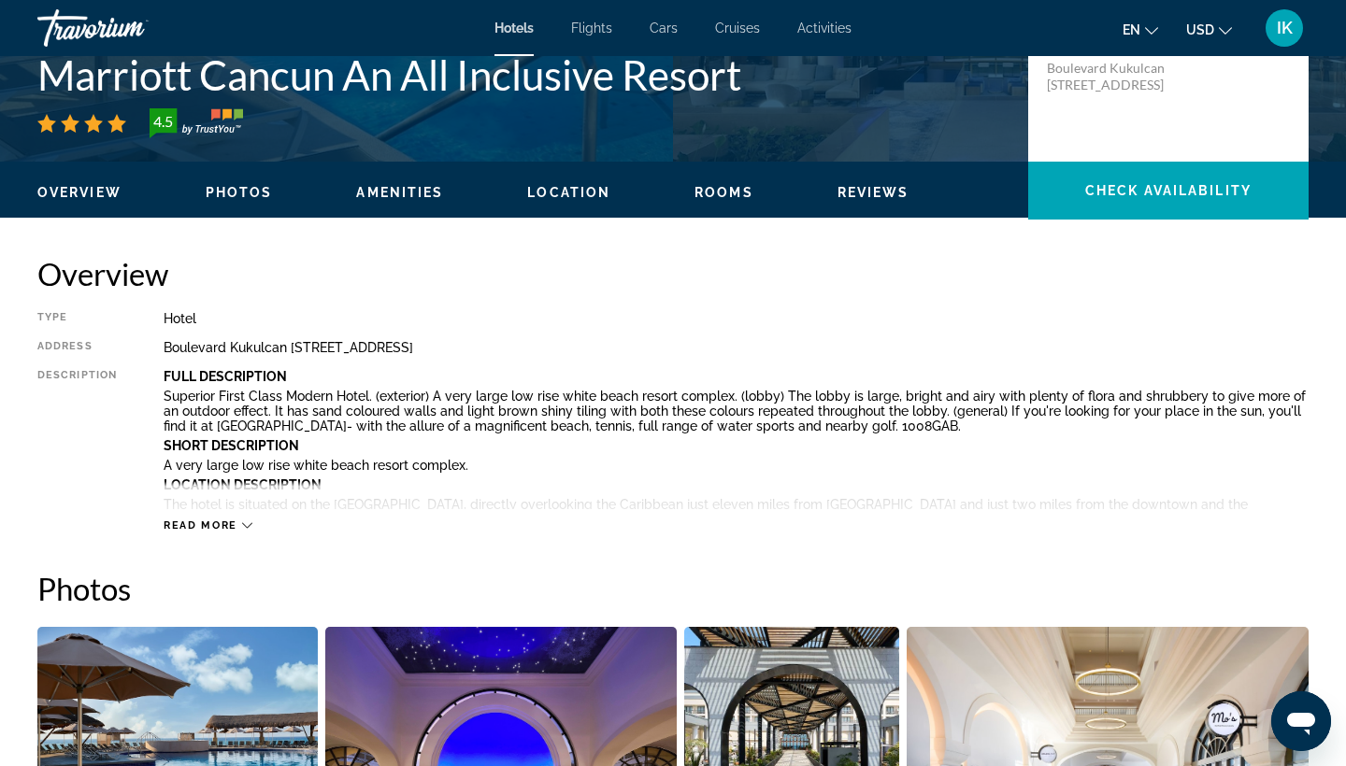
click at [241, 524] on div "Read more" at bounding box center [208, 526] width 89 height 12
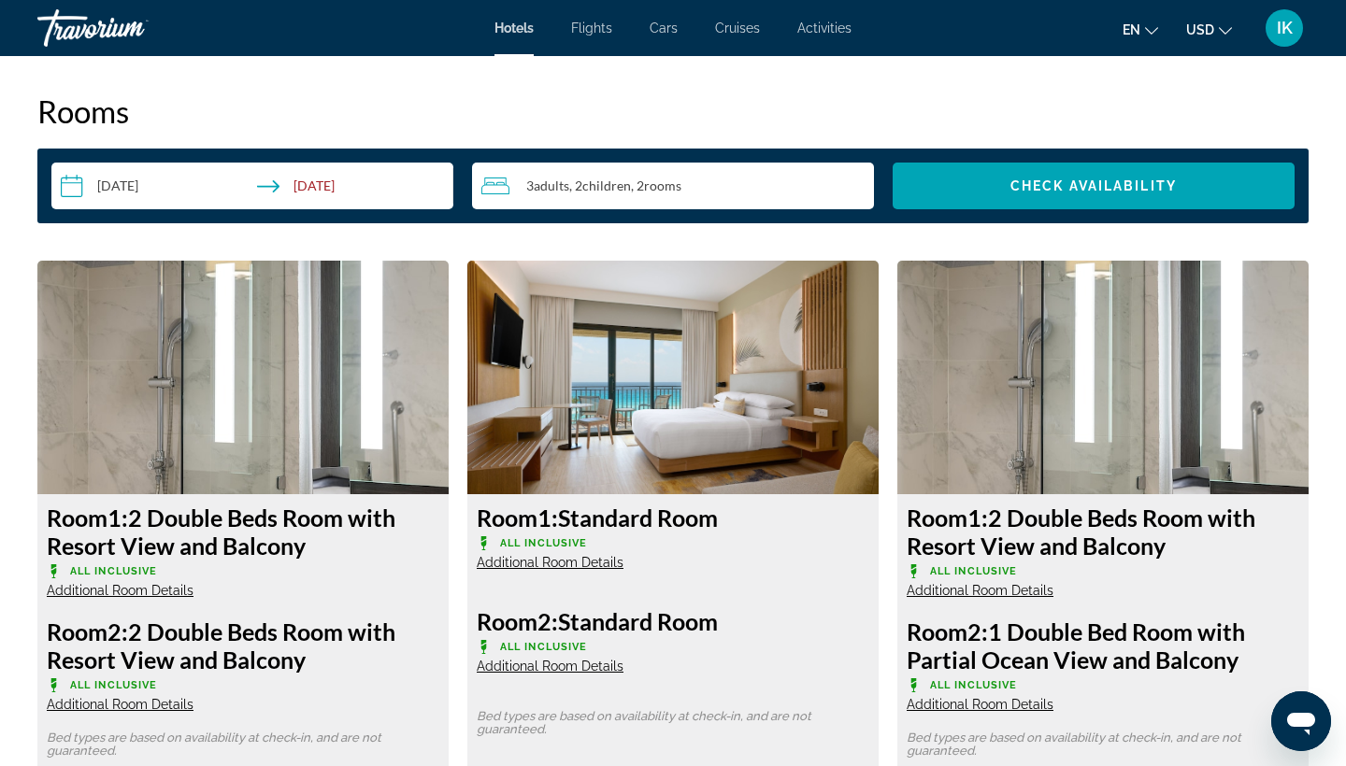
scroll to position [2958, 0]
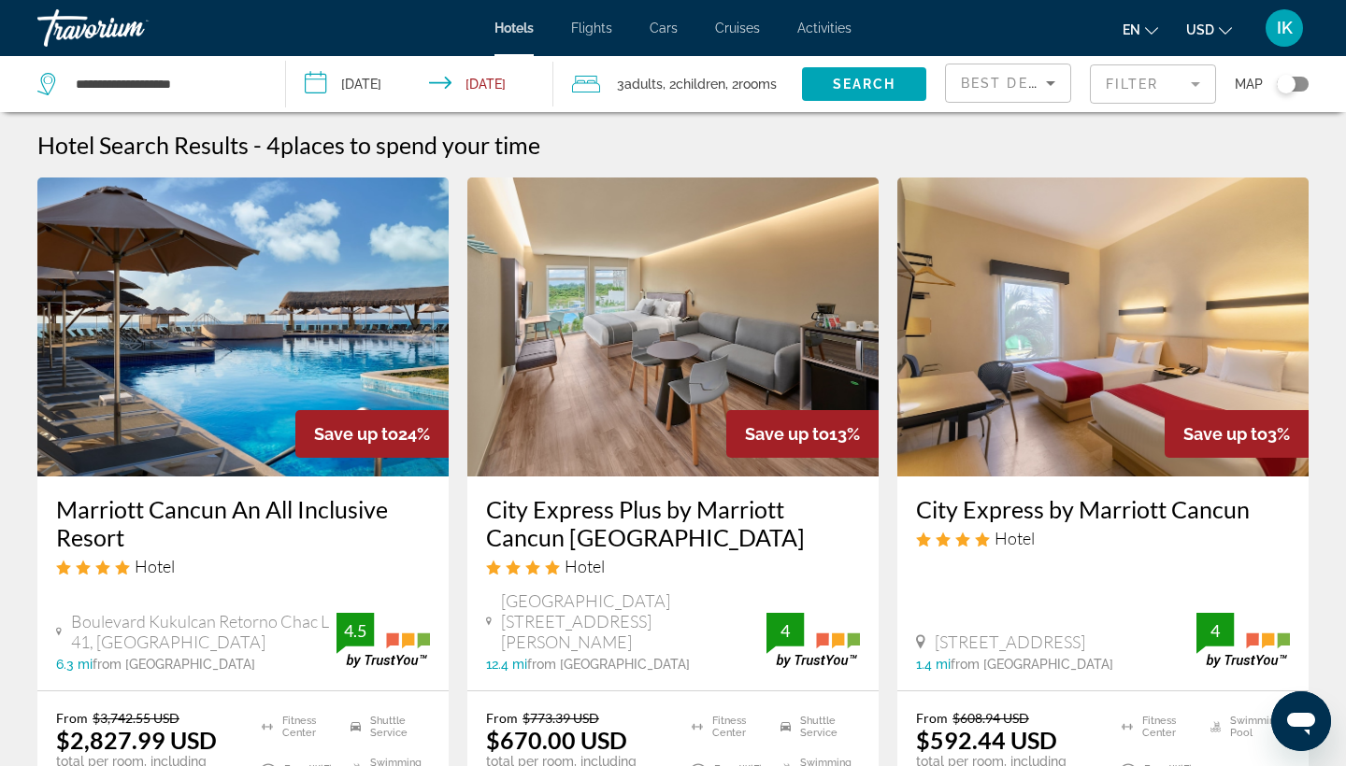
click at [1118, 86] on mat-form-field "Filter" at bounding box center [1153, 83] width 126 height 39
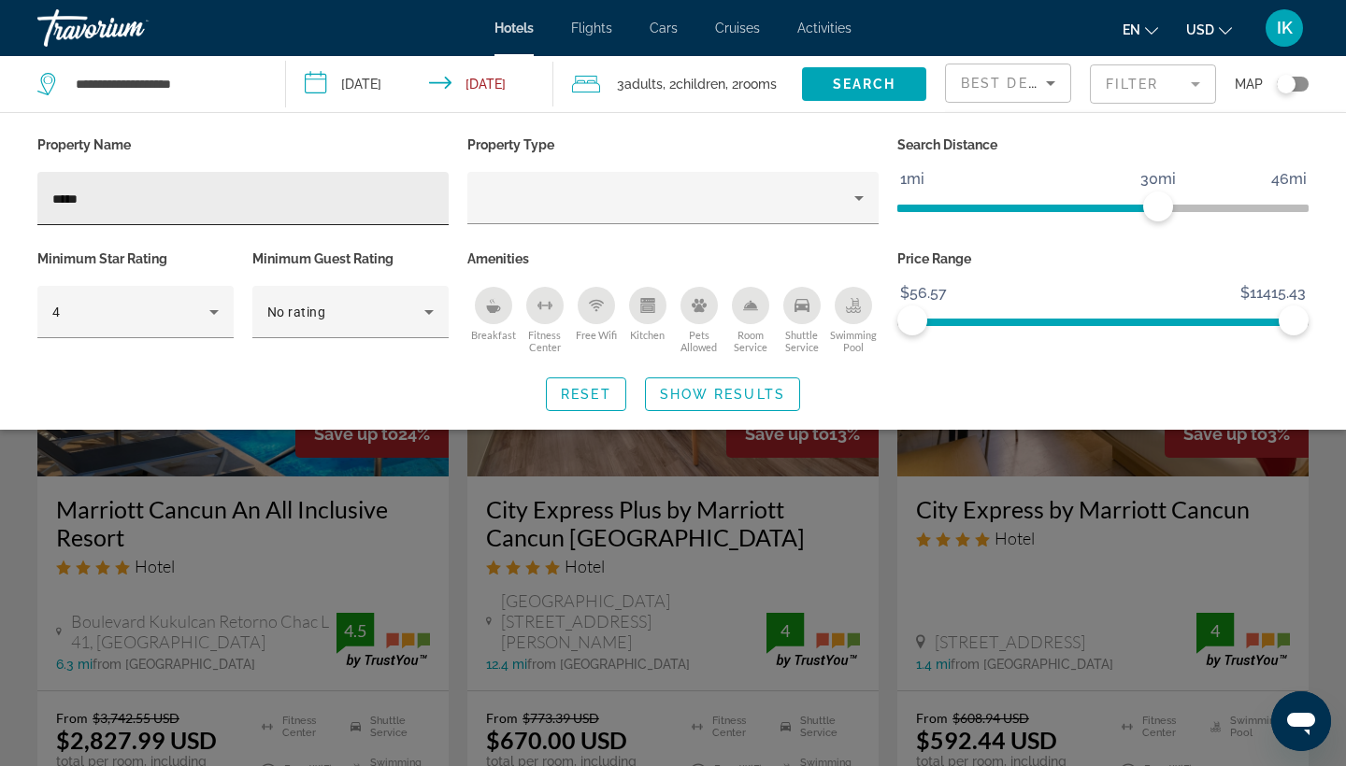
click at [181, 212] on div "*****" at bounding box center [242, 198] width 381 height 53
type input "*"
